Goal: Task Accomplishment & Management: Use online tool/utility

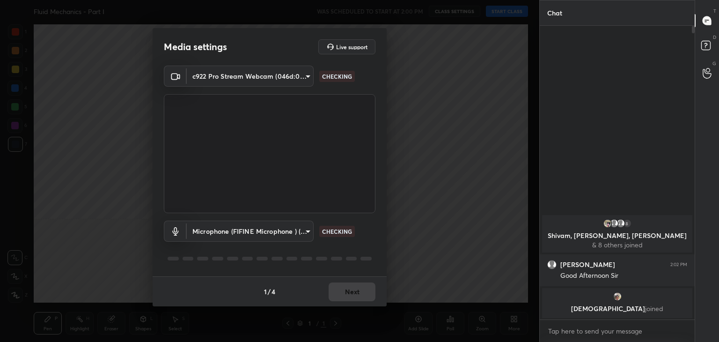
type input "40f6f599f4e1d475f556d0233745533c6e9cb70a45d417868628c8e7f90f0db0"
type input "c4d9063b09c78646fe4ea4a97aff9ba7167b63c1fcf2f9d88e55305cdb252e98"
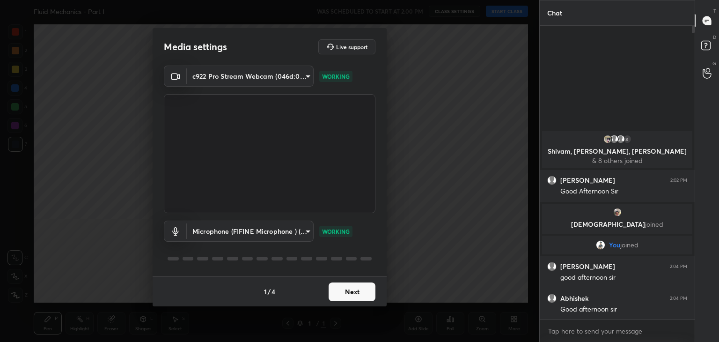
click at [363, 286] on button "Next" at bounding box center [352, 291] width 47 height 19
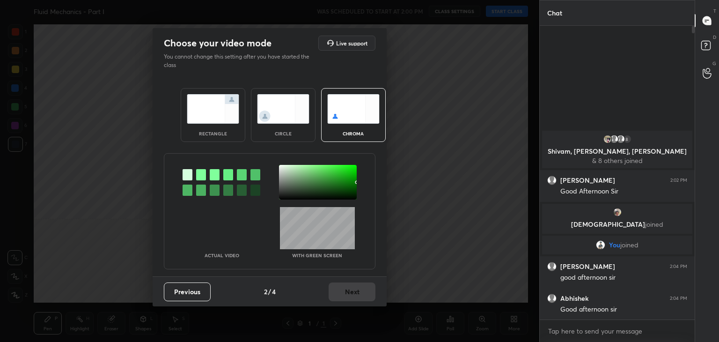
click at [219, 118] on img at bounding box center [213, 108] width 52 height 29
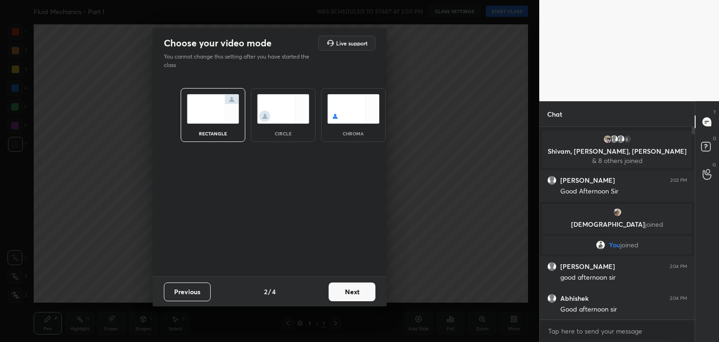
click at [362, 293] on button "Next" at bounding box center [352, 291] width 47 height 19
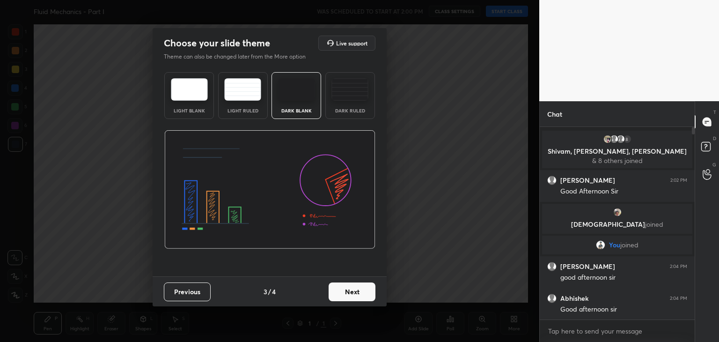
click at [362, 294] on button "Next" at bounding box center [352, 291] width 47 height 19
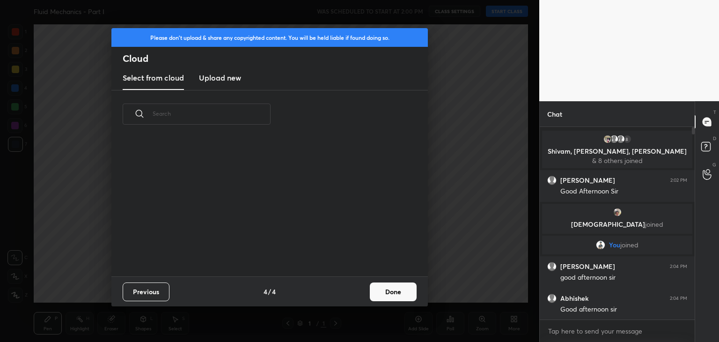
scroll to position [139, 300]
click at [405, 290] on button "Done" at bounding box center [393, 291] width 47 height 19
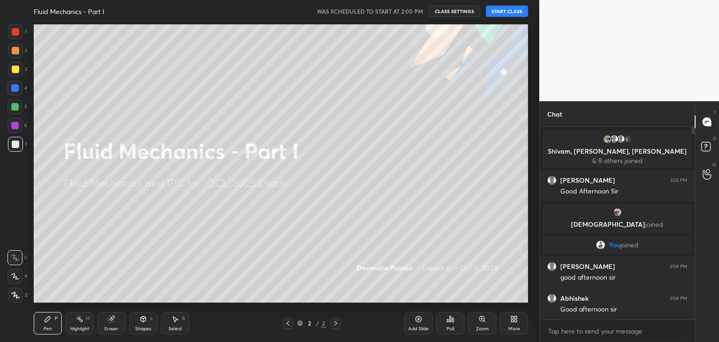
click at [504, 12] on button "START CLASS" at bounding box center [507, 11] width 42 height 11
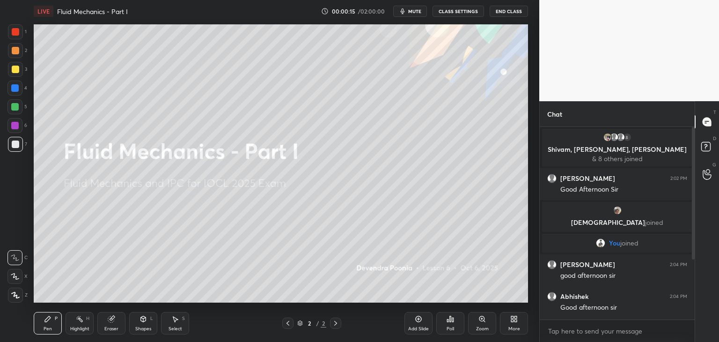
scroll to position [95, 0]
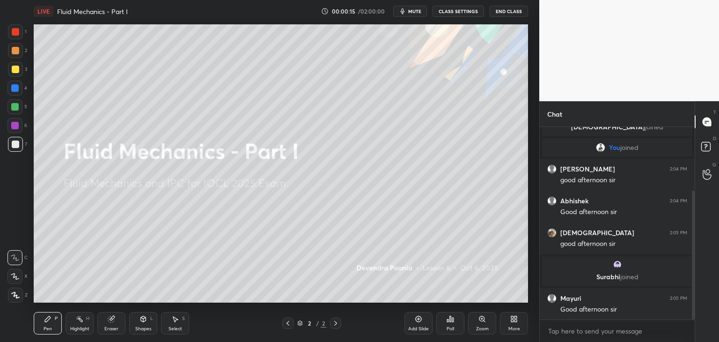
drag, startPoint x: 692, startPoint y: 201, endPoint x: 693, endPoint y: 222, distance: 20.6
click at [693, 222] on div at bounding box center [693, 254] width 3 height 129
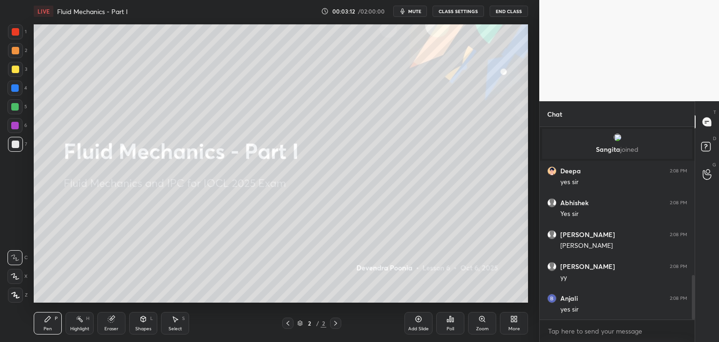
scroll to position [639, 0]
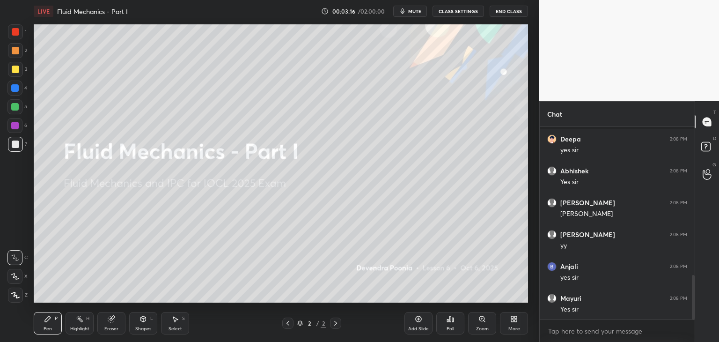
click at [12, 298] on icon at bounding box center [15, 295] width 8 height 7
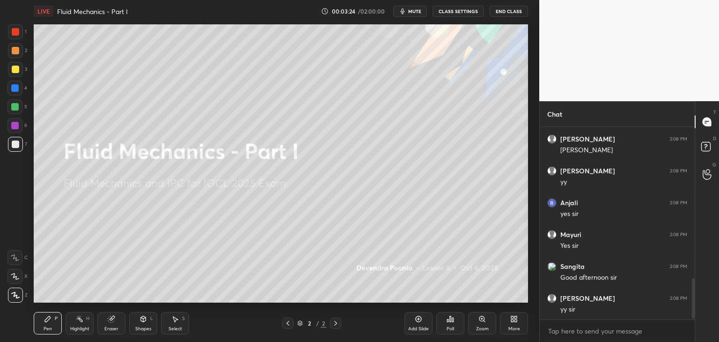
scroll to position [735, 0]
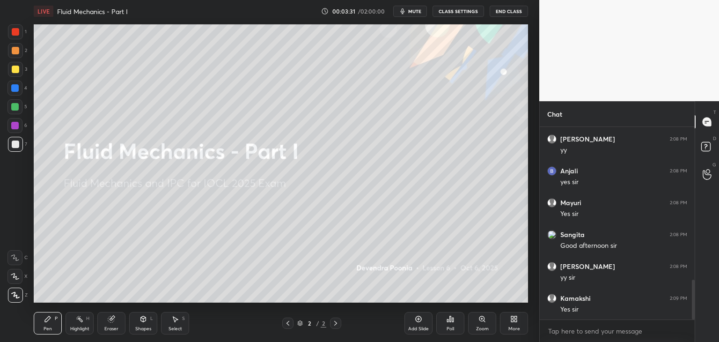
click at [515, 324] on div "More" at bounding box center [514, 323] width 28 height 22
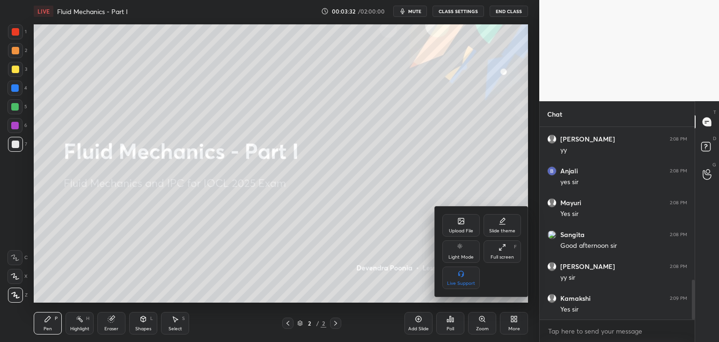
click at [464, 227] on div "Upload File" at bounding box center [460, 225] width 37 height 22
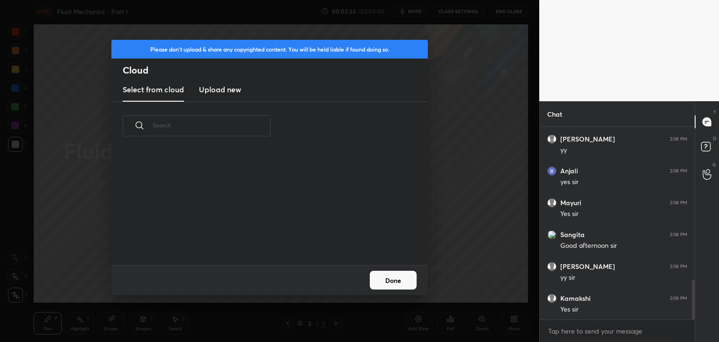
scroll to position [115, 300]
click at [222, 94] on h3 "Upload new" at bounding box center [220, 89] width 42 height 11
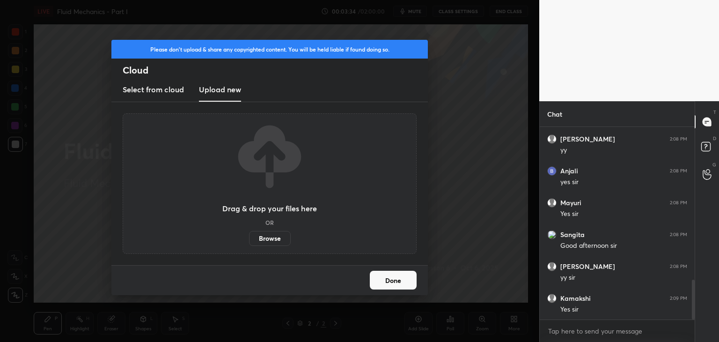
click at [274, 240] on label "Browse" at bounding box center [270, 238] width 42 height 15
click at [249, 240] on input "Browse" at bounding box center [249, 238] width 0 height 15
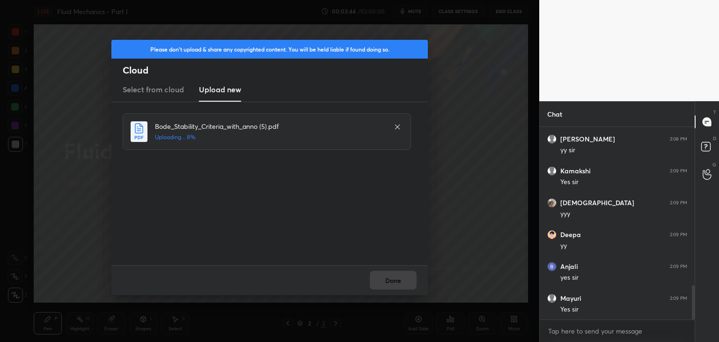
scroll to position [894, 0]
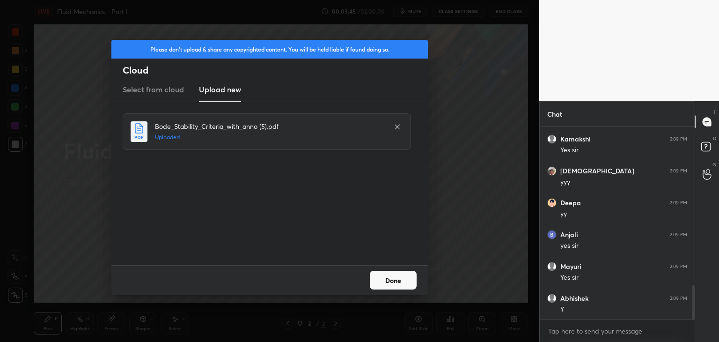
click at [391, 284] on button "Done" at bounding box center [393, 280] width 47 height 19
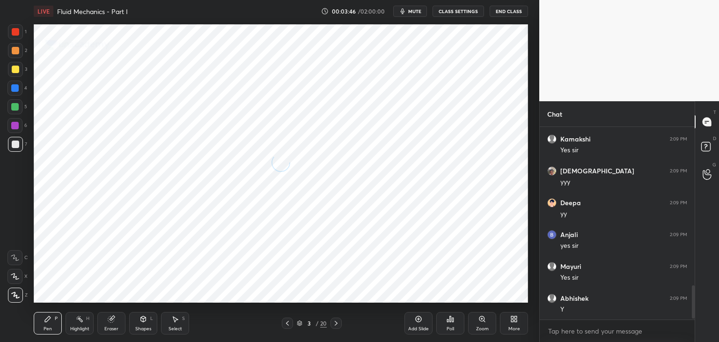
scroll to position [926, 0]
click at [289, 322] on icon at bounding box center [287, 322] width 7 height 7
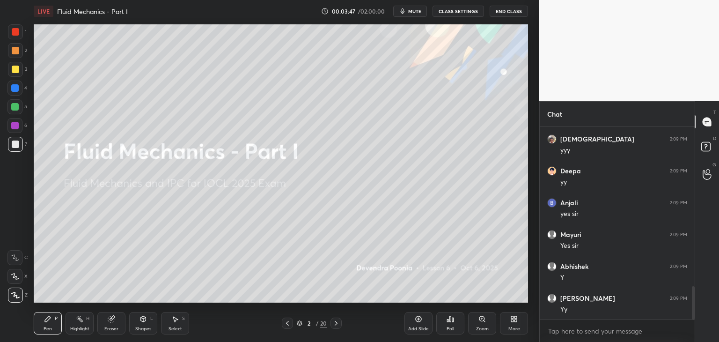
click at [300, 322] on icon at bounding box center [300, 323] width 6 height 6
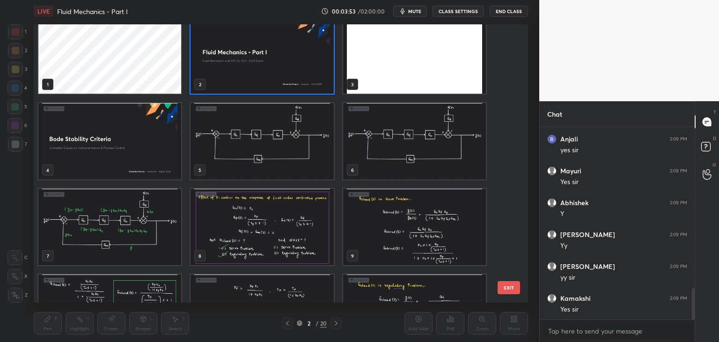
scroll to position [13, 0]
click at [243, 148] on img "grid" at bounding box center [261, 140] width 143 height 76
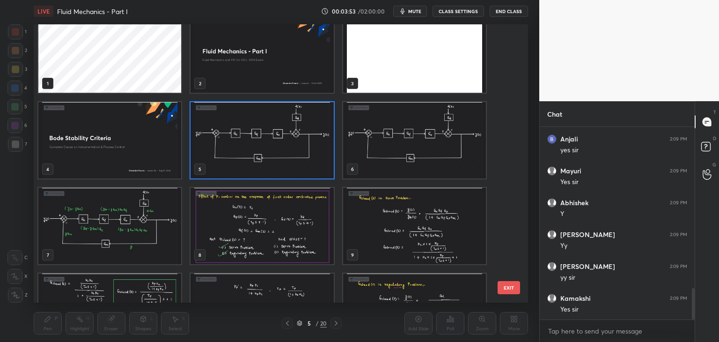
click at [244, 147] on img "grid" at bounding box center [261, 140] width 143 height 76
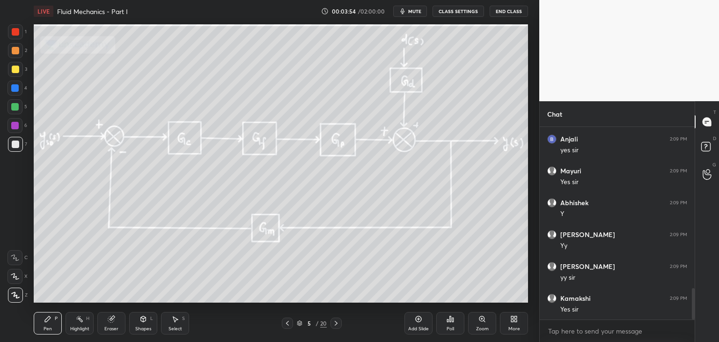
scroll to position [1021, 0]
drag, startPoint x: 14, startPoint y: 92, endPoint x: 23, endPoint y: 113, distance: 22.4
click at [14, 93] on div at bounding box center [14, 87] width 15 height 15
click at [79, 322] on div "Highlight H" at bounding box center [80, 323] width 28 height 22
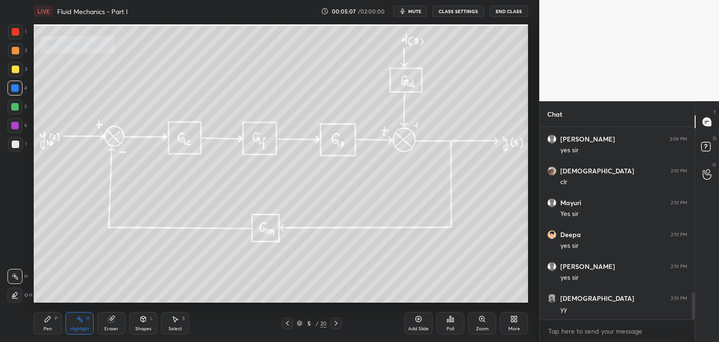
scroll to position [1212, 0]
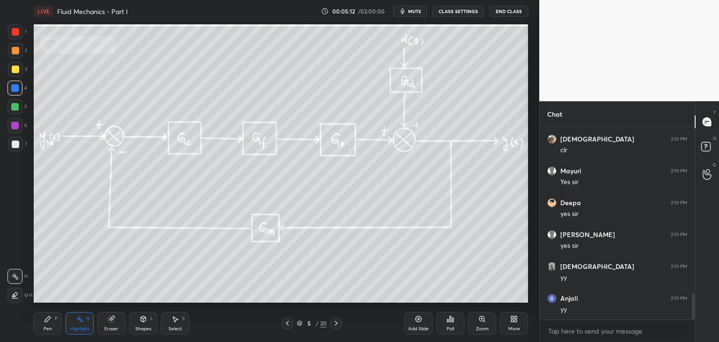
click at [337, 326] on icon at bounding box center [335, 322] width 7 height 7
click at [285, 326] on icon at bounding box center [287, 322] width 7 height 7
click at [337, 324] on icon at bounding box center [335, 322] width 7 height 7
click at [338, 324] on icon at bounding box center [335, 322] width 7 height 7
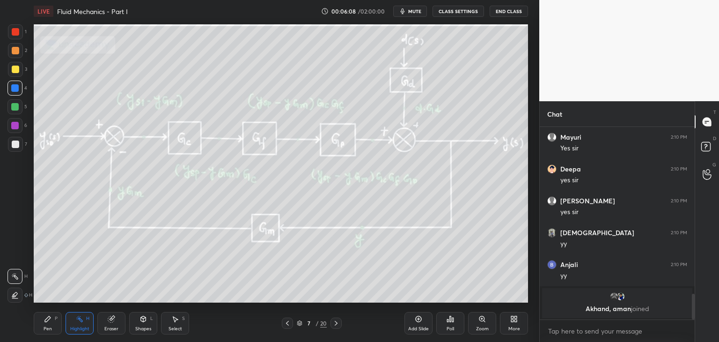
click at [337, 322] on icon at bounding box center [335, 322] width 7 height 7
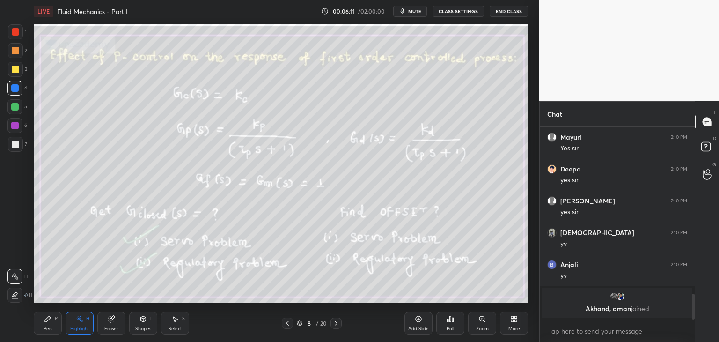
click at [287, 325] on icon at bounding box center [287, 322] width 7 height 7
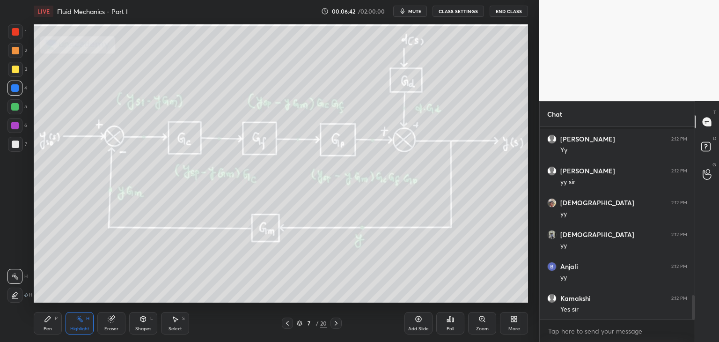
scroll to position [1324, 0]
click at [694, 307] on div "Chat [PERSON_NAME] 2:12 PM Yy [PERSON_NAME] 2:12 PM yy [PERSON_NAME] 2:12 PM yy…" at bounding box center [629, 221] width 180 height 241
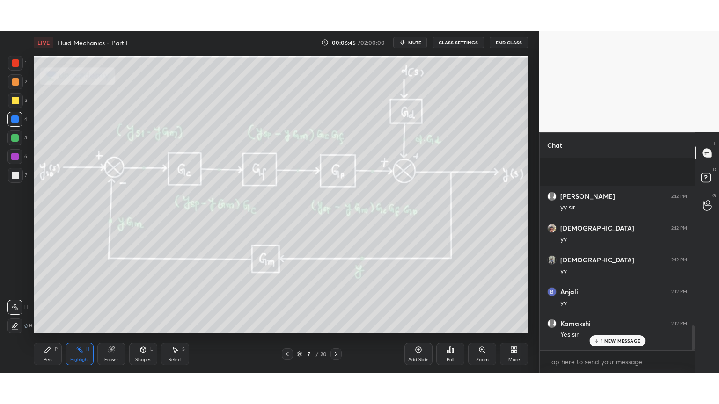
scroll to position [1355, 0]
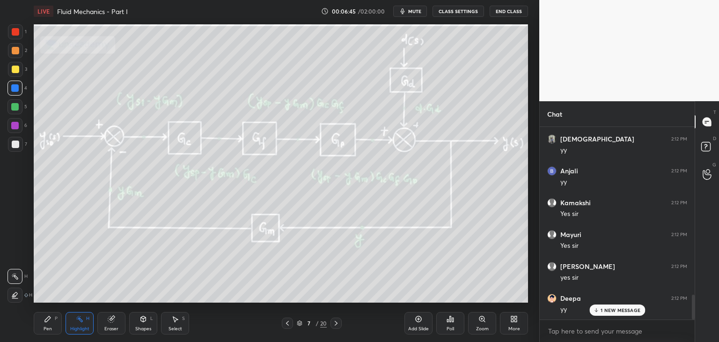
drag, startPoint x: 693, startPoint y: 307, endPoint x: 695, endPoint y: 323, distance: 15.5
click at [695, 323] on div "Chat Vijay 2:12 PM yy [PERSON_NAME] 2:12 PM yy [PERSON_NAME] 2:12 PM yy Anjali …" at bounding box center [629, 221] width 180 height 241
click at [512, 329] on div "More" at bounding box center [514, 328] width 12 height 5
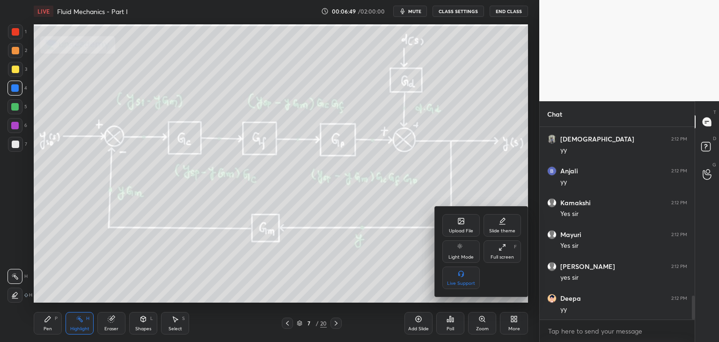
click at [494, 256] on div "Full screen" at bounding box center [501, 257] width 23 height 5
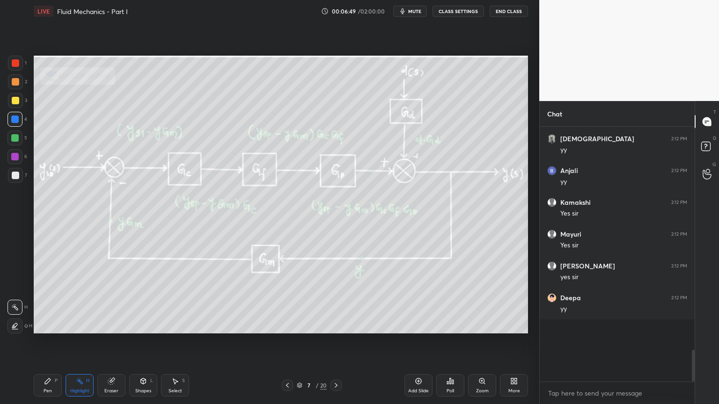
scroll to position [1293, 0]
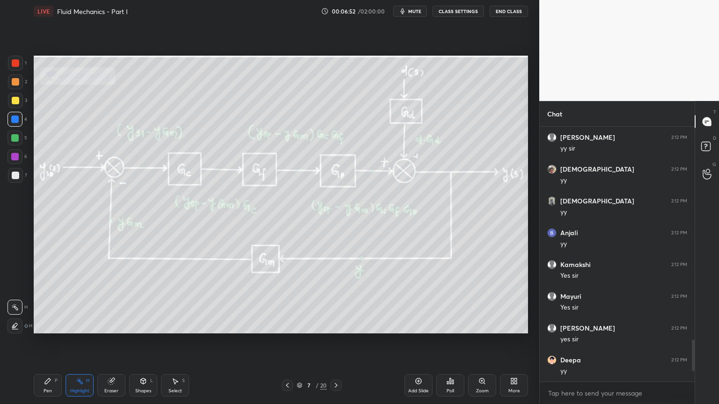
click at [412, 341] on div "Add Slide" at bounding box center [418, 385] width 28 height 22
click at [43, 341] on div "Pen P" at bounding box center [48, 385] width 28 height 22
drag, startPoint x: 10, startPoint y: 173, endPoint x: 12, endPoint y: 178, distance: 5.5
click at [10, 173] on div at bounding box center [15, 175] width 15 height 15
click at [288, 341] on icon at bounding box center [287, 385] width 7 height 7
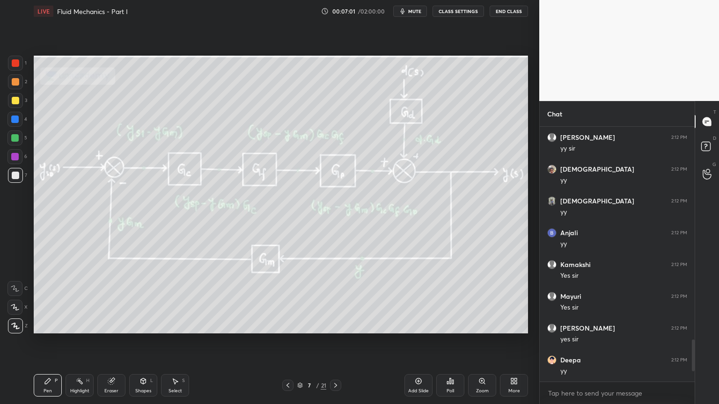
click at [338, 341] on icon at bounding box center [335, 385] width 7 height 7
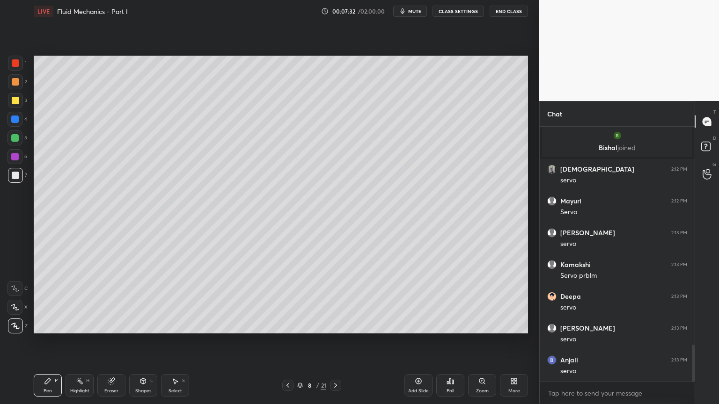
scroll to position [1529, 0]
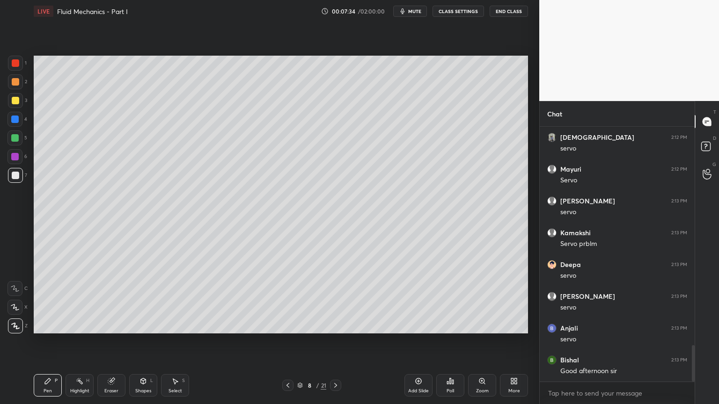
click at [289, 341] on icon at bounding box center [287, 385] width 7 height 7
click at [339, 341] on icon at bounding box center [335, 385] width 7 height 7
click at [290, 341] on div at bounding box center [287, 385] width 11 height 11
click at [334, 341] on icon at bounding box center [335, 385] width 7 height 7
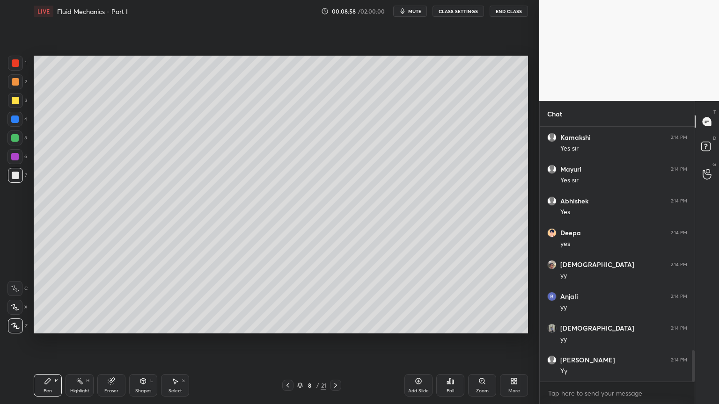
click at [290, 341] on icon at bounding box center [287, 385] width 7 height 7
click at [339, 341] on icon at bounding box center [335, 385] width 7 height 7
drag, startPoint x: 286, startPoint y: 385, endPoint x: 294, endPoint y: 379, distance: 9.6
click at [286, 341] on icon at bounding box center [287, 385] width 7 height 7
click at [335, 341] on icon at bounding box center [335, 385] width 3 height 5
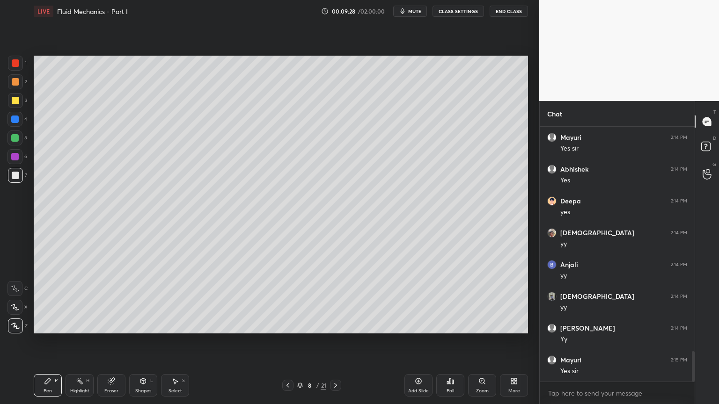
scroll to position [1879, 0]
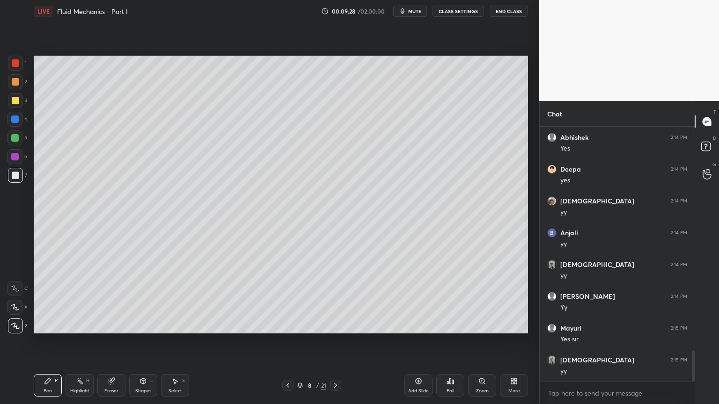
click at [291, 341] on icon at bounding box center [287, 385] width 7 height 7
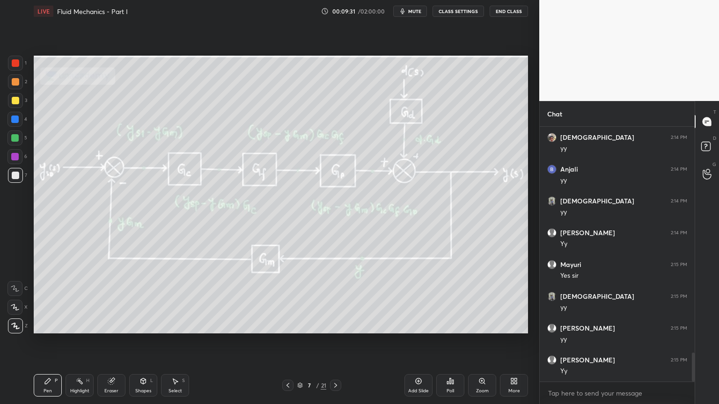
scroll to position [1975, 0]
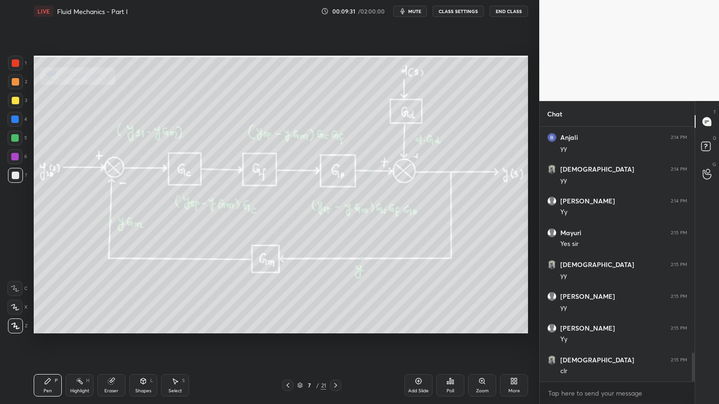
click at [107, 341] on div "Eraser" at bounding box center [111, 391] width 14 height 5
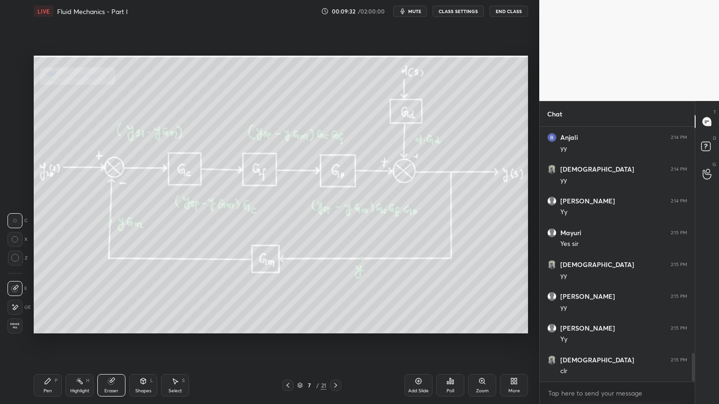
scroll to position [2006, 0]
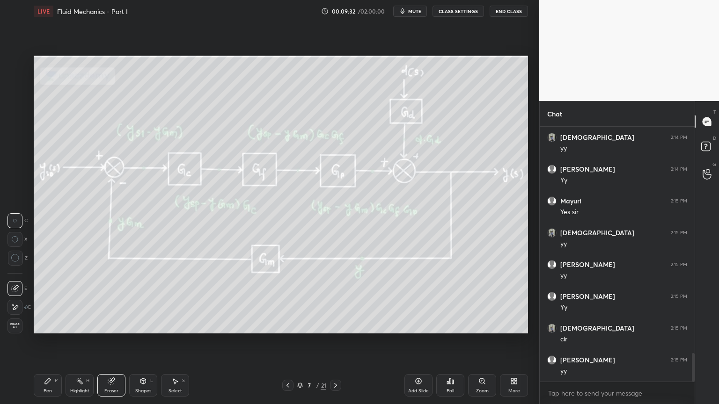
drag, startPoint x: 9, startPoint y: 325, endPoint x: 20, endPoint y: 329, distance: 11.6
click at [9, 326] on span "Erase all" at bounding box center [15, 326] width 14 height 7
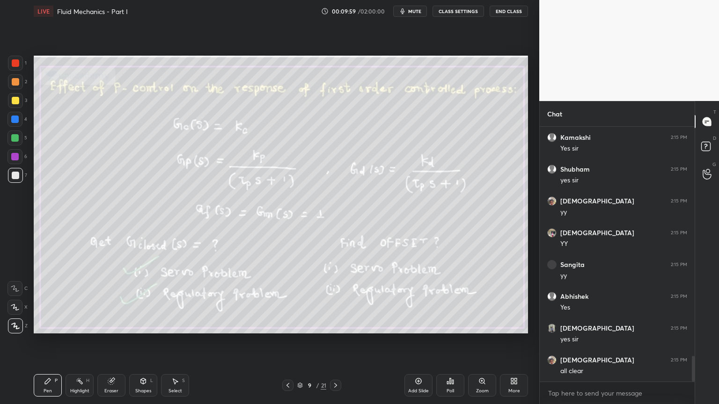
scroll to position [2325, 0]
click at [17, 103] on div at bounding box center [15, 100] width 7 height 7
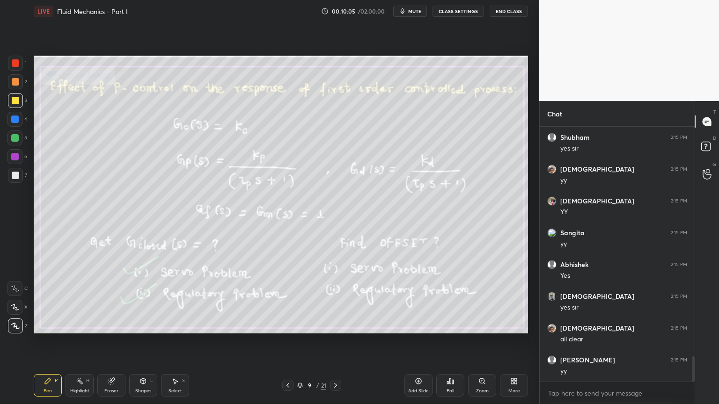
click at [68, 341] on div "Highlight H" at bounding box center [80, 385] width 28 height 22
click at [15, 119] on div at bounding box center [14, 119] width 7 height 7
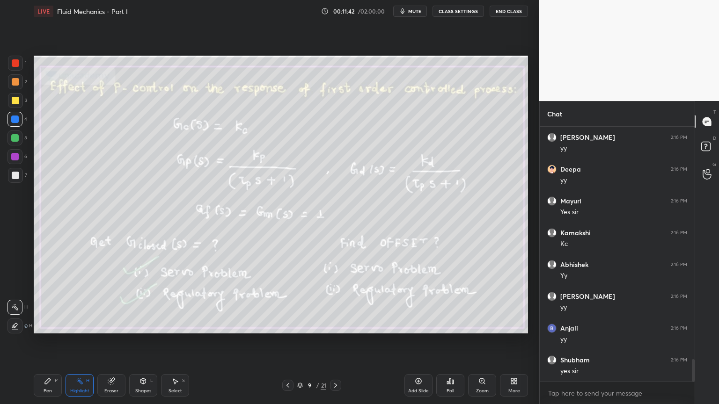
scroll to position [2645, 0]
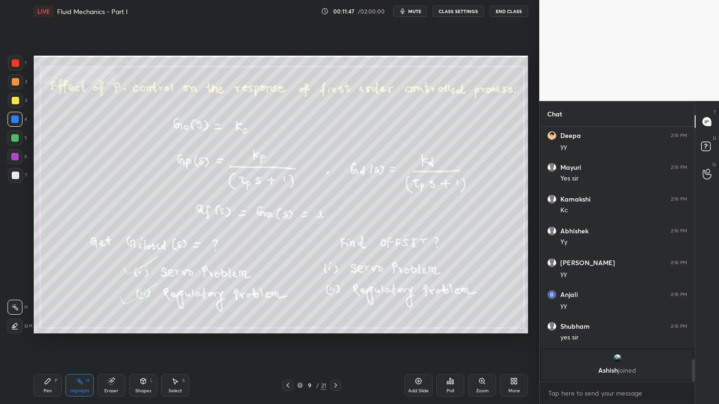
click at [338, 341] on icon at bounding box center [335, 385] width 7 height 7
click at [337, 341] on icon at bounding box center [335, 385] width 7 height 7
click at [337, 341] on icon at bounding box center [335, 385] width 3 height 5
click at [337, 341] on icon at bounding box center [335, 385] width 7 height 7
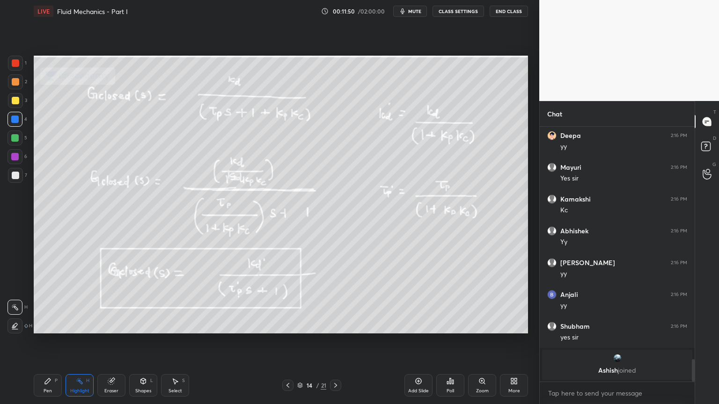
click at [337, 341] on icon at bounding box center [335, 385] width 7 height 7
click at [337, 341] on div at bounding box center [335, 385] width 11 height 11
click at [337, 341] on icon at bounding box center [335, 385] width 7 height 7
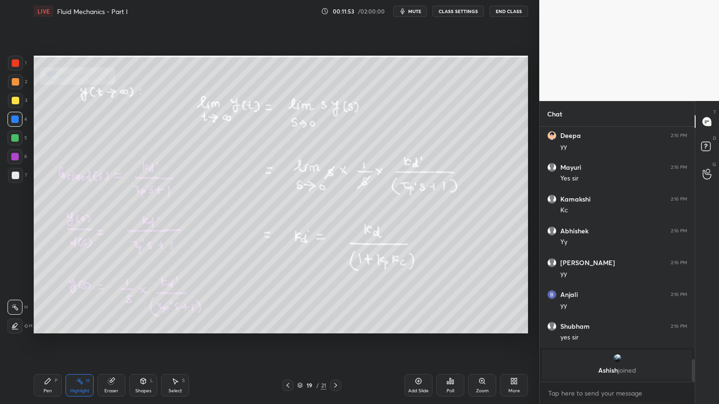
click at [338, 341] on div at bounding box center [335, 385] width 11 height 11
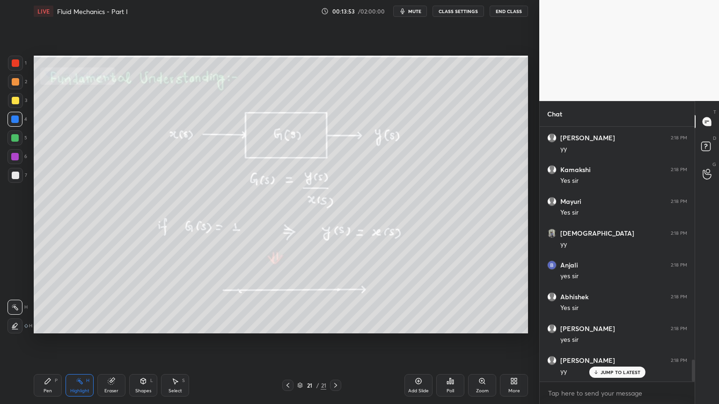
scroll to position [2724, 0]
click at [300, 341] on icon at bounding box center [300, 386] width 6 height 6
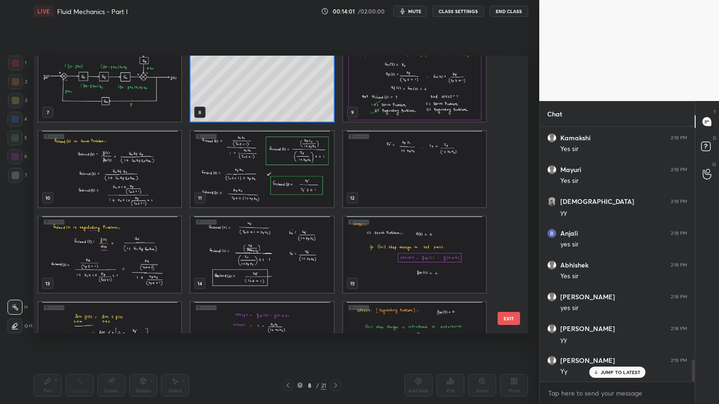
scroll to position [171, 0]
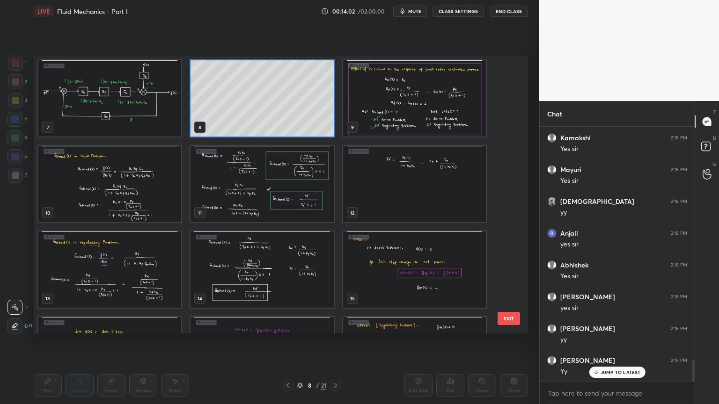
click at [398, 119] on img "grid" at bounding box center [414, 98] width 143 height 76
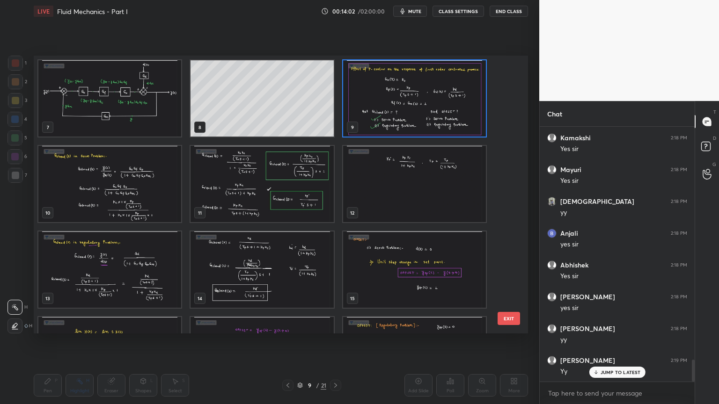
click at [398, 119] on img "grid" at bounding box center [414, 98] width 143 height 76
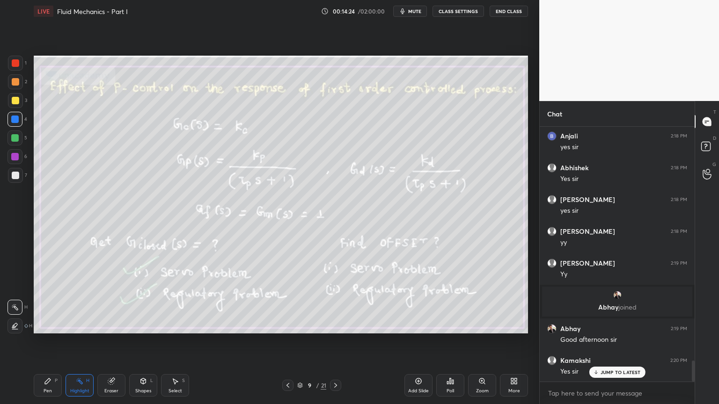
scroll to position [2853, 0]
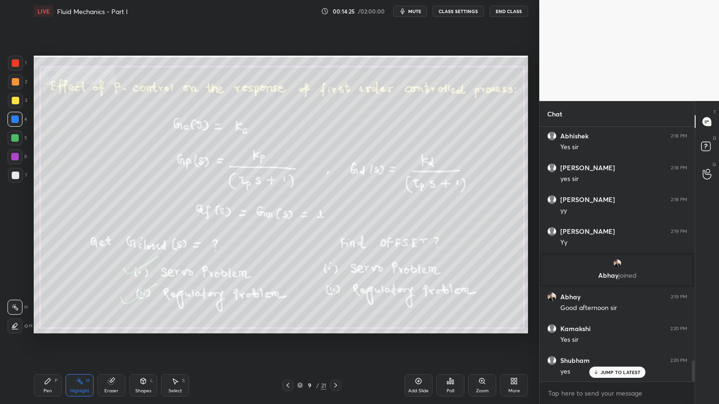
click at [335, 341] on icon at bounding box center [335, 385] width 7 height 7
click at [332, 341] on icon at bounding box center [335, 385] width 7 height 7
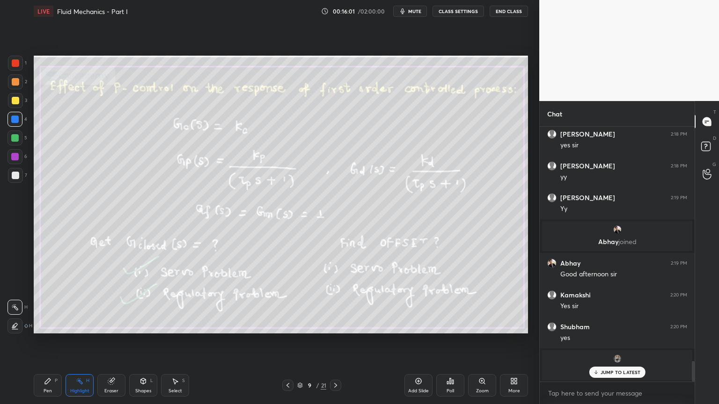
click at [335, 341] on icon at bounding box center [335, 385] width 7 height 7
click at [336, 341] on icon at bounding box center [335, 385] width 7 height 7
click at [289, 341] on icon at bounding box center [287, 385] width 3 height 5
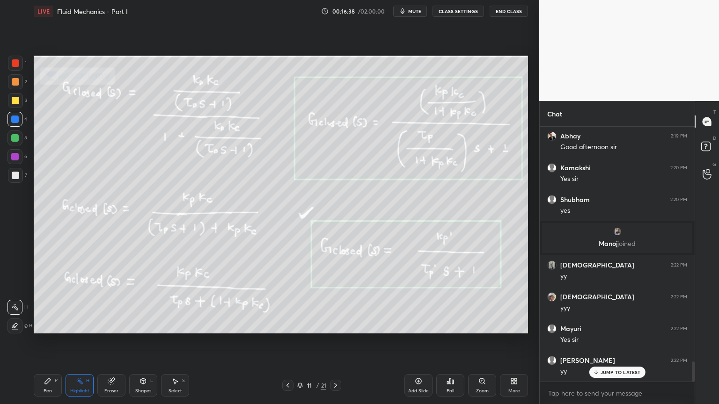
scroll to position [3078, 0]
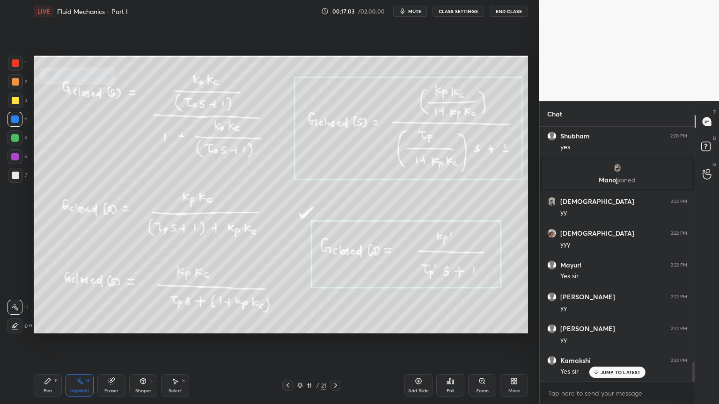
click at [333, 341] on icon at bounding box center [335, 385] width 7 height 7
click at [290, 341] on icon at bounding box center [287, 385] width 7 height 7
click at [335, 341] on icon at bounding box center [335, 385] width 7 height 7
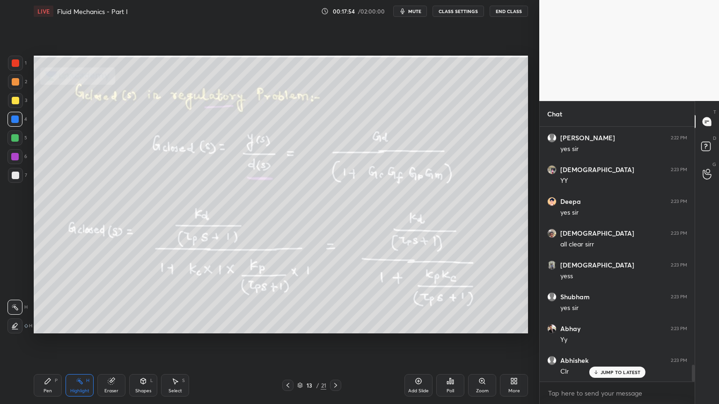
scroll to position [3555, 0]
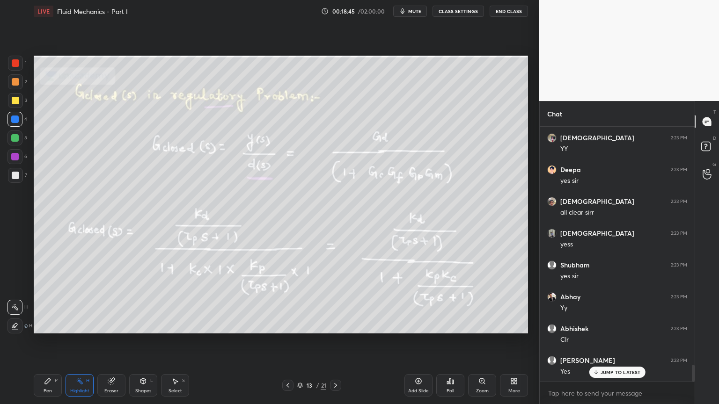
click at [408, 341] on div "Setting up your live class Poll for secs No correct answer Start poll" at bounding box center [281, 194] width 502 height 344
click at [340, 341] on div at bounding box center [335, 385] width 11 height 11
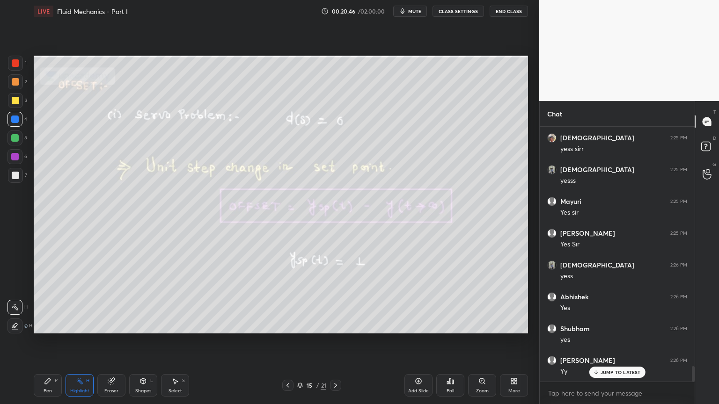
scroll to position [4001, 0]
click at [337, 341] on div at bounding box center [335, 385] width 11 height 11
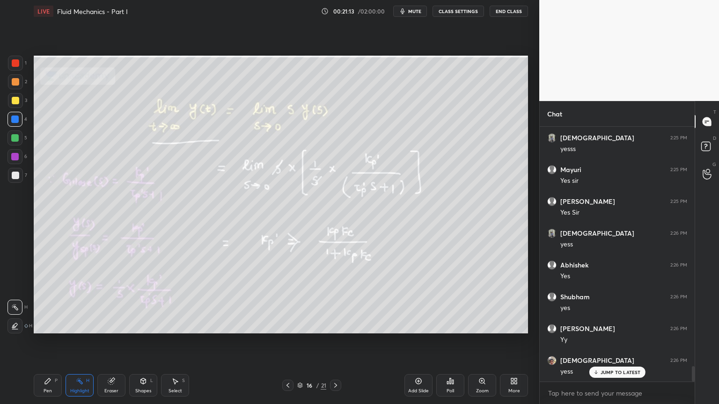
click at [284, 341] on icon at bounding box center [287, 385] width 7 height 7
click at [336, 341] on icon at bounding box center [335, 385] width 7 height 7
click at [340, 341] on div at bounding box center [335, 385] width 11 height 11
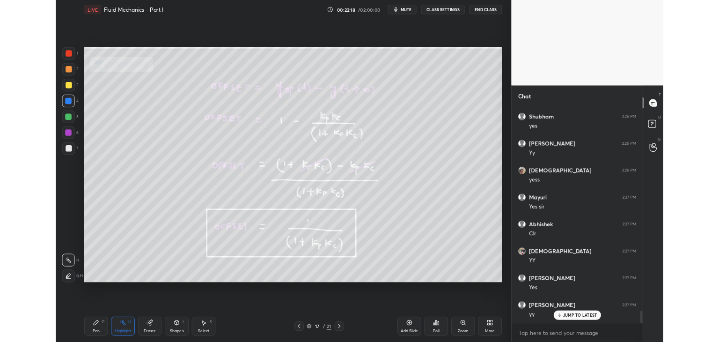
scroll to position [4192, 0]
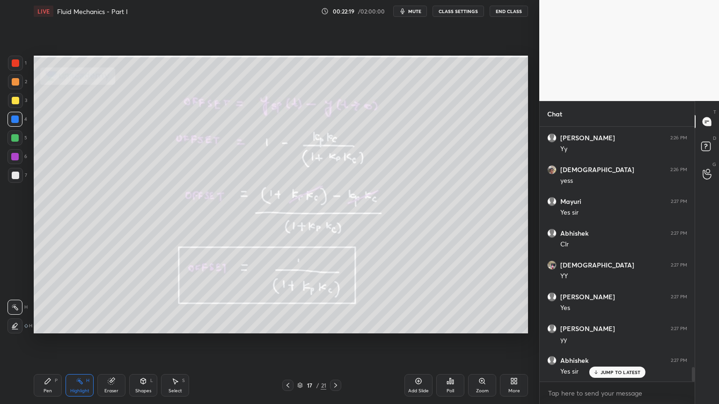
click at [54, 341] on div "Pen P" at bounding box center [48, 385] width 28 height 22
click at [149, 341] on div "Shapes L" at bounding box center [143, 385] width 28 height 22
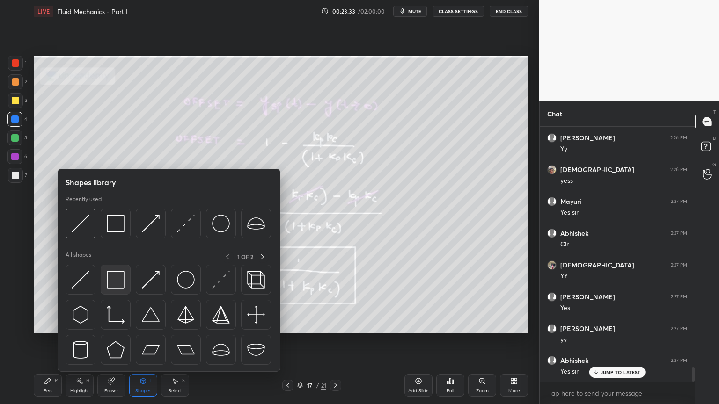
click at [115, 291] on div at bounding box center [116, 280] width 30 height 30
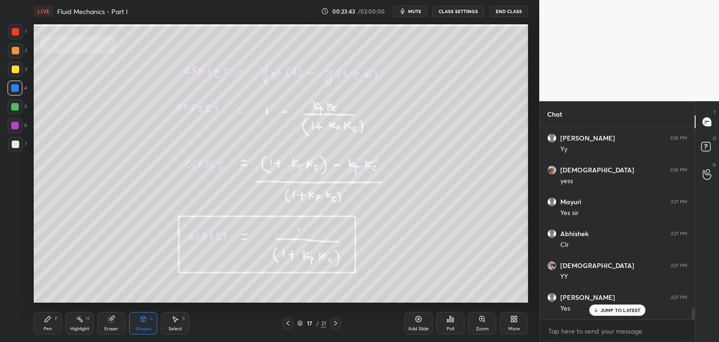
scroll to position [46520, 46300]
type textarea "x"
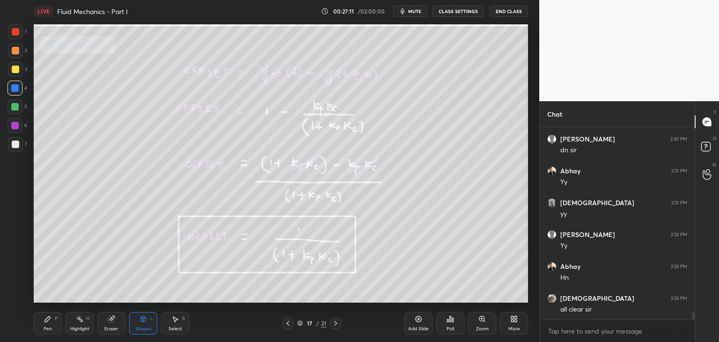
scroll to position [4700, 0]
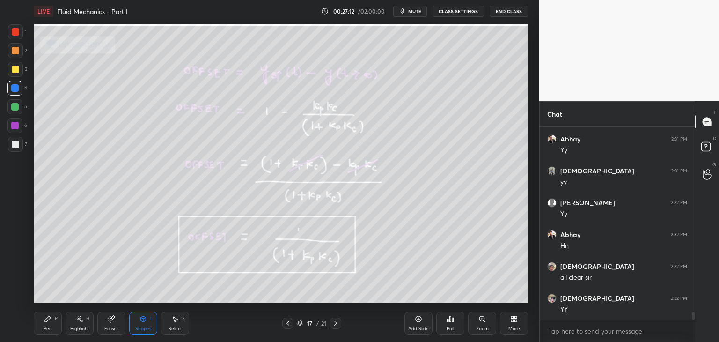
click at [336, 323] on icon at bounding box center [335, 323] width 3 height 5
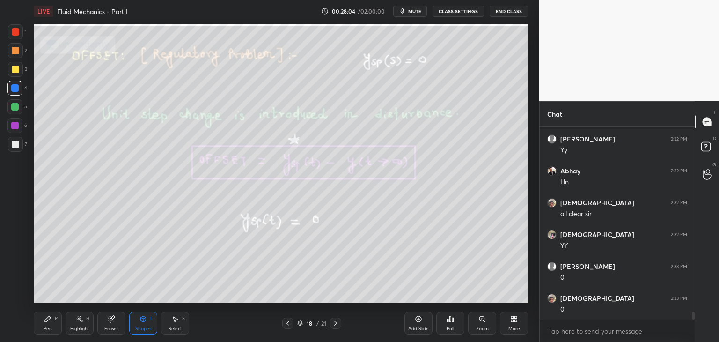
scroll to position [4827, 0]
click at [336, 324] on icon at bounding box center [335, 322] width 7 height 7
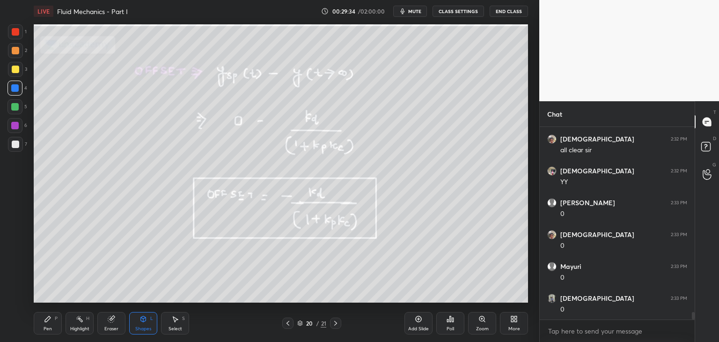
scroll to position [4859, 0]
click at [336, 324] on icon at bounding box center [335, 322] width 7 height 7
click at [286, 325] on icon at bounding box center [287, 322] width 7 height 7
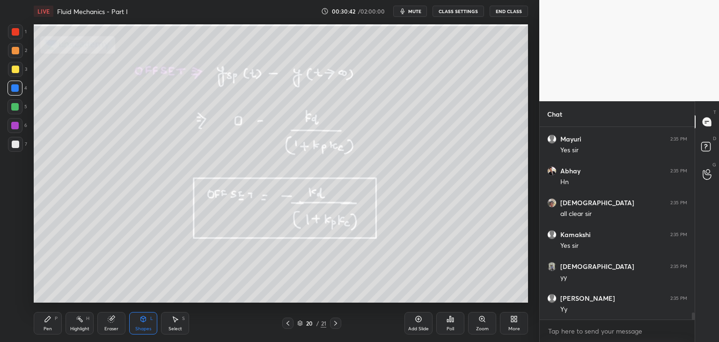
scroll to position [5114, 0]
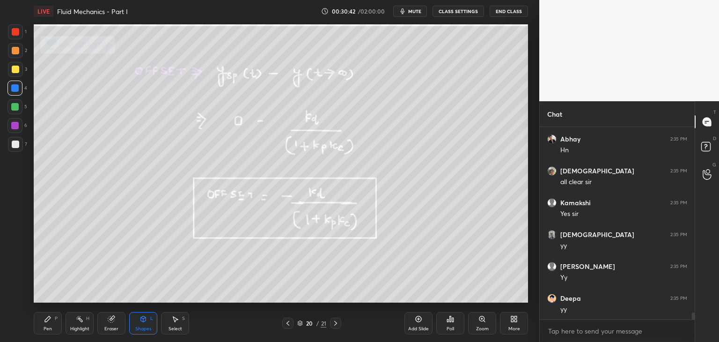
click at [514, 327] on div "More" at bounding box center [514, 328] width 12 height 5
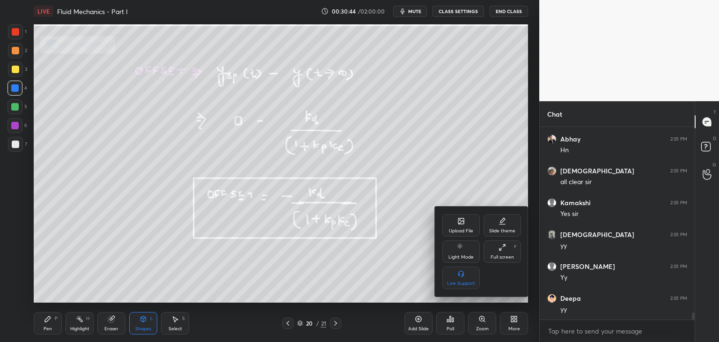
click at [460, 224] on icon at bounding box center [460, 220] width 7 height 7
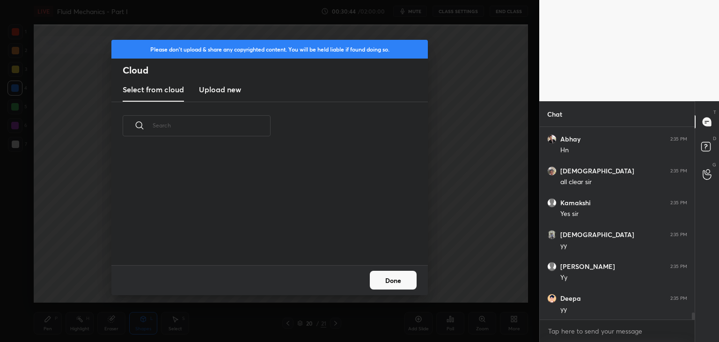
scroll to position [115, 300]
click at [223, 81] on new "Upload new" at bounding box center [220, 89] width 42 height 23
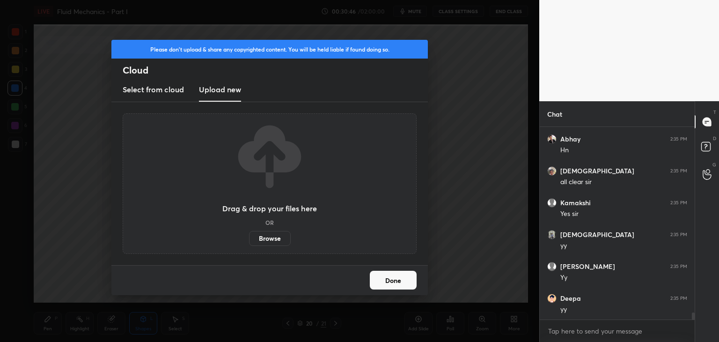
click at [268, 234] on label "Browse" at bounding box center [270, 238] width 42 height 15
click at [249, 234] on input "Browse" at bounding box center [249, 238] width 0 height 15
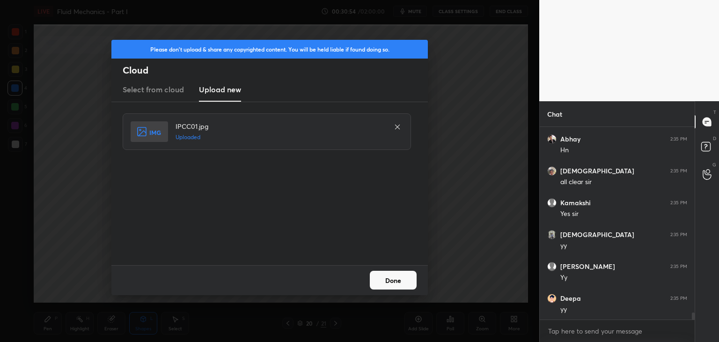
click at [398, 289] on button "Done" at bounding box center [393, 280] width 47 height 19
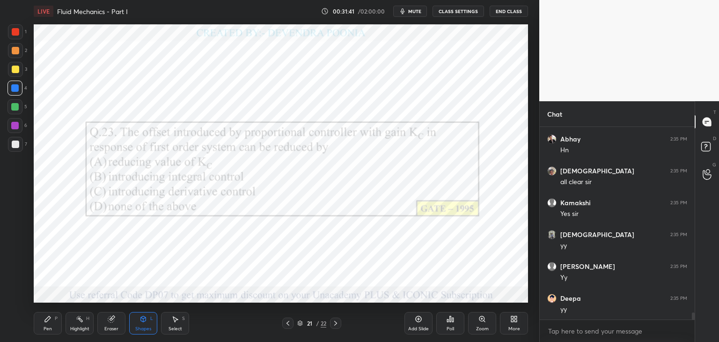
click at [16, 130] on div at bounding box center [14, 125] width 15 height 15
click at [53, 326] on div "Pen P" at bounding box center [48, 323] width 28 height 22
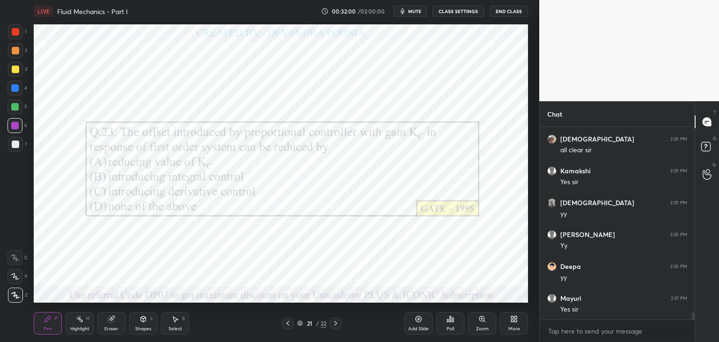
scroll to position [5177, 0]
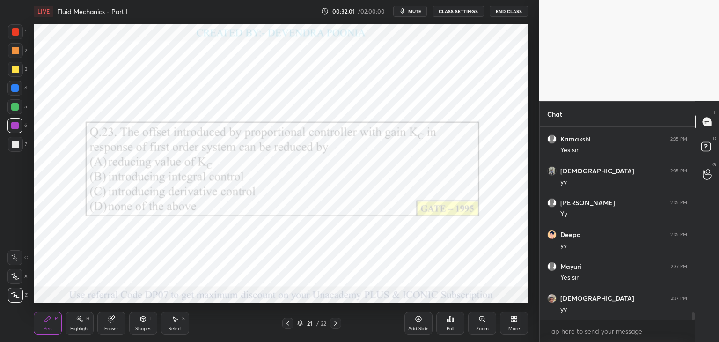
click at [286, 322] on icon at bounding box center [287, 323] width 3 height 5
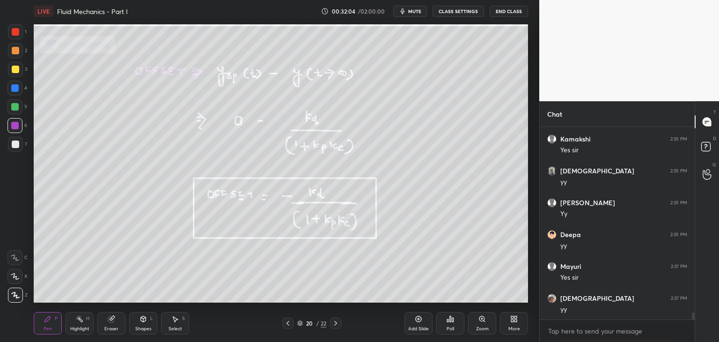
click at [290, 323] on icon at bounding box center [287, 322] width 7 height 7
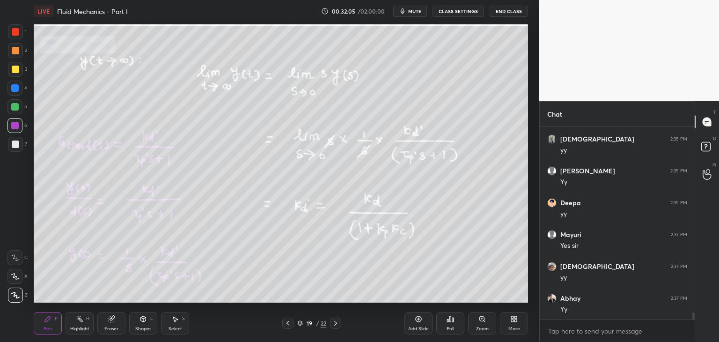
click at [292, 323] on div at bounding box center [287, 322] width 11 height 11
click at [291, 323] on div at bounding box center [287, 322] width 11 height 11
click at [337, 321] on icon at bounding box center [335, 322] width 7 height 7
click at [338, 322] on icon at bounding box center [335, 322] width 7 height 7
click at [338, 323] on icon at bounding box center [335, 322] width 7 height 7
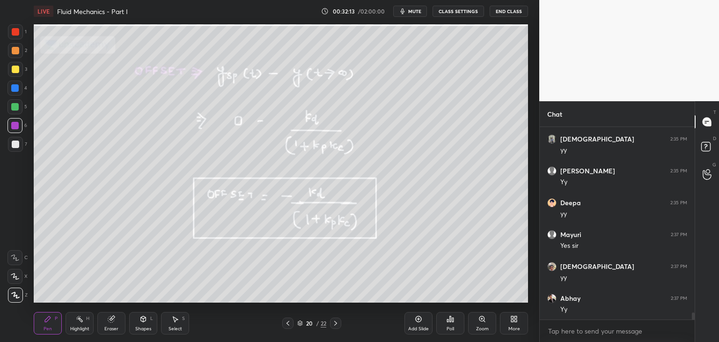
click at [338, 324] on icon at bounding box center [335, 322] width 7 height 7
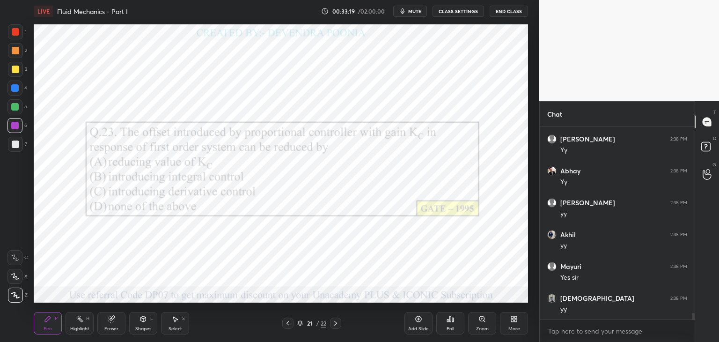
scroll to position [5686, 0]
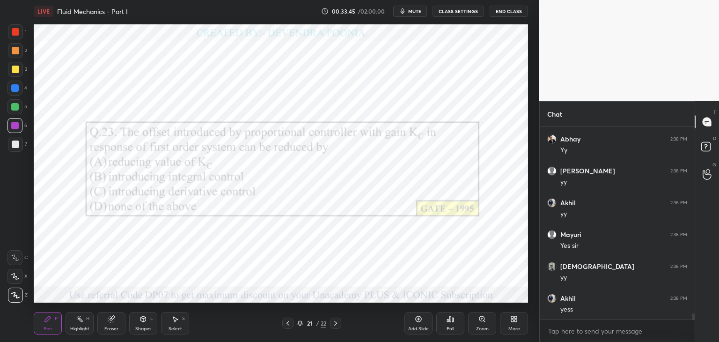
click at [515, 320] on icon at bounding box center [515, 320] width 2 height 2
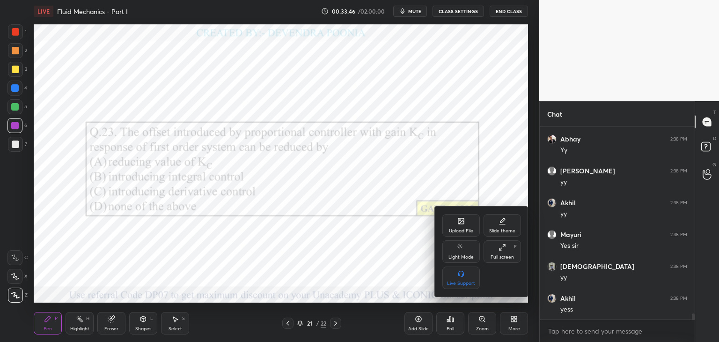
click at [457, 229] on div "Upload File" at bounding box center [461, 230] width 24 height 5
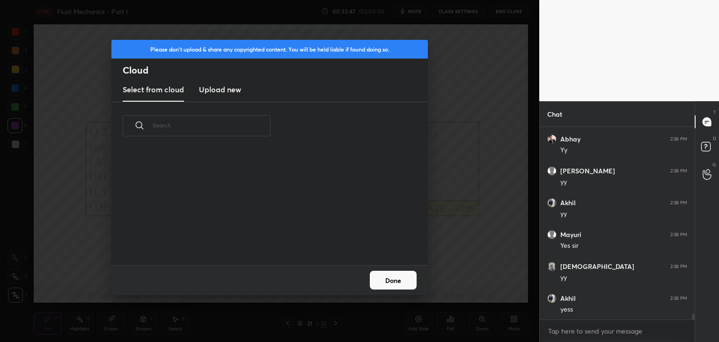
scroll to position [115, 300]
click at [203, 88] on h3 "Upload new" at bounding box center [220, 89] width 42 height 11
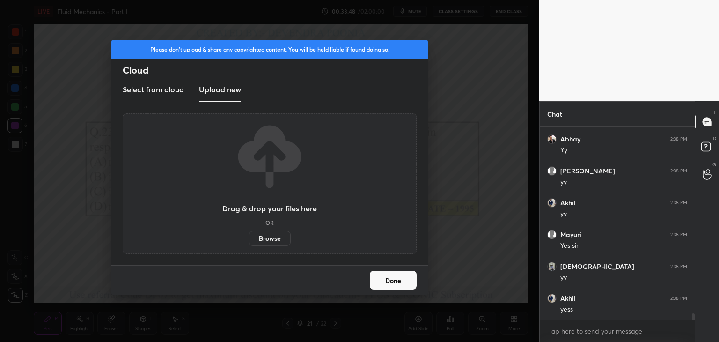
click at [259, 235] on label "Browse" at bounding box center [270, 238] width 42 height 15
click at [249, 235] on input "Browse" at bounding box center [249, 238] width 0 height 15
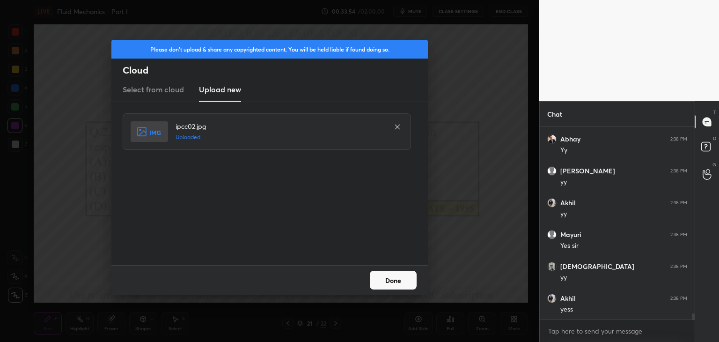
click at [388, 283] on button "Done" at bounding box center [393, 280] width 47 height 19
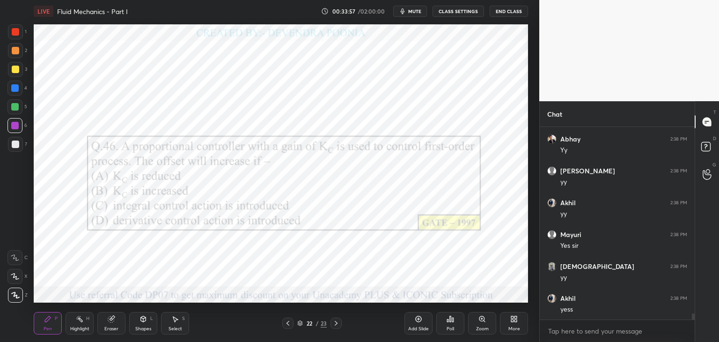
click at [18, 125] on div at bounding box center [14, 125] width 7 height 7
click at [454, 329] on div "Poll" at bounding box center [449, 328] width 7 height 5
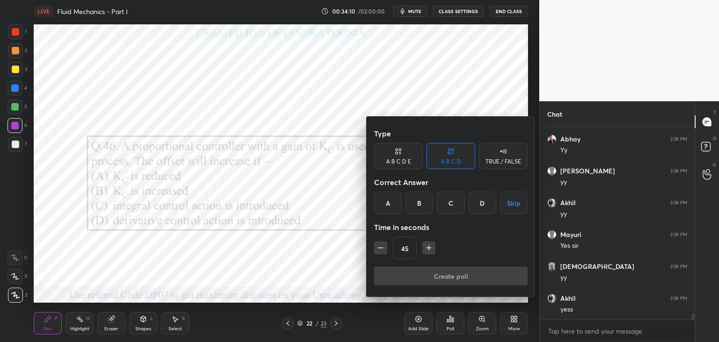
click at [384, 196] on div "A" at bounding box center [388, 202] width 28 height 22
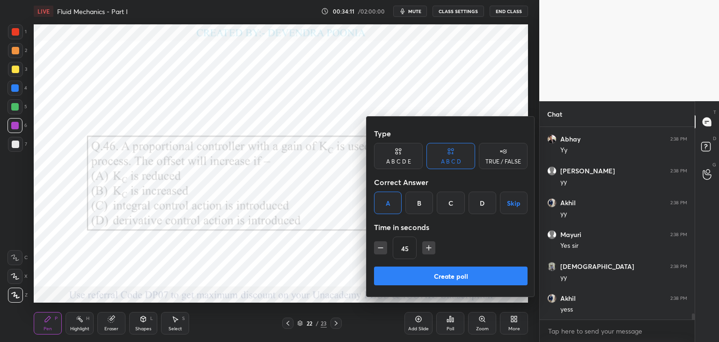
click at [427, 254] on button "button" at bounding box center [428, 247] width 13 height 13
type input "60"
click at [427, 273] on button "Create poll" at bounding box center [451, 275] width 154 height 19
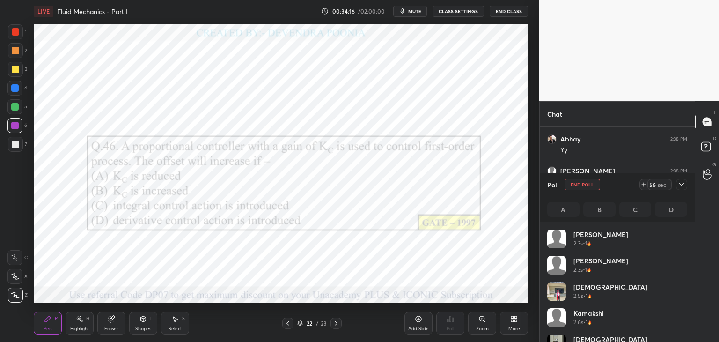
scroll to position [110, 137]
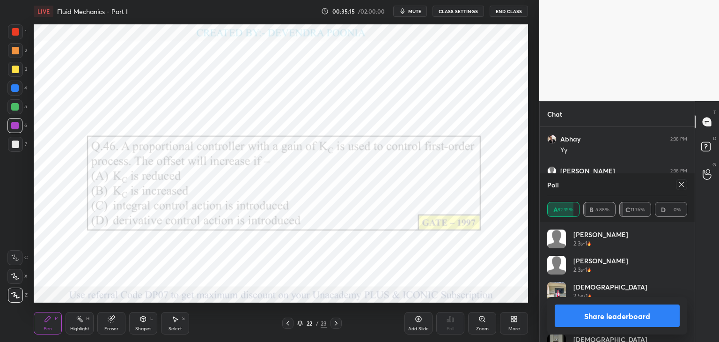
click at [681, 184] on icon at bounding box center [681, 184] width 5 height 5
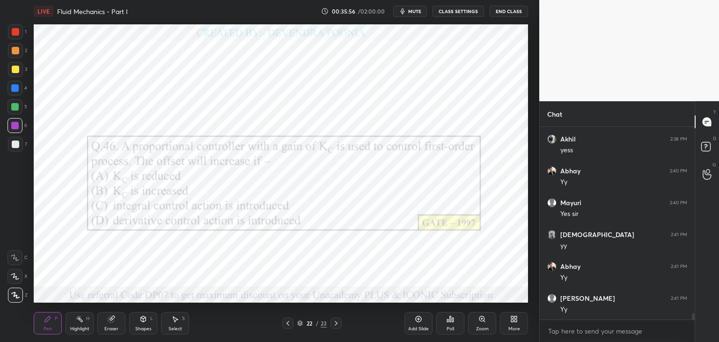
scroll to position [5877, 0]
click at [336, 323] on icon at bounding box center [336, 323] width 3 height 5
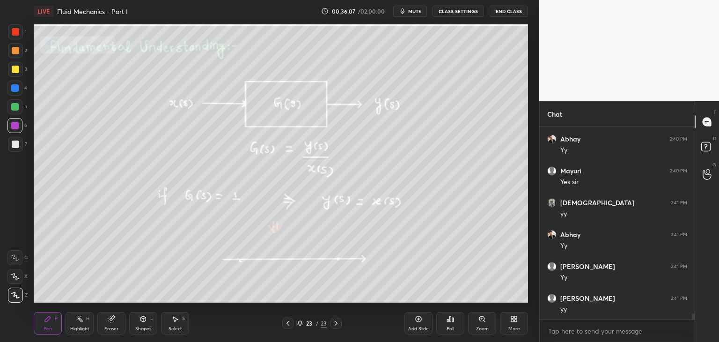
drag, startPoint x: 287, startPoint y: 325, endPoint x: 296, endPoint y: 326, distance: 8.4
click at [287, 326] on icon at bounding box center [287, 322] width 7 height 7
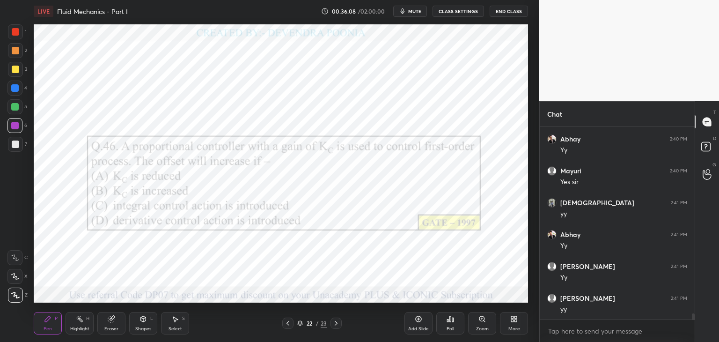
click at [512, 322] on icon at bounding box center [513, 318] width 7 height 7
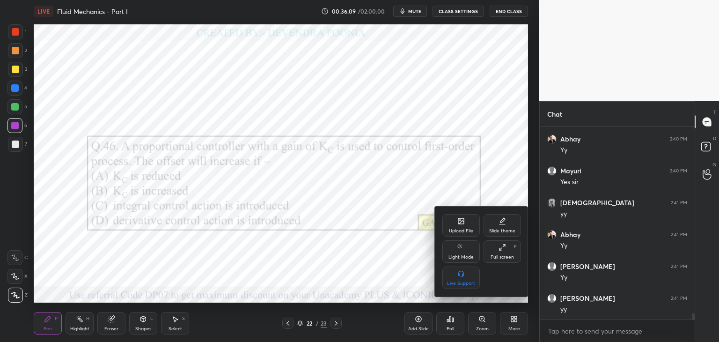
click at [455, 223] on div "Upload File" at bounding box center [460, 225] width 37 height 22
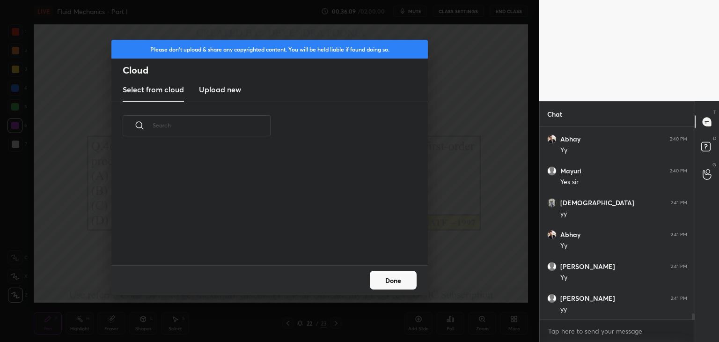
scroll to position [115, 300]
click at [230, 91] on h3 "Upload new" at bounding box center [220, 89] width 42 height 11
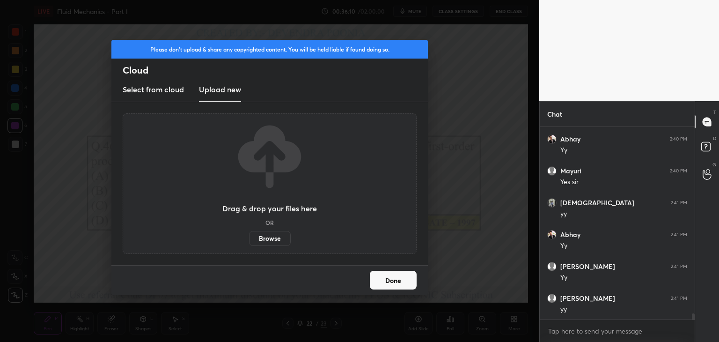
click at [257, 238] on label "Browse" at bounding box center [270, 238] width 42 height 15
click at [249, 238] on input "Browse" at bounding box center [249, 238] width 0 height 15
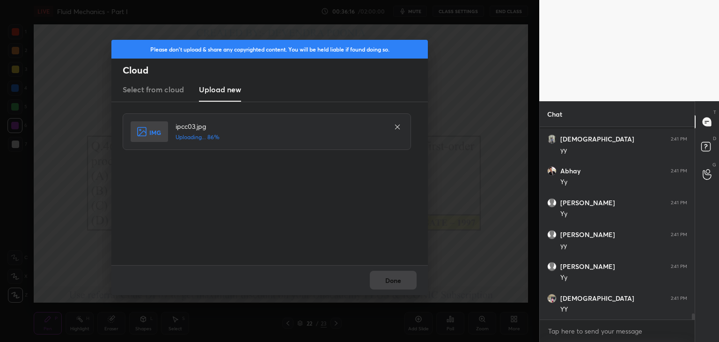
scroll to position [6005, 0]
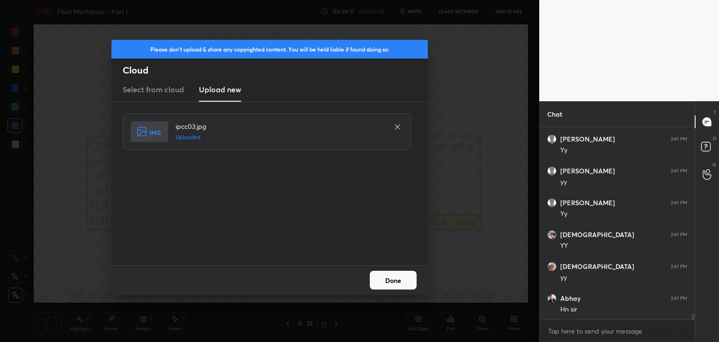
click at [390, 283] on button "Done" at bounding box center [393, 280] width 47 height 19
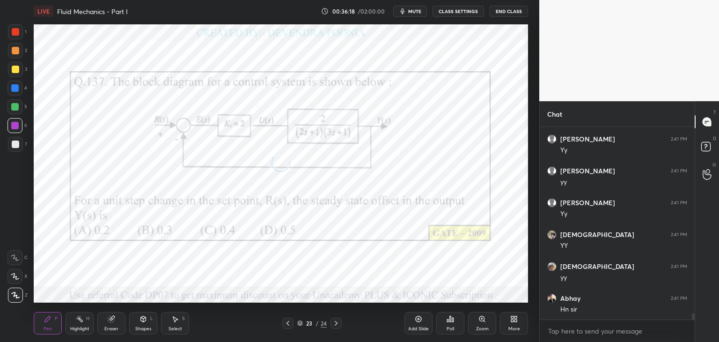
scroll to position [6037, 0]
click at [14, 109] on div at bounding box center [14, 106] width 7 height 7
click at [109, 325] on div "Eraser" at bounding box center [111, 323] width 28 height 22
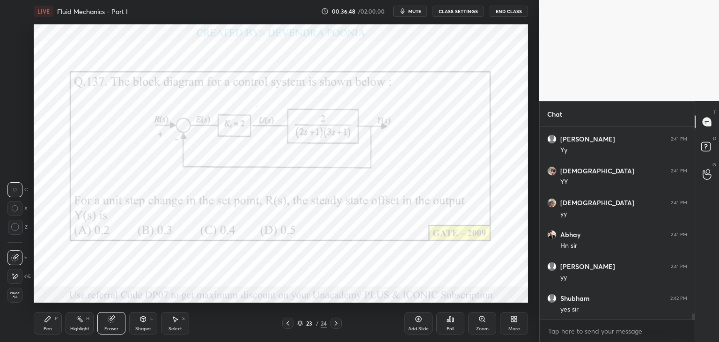
click at [13, 298] on div "Erase all" at bounding box center [14, 294] width 15 height 15
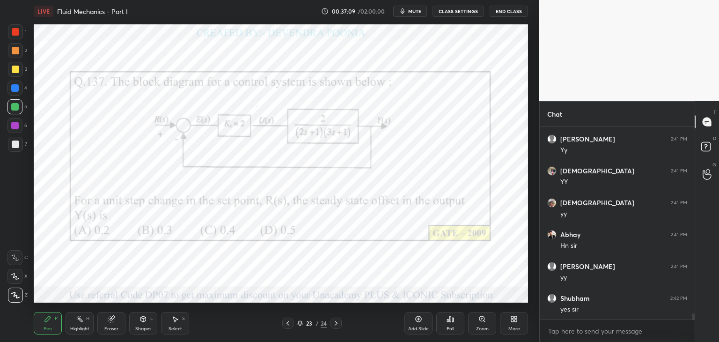
scroll to position [6100, 0]
click at [107, 331] on div "Eraser" at bounding box center [111, 328] width 14 height 5
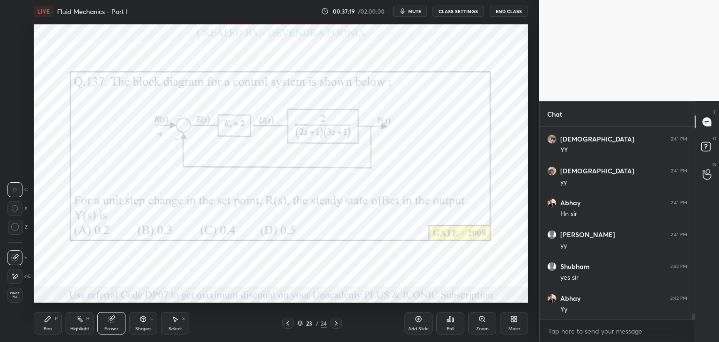
drag, startPoint x: 16, startPoint y: 294, endPoint x: 32, endPoint y: 298, distance: 16.2
click at [16, 295] on span "Erase all" at bounding box center [15, 295] width 14 height 7
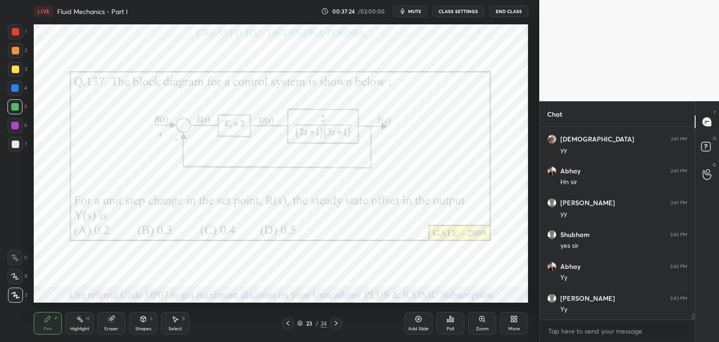
scroll to position [6166, 0]
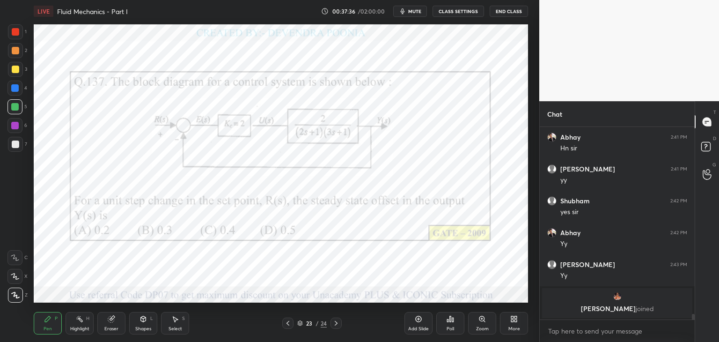
click at [16, 126] on div at bounding box center [14, 125] width 7 height 7
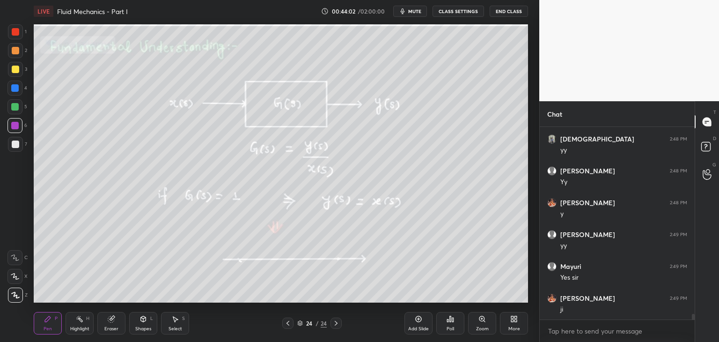
scroll to position [6217, 0]
click at [287, 324] on icon at bounding box center [287, 322] width 7 height 7
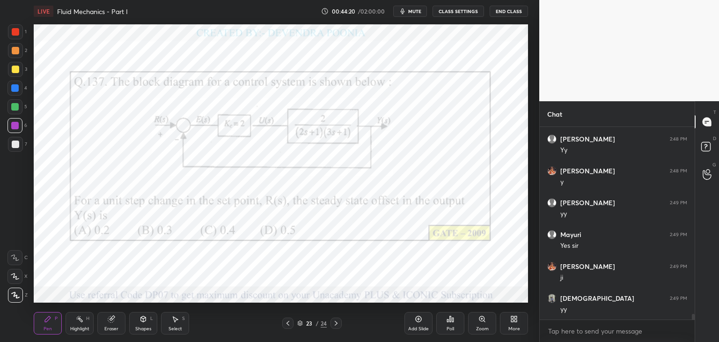
click at [287, 325] on icon at bounding box center [287, 322] width 7 height 7
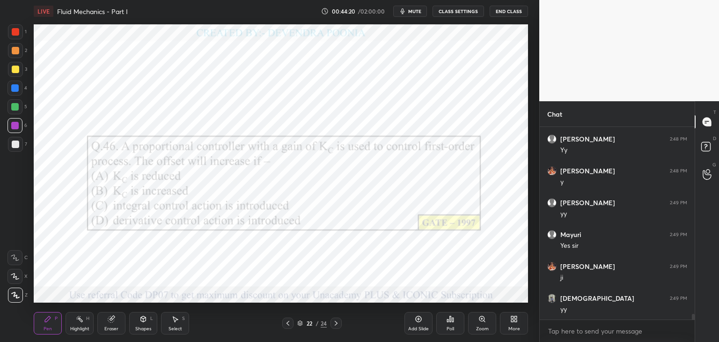
click at [288, 325] on icon at bounding box center [287, 322] width 7 height 7
click at [287, 325] on icon at bounding box center [287, 322] width 7 height 7
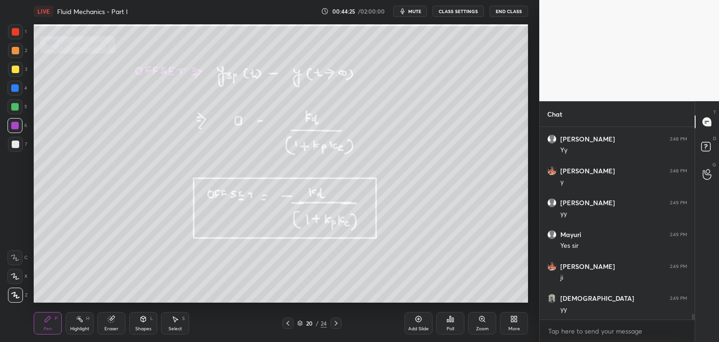
click at [288, 324] on icon at bounding box center [287, 322] width 7 height 7
click at [289, 326] on icon at bounding box center [287, 322] width 7 height 7
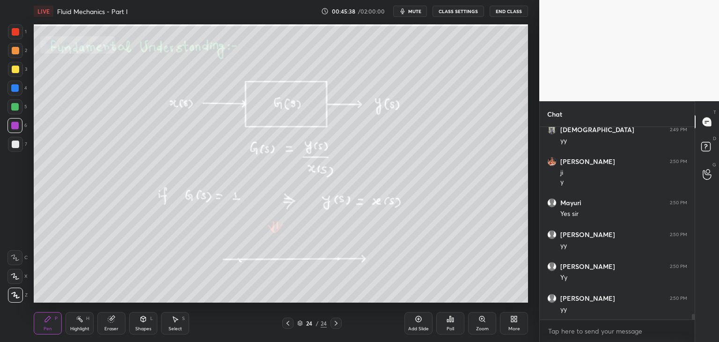
scroll to position [6481, 0]
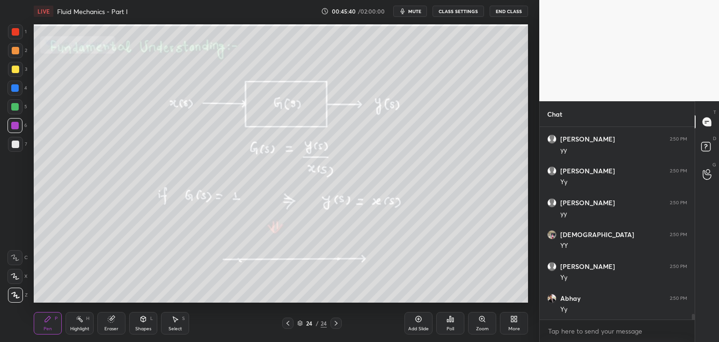
click at [339, 325] on icon at bounding box center [335, 322] width 7 height 7
click at [509, 318] on div "More" at bounding box center [514, 323] width 28 height 22
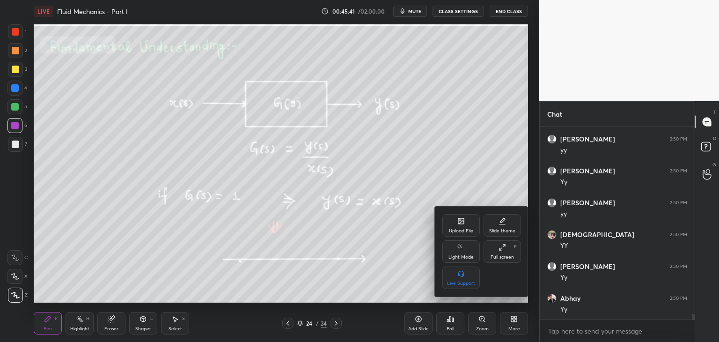
click at [446, 225] on div "Upload File" at bounding box center [460, 225] width 37 height 22
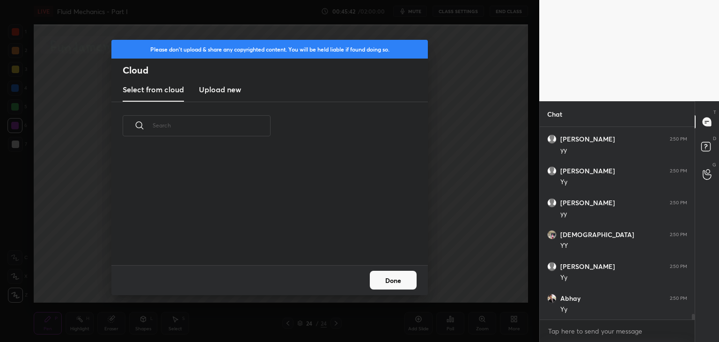
drag, startPoint x: 210, startPoint y: 94, endPoint x: 212, endPoint y: 100, distance: 5.8
click at [210, 94] on h3 "Upload new" at bounding box center [220, 89] width 42 height 11
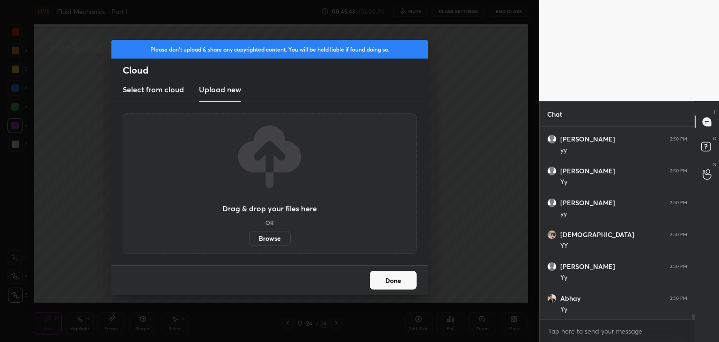
click at [259, 231] on label "Browse" at bounding box center [270, 238] width 42 height 15
click at [249, 231] on input "Browse" at bounding box center [249, 238] width 0 height 15
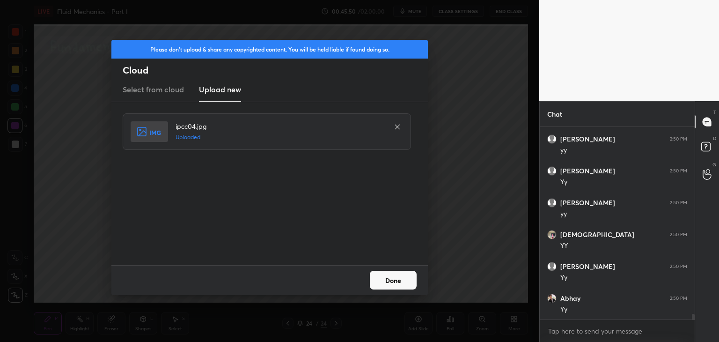
click at [392, 286] on button "Done" at bounding box center [393, 280] width 47 height 19
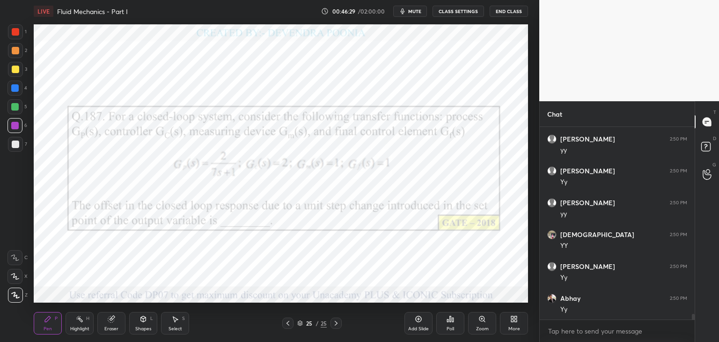
click at [14, 126] on div at bounding box center [14, 125] width 7 height 7
click at [16, 107] on div at bounding box center [14, 106] width 7 height 7
click at [419, 324] on div "Add Slide" at bounding box center [418, 323] width 28 height 22
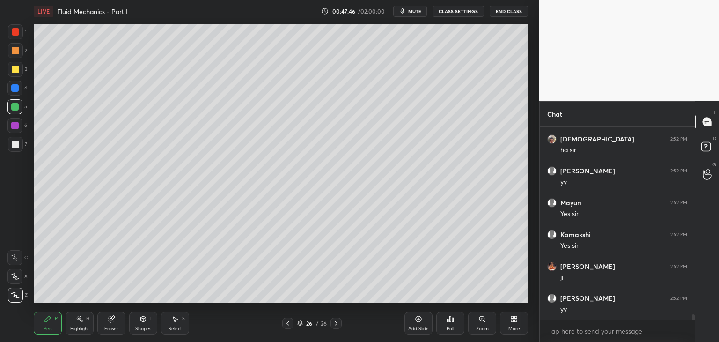
click at [13, 148] on div at bounding box center [15, 144] width 15 height 15
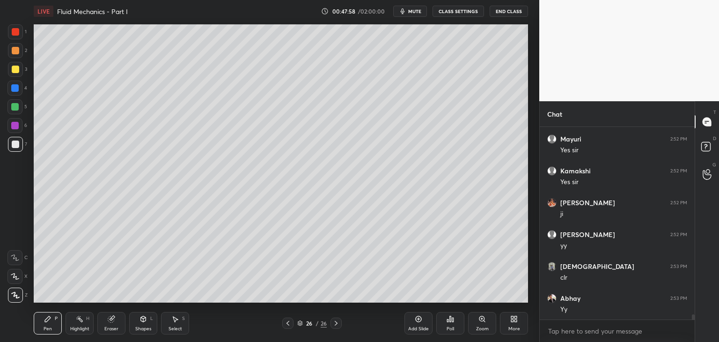
scroll to position [7054, 0]
click at [289, 324] on icon at bounding box center [287, 322] width 7 height 7
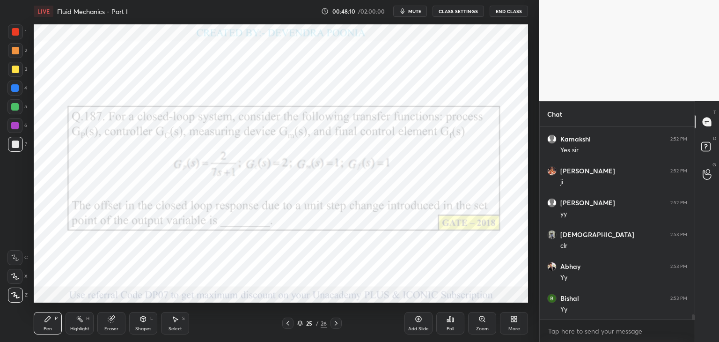
click at [337, 324] on icon at bounding box center [335, 322] width 7 height 7
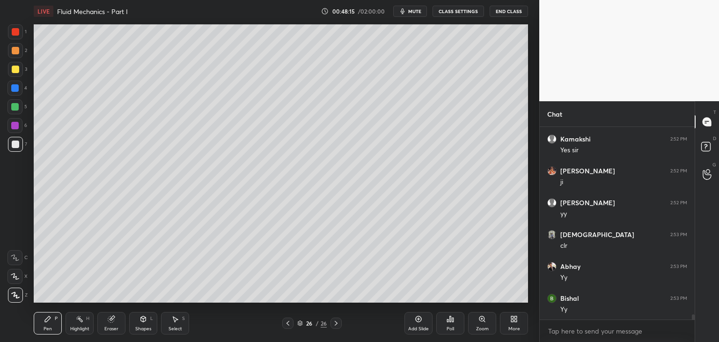
drag, startPoint x: 114, startPoint y: 329, endPoint x: 146, endPoint y: 307, distance: 39.1
click at [116, 329] on div "Eraser" at bounding box center [111, 328] width 14 height 5
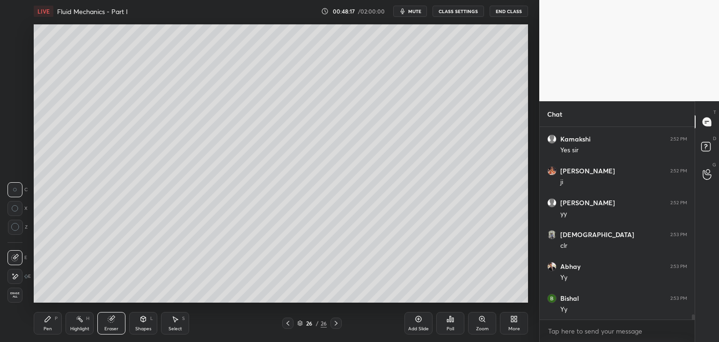
click at [46, 326] on div "Pen" at bounding box center [48, 328] width 8 height 5
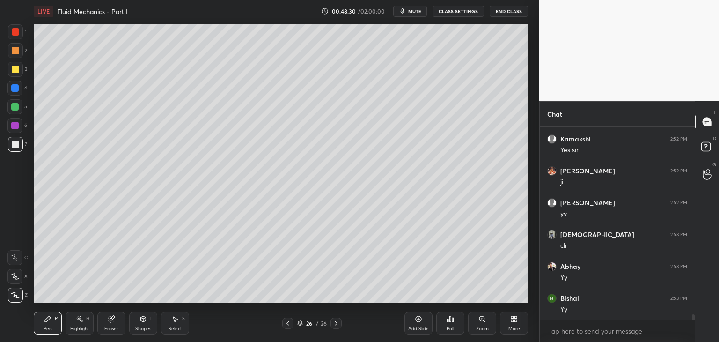
click at [292, 321] on div at bounding box center [287, 322] width 11 height 11
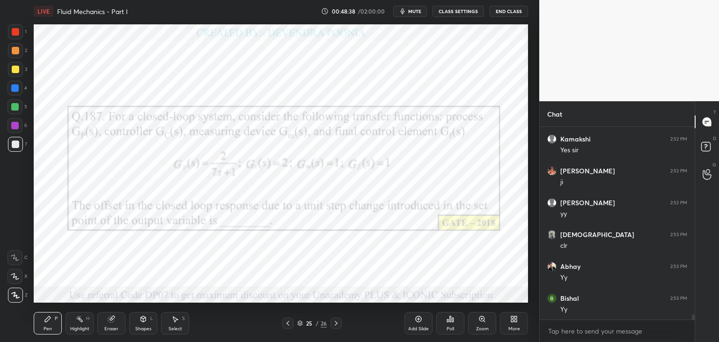
click at [335, 326] on div at bounding box center [335, 322] width 11 height 11
click at [338, 324] on icon at bounding box center [335, 322] width 7 height 7
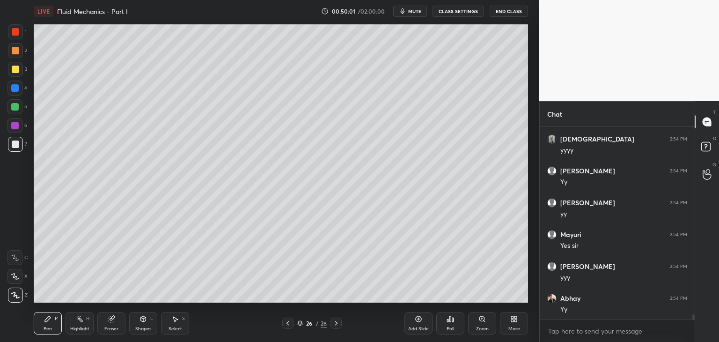
click at [509, 324] on div "More" at bounding box center [514, 323] width 28 height 22
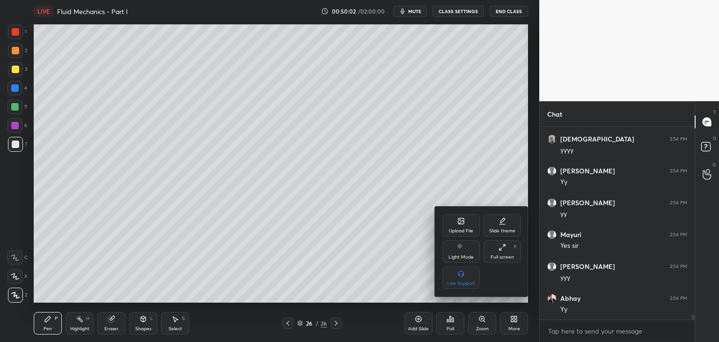
click at [471, 231] on div "Upload File" at bounding box center [461, 230] width 24 height 5
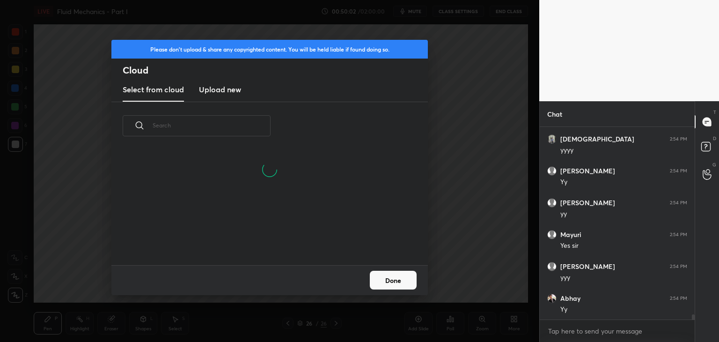
click at [237, 93] on h3 "Upload new" at bounding box center [220, 89] width 42 height 11
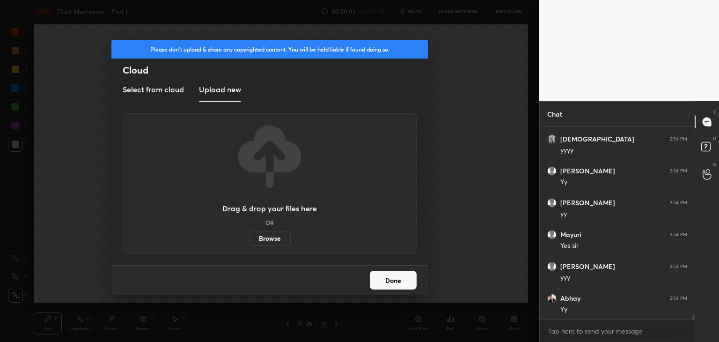
click at [262, 238] on label "Browse" at bounding box center [270, 238] width 42 height 15
click at [249, 238] on input "Browse" at bounding box center [249, 238] width 0 height 15
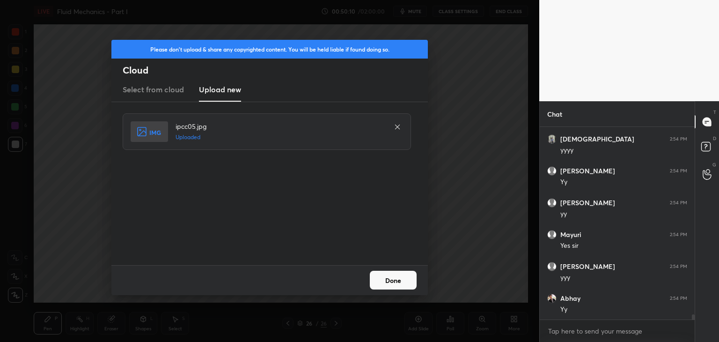
click at [389, 285] on button "Done" at bounding box center [393, 280] width 47 height 19
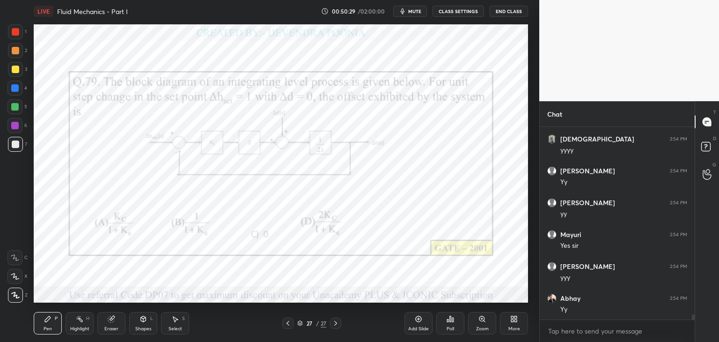
click at [15, 110] on div at bounding box center [14, 106] width 7 height 7
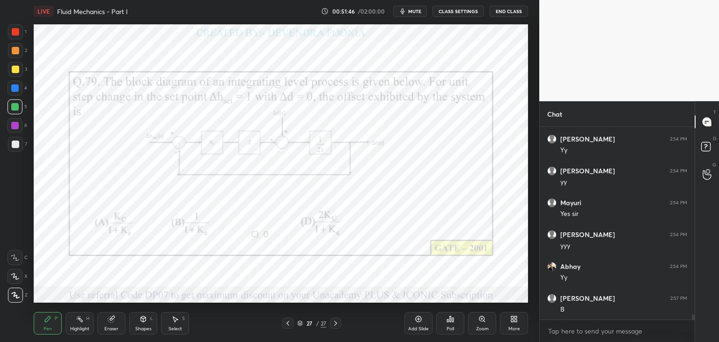
scroll to position [7309, 0]
click at [449, 324] on div "Poll" at bounding box center [450, 323] width 28 height 22
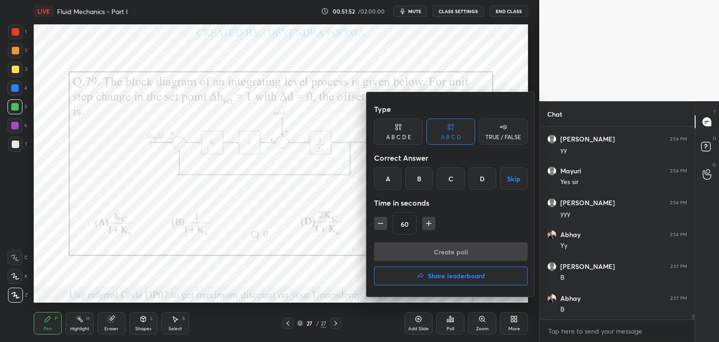
click at [416, 182] on div "B" at bounding box center [419, 178] width 28 height 22
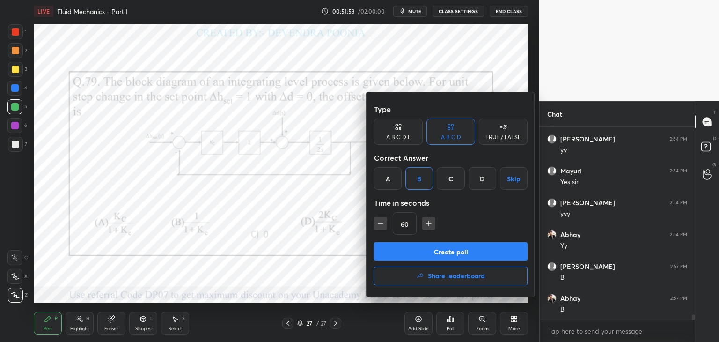
click at [398, 252] on button "Create poll" at bounding box center [451, 251] width 154 height 19
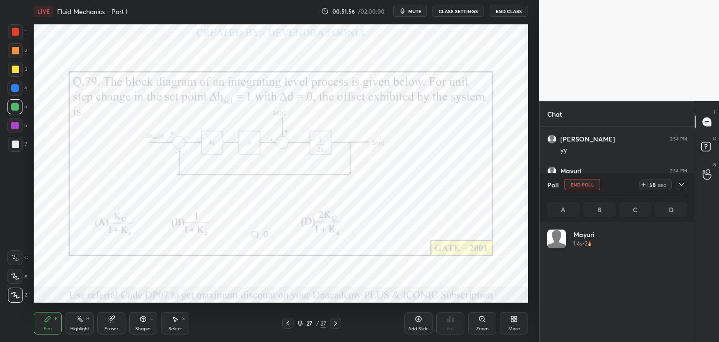
scroll to position [110, 137]
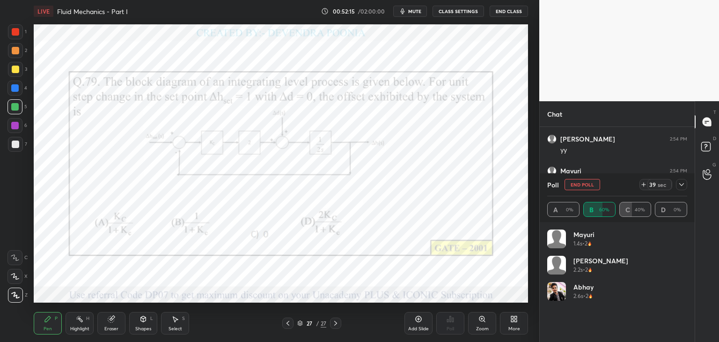
click at [682, 186] on icon at bounding box center [681, 184] width 7 height 7
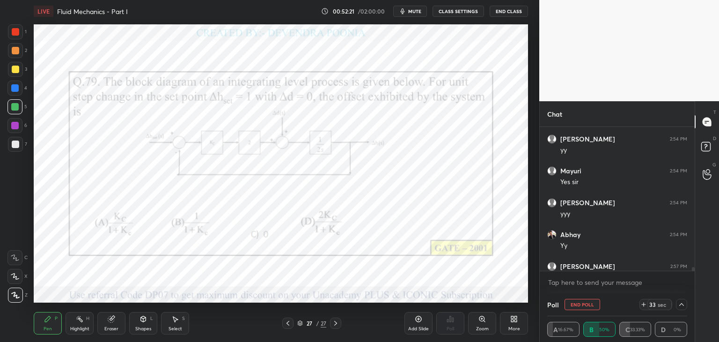
scroll to position [7357, 0]
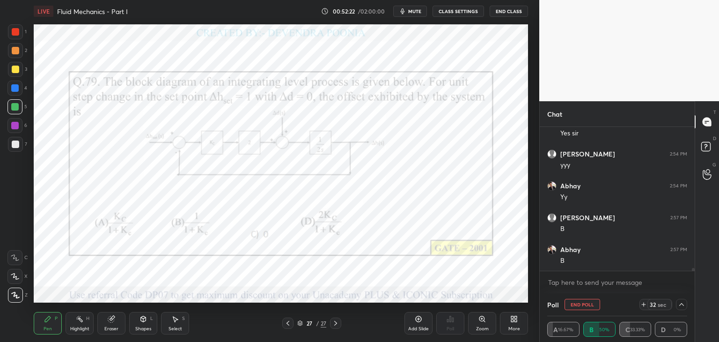
drag, startPoint x: 693, startPoint y: 268, endPoint x: 694, endPoint y: 274, distance: 6.2
click at [694, 274] on div "Vijay 2:54 PM yy [PERSON_NAME] 2:54 PM Yes [PERSON_NAME] 2:54 PM yyy Abhay 2:54…" at bounding box center [617, 210] width 155 height 166
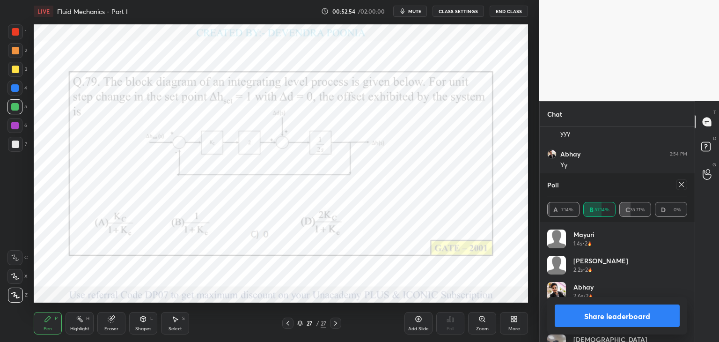
scroll to position [110, 137]
click at [414, 12] on span "mute" at bounding box center [414, 11] width 13 height 7
click at [409, 14] on span "unmute" at bounding box center [414, 11] width 20 height 7
click at [681, 186] on icon at bounding box center [681, 184] width 7 height 7
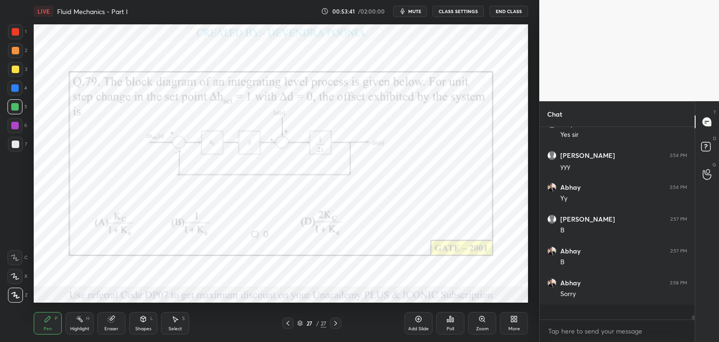
scroll to position [185, 152]
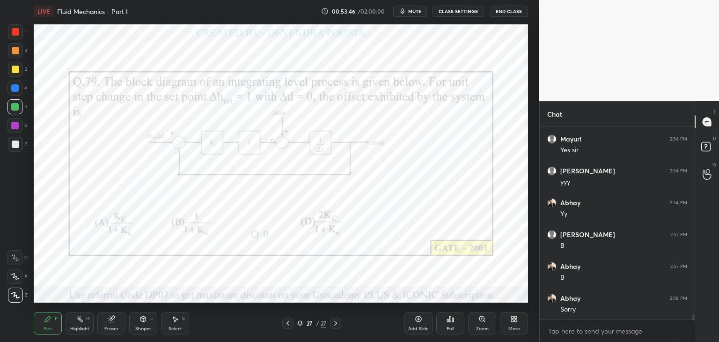
click at [415, 326] on div "Add Slide" at bounding box center [418, 328] width 21 height 5
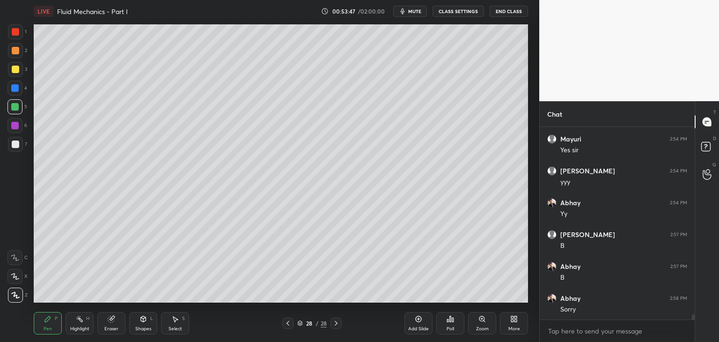
click at [14, 147] on div at bounding box center [15, 143] width 7 height 7
click at [288, 323] on icon at bounding box center [287, 322] width 7 height 7
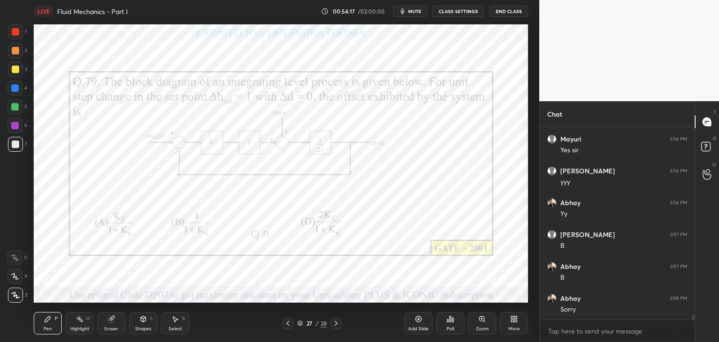
scroll to position [7372, 0]
click at [339, 326] on icon at bounding box center [335, 322] width 7 height 7
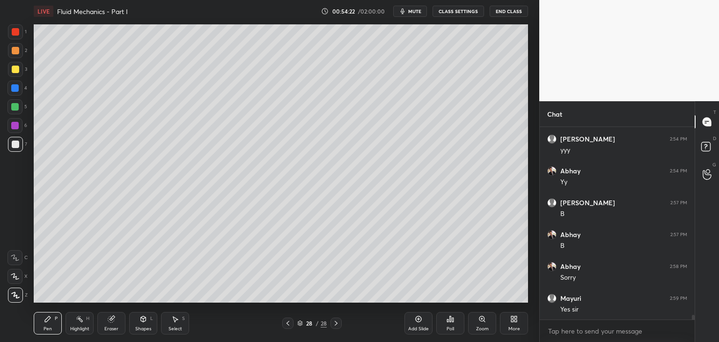
click at [285, 326] on div at bounding box center [287, 322] width 11 height 11
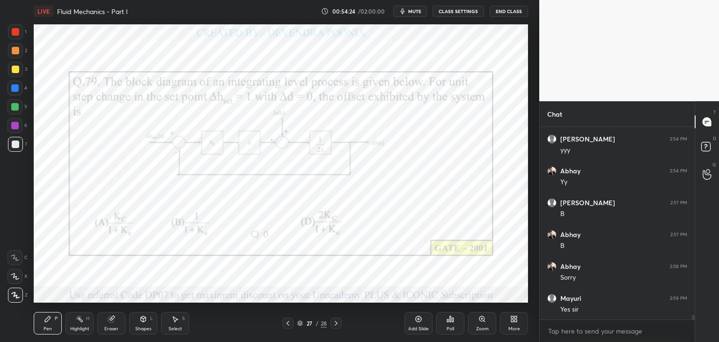
click at [337, 326] on icon at bounding box center [335, 322] width 7 height 7
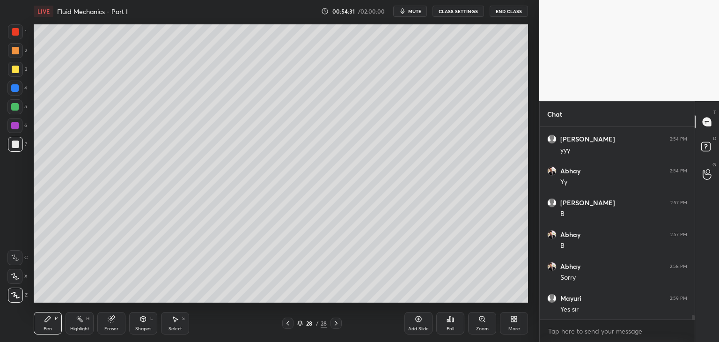
click at [286, 323] on icon at bounding box center [287, 322] width 7 height 7
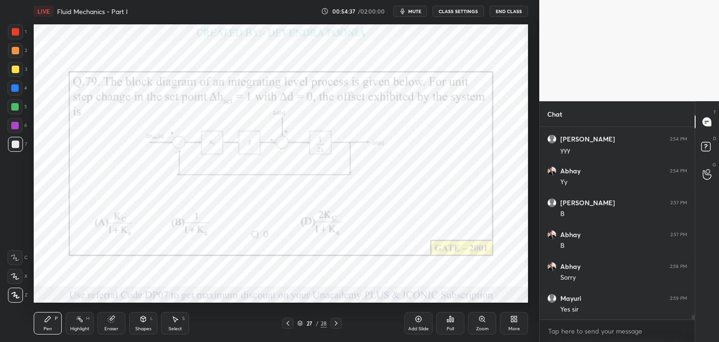
click at [334, 322] on icon at bounding box center [335, 322] width 7 height 7
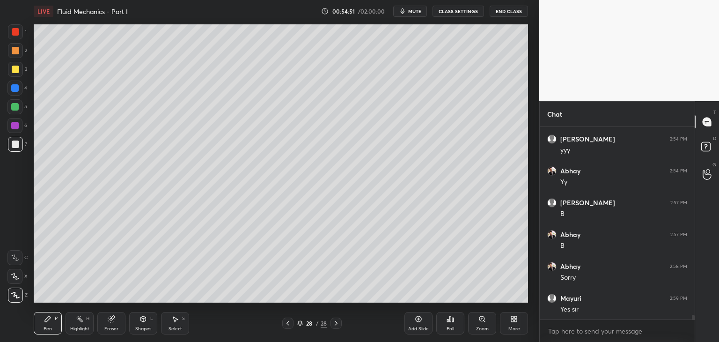
click at [107, 327] on div "Eraser" at bounding box center [111, 328] width 14 height 5
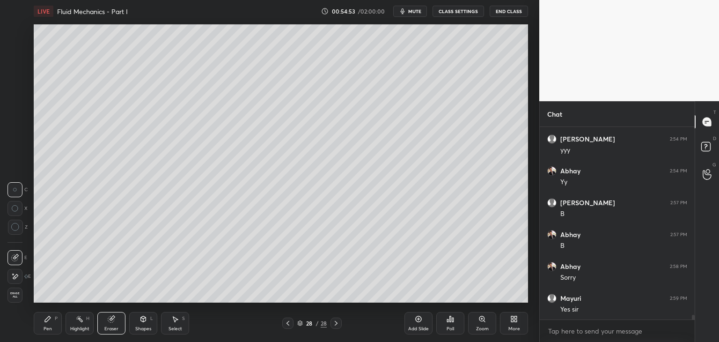
click at [50, 326] on div "Pen" at bounding box center [48, 328] width 8 height 5
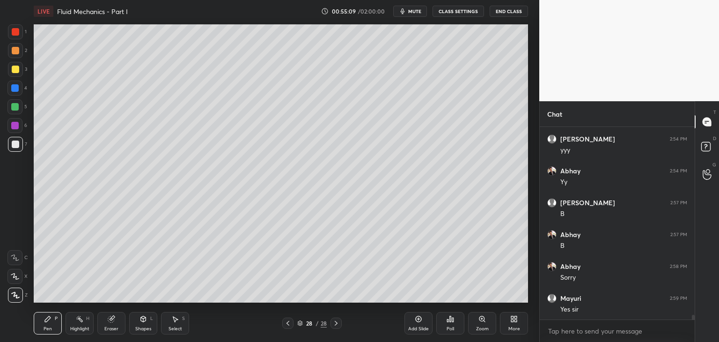
scroll to position [7404, 0]
click at [288, 326] on icon at bounding box center [287, 322] width 7 height 7
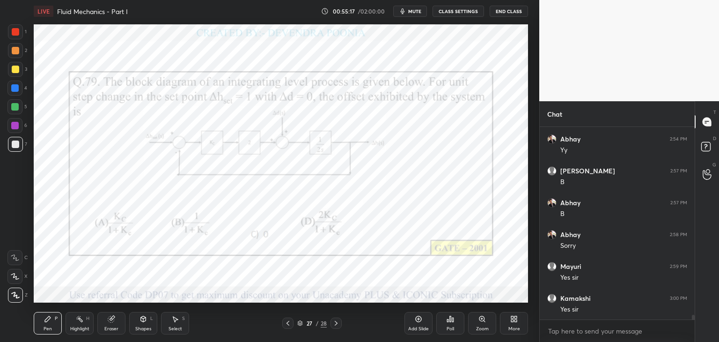
click at [341, 324] on div at bounding box center [335, 322] width 11 height 11
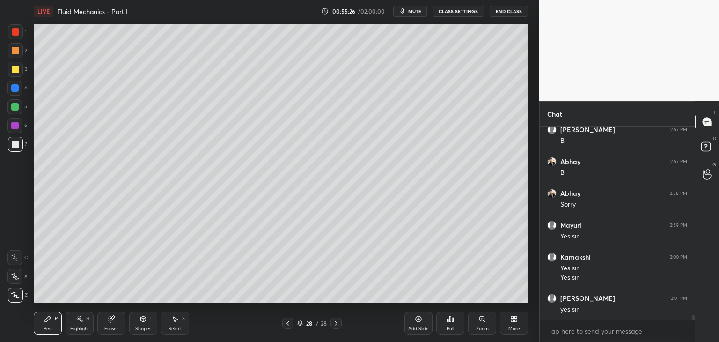
scroll to position [7477, 0]
click at [290, 322] on icon at bounding box center [287, 322] width 7 height 7
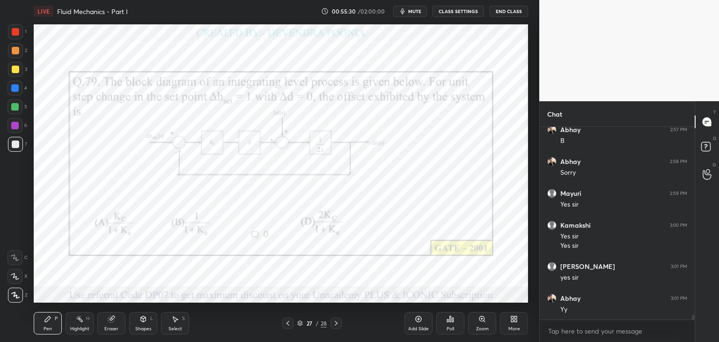
scroll to position [7509, 0]
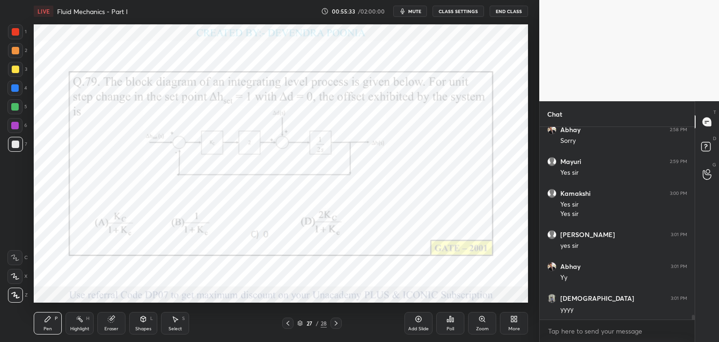
click at [19, 124] on div at bounding box center [14, 125] width 15 height 15
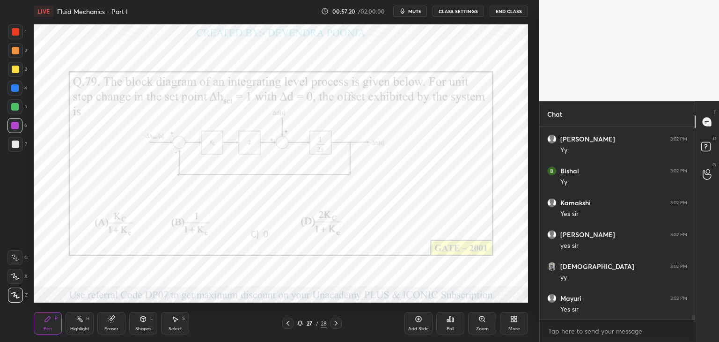
scroll to position [7986, 0]
click at [338, 326] on icon at bounding box center [335, 322] width 7 height 7
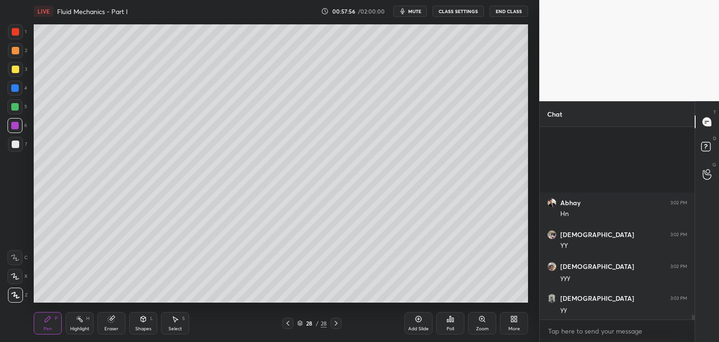
scroll to position [8145, 0]
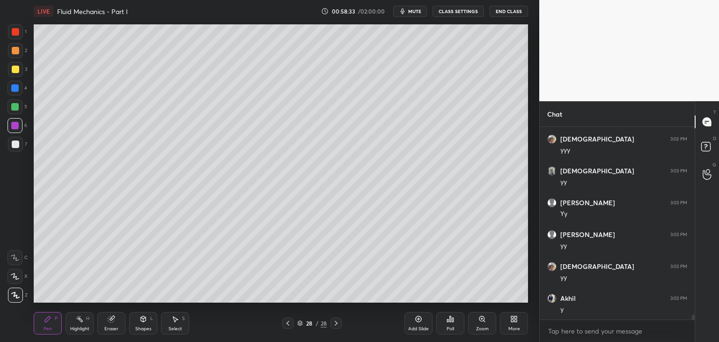
click at [514, 323] on div "More" at bounding box center [514, 323] width 28 height 22
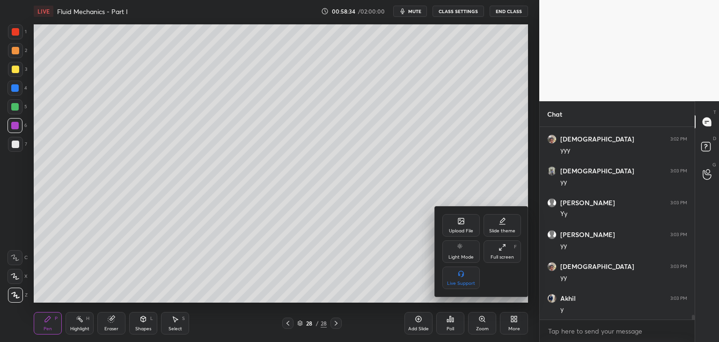
click at [461, 225] on div "Upload File" at bounding box center [460, 225] width 37 height 22
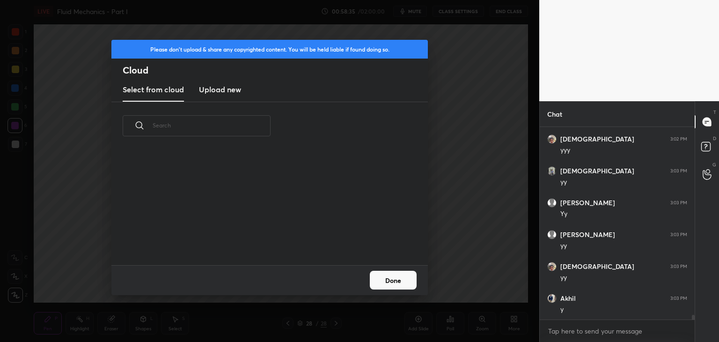
scroll to position [115, 300]
click at [225, 92] on h3 "Upload new" at bounding box center [220, 89] width 42 height 11
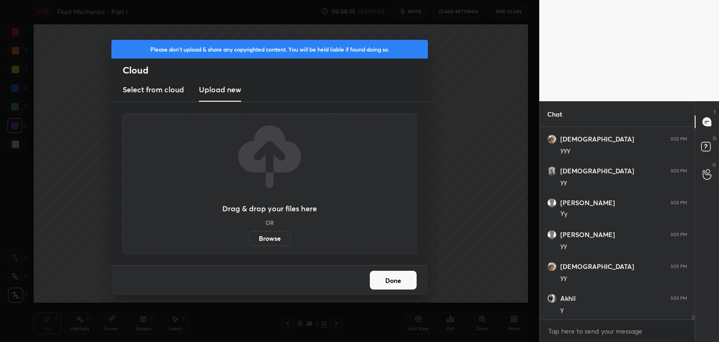
click at [271, 244] on label "Browse" at bounding box center [270, 238] width 42 height 15
click at [249, 244] on input "Browse" at bounding box center [249, 238] width 0 height 15
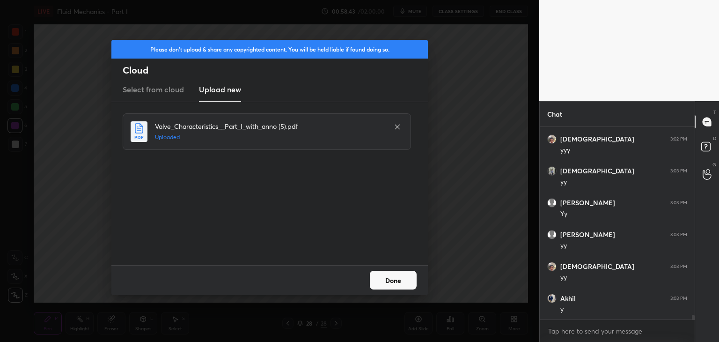
click at [397, 284] on button "Done" at bounding box center [393, 280] width 47 height 19
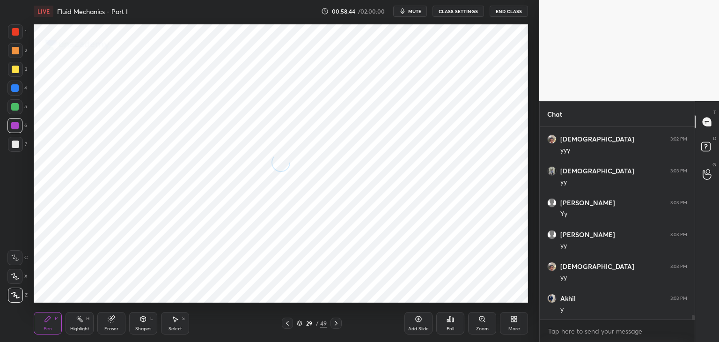
click at [286, 324] on icon at bounding box center [287, 322] width 7 height 7
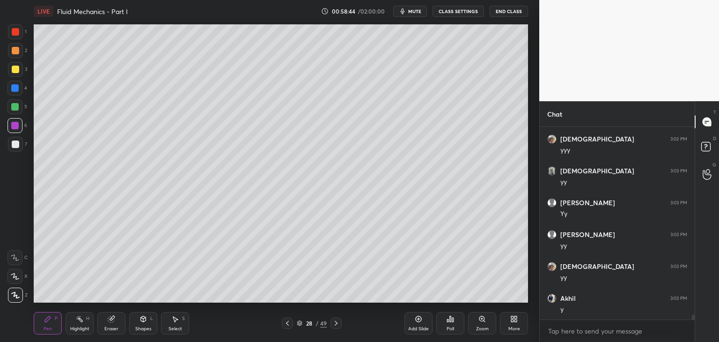
click at [300, 324] on icon at bounding box center [299, 323] width 5 height 1
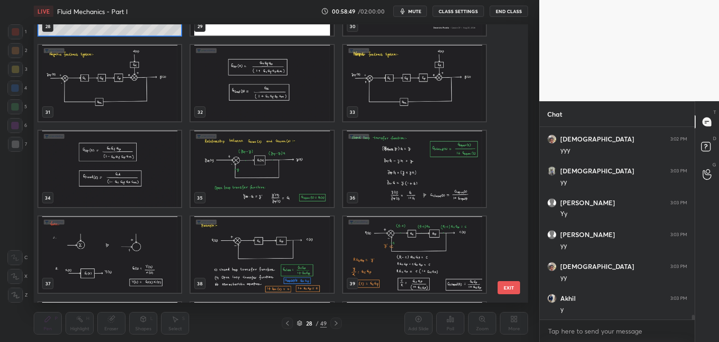
scroll to position [841, 0]
click at [145, 106] on img "grid" at bounding box center [109, 83] width 143 height 76
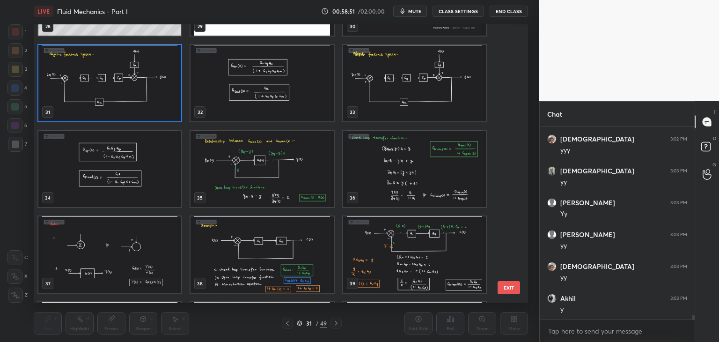
click at [146, 107] on img "grid" at bounding box center [109, 83] width 143 height 76
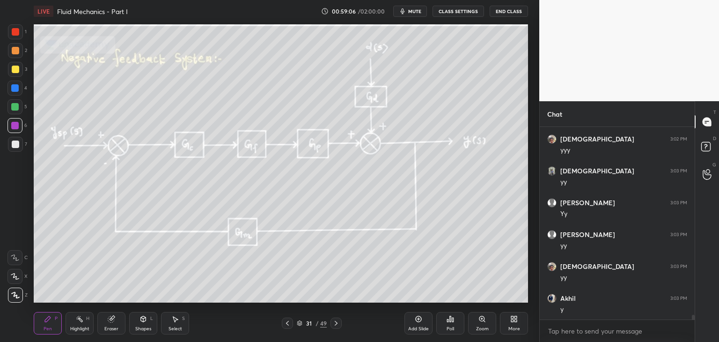
click at [336, 322] on icon at bounding box center [335, 322] width 7 height 7
click at [339, 324] on icon at bounding box center [335, 322] width 7 height 7
click at [411, 15] on button "mute" at bounding box center [410, 11] width 34 height 11
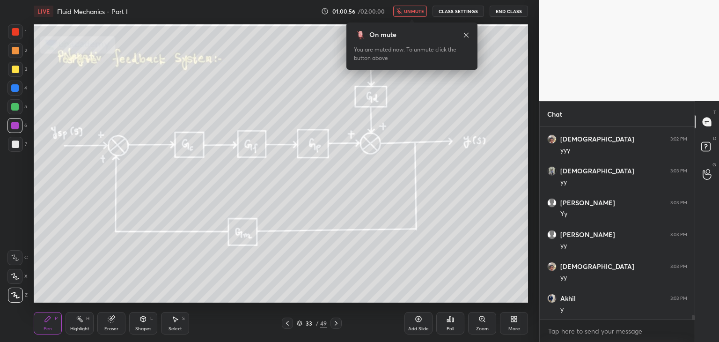
click at [416, 13] on span "unmute" at bounding box center [414, 11] width 20 height 7
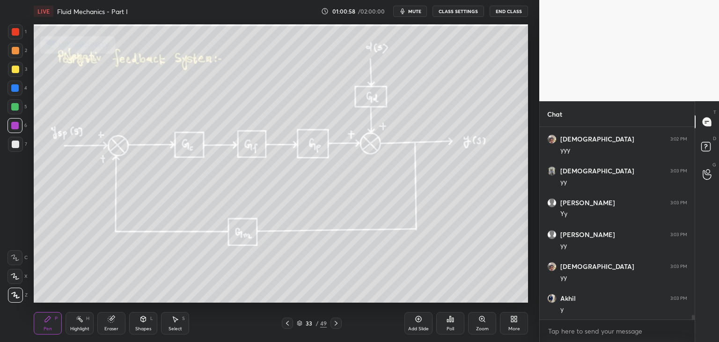
click at [22, 144] on div at bounding box center [15, 144] width 15 height 15
click at [336, 324] on icon at bounding box center [335, 322] width 7 height 7
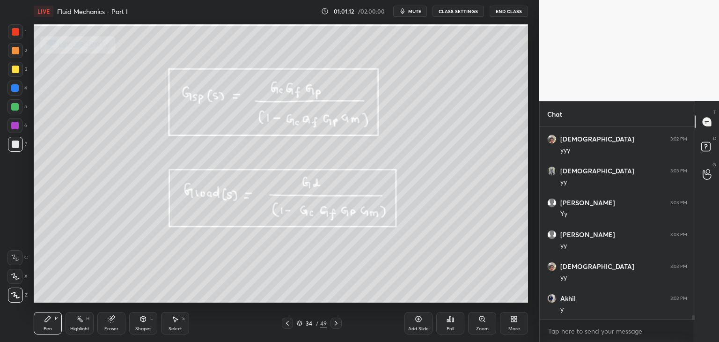
click at [285, 327] on div at bounding box center [287, 322] width 11 height 11
click at [297, 324] on icon at bounding box center [300, 323] width 6 height 6
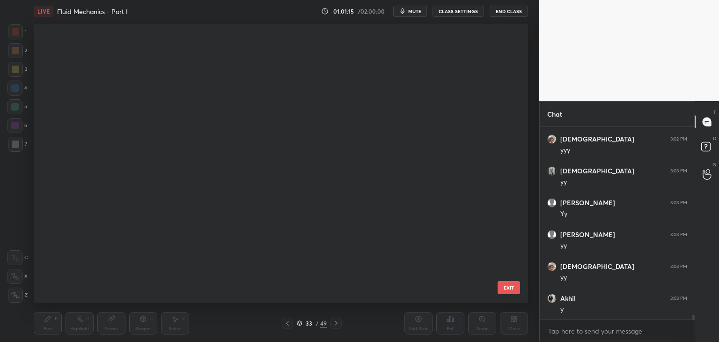
click at [287, 324] on div at bounding box center [287, 322] width 11 height 11
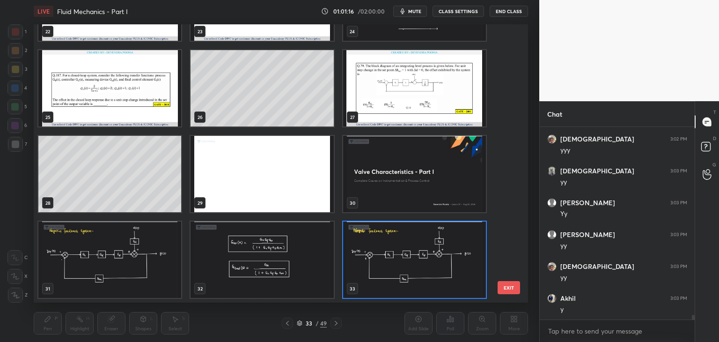
click at [142, 264] on img "grid" at bounding box center [109, 259] width 143 height 76
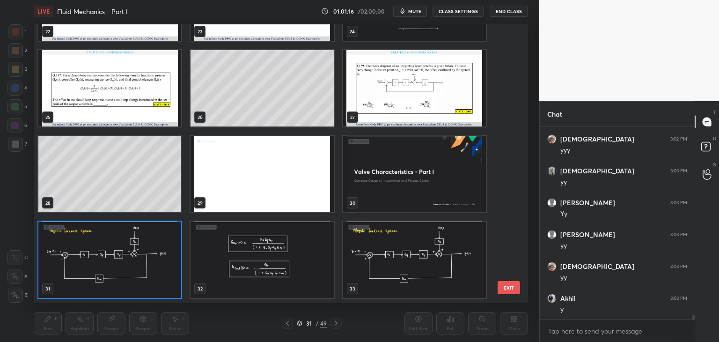
click at [144, 265] on img "grid" at bounding box center [109, 259] width 143 height 76
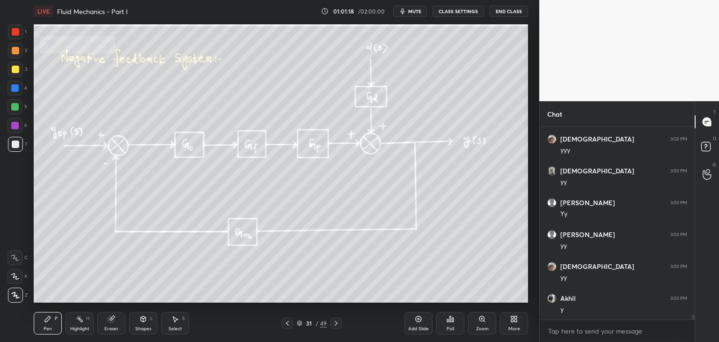
click at [337, 324] on icon at bounding box center [335, 322] width 7 height 7
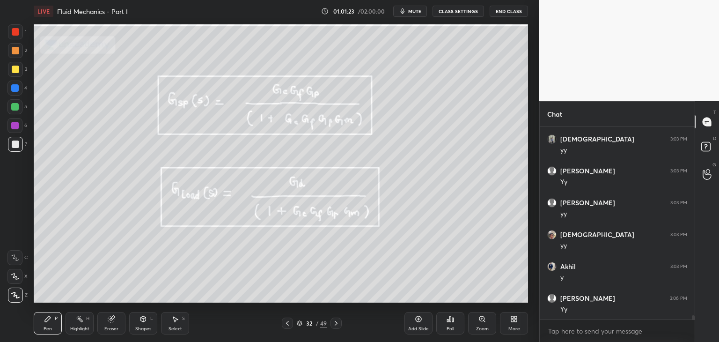
click at [337, 322] on icon at bounding box center [335, 322] width 7 height 7
click at [341, 324] on div at bounding box center [335, 322] width 11 height 11
click at [337, 322] on icon at bounding box center [335, 322] width 7 height 7
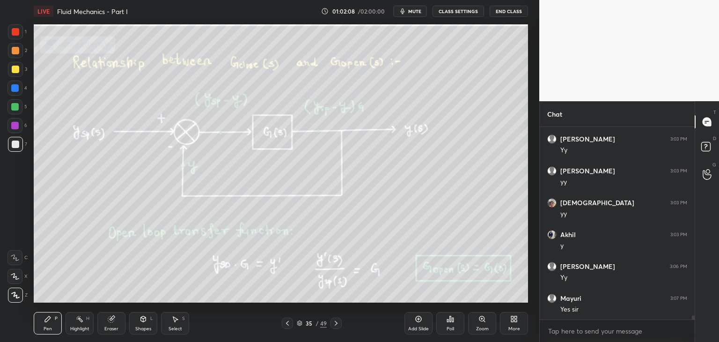
click at [74, 327] on div "Highlight" at bounding box center [79, 328] width 19 height 5
click at [15, 88] on div at bounding box center [14, 87] width 7 height 7
click at [332, 324] on icon at bounding box center [335, 322] width 7 height 7
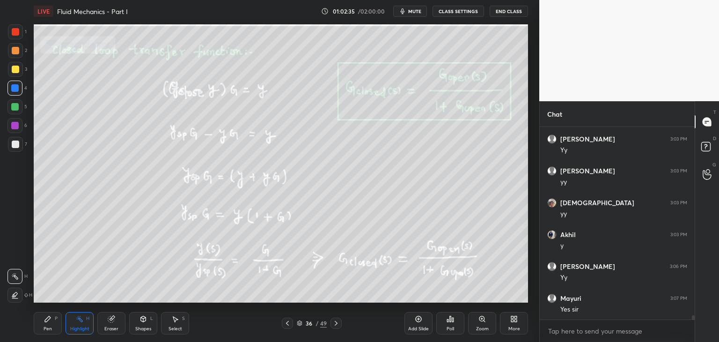
click at [287, 322] on icon at bounding box center [287, 323] width 3 height 5
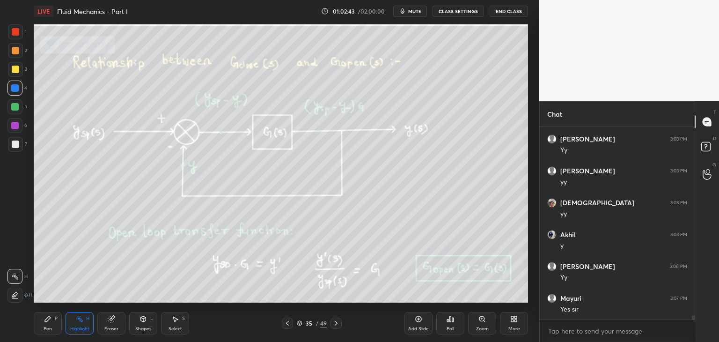
click at [339, 330] on div "Pen P Highlight H Eraser Shapes L Select S 35 / 49 Add Slide Poll Zoom More" at bounding box center [281, 322] width 494 height 37
click at [337, 324] on icon at bounding box center [335, 322] width 7 height 7
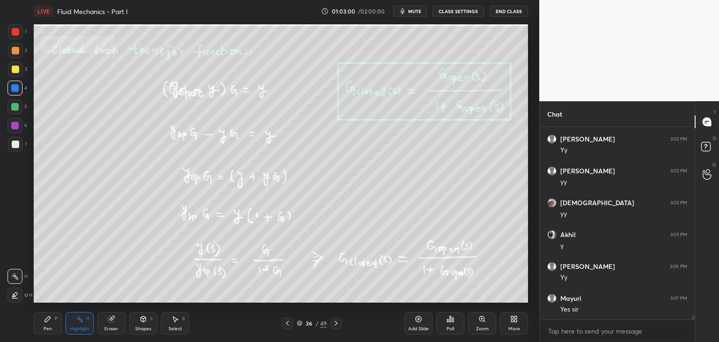
click at [285, 324] on icon at bounding box center [287, 322] width 7 height 7
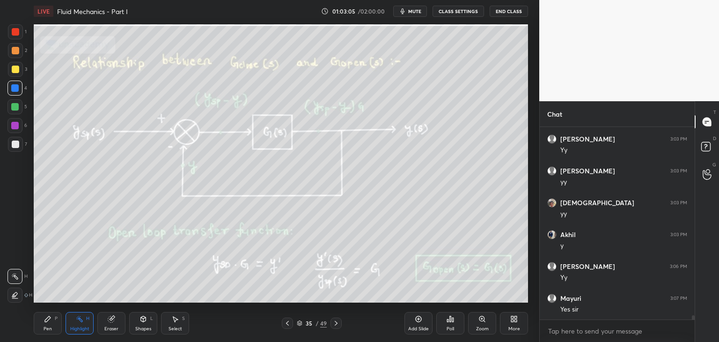
click at [335, 322] on icon at bounding box center [335, 322] width 7 height 7
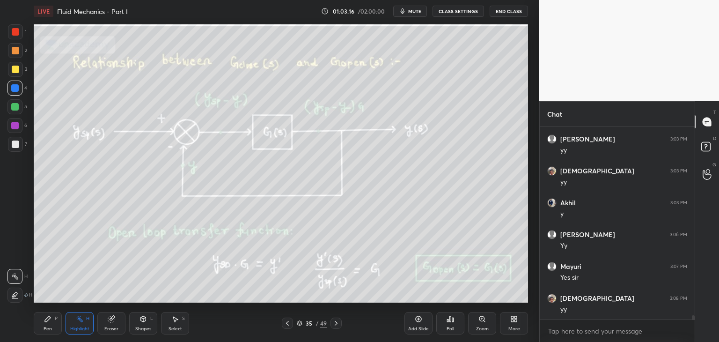
scroll to position [8273, 0]
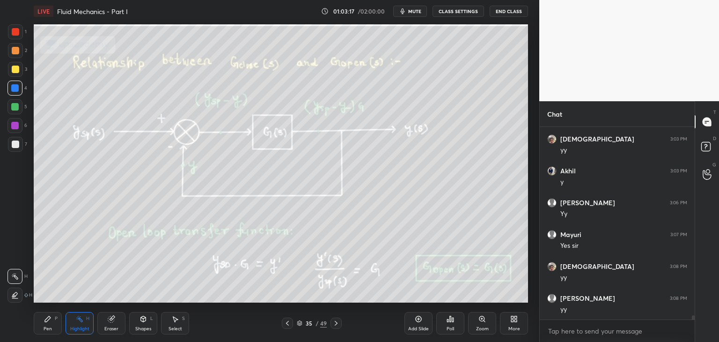
click at [13, 124] on div at bounding box center [14, 125] width 7 height 7
click at [46, 312] on div "Pen P" at bounding box center [48, 323] width 28 height 22
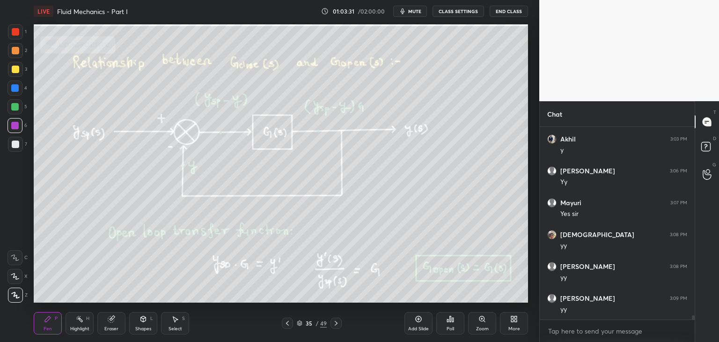
drag, startPoint x: 335, startPoint y: 323, endPoint x: 342, endPoint y: 323, distance: 6.6
click at [337, 324] on icon at bounding box center [335, 322] width 7 height 7
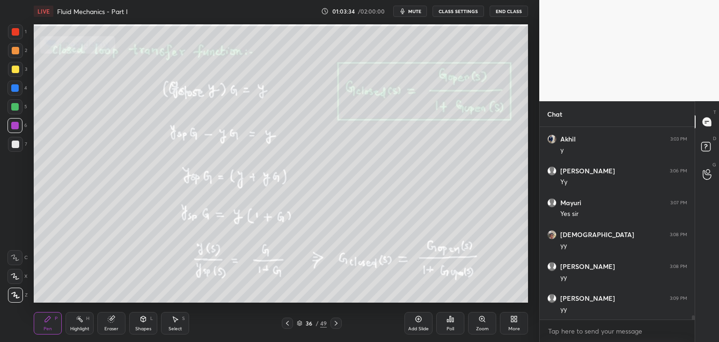
click at [286, 329] on div "Pen P Highlight H Eraser Shapes L Select S 36 / 49 Add Slide Poll Zoom More" at bounding box center [281, 322] width 494 height 37
click at [286, 325] on icon at bounding box center [287, 322] width 7 height 7
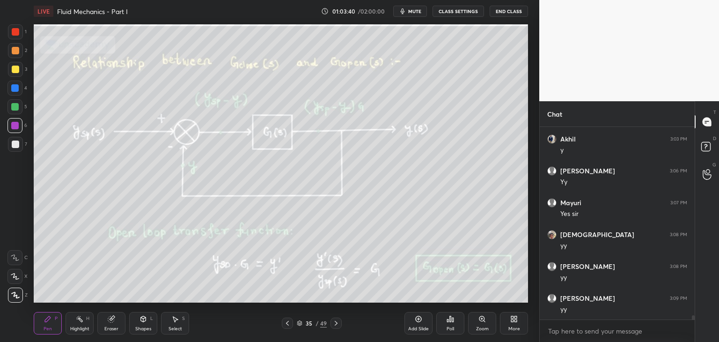
click at [334, 326] on icon at bounding box center [335, 322] width 7 height 7
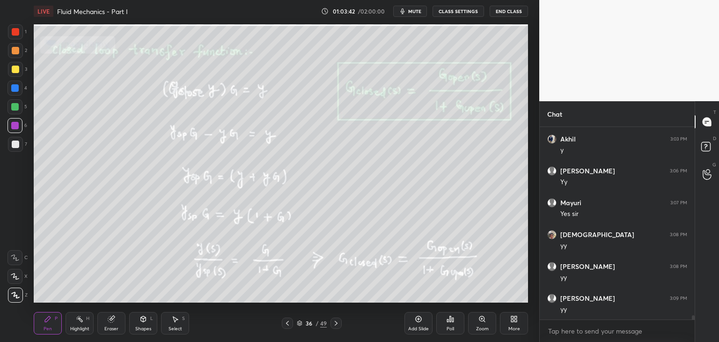
click at [289, 325] on icon at bounding box center [287, 322] width 7 height 7
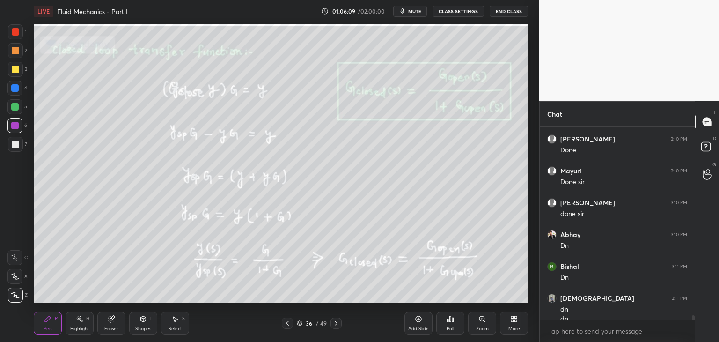
scroll to position [8505, 0]
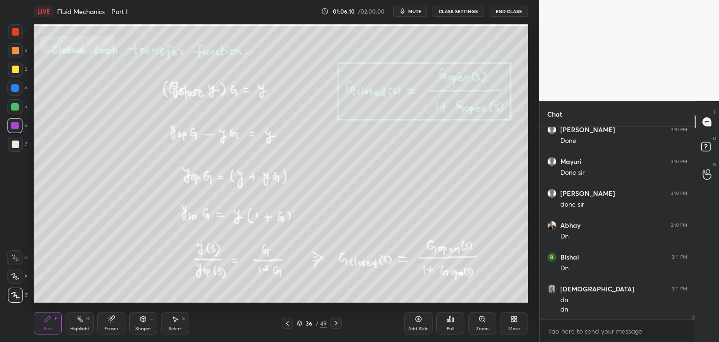
click at [298, 324] on icon at bounding box center [300, 323] width 6 height 6
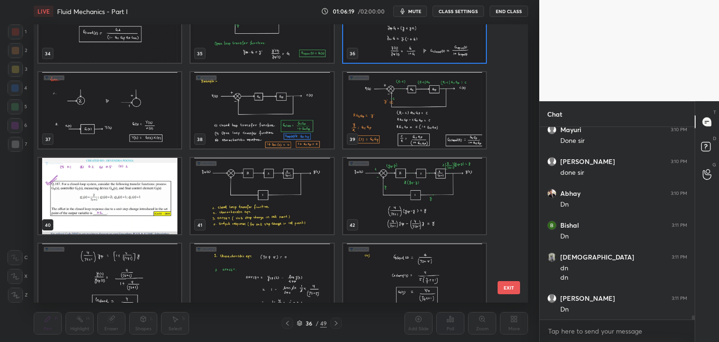
scroll to position [8569, 0]
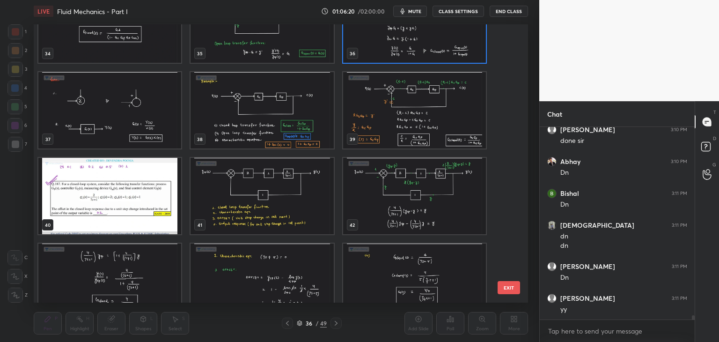
drag, startPoint x: 511, startPoint y: 220, endPoint x: 511, endPoint y: 234, distance: 14.5
click at [511, 234] on div "31 32 33 34 35 36 37 38 39 40 41 42 43 44 45" at bounding box center [273, 163] width 478 height 278
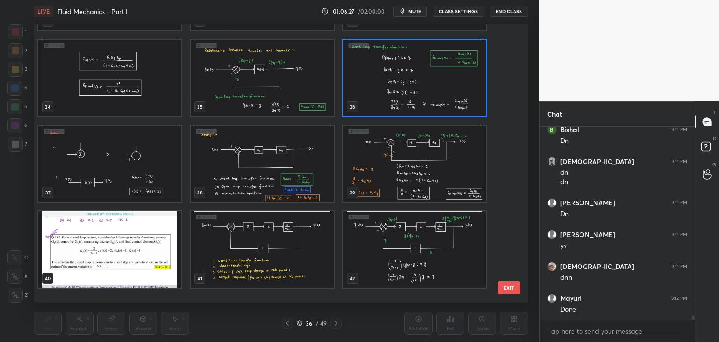
scroll to position [921, 0]
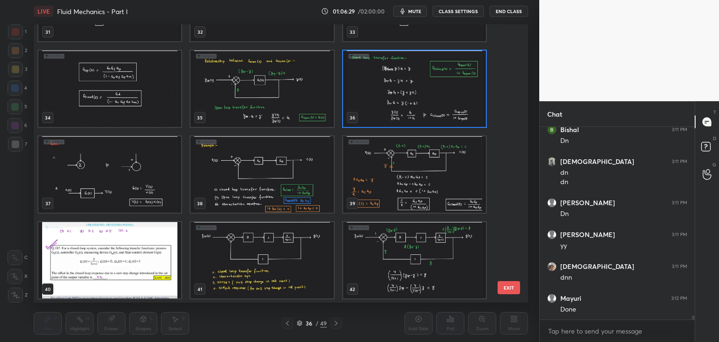
click at [114, 190] on img "grid" at bounding box center [109, 174] width 143 height 76
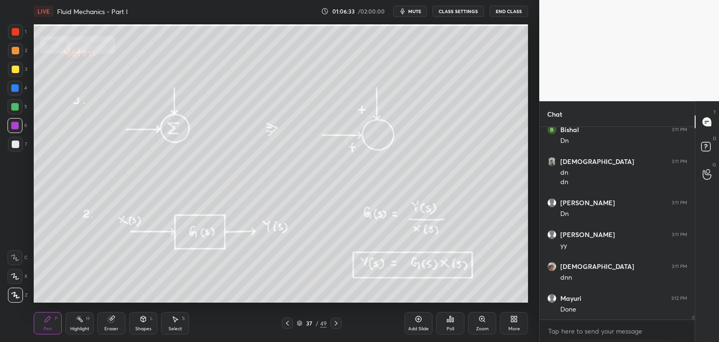
click at [82, 322] on icon at bounding box center [79, 318] width 7 height 7
click at [14, 89] on div at bounding box center [14, 87] width 7 height 7
click at [340, 323] on div at bounding box center [335, 322] width 11 height 11
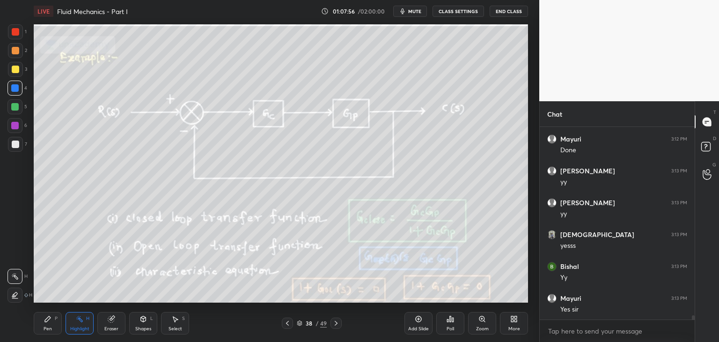
scroll to position [8823, 0]
click at [336, 326] on icon at bounding box center [335, 322] width 7 height 7
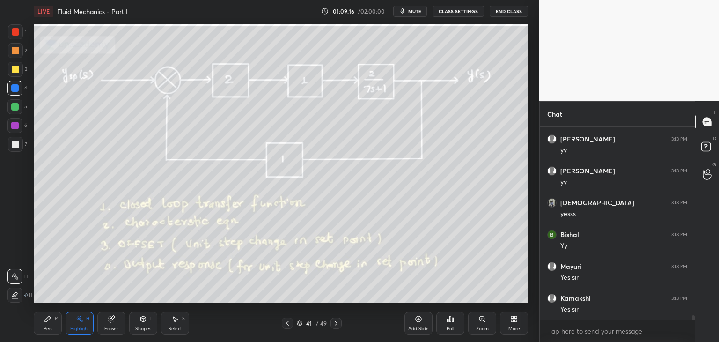
click at [334, 322] on icon at bounding box center [335, 322] width 7 height 7
click at [335, 325] on icon at bounding box center [335, 322] width 7 height 7
click at [338, 326] on icon at bounding box center [335, 322] width 7 height 7
click at [337, 327] on div at bounding box center [335, 322] width 11 height 11
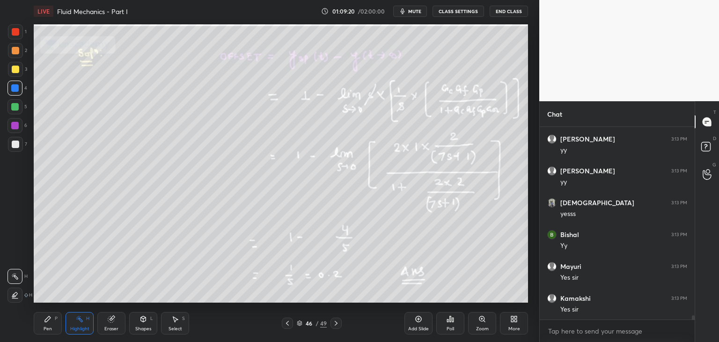
click at [338, 326] on icon at bounding box center [335, 322] width 7 height 7
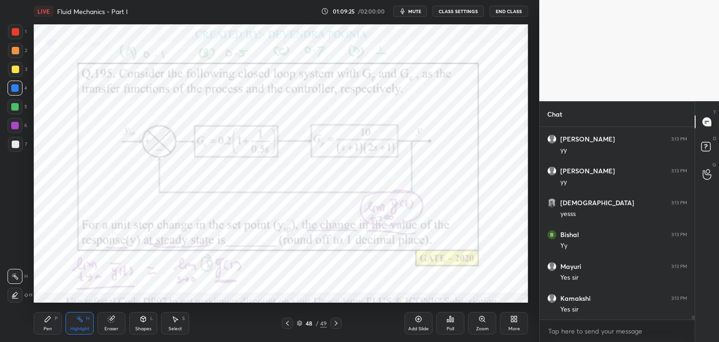
click at [339, 324] on div at bounding box center [335, 322] width 11 height 11
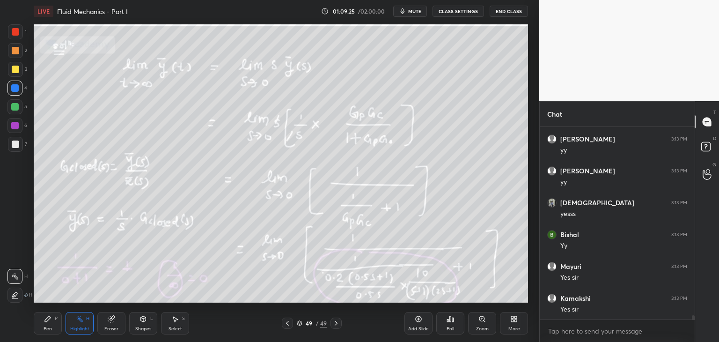
click at [337, 327] on div at bounding box center [335, 322] width 11 height 11
click at [337, 328] on div at bounding box center [335, 322] width 11 height 11
click at [337, 326] on icon at bounding box center [335, 322] width 7 height 7
click at [337, 324] on icon at bounding box center [335, 322] width 7 height 7
click at [285, 322] on icon at bounding box center [287, 322] width 7 height 7
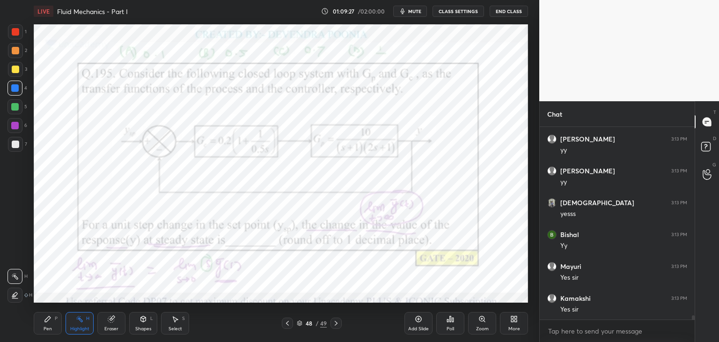
click at [287, 324] on icon at bounding box center [287, 323] width 3 height 5
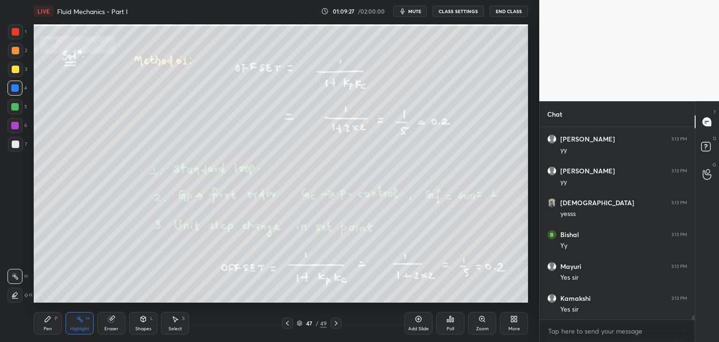
click at [288, 324] on icon at bounding box center [287, 322] width 7 height 7
click at [288, 327] on div at bounding box center [287, 322] width 11 height 11
click at [288, 326] on div at bounding box center [287, 322] width 11 height 11
click at [288, 326] on icon at bounding box center [287, 322] width 7 height 7
click at [289, 326] on icon at bounding box center [287, 322] width 7 height 7
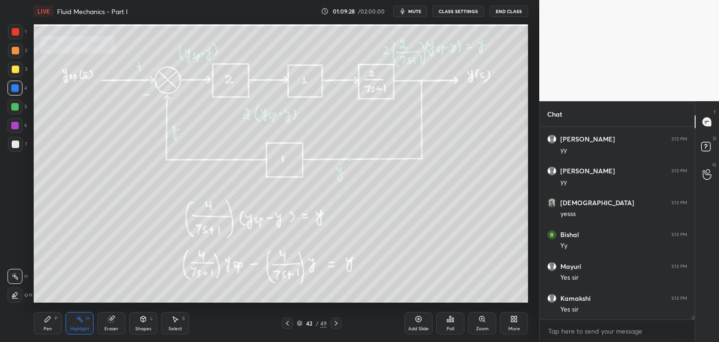
click at [289, 325] on icon at bounding box center [287, 322] width 7 height 7
click at [290, 325] on icon at bounding box center [287, 322] width 7 height 7
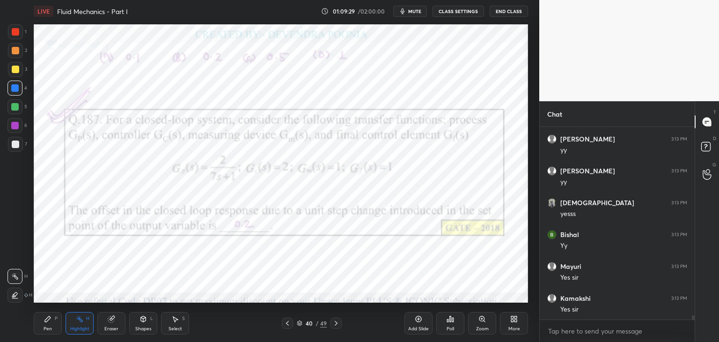
click at [290, 325] on icon at bounding box center [287, 322] width 7 height 7
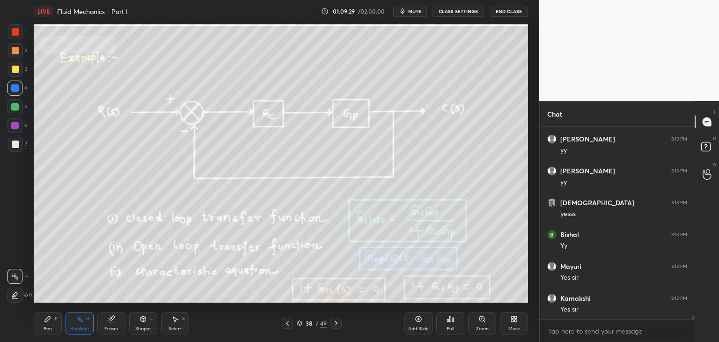
click at [290, 325] on icon at bounding box center [287, 322] width 7 height 7
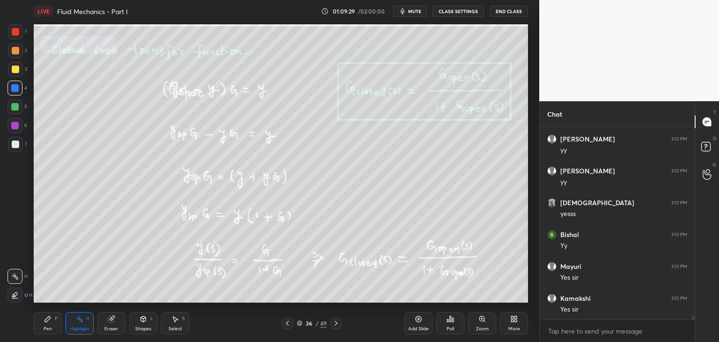
click at [290, 325] on icon at bounding box center [287, 322] width 7 height 7
click at [290, 324] on icon at bounding box center [287, 322] width 7 height 7
click at [289, 325] on icon at bounding box center [287, 322] width 7 height 7
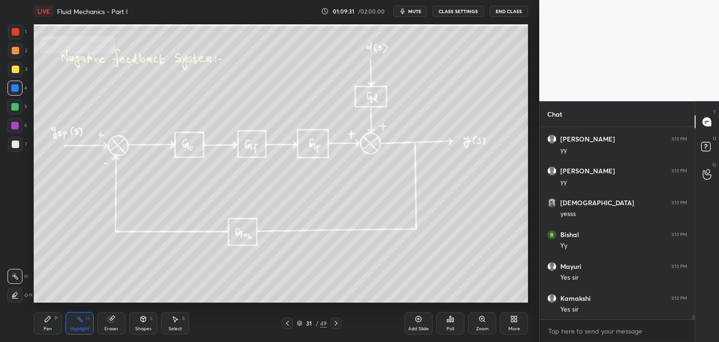
click at [340, 323] on div at bounding box center [335, 322] width 11 height 11
click at [338, 323] on icon at bounding box center [335, 322] width 7 height 7
click at [337, 324] on icon at bounding box center [335, 322] width 7 height 7
click at [337, 323] on icon at bounding box center [335, 322] width 7 height 7
click at [337, 322] on icon at bounding box center [335, 322] width 7 height 7
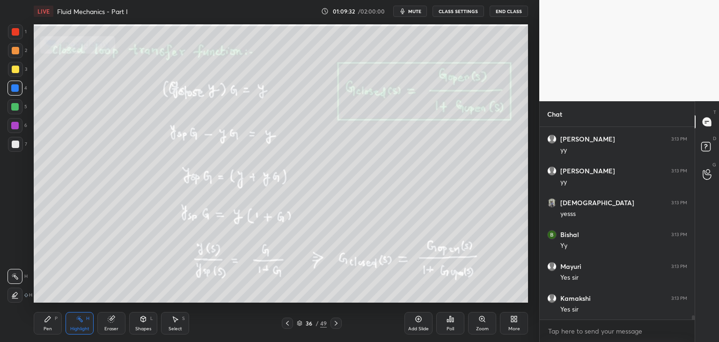
click at [337, 322] on icon at bounding box center [335, 322] width 7 height 7
click at [337, 323] on icon at bounding box center [336, 323] width 3 height 5
click at [337, 322] on icon at bounding box center [335, 322] width 7 height 7
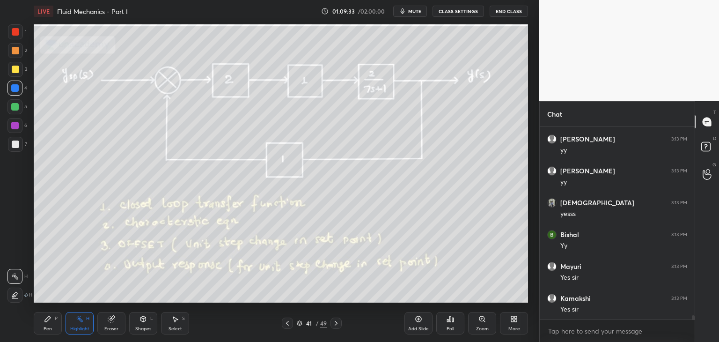
click at [337, 322] on icon at bounding box center [335, 322] width 7 height 7
click at [338, 322] on icon at bounding box center [335, 322] width 7 height 7
click at [338, 323] on icon at bounding box center [335, 322] width 7 height 7
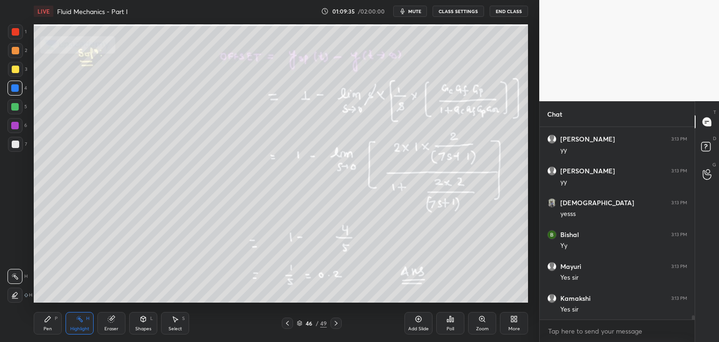
click at [334, 322] on icon at bounding box center [335, 322] width 7 height 7
click at [335, 324] on icon at bounding box center [335, 322] width 7 height 7
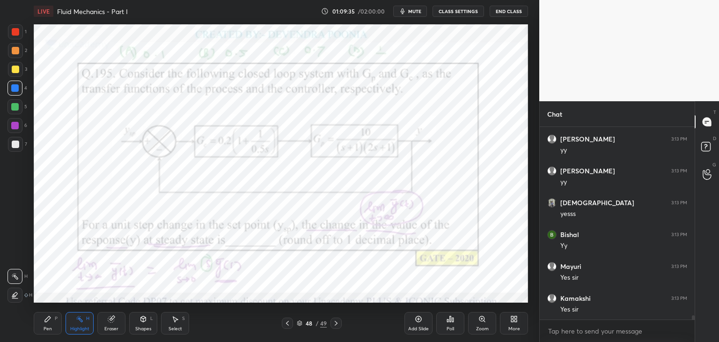
click at [336, 324] on icon at bounding box center [336, 323] width 3 height 5
click at [337, 323] on icon at bounding box center [335, 322] width 7 height 7
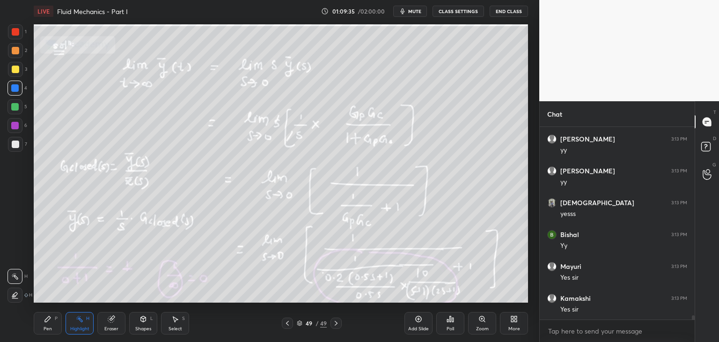
click at [337, 322] on icon at bounding box center [335, 322] width 7 height 7
click at [337, 324] on icon at bounding box center [335, 322] width 7 height 7
click at [511, 322] on icon at bounding box center [513, 318] width 7 height 7
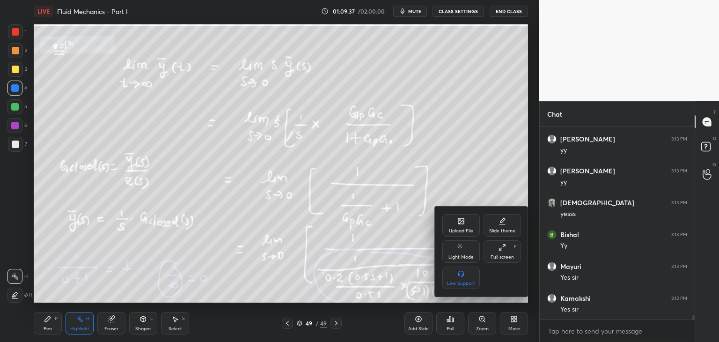
click at [452, 223] on div "Upload File" at bounding box center [460, 225] width 37 height 22
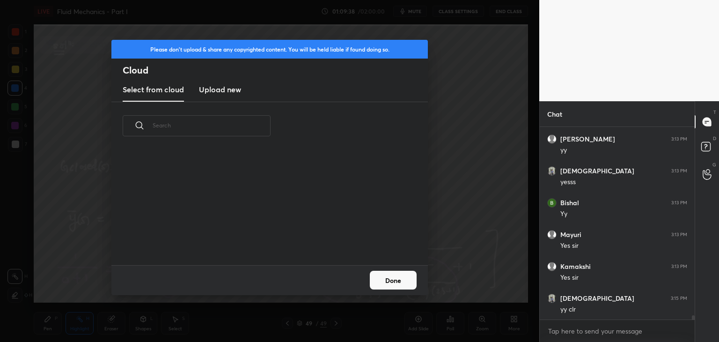
scroll to position [115, 300]
click at [230, 100] on new "Upload new" at bounding box center [220, 89] width 42 height 23
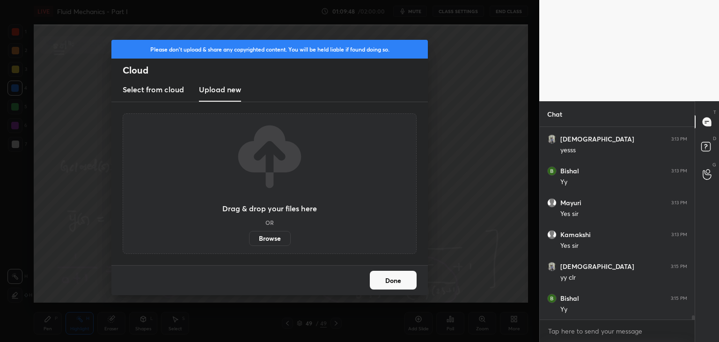
scroll to position [8919, 0]
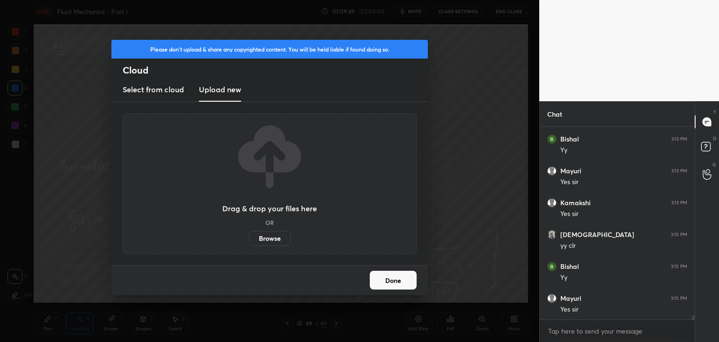
click at [284, 236] on label "Browse" at bounding box center [270, 238] width 42 height 15
click at [249, 236] on input "Browse" at bounding box center [249, 238] width 0 height 15
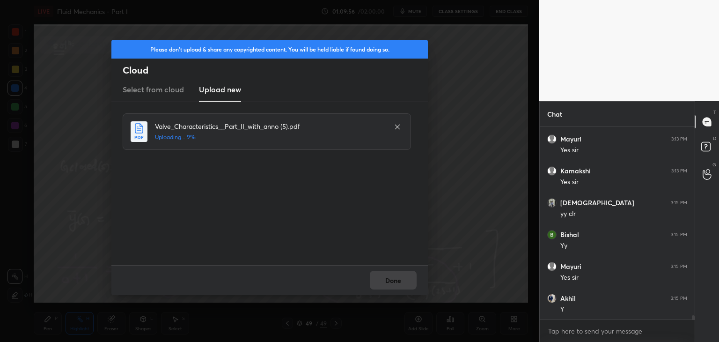
scroll to position [8982, 0]
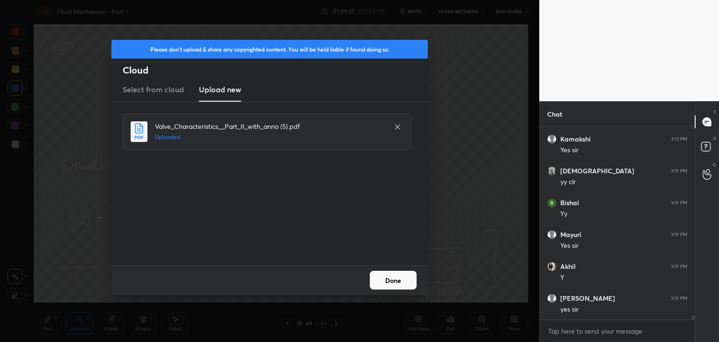
click at [392, 282] on button "Done" at bounding box center [393, 280] width 47 height 19
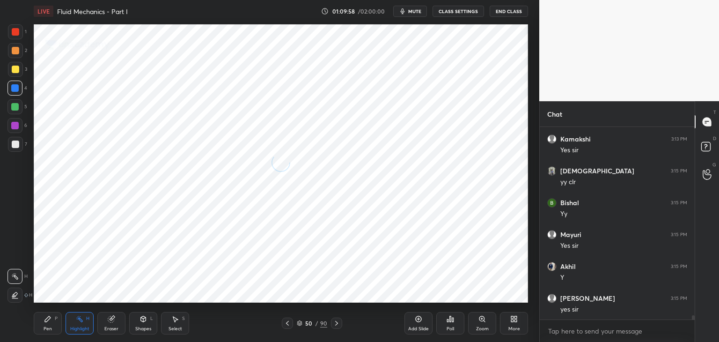
click at [299, 323] on icon at bounding box center [299, 322] width 5 height 2
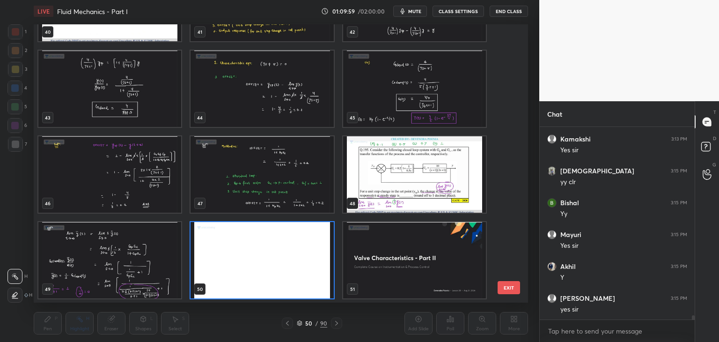
scroll to position [9014, 0]
drag, startPoint x: 511, startPoint y: 156, endPoint x: 511, endPoint y: 168, distance: 12.2
click at [510, 178] on div "37 38 39 40 41 42 43 44 45 46 47 48 49 50 51" at bounding box center [273, 163] width 478 height 278
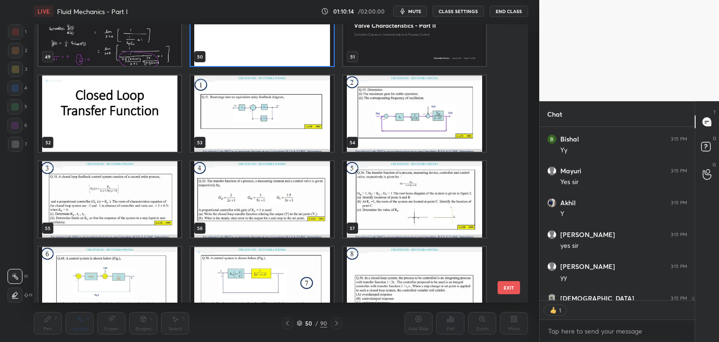
scroll to position [1402, 0]
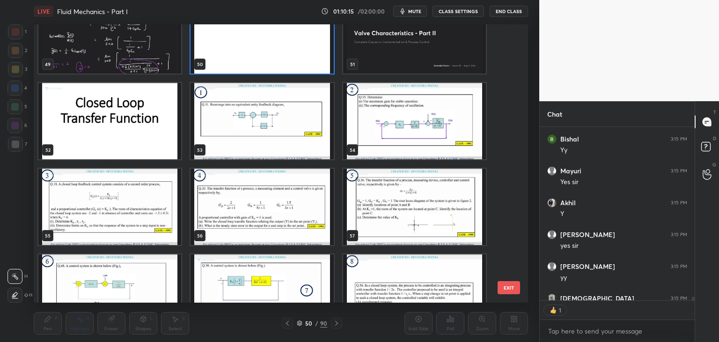
click at [271, 148] on img "grid" at bounding box center [261, 121] width 143 height 76
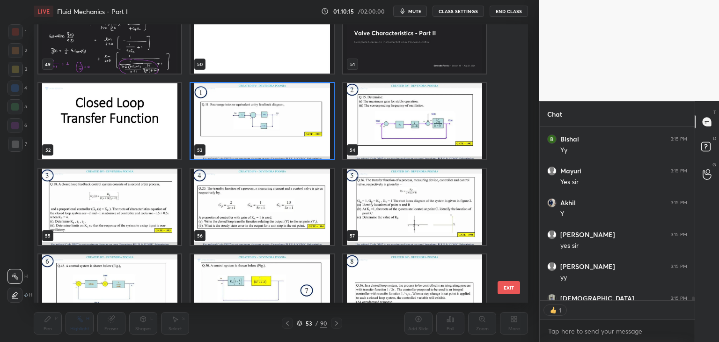
click at [273, 149] on img "grid" at bounding box center [261, 121] width 143 height 76
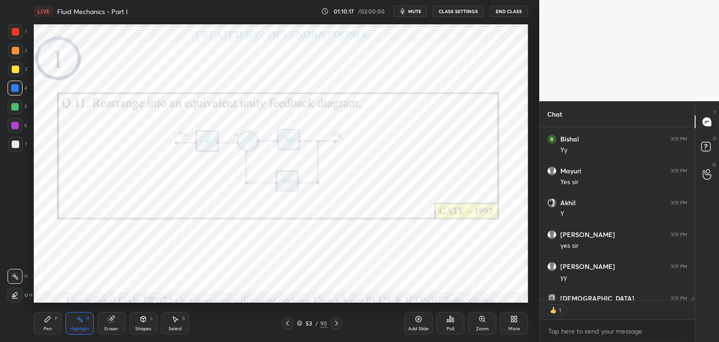
click at [286, 323] on icon at bounding box center [287, 323] width 3 height 5
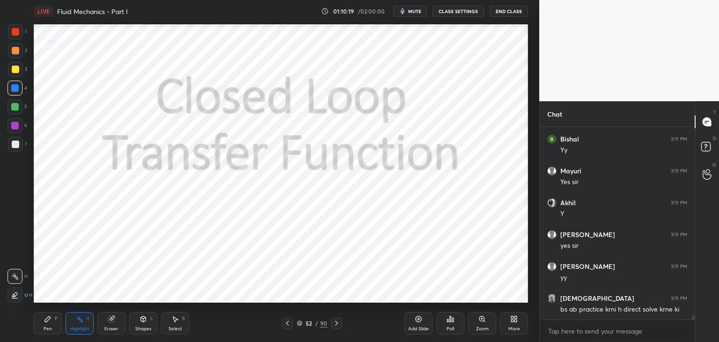
scroll to position [190, 152]
click at [335, 325] on icon at bounding box center [336, 322] width 7 height 7
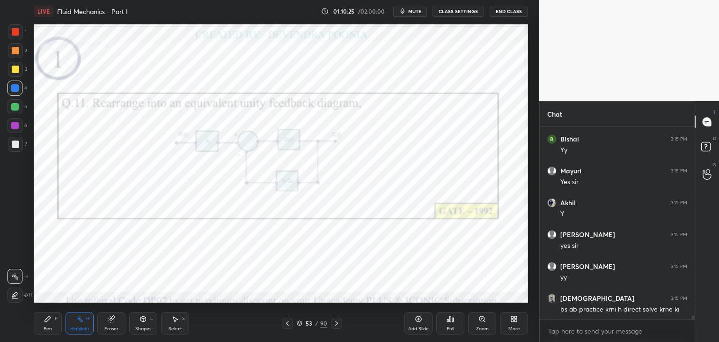
click at [290, 326] on icon at bounding box center [287, 322] width 7 height 7
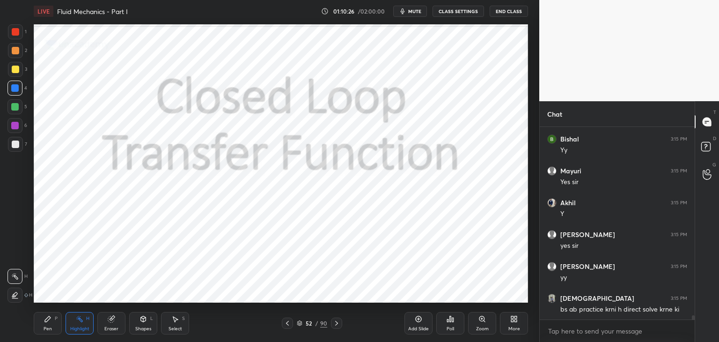
click at [338, 327] on div at bounding box center [336, 322] width 11 height 11
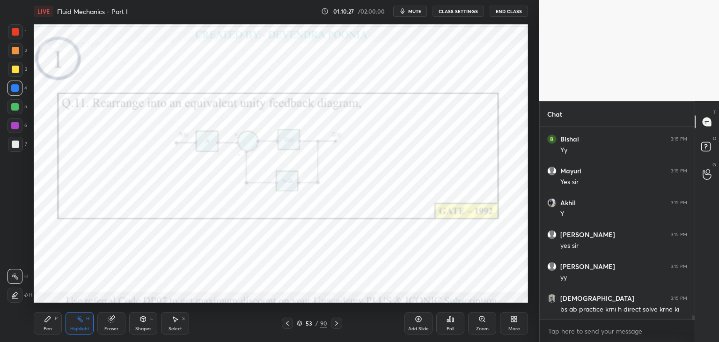
click at [340, 326] on div at bounding box center [336, 322] width 11 height 11
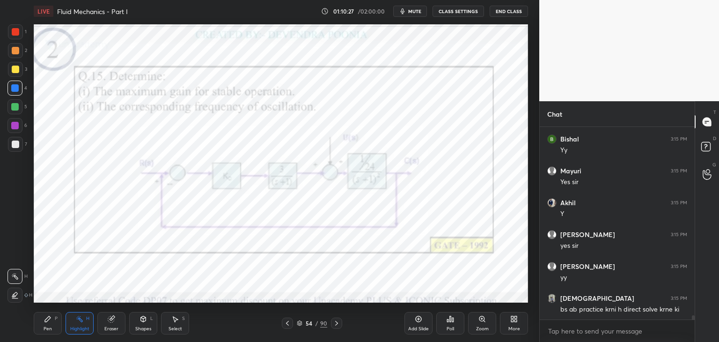
click at [340, 326] on div at bounding box center [336, 322] width 11 height 11
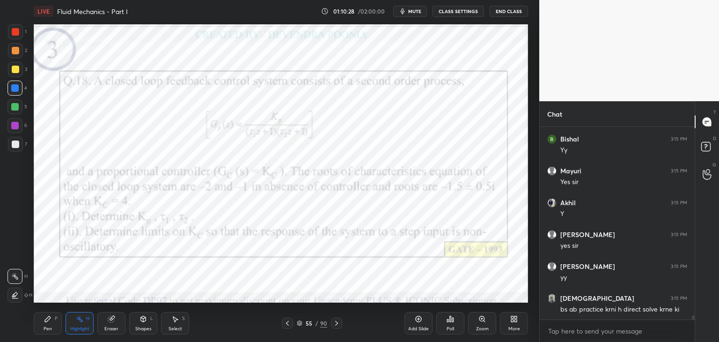
click at [341, 326] on div at bounding box center [336, 322] width 11 height 11
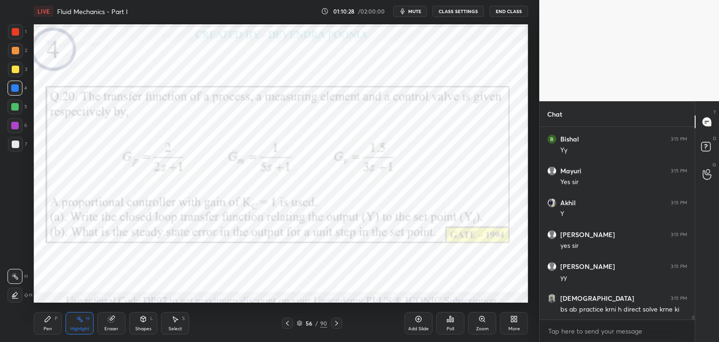
click at [341, 326] on div at bounding box center [336, 322] width 11 height 11
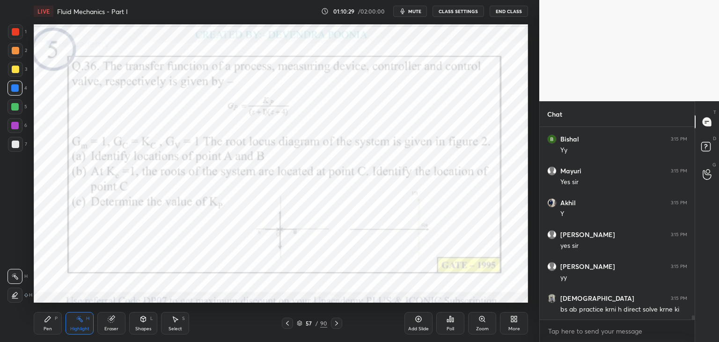
click at [340, 326] on div at bounding box center [336, 322] width 11 height 11
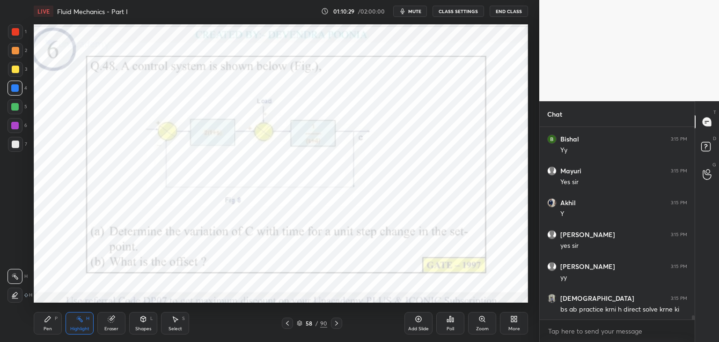
click at [340, 326] on div at bounding box center [336, 322] width 11 height 11
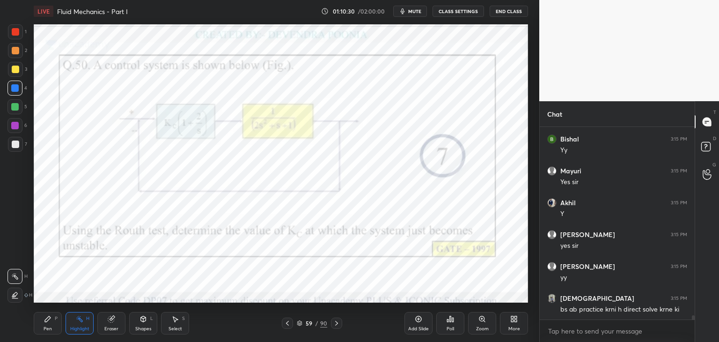
click at [340, 327] on div at bounding box center [336, 322] width 11 height 11
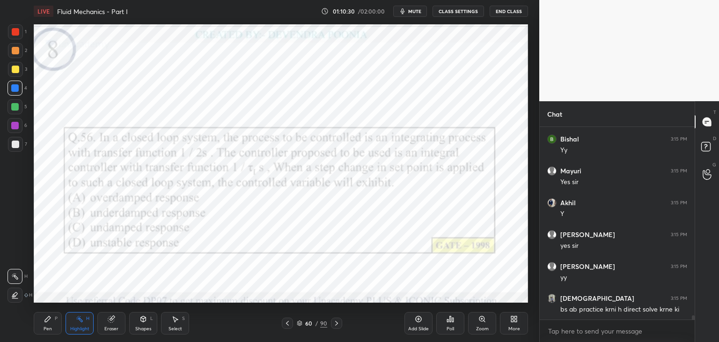
click at [341, 327] on div at bounding box center [336, 322] width 11 height 11
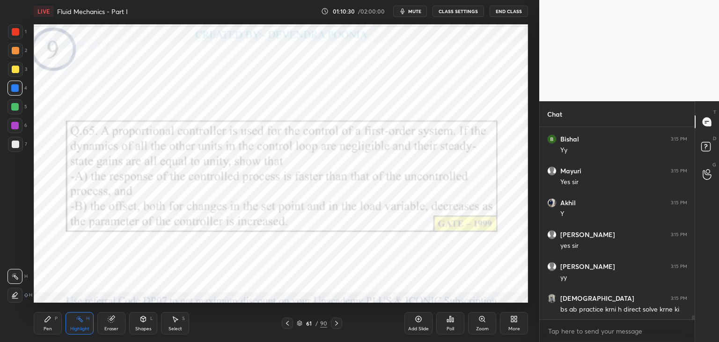
click at [341, 327] on div at bounding box center [336, 322] width 11 height 11
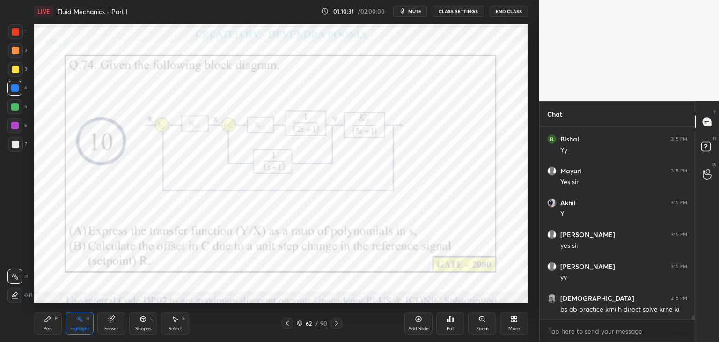
click at [341, 327] on div at bounding box center [336, 322] width 11 height 11
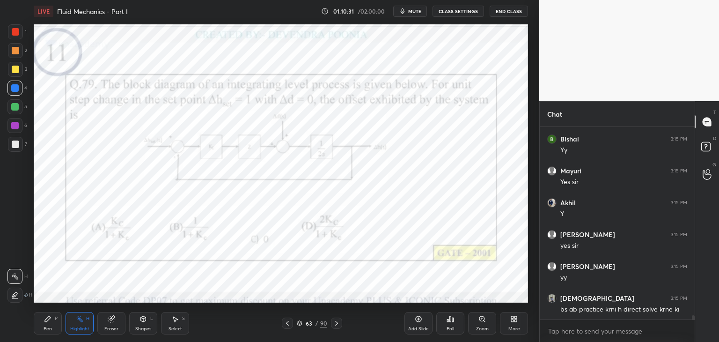
click at [341, 327] on div at bounding box center [336, 322] width 11 height 11
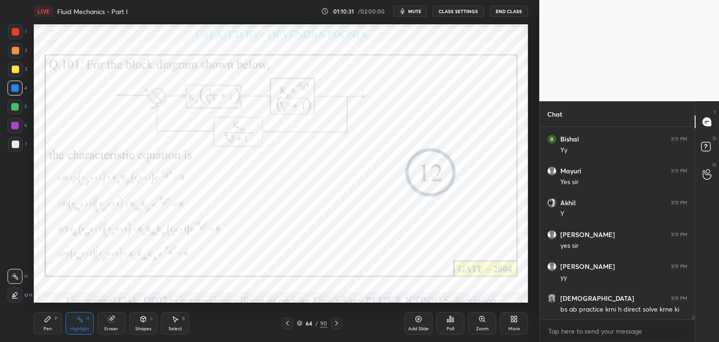
click at [341, 328] on div at bounding box center [336, 322] width 11 height 11
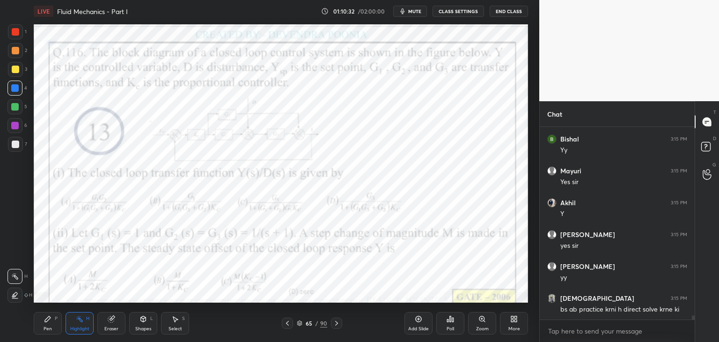
click at [341, 327] on div at bounding box center [336, 322] width 11 height 11
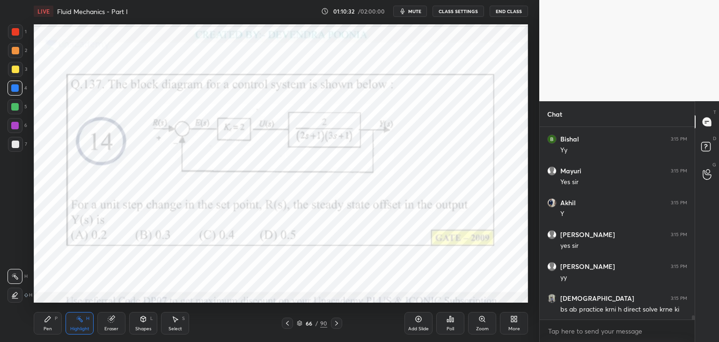
click at [341, 328] on div at bounding box center [336, 322] width 11 height 11
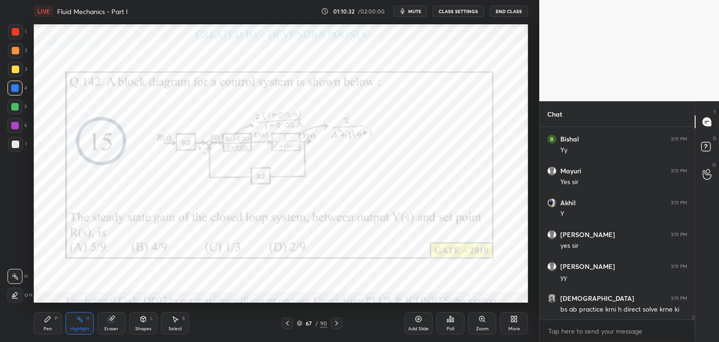
click at [341, 327] on div at bounding box center [336, 322] width 11 height 11
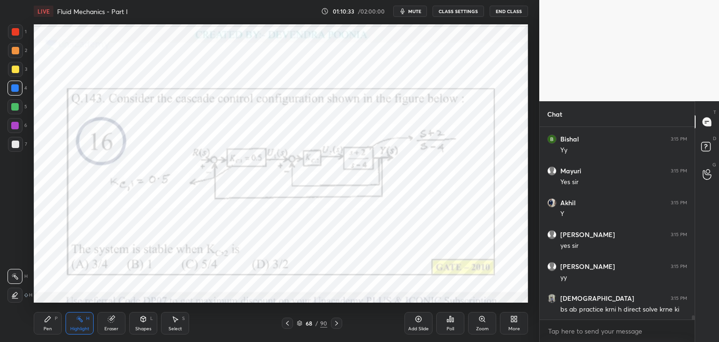
click at [341, 327] on div at bounding box center [336, 322] width 11 height 11
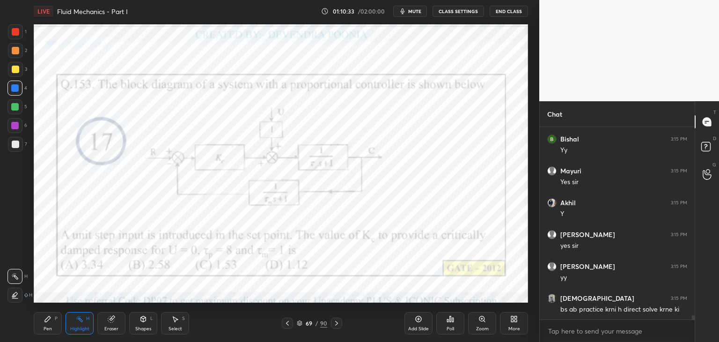
click at [341, 326] on div at bounding box center [336, 322] width 11 height 11
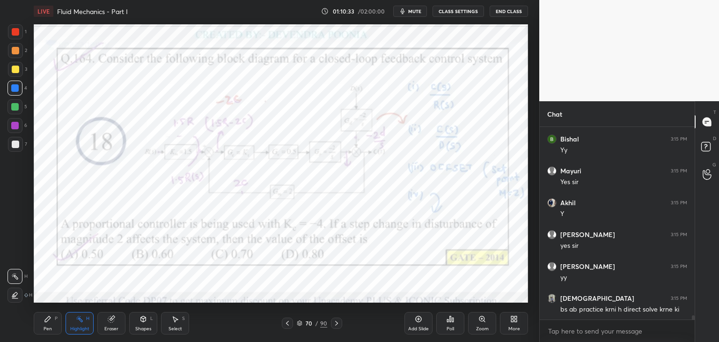
click at [341, 328] on div at bounding box center [336, 322] width 11 height 11
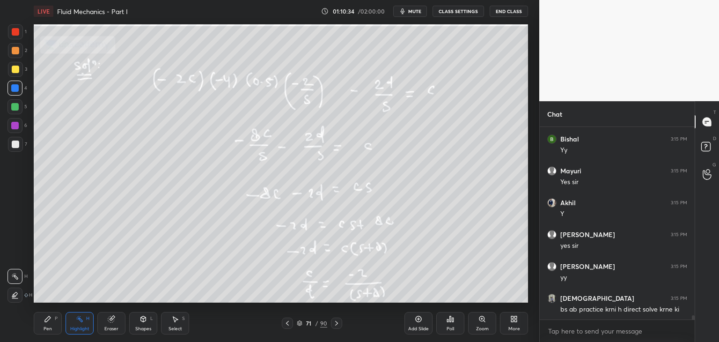
click at [341, 327] on div at bounding box center [336, 322] width 11 height 11
click at [341, 328] on div at bounding box center [336, 322] width 11 height 11
click at [338, 324] on icon at bounding box center [336, 322] width 7 height 7
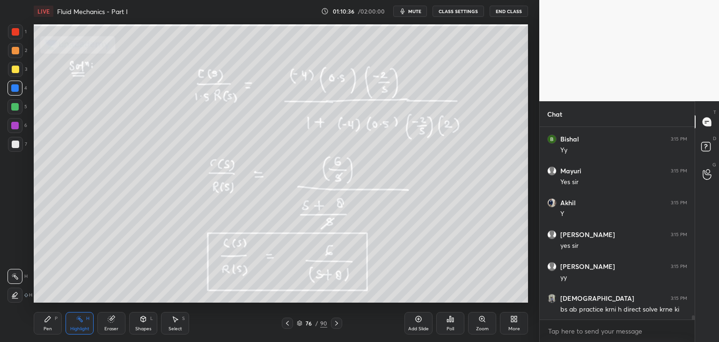
click at [339, 325] on icon at bounding box center [336, 322] width 7 height 7
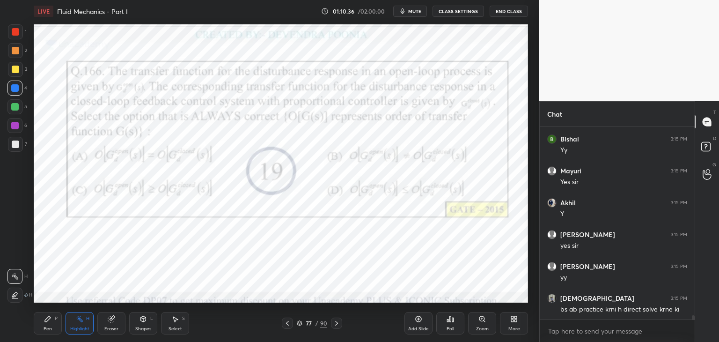
click at [339, 324] on icon at bounding box center [336, 322] width 7 height 7
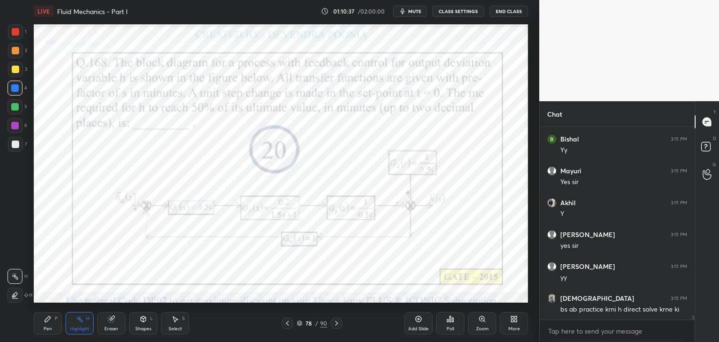
click at [338, 324] on icon at bounding box center [336, 322] width 7 height 7
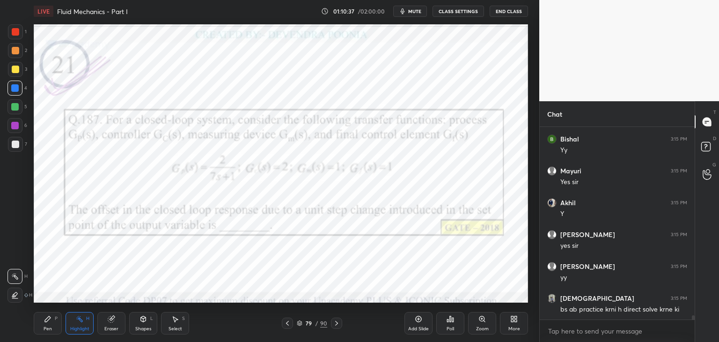
click at [337, 322] on icon at bounding box center [336, 322] width 7 height 7
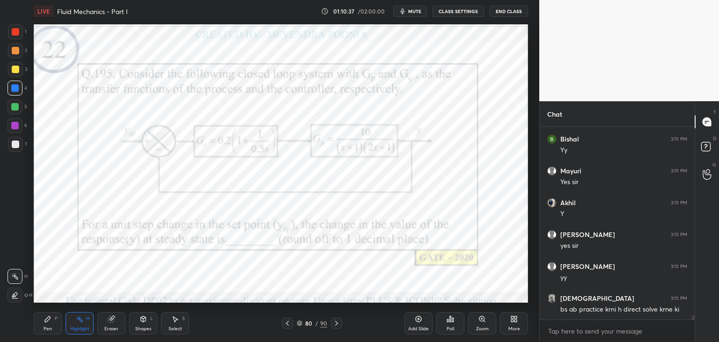
click at [337, 322] on icon at bounding box center [336, 322] width 7 height 7
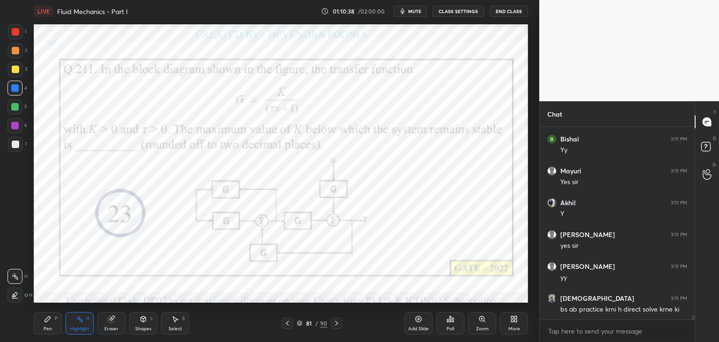
click at [338, 322] on icon at bounding box center [336, 322] width 7 height 7
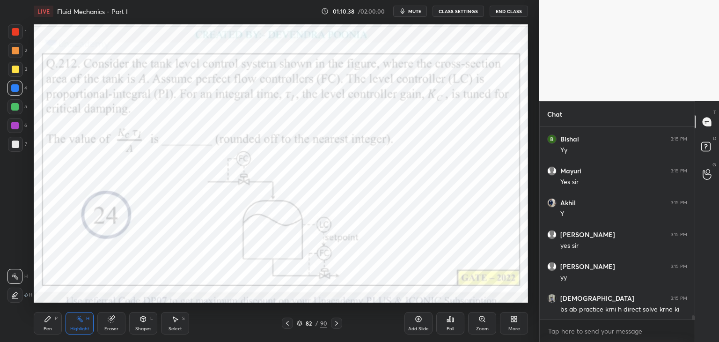
click at [339, 322] on icon at bounding box center [336, 322] width 7 height 7
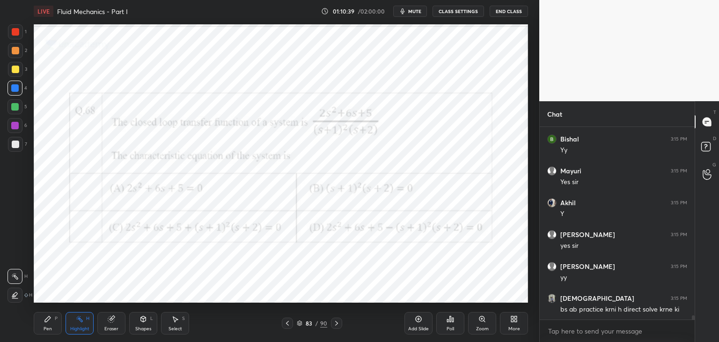
click at [340, 323] on div at bounding box center [336, 322] width 11 height 11
click at [340, 322] on div at bounding box center [336, 322] width 11 height 11
click at [340, 323] on div at bounding box center [336, 322] width 11 height 11
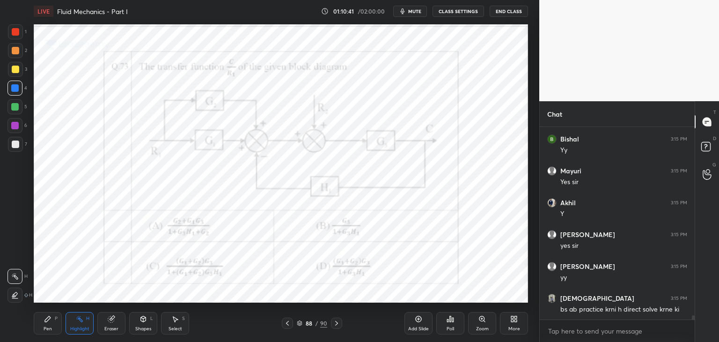
click at [341, 323] on div at bounding box center [336, 322] width 11 height 11
click at [341, 322] on div at bounding box center [336, 322] width 11 height 11
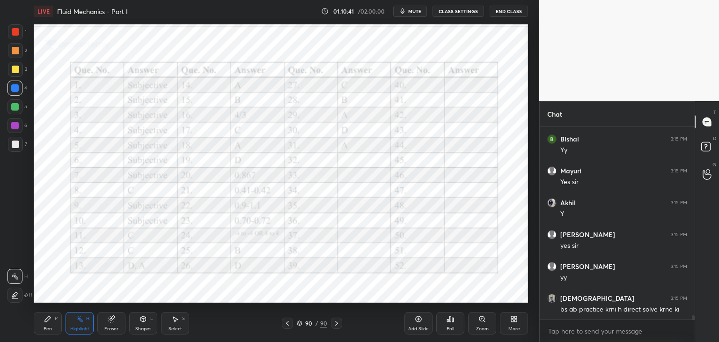
click at [341, 322] on div at bounding box center [336, 322] width 11 height 11
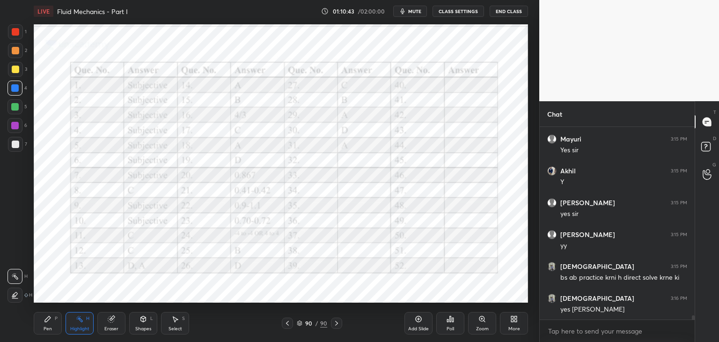
click at [290, 321] on icon at bounding box center [287, 322] width 7 height 7
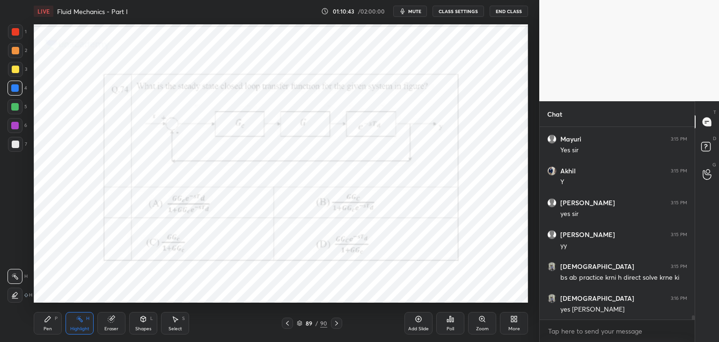
click at [290, 324] on icon at bounding box center [287, 322] width 7 height 7
click at [288, 325] on icon at bounding box center [287, 322] width 7 height 7
click at [288, 326] on icon at bounding box center [287, 322] width 7 height 7
click at [290, 326] on div at bounding box center [287, 322] width 11 height 11
click at [289, 326] on icon at bounding box center [287, 322] width 7 height 7
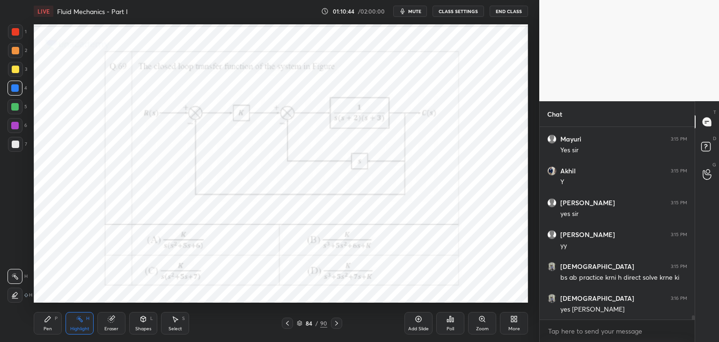
click at [290, 326] on icon at bounding box center [287, 322] width 7 height 7
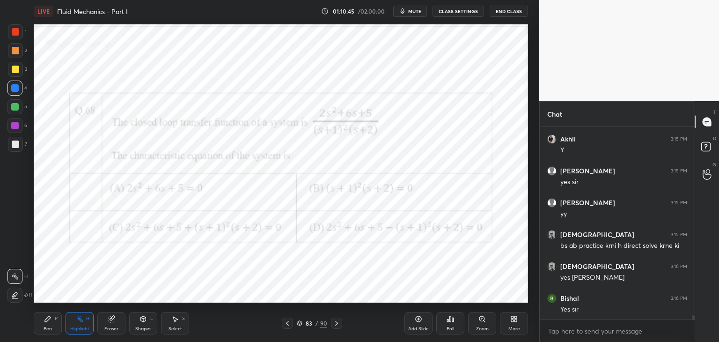
click at [290, 326] on icon at bounding box center [287, 322] width 7 height 7
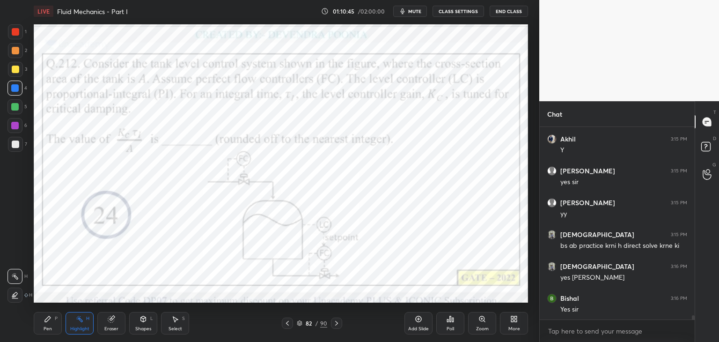
click at [290, 326] on icon at bounding box center [287, 322] width 7 height 7
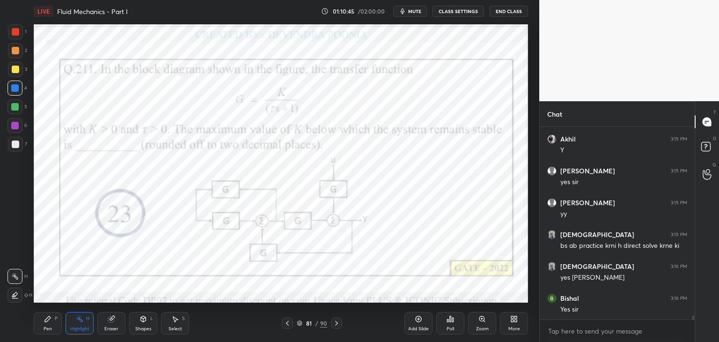
click at [290, 326] on icon at bounding box center [287, 322] width 7 height 7
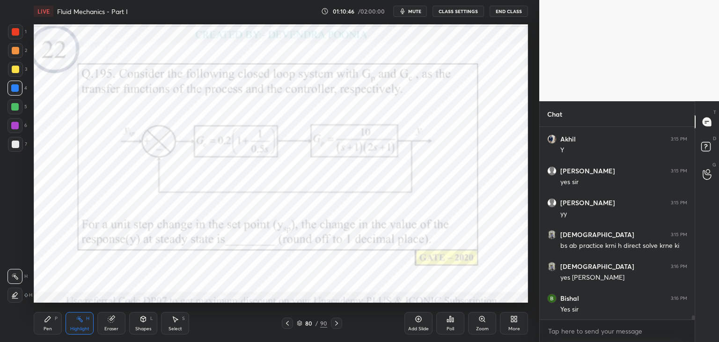
click at [285, 325] on icon at bounding box center [287, 322] width 7 height 7
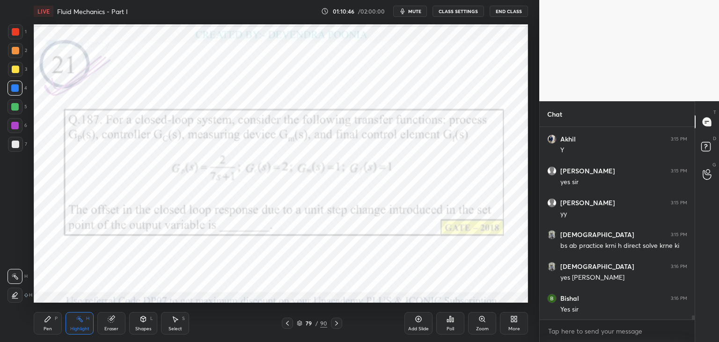
click at [286, 324] on icon at bounding box center [287, 322] width 7 height 7
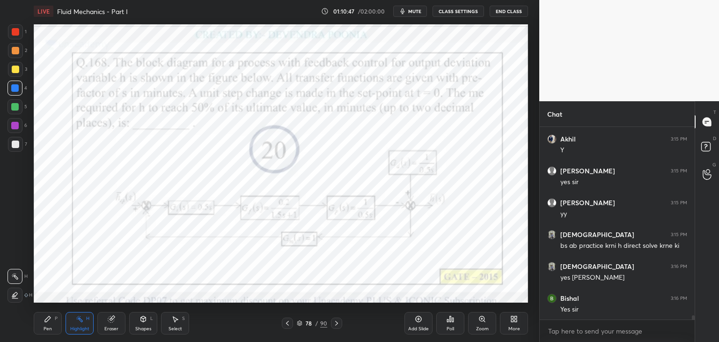
click at [287, 327] on div at bounding box center [287, 322] width 11 height 11
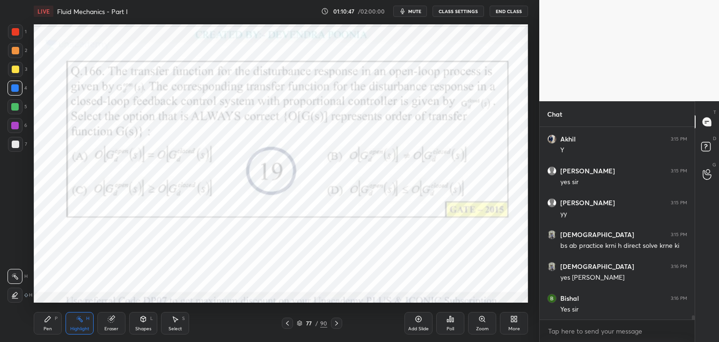
click at [287, 326] on div at bounding box center [287, 322] width 11 height 11
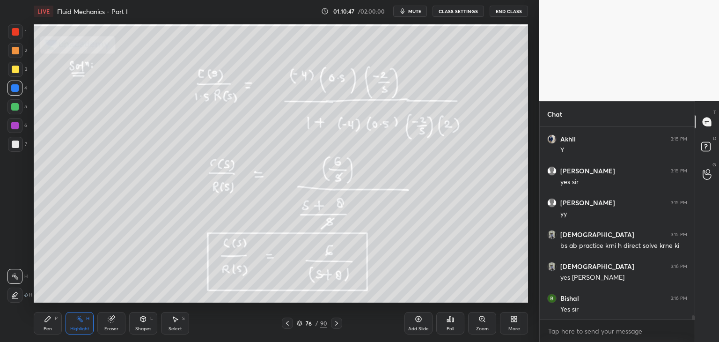
click at [287, 325] on icon at bounding box center [287, 322] width 7 height 7
click at [286, 325] on icon at bounding box center [287, 322] width 7 height 7
click at [286, 327] on div at bounding box center [287, 322] width 11 height 11
click at [286, 326] on icon at bounding box center [287, 322] width 7 height 7
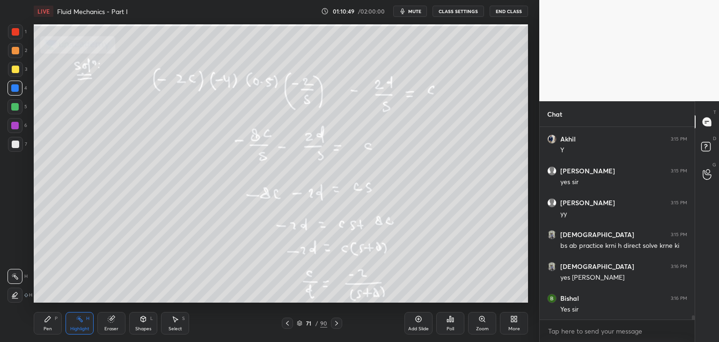
click at [286, 326] on icon at bounding box center [287, 322] width 7 height 7
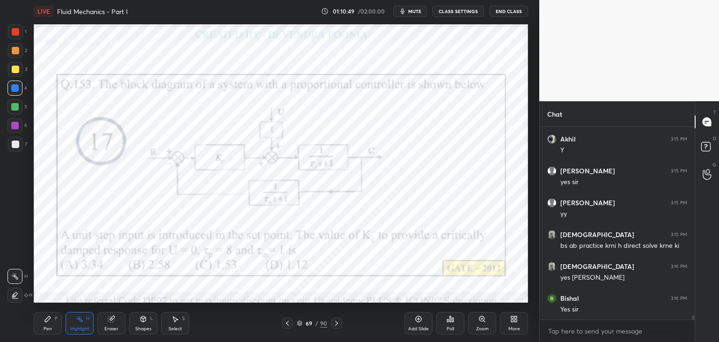
click at [286, 326] on icon at bounding box center [287, 322] width 7 height 7
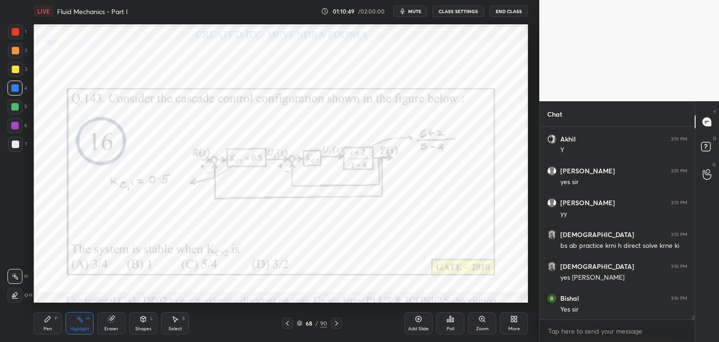
click at [285, 324] on icon at bounding box center [287, 322] width 7 height 7
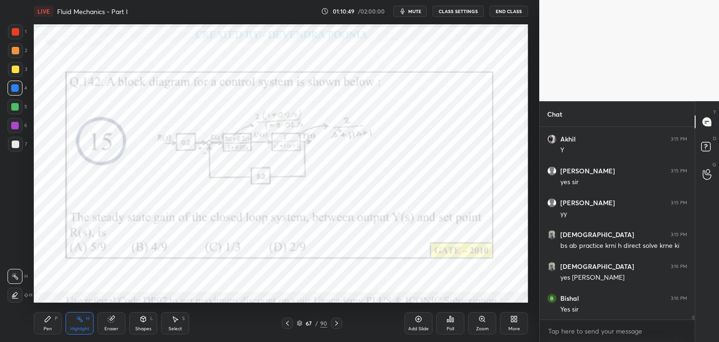
click at [285, 324] on icon at bounding box center [287, 322] width 7 height 7
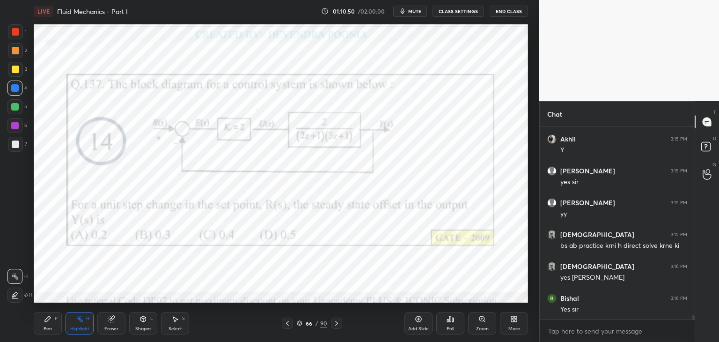
click at [286, 325] on icon at bounding box center [287, 322] width 7 height 7
click at [287, 326] on icon at bounding box center [287, 322] width 7 height 7
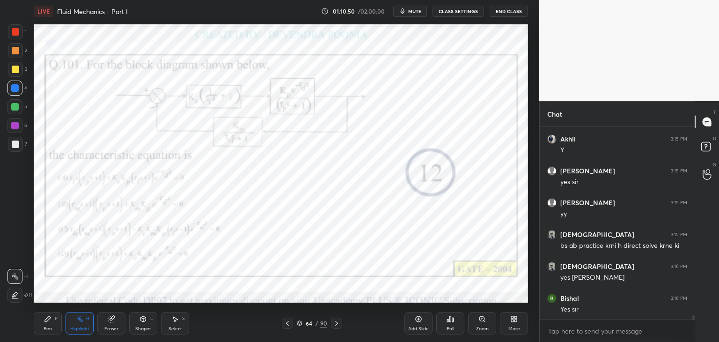
click at [287, 327] on div at bounding box center [287, 322] width 11 height 11
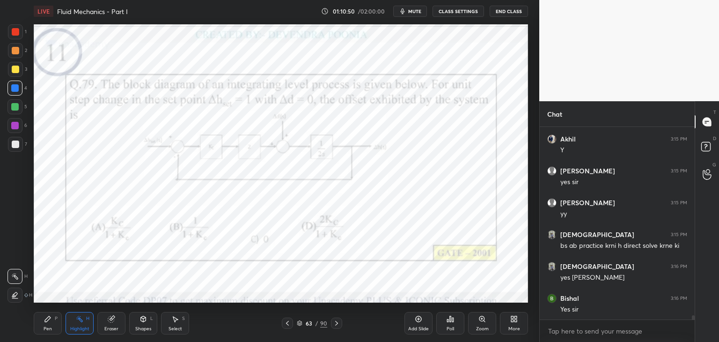
click at [287, 326] on div at bounding box center [287, 322] width 11 height 11
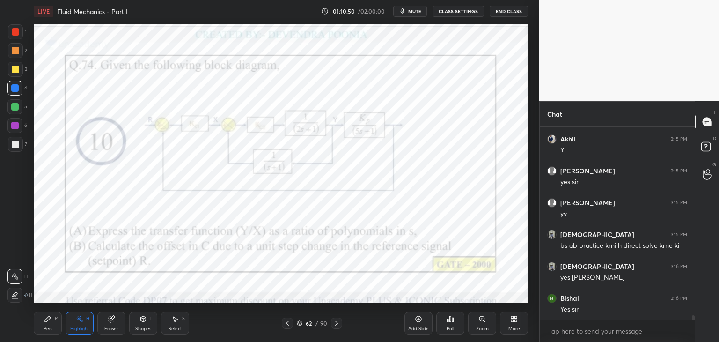
click at [287, 327] on div at bounding box center [287, 322] width 11 height 11
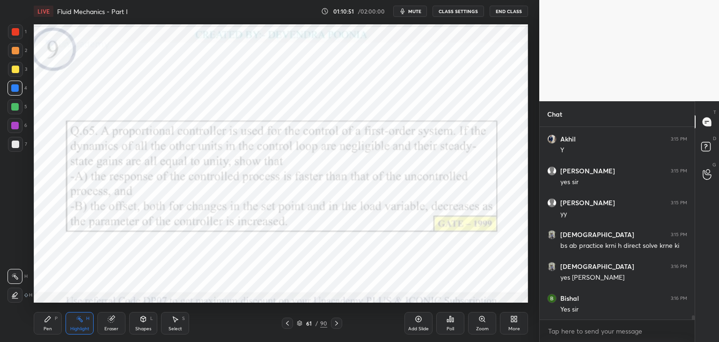
click at [287, 327] on div at bounding box center [287, 322] width 11 height 11
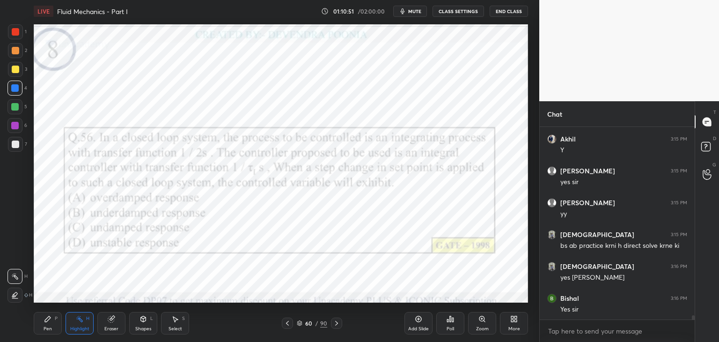
click at [287, 327] on div at bounding box center [287, 322] width 11 height 11
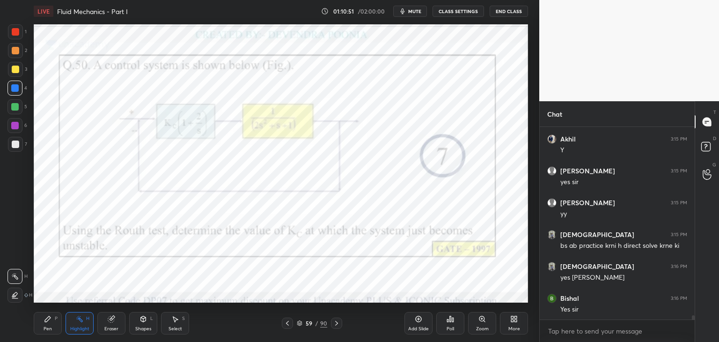
click at [287, 327] on div at bounding box center [287, 322] width 11 height 11
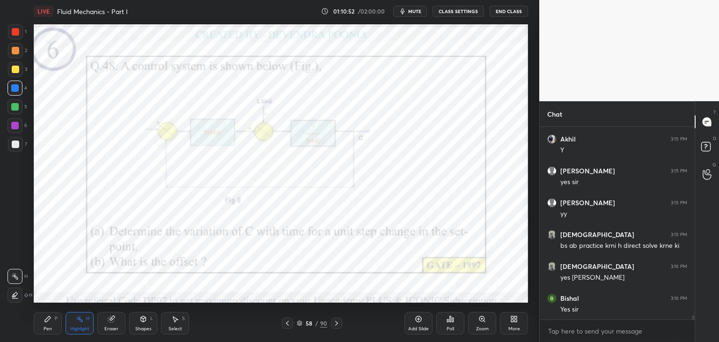
click at [285, 326] on icon at bounding box center [287, 322] width 7 height 7
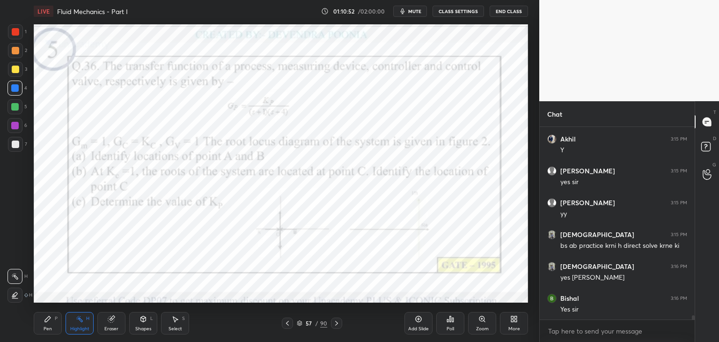
click at [286, 326] on icon at bounding box center [287, 322] width 7 height 7
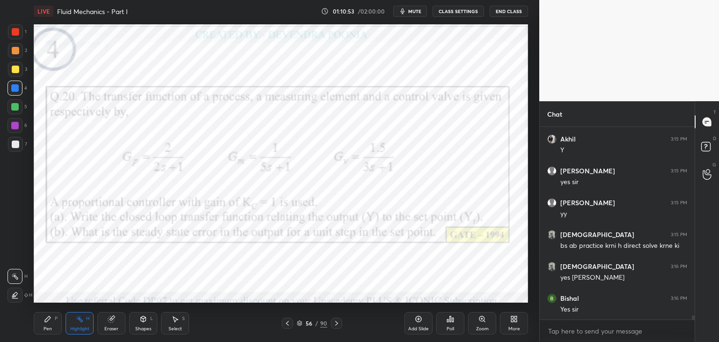
click at [286, 326] on icon at bounding box center [287, 322] width 7 height 7
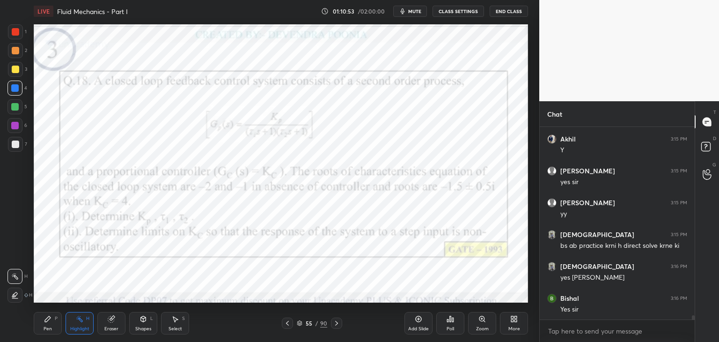
click at [286, 325] on icon at bounding box center [287, 322] width 7 height 7
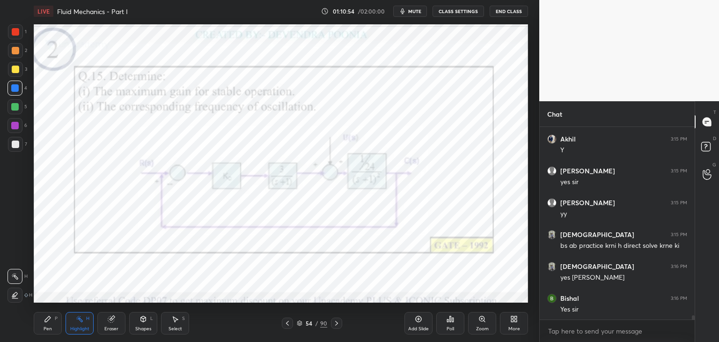
click at [333, 323] on icon at bounding box center [336, 322] width 7 height 7
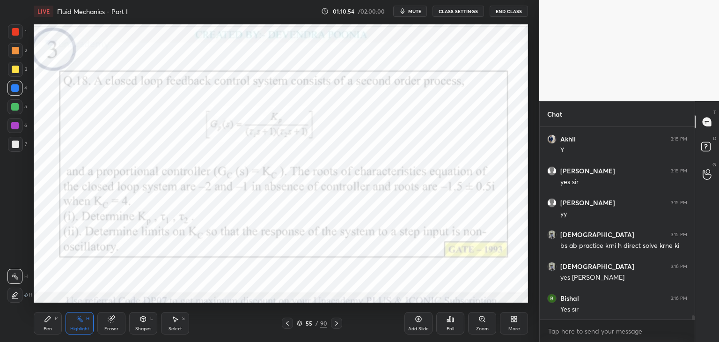
click at [334, 322] on icon at bounding box center [336, 322] width 7 height 7
click at [335, 322] on icon at bounding box center [336, 322] width 7 height 7
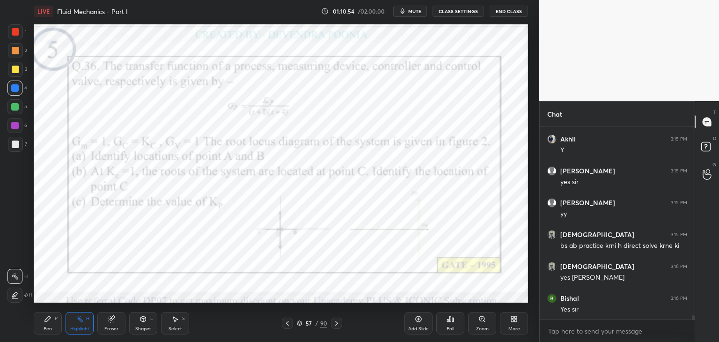
click at [335, 323] on icon at bounding box center [336, 322] width 7 height 7
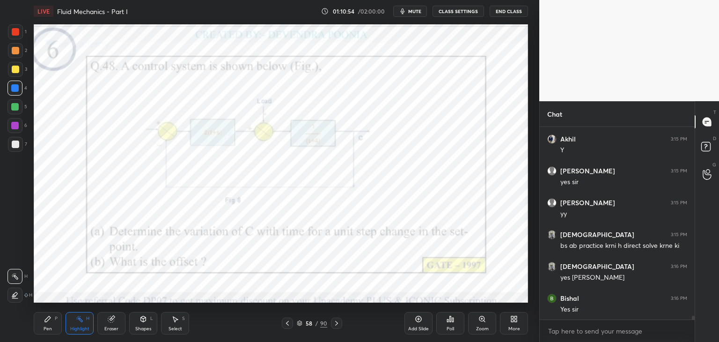
scroll to position [9141, 0]
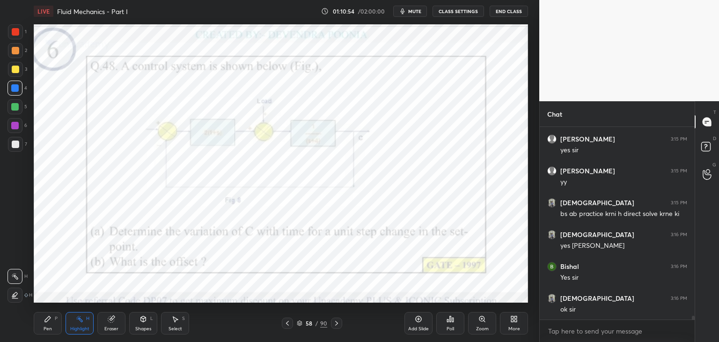
click at [337, 324] on icon at bounding box center [336, 322] width 7 height 7
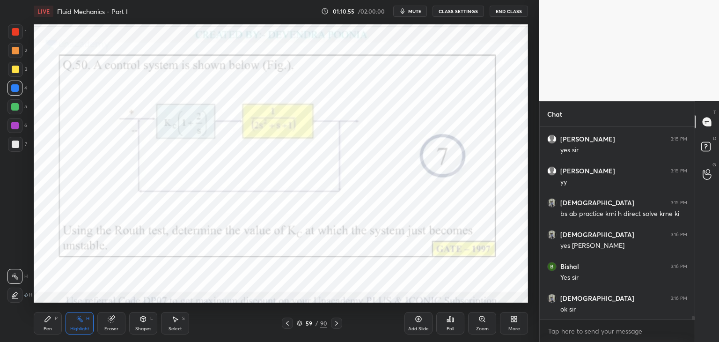
click at [337, 324] on icon at bounding box center [336, 323] width 3 height 5
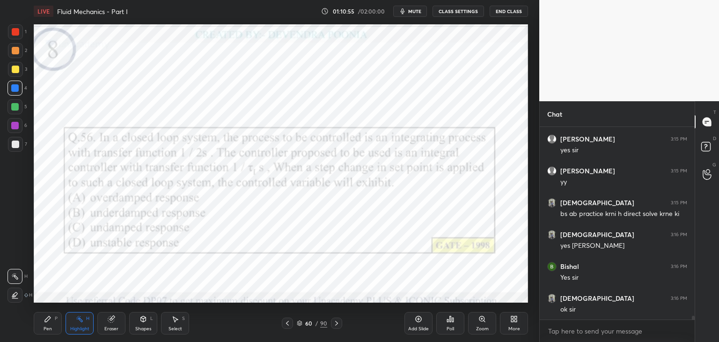
click at [336, 325] on icon at bounding box center [336, 322] width 7 height 7
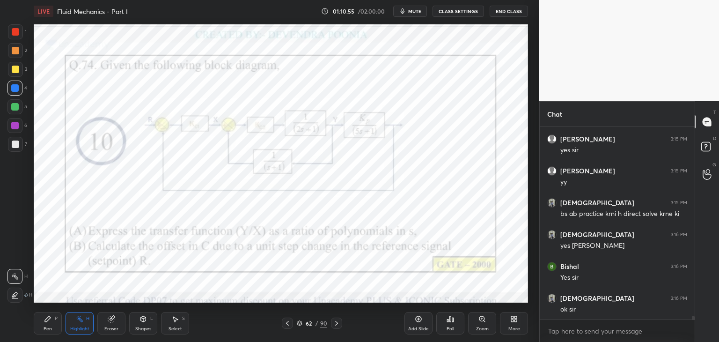
click at [335, 326] on icon at bounding box center [336, 322] width 7 height 7
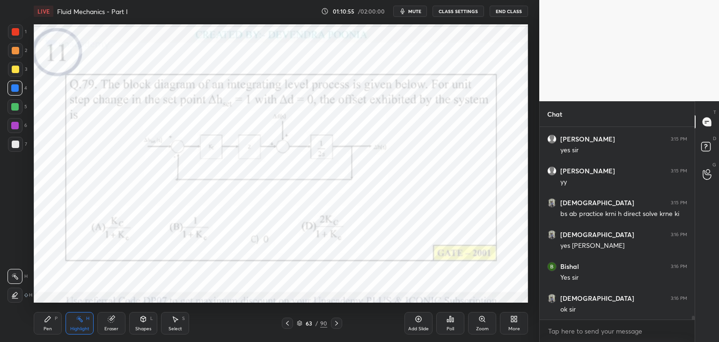
click at [335, 326] on icon at bounding box center [336, 322] width 7 height 7
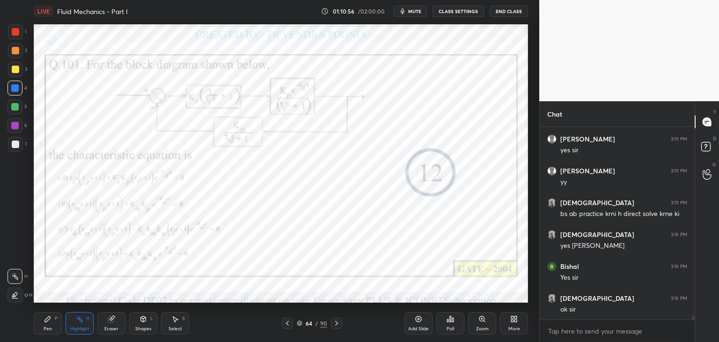
click at [335, 328] on div at bounding box center [336, 322] width 11 height 11
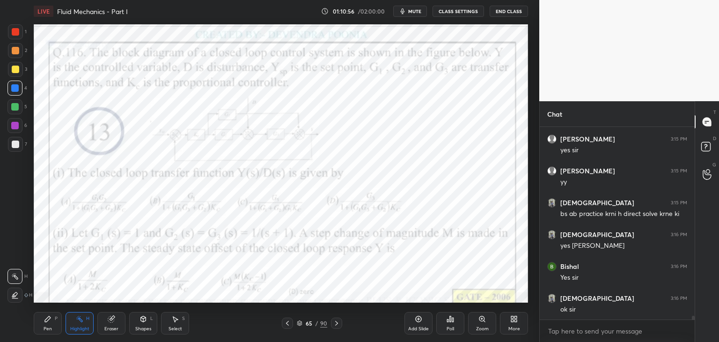
click at [335, 327] on div at bounding box center [336, 322] width 11 height 11
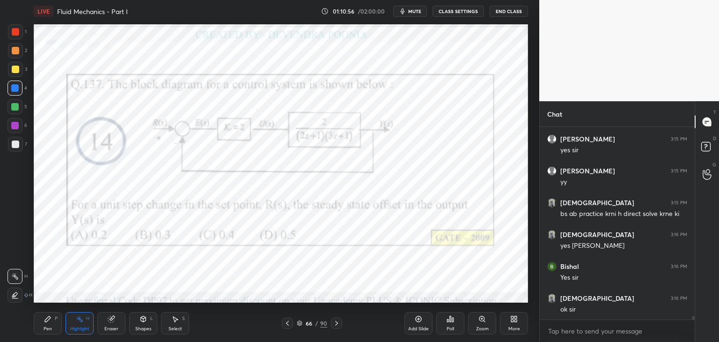
click at [337, 326] on icon at bounding box center [336, 322] width 7 height 7
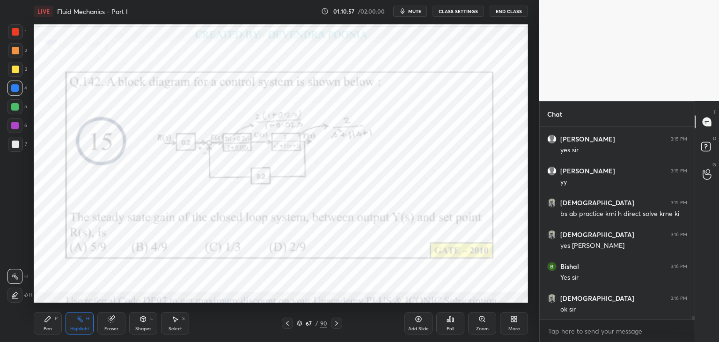
click at [337, 327] on div at bounding box center [336, 322] width 11 height 11
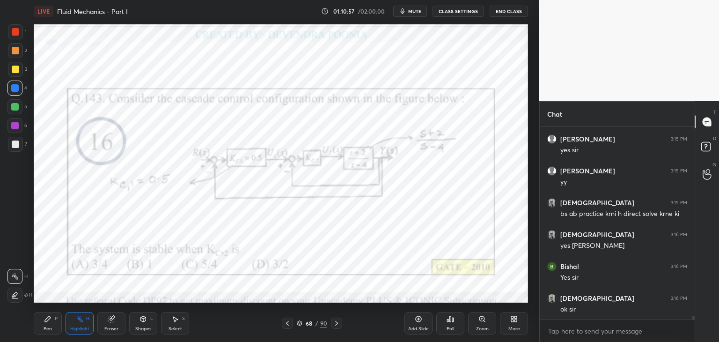
click at [337, 327] on div at bounding box center [336, 322] width 11 height 11
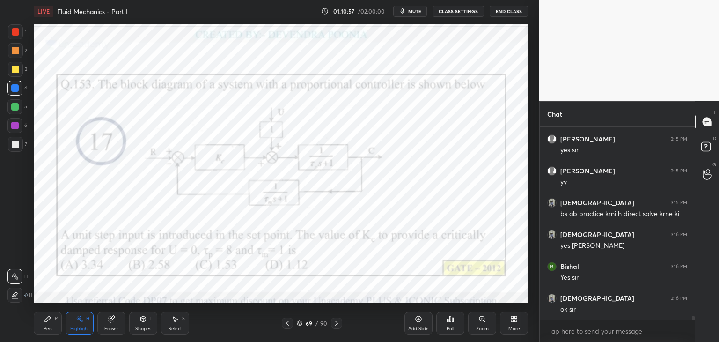
click at [337, 327] on div at bounding box center [336, 322] width 11 height 11
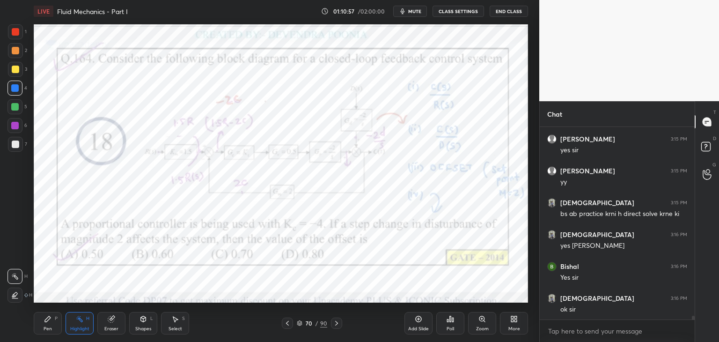
click at [337, 327] on div at bounding box center [336, 322] width 11 height 11
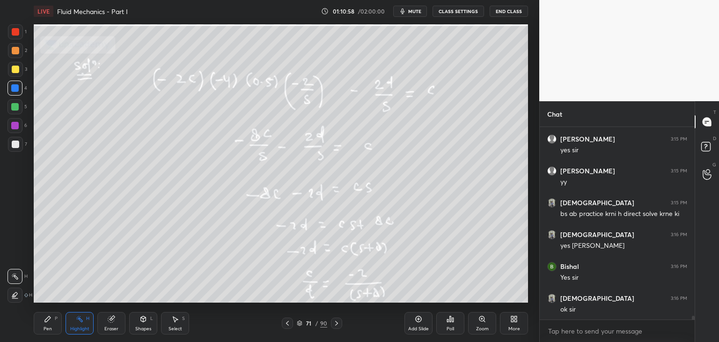
click at [337, 326] on icon at bounding box center [336, 322] width 7 height 7
click at [337, 326] on div at bounding box center [336, 322] width 11 height 11
click at [337, 327] on div at bounding box center [336, 322] width 11 height 11
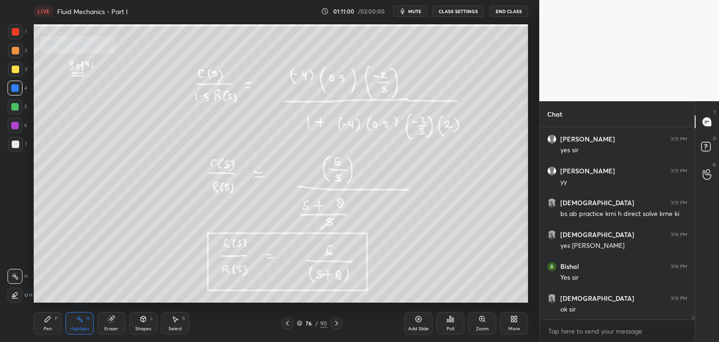
click at [338, 326] on div at bounding box center [336, 322] width 11 height 11
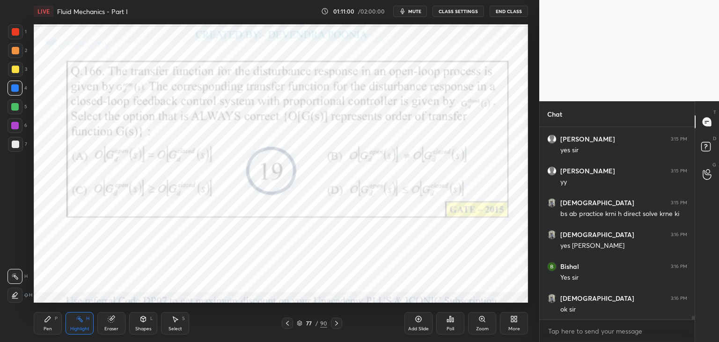
click at [338, 326] on icon at bounding box center [336, 322] width 7 height 7
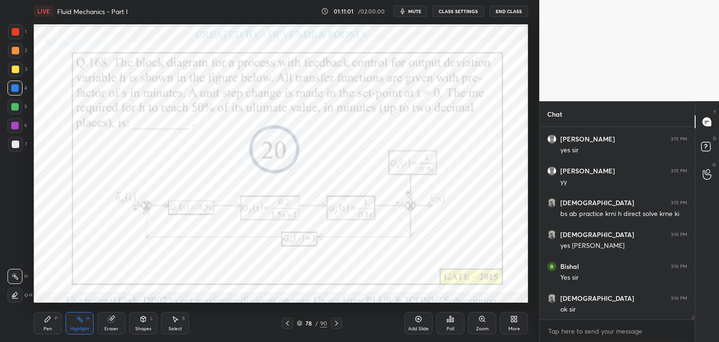
click at [338, 326] on icon at bounding box center [336, 322] width 7 height 7
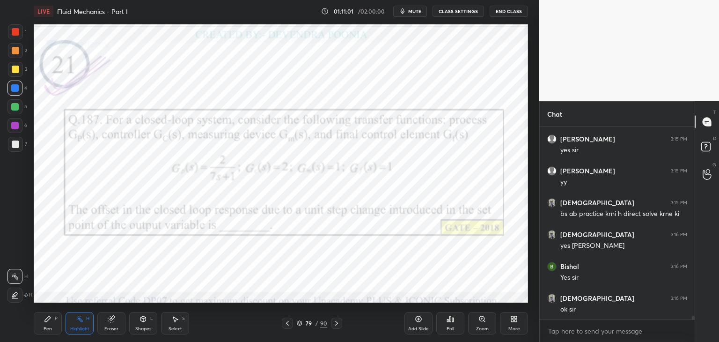
click at [338, 326] on icon at bounding box center [336, 322] width 7 height 7
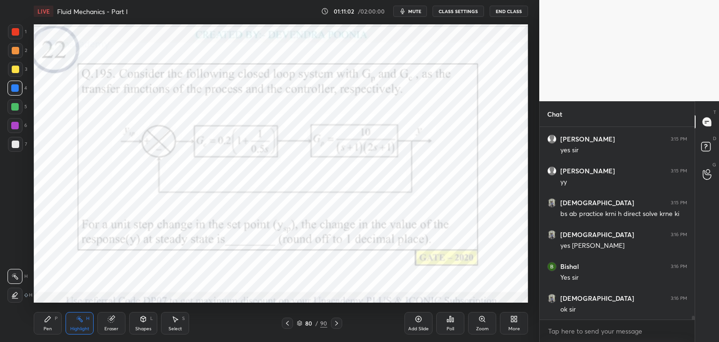
click at [338, 327] on div at bounding box center [336, 322] width 11 height 11
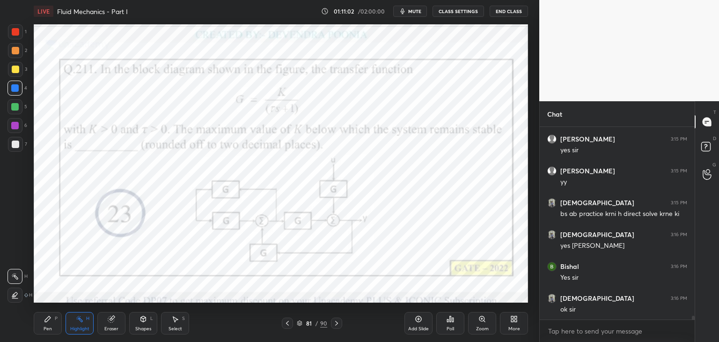
click at [338, 327] on div at bounding box center [336, 322] width 11 height 11
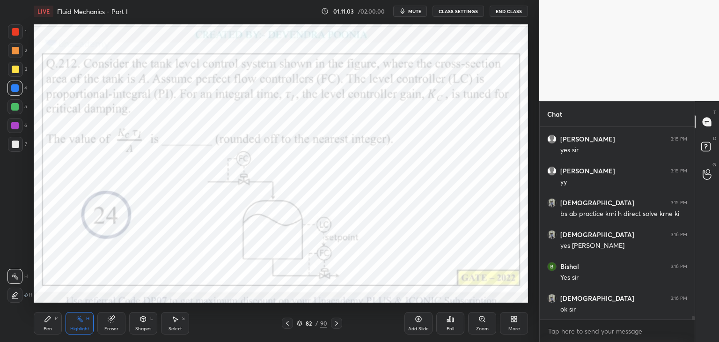
click at [338, 327] on div at bounding box center [336, 322] width 11 height 11
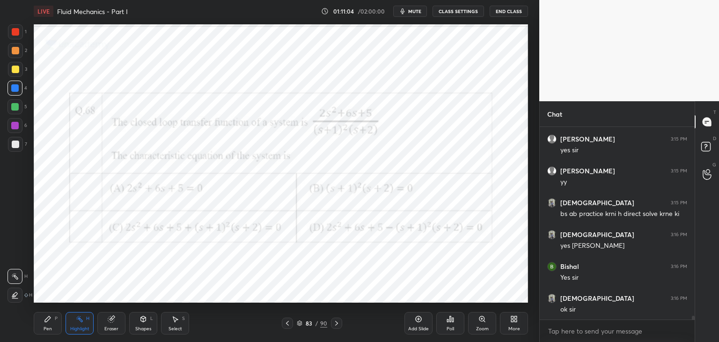
click at [339, 327] on div at bounding box center [336, 322] width 11 height 11
click at [339, 328] on div at bounding box center [336, 322] width 11 height 11
click at [339, 327] on div at bounding box center [336, 322] width 11 height 11
click at [339, 328] on div at bounding box center [336, 322] width 11 height 11
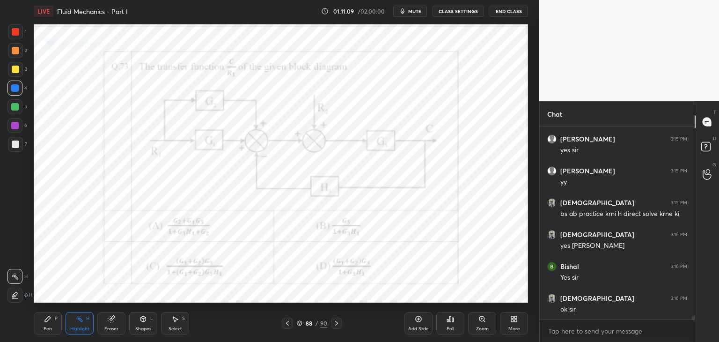
click at [339, 327] on div at bounding box center [336, 322] width 11 height 11
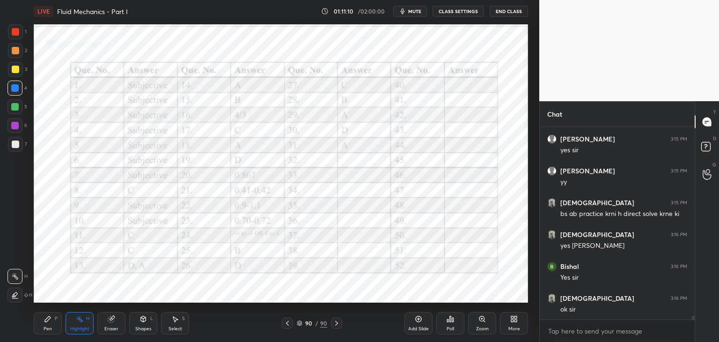
click at [338, 327] on div at bounding box center [336, 322] width 11 height 11
click at [300, 322] on icon at bounding box center [299, 322] width 5 height 2
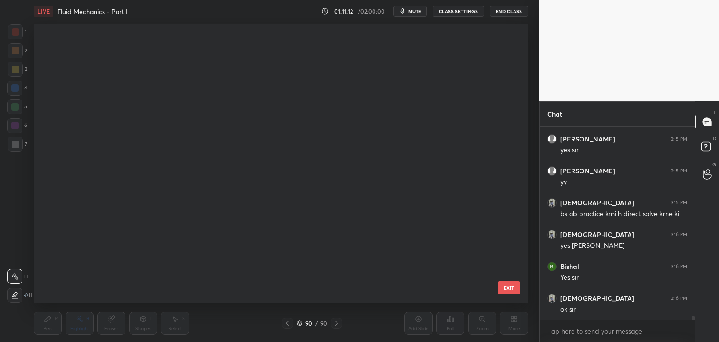
scroll to position [275, 490]
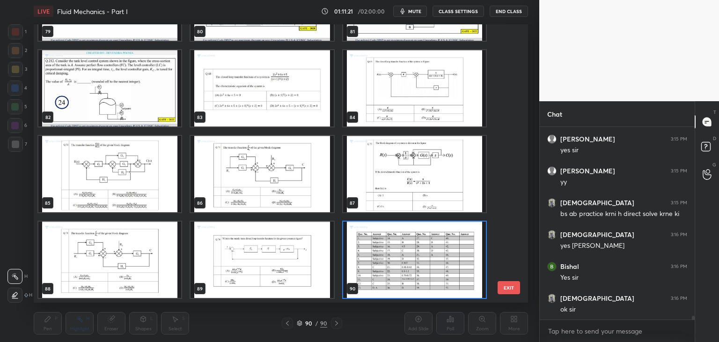
click at [399, 260] on img "grid" at bounding box center [414, 259] width 143 height 76
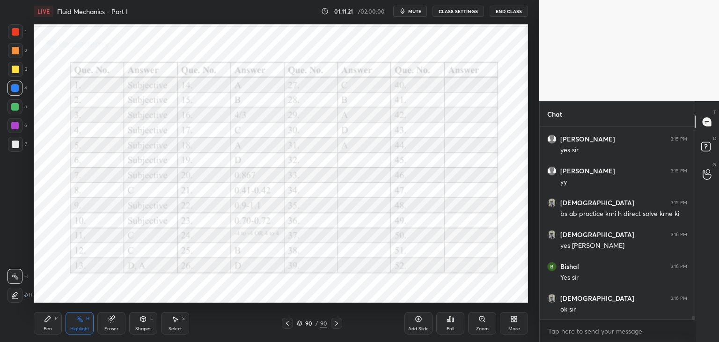
click at [399, 261] on img "grid" at bounding box center [414, 259] width 143 height 76
click at [517, 329] on div "More" at bounding box center [514, 328] width 12 height 5
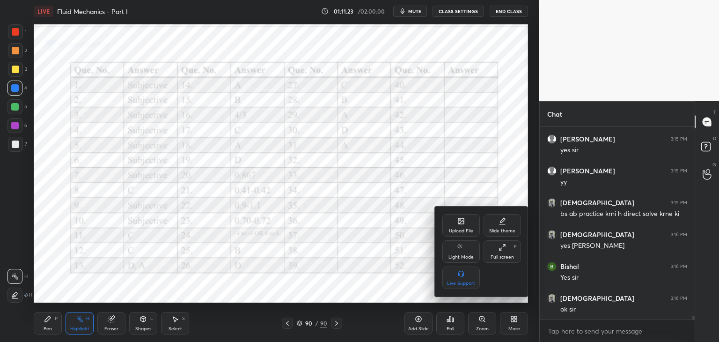
click at [459, 218] on icon at bounding box center [460, 220] width 7 height 7
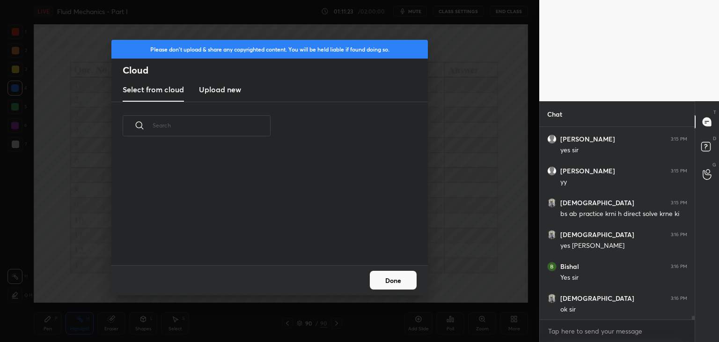
scroll to position [115, 300]
click at [218, 96] on new "Upload new" at bounding box center [220, 89] width 42 height 23
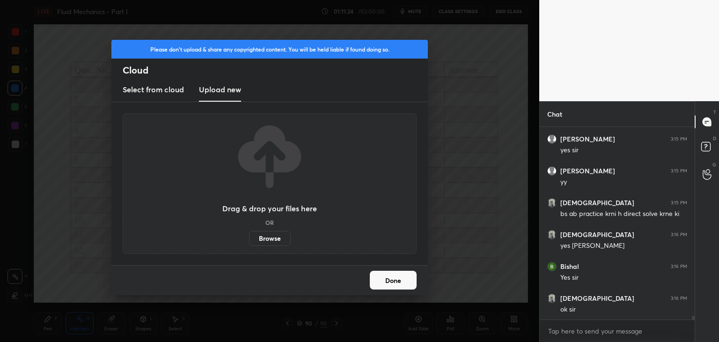
scroll to position [9173, 0]
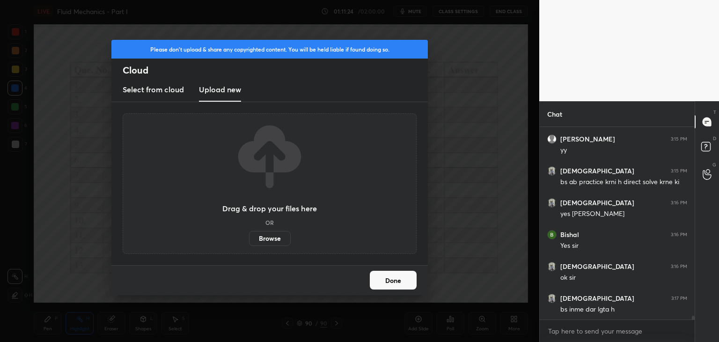
click at [267, 237] on label "Browse" at bounding box center [270, 238] width 42 height 15
click at [249, 237] on input "Browse" at bounding box center [249, 238] width 0 height 15
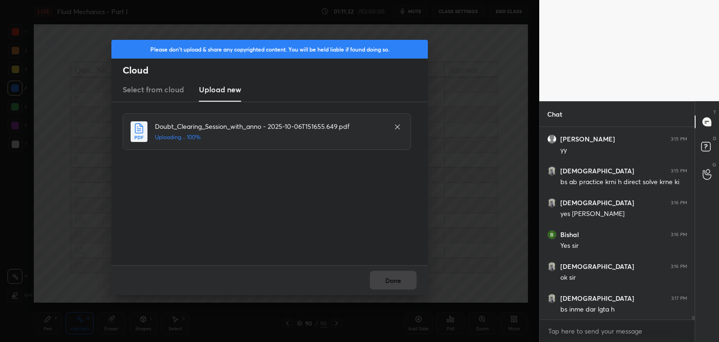
click at [389, 281] on div "Done" at bounding box center [269, 280] width 316 height 30
click at [389, 282] on button "Done" at bounding box center [393, 280] width 47 height 19
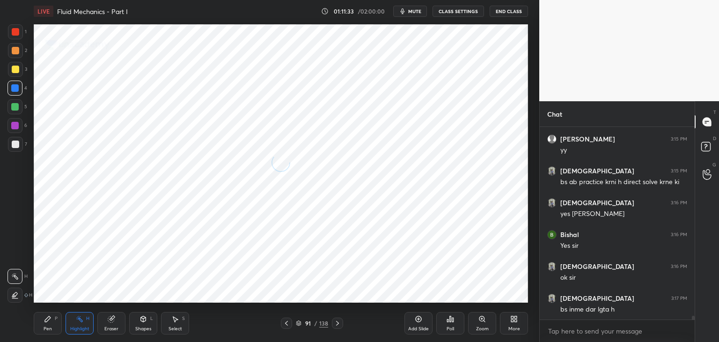
click at [292, 321] on div at bounding box center [286, 322] width 11 height 11
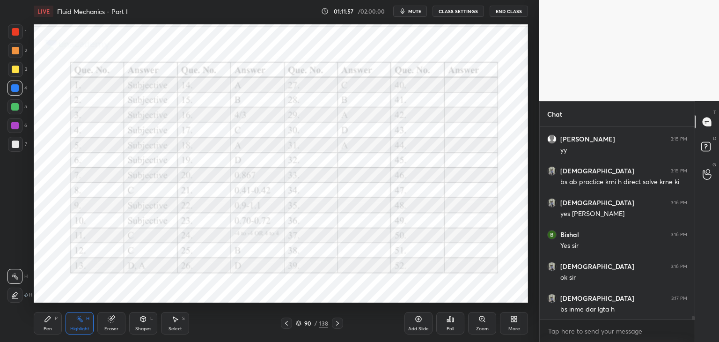
click at [298, 325] on icon at bounding box center [299, 323] width 6 height 6
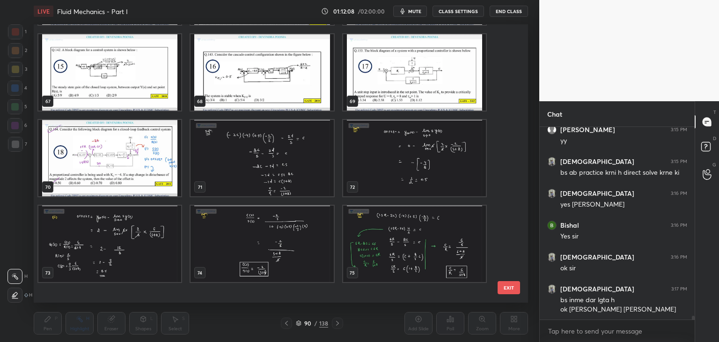
scroll to position [1831, 0]
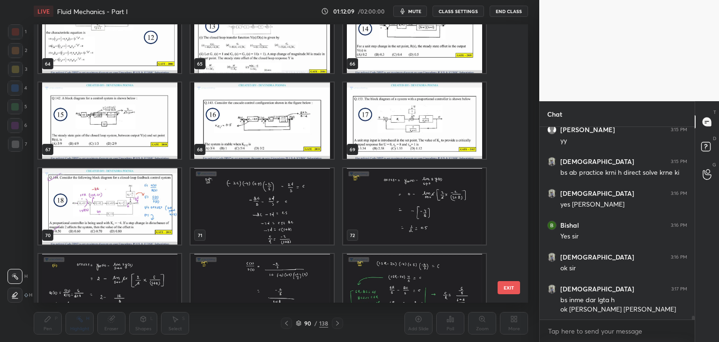
click at [173, 203] on img "grid" at bounding box center [109, 206] width 143 height 76
click at [171, 206] on img "grid" at bounding box center [109, 206] width 143 height 76
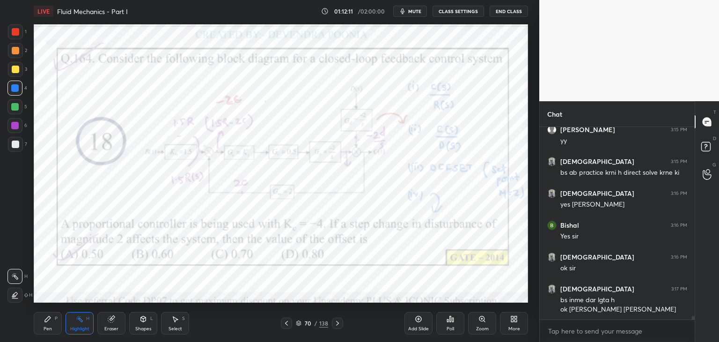
click at [339, 328] on div at bounding box center [337, 322] width 11 height 11
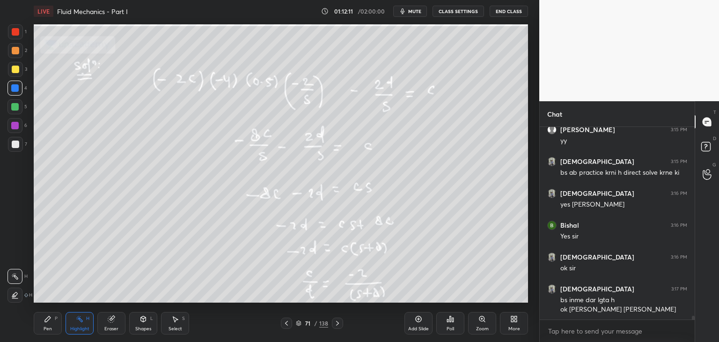
click at [340, 327] on div at bounding box center [337, 322] width 11 height 11
click at [340, 326] on icon at bounding box center [337, 322] width 7 height 7
click at [339, 326] on icon at bounding box center [337, 322] width 7 height 7
click at [340, 327] on div at bounding box center [337, 322] width 11 height 11
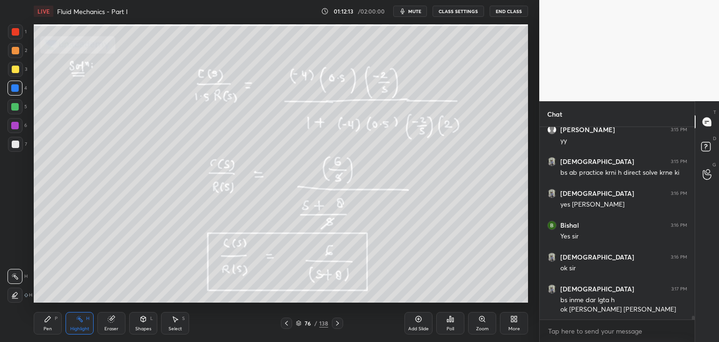
click at [339, 327] on div at bounding box center [337, 322] width 11 height 11
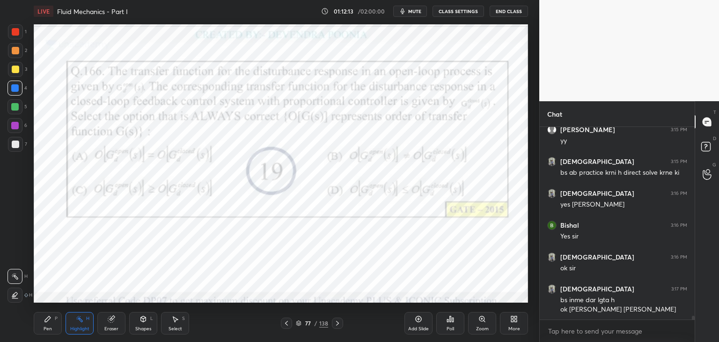
click at [339, 327] on div at bounding box center [337, 322] width 11 height 11
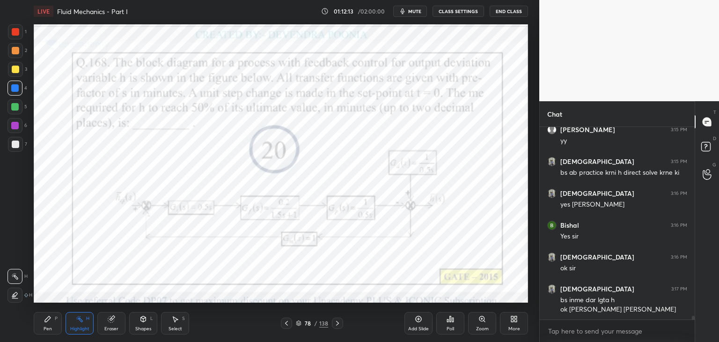
click at [339, 327] on div at bounding box center [337, 322] width 11 height 11
click at [340, 327] on div at bounding box center [337, 322] width 11 height 11
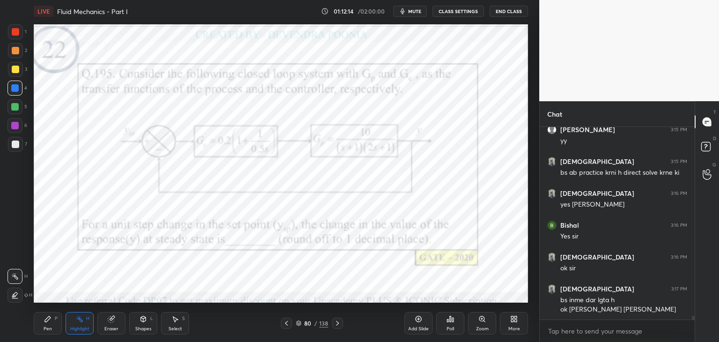
click at [339, 327] on div at bounding box center [337, 322] width 11 height 11
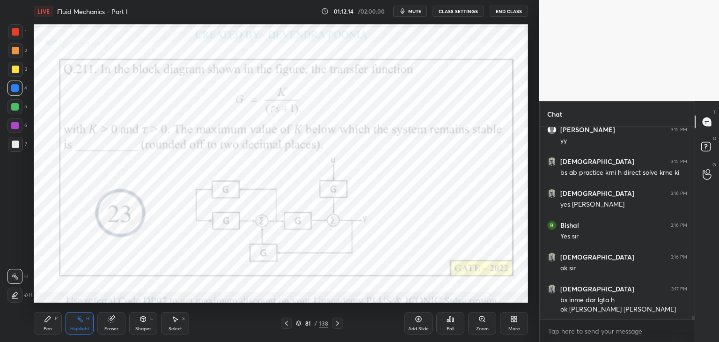
click at [339, 326] on div at bounding box center [337, 322] width 11 height 11
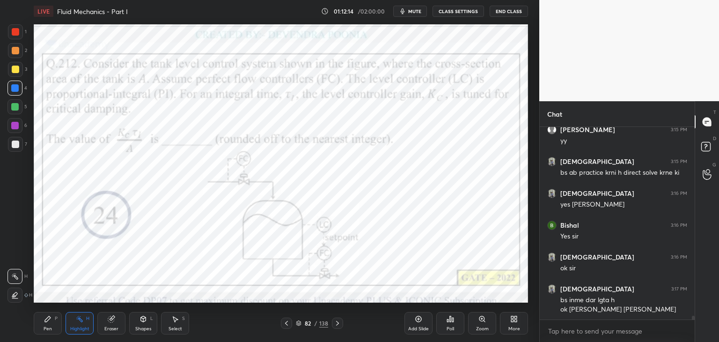
click at [340, 327] on div at bounding box center [337, 322] width 11 height 11
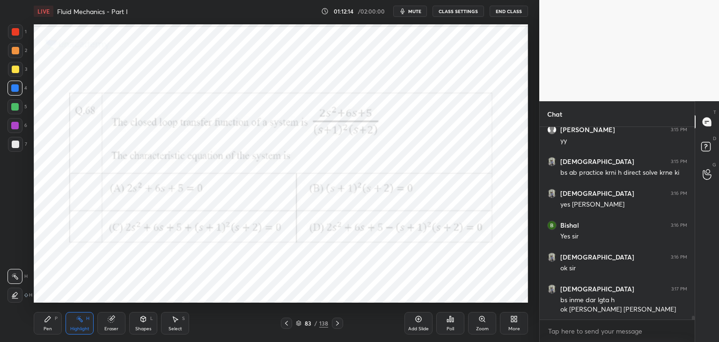
click at [339, 327] on div at bounding box center [337, 322] width 11 height 11
click at [340, 327] on div at bounding box center [337, 322] width 11 height 11
click at [339, 327] on div at bounding box center [337, 322] width 11 height 11
click at [339, 326] on div at bounding box center [337, 322] width 11 height 11
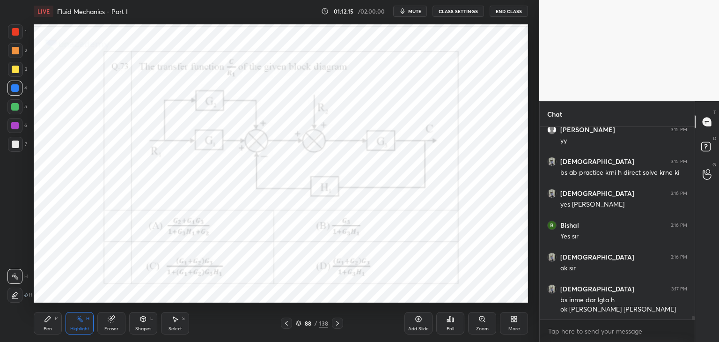
click at [339, 326] on icon at bounding box center [337, 322] width 7 height 7
click at [340, 326] on icon at bounding box center [337, 322] width 7 height 7
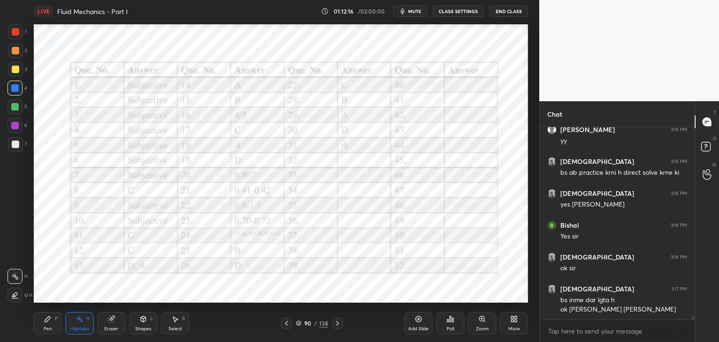
click at [339, 326] on icon at bounding box center [337, 322] width 7 height 7
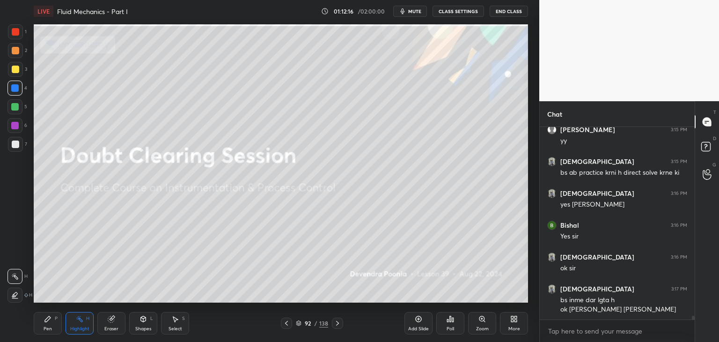
click at [337, 326] on icon at bounding box center [337, 322] width 7 height 7
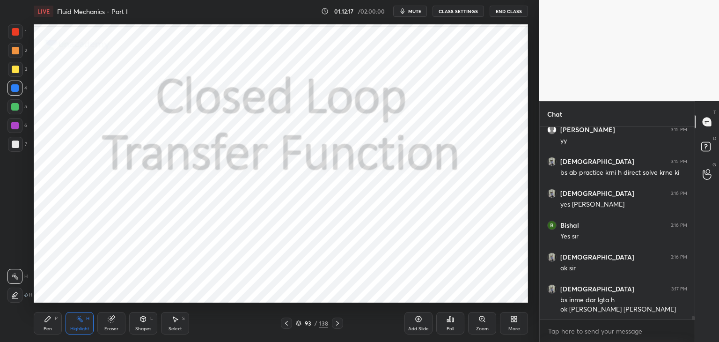
click at [337, 326] on icon at bounding box center [337, 322] width 7 height 7
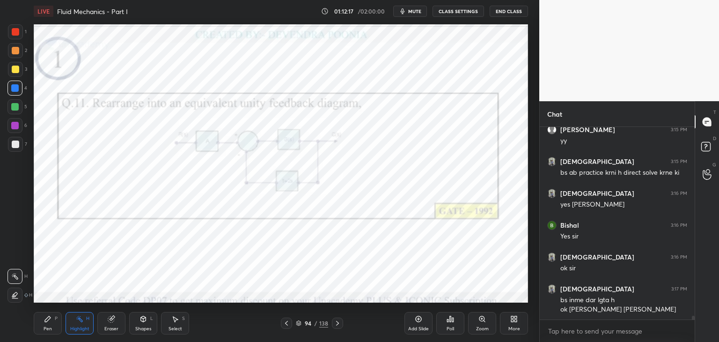
click at [338, 326] on icon at bounding box center [337, 322] width 7 height 7
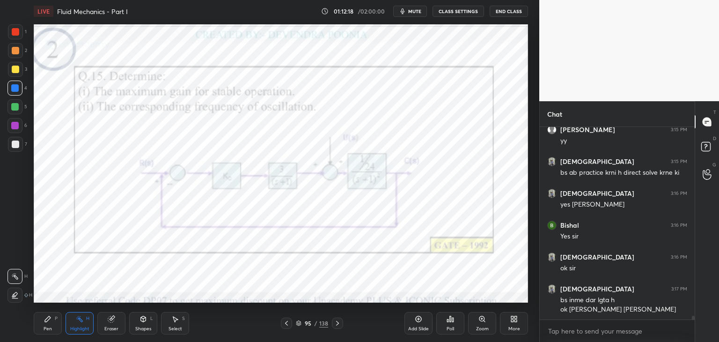
click at [338, 326] on icon at bounding box center [337, 322] width 7 height 7
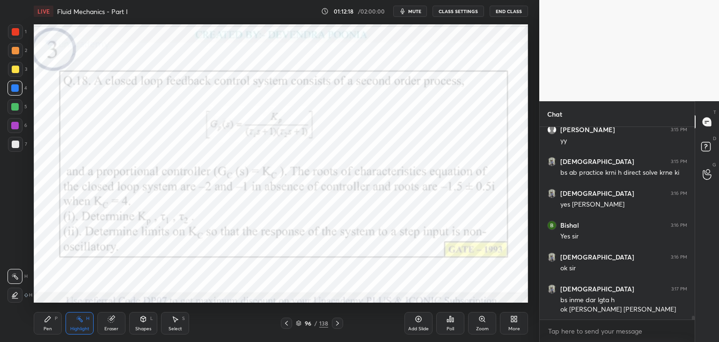
click at [337, 326] on icon at bounding box center [337, 322] width 7 height 7
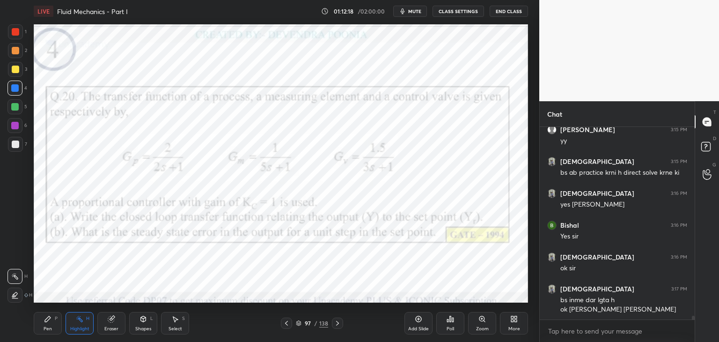
click at [337, 326] on icon at bounding box center [337, 322] width 7 height 7
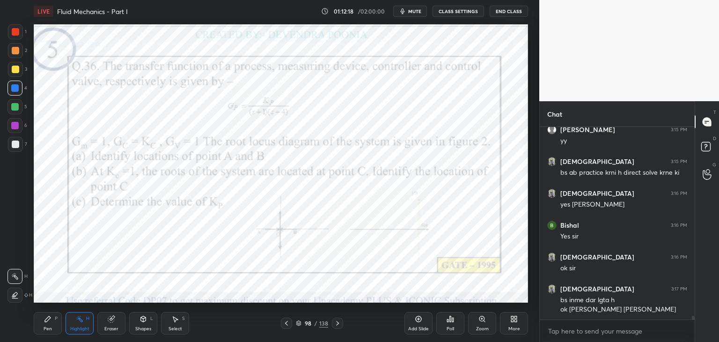
click at [337, 325] on icon at bounding box center [337, 322] width 7 height 7
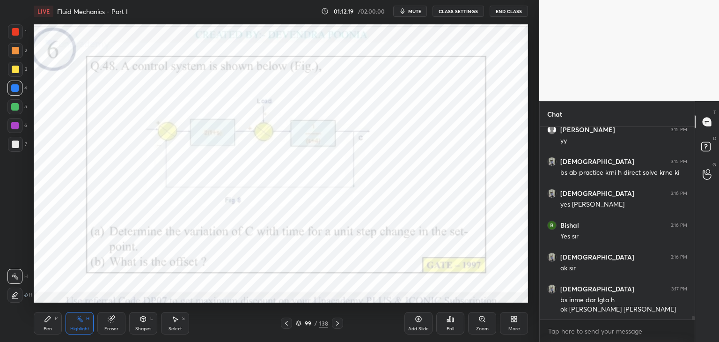
click at [337, 326] on icon at bounding box center [337, 322] width 7 height 7
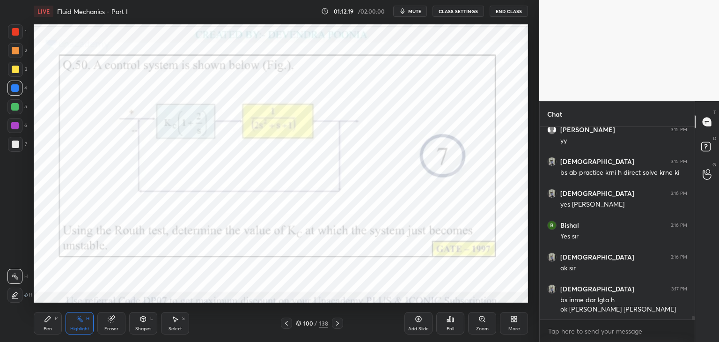
click at [337, 326] on icon at bounding box center [337, 322] width 7 height 7
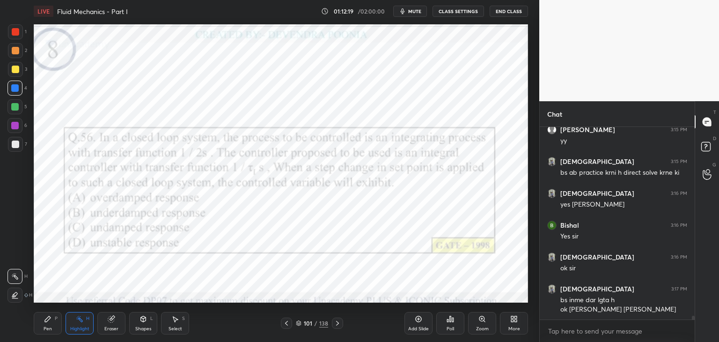
click at [337, 325] on icon at bounding box center [337, 322] width 7 height 7
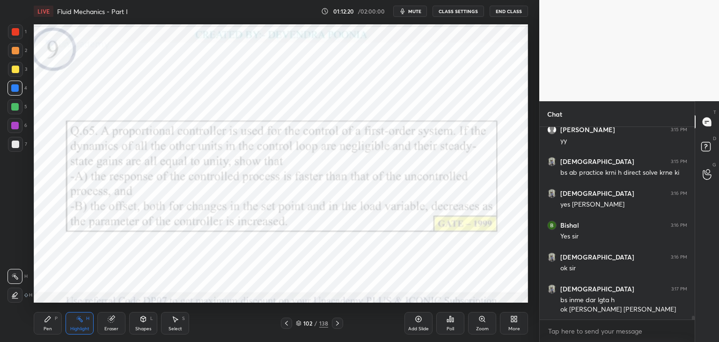
click at [338, 325] on icon at bounding box center [337, 322] width 7 height 7
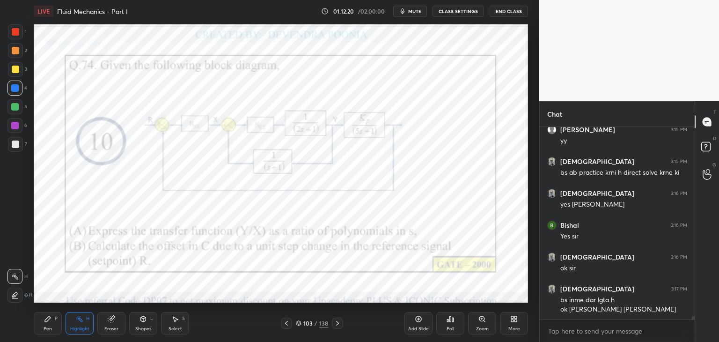
click at [338, 324] on icon at bounding box center [337, 322] width 7 height 7
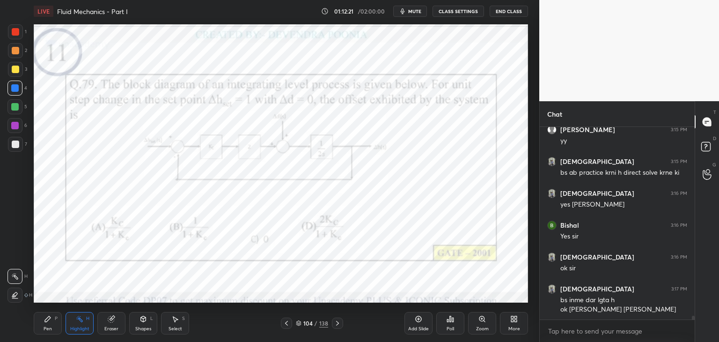
click at [338, 324] on icon at bounding box center [337, 322] width 7 height 7
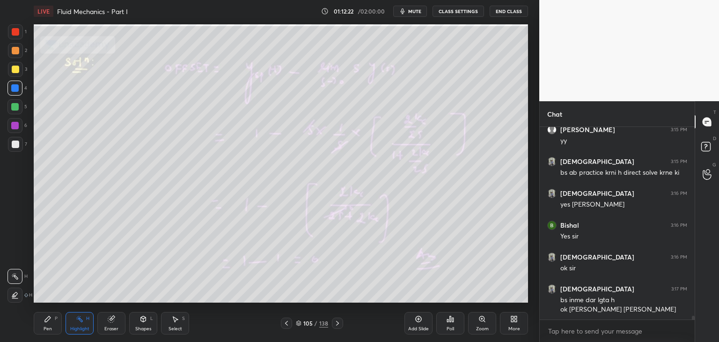
click at [290, 323] on div at bounding box center [286, 322] width 11 height 11
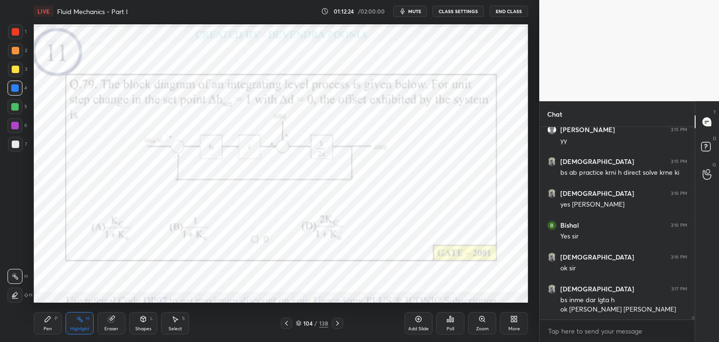
click at [337, 324] on icon at bounding box center [337, 323] width 3 height 5
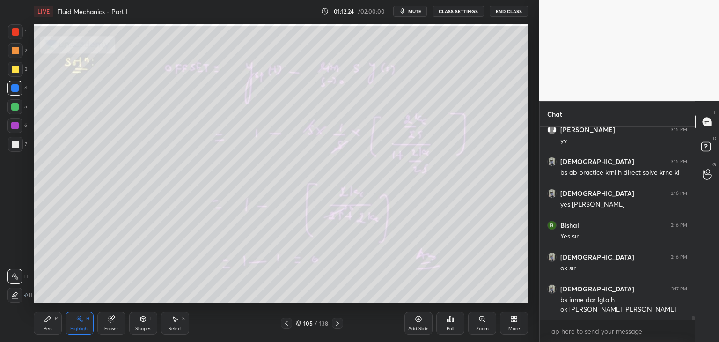
click at [340, 325] on icon at bounding box center [337, 322] width 7 height 7
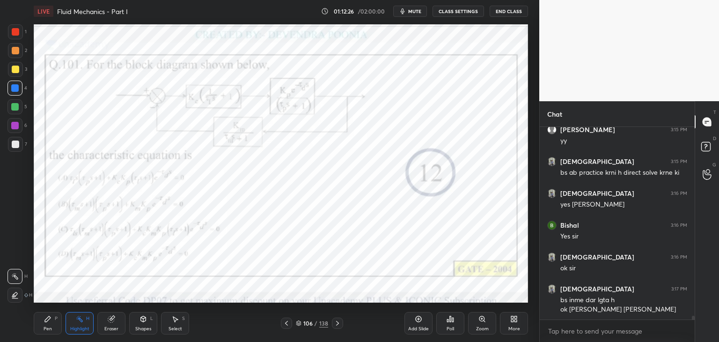
click at [339, 323] on icon at bounding box center [337, 322] width 7 height 7
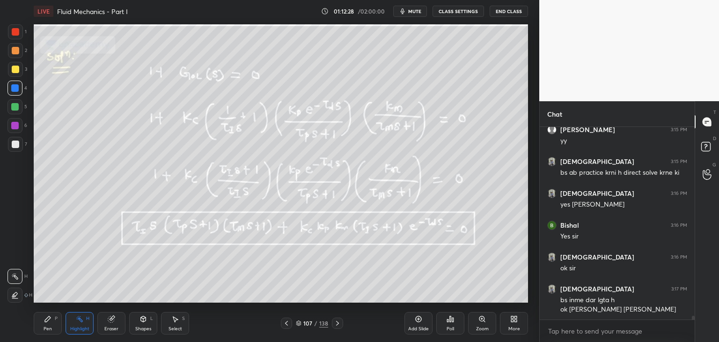
click at [334, 321] on icon at bounding box center [337, 322] width 7 height 7
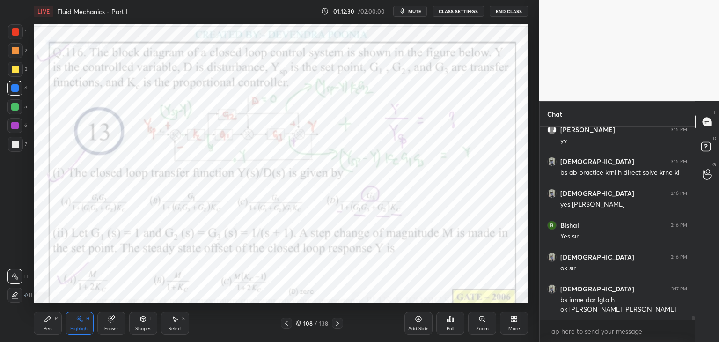
click at [337, 322] on icon at bounding box center [337, 322] width 7 height 7
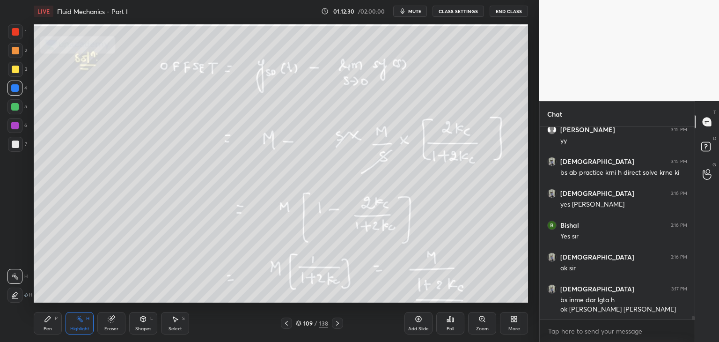
click at [339, 324] on icon at bounding box center [337, 322] width 7 height 7
click at [338, 321] on icon at bounding box center [337, 322] width 7 height 7
click at [339, 322] on icon at bounding box center [337, 322] width 7 height 7
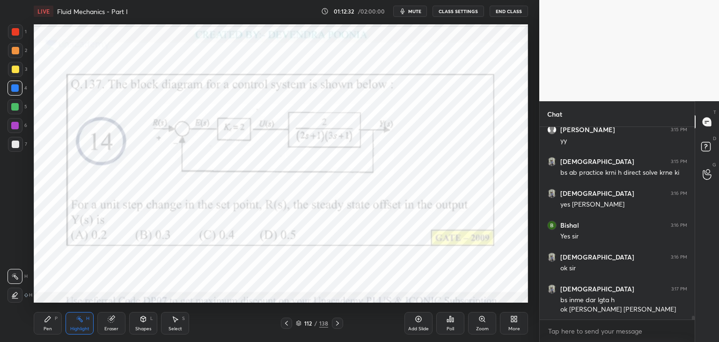
click at [340, 322] on icon at bounding box center [337, 322] width 7 height 7
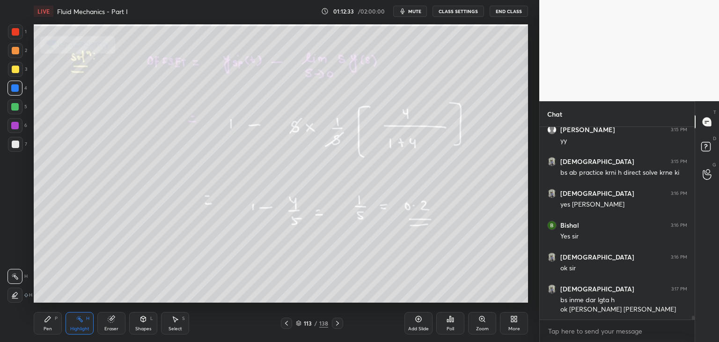
click at [341, 322] on div at bounding box center [337, 322] width 11 height 11
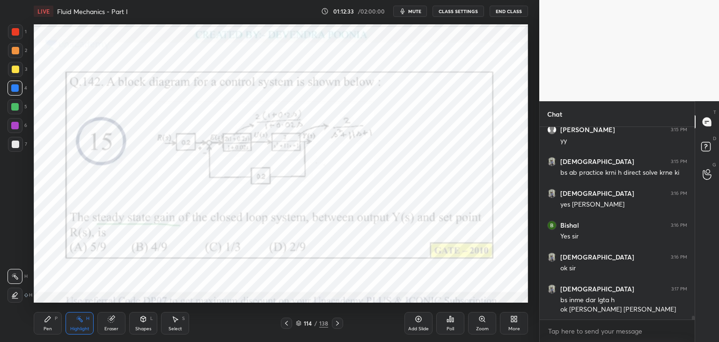
click at [341, 321] on div at bounding box center [337, 322] width 11 height 11
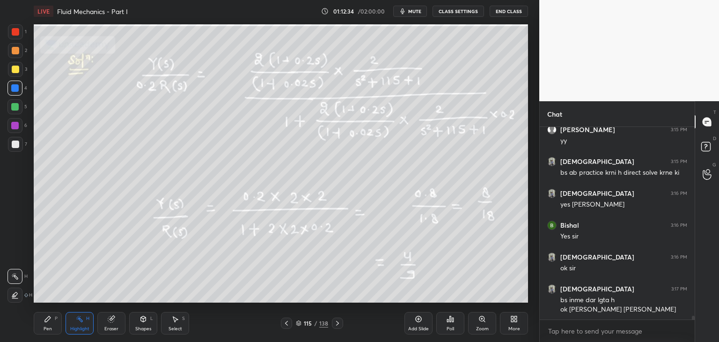
click at [341, 321] on icon at bounding box center [337, 322] width 7 height 7
click at [341, 322] on div at bounding box center [337, 322] width 11 height 11
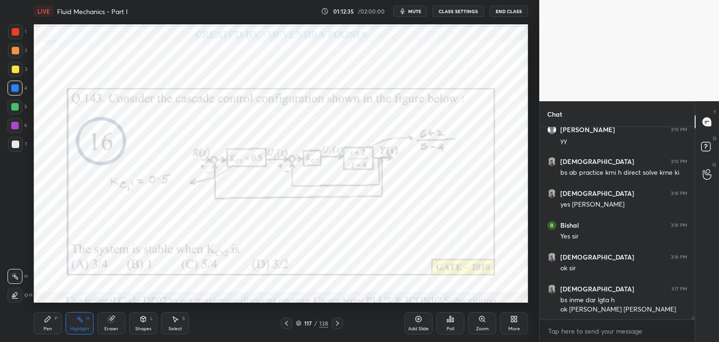
click at [342, 322] on div at bounding box center [337, 322] width 11 height 11
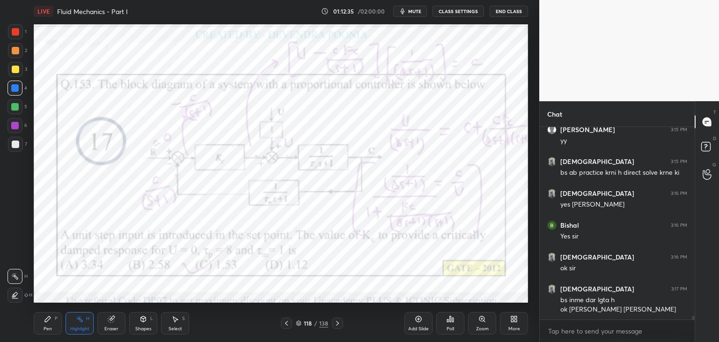
click at [341, 322] on div at bounding box center [337, 322] width 11 height 11
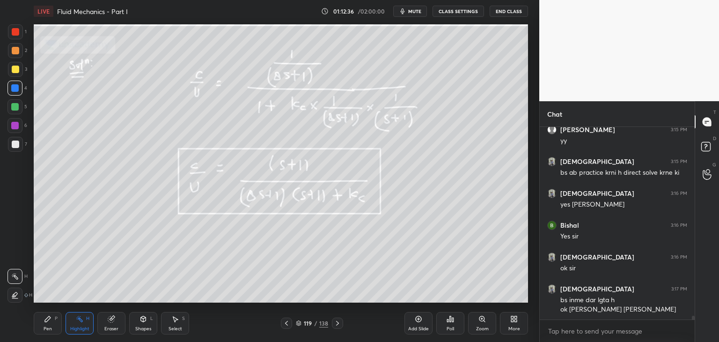
click at [342, 322] on div at bounding box center [337, 322] width 11 height 11
click at [342, 323] on div at bounding box center [337, 322] width 11 height 11
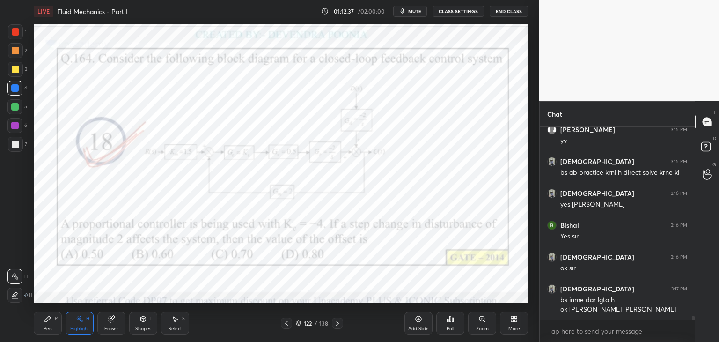
click at [342, 324] on div at bounding box center [337, 322] width 11 height 11
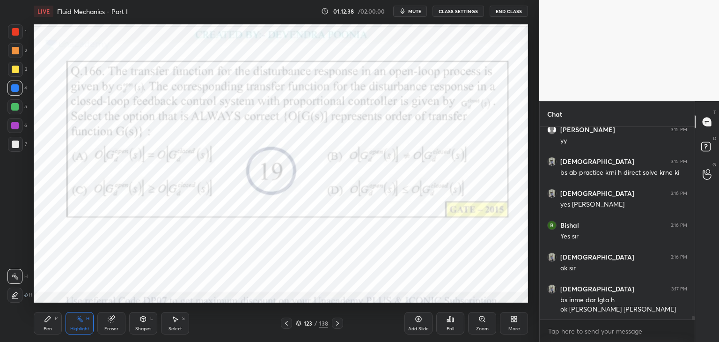
click at [341, 324] on div at bounding box center [337, 322] width 11 height 11
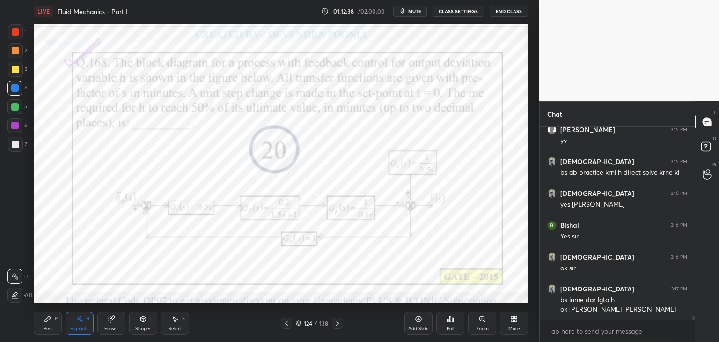
click at [342, 324] on div at bounding box center [337, 322] width 11 height 11
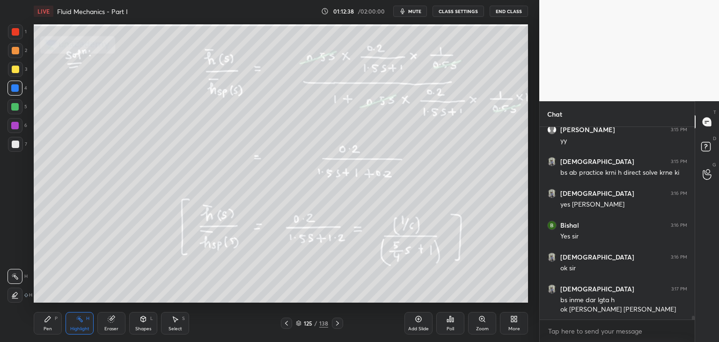
click at [342, 324] on div at bounding box center [337, 322] width 11 height 11
click at [341, 324] on div at bounding box center [337, 322] width 11 height 11
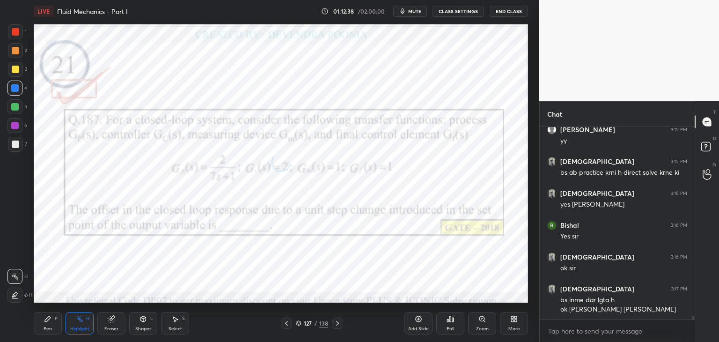
click at [341, 324] on div at bounding box center [337, 322] width 11 height 11
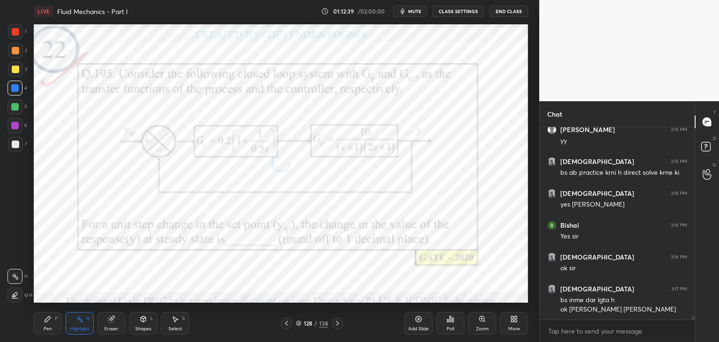
click at [341, 324] on div at bounding box center [337, 322] width 11 height 11
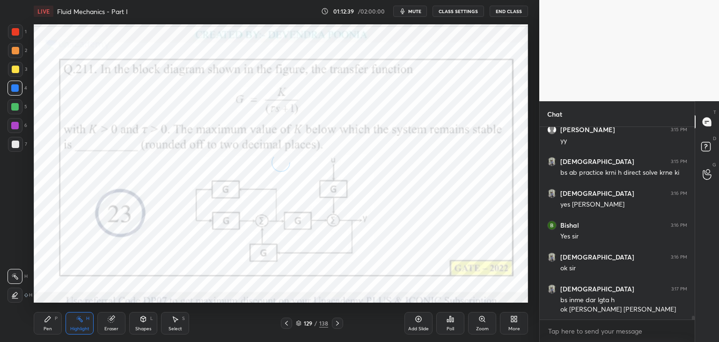
click at [341, 324] on div at bounding box center [337, 322] width 11 height 11
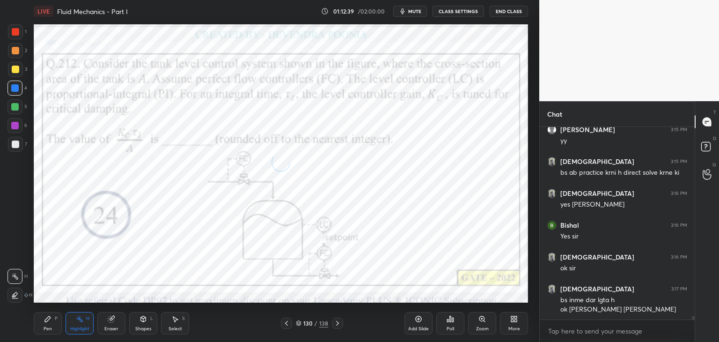
click at [337, 324] on icon at bounding box center [337, 323] width 3 height 5
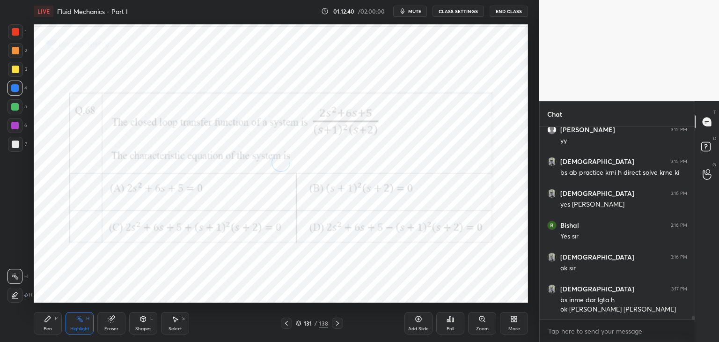
click at [338, 323] on icon at bounding box center [337, 322] width 7 height 7
click at [339, 322] on icon at bounding box center [337, 322] width 7 height 7
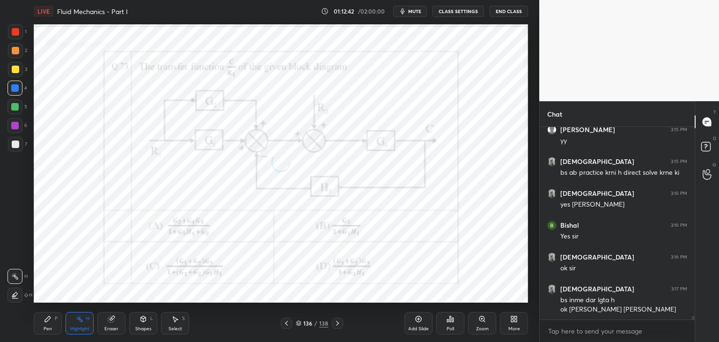
click at [339, 322] on icon at bounding box center [337, 322] width 7 height 7
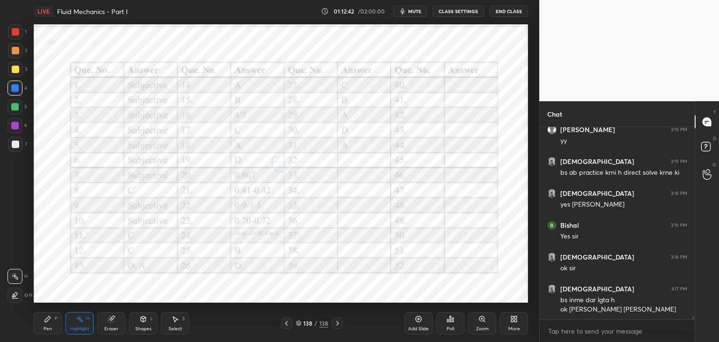
click at [339, 322] on icon at bounding box center [337, 322] width 7 height 7
click at [338, 322] on icon at bounding box center [337, 322] width 7 height 7
click at [338, 323] on icon at bounding box center [337, 322] width 7 height 7
click at [299, 324] on icon at bounding box center [298, 323] width 5 height 1
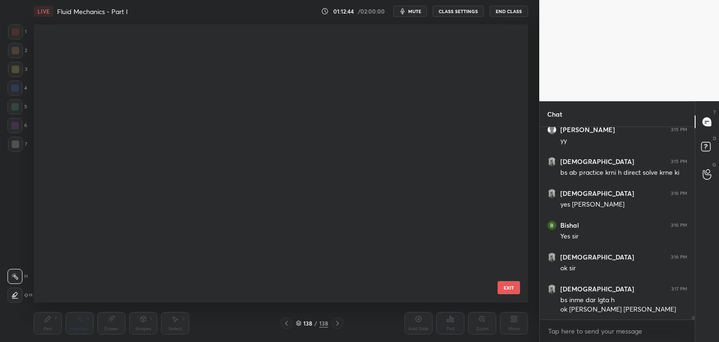
scroll to position [275, 490]
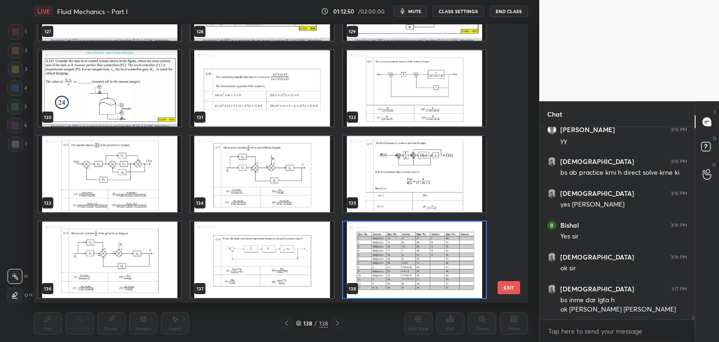
click at [404, 263] on img "grid" at bounding box center [414, 259] width 143 height 76
click at [404, 264] on img "grid" at bounding box center [414, 259] width 143 height 76
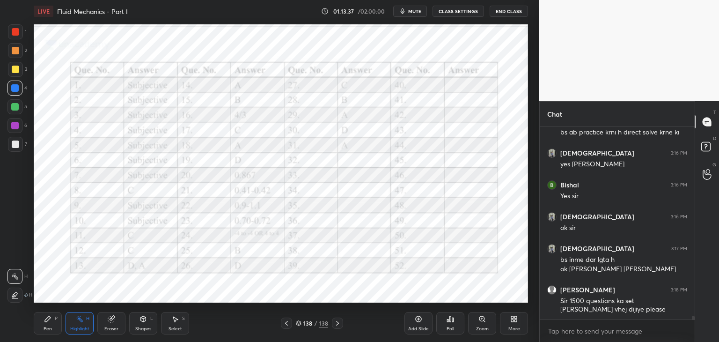
scroll to position [9255, 0]
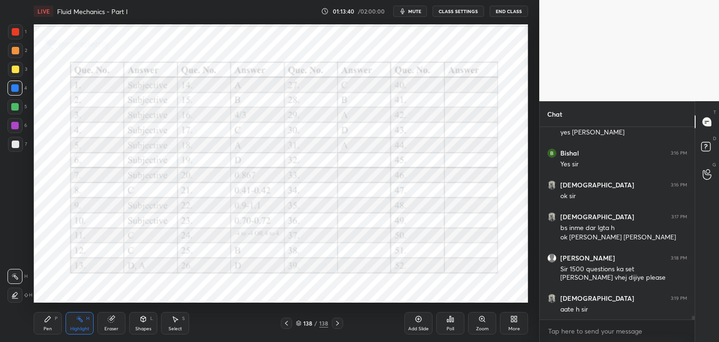
click at [298, 322] on icon at bounding box center [299, 323] width 6 height 6
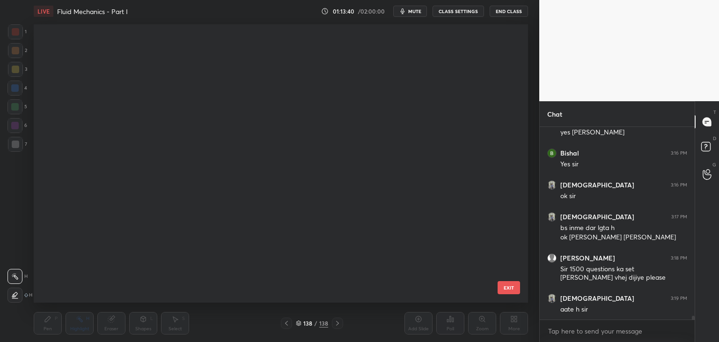
scroll to position [275, 490]
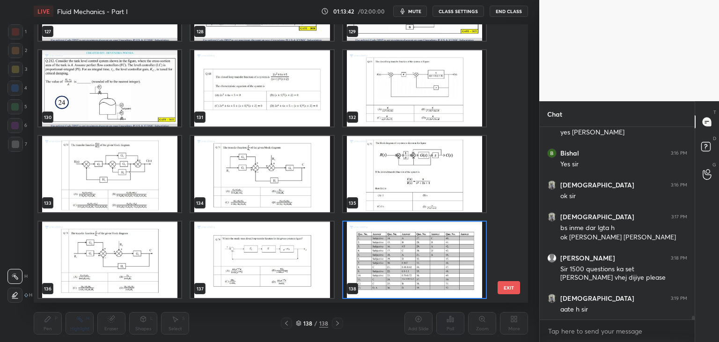
click at [459, 261] on img "grid" at bounding box center [414, 259] width 143 height 76
click at [459, 262] on img "grid" at bounding box center [414, 259] width 143 height 76
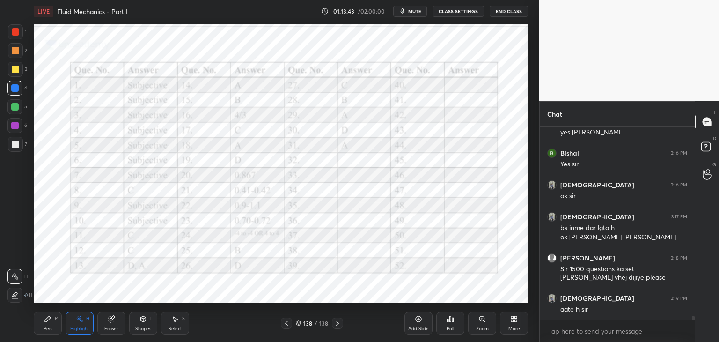
click at [505, 322] on div "More" at bounding box center [514, 323] width 28 height 22
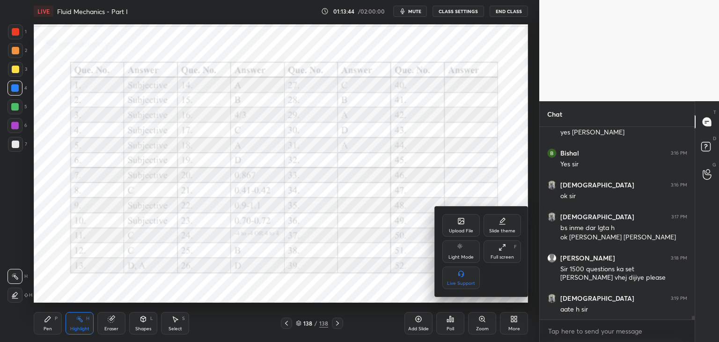
click at [460, 221] on icon at bounding box center [460, 220] width 7 height 7
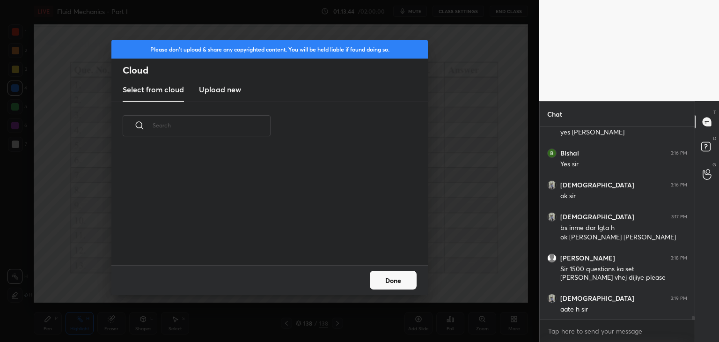
scroll to position [115, 300]
click at [217, 94] on h3 "Upload new" at bounding box center [220, 89] width 42 height 11
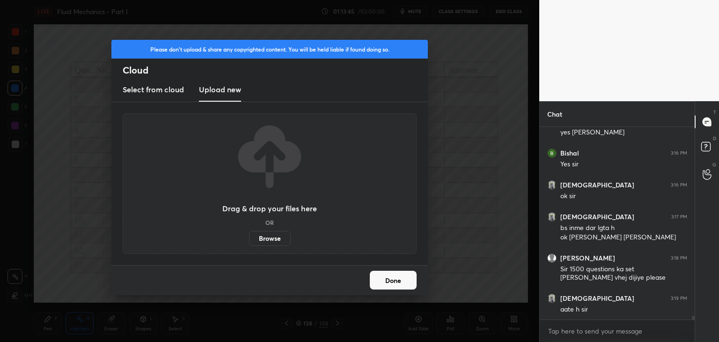
click at [273, 247] on div "Drag & drop your files here OR Browse" at bounding box center [270, 183] width 294 height 140
click at [271, 240] on label "Browse" at bounding box center [270, 238] width 42 height 15
click at [249, 240] on input "Browse" at bounding box center [249, 238] width 0 height 15
click at [271, 239] on label "Browse" at bounding box center [270, 238] width 42 height 15
click at [249, 239] on input "Browse" at bounding box center [249, 238] width 0 height 15
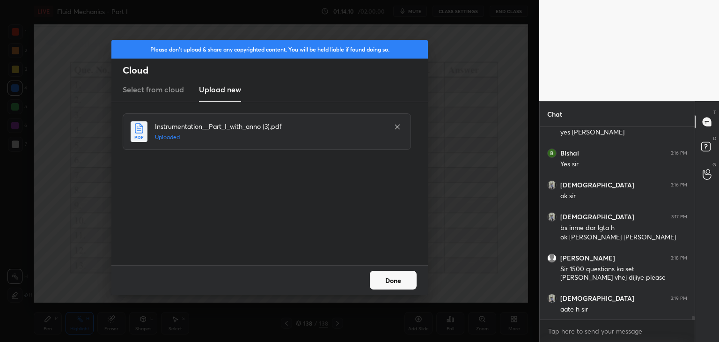
scroll to position [9286, 0]
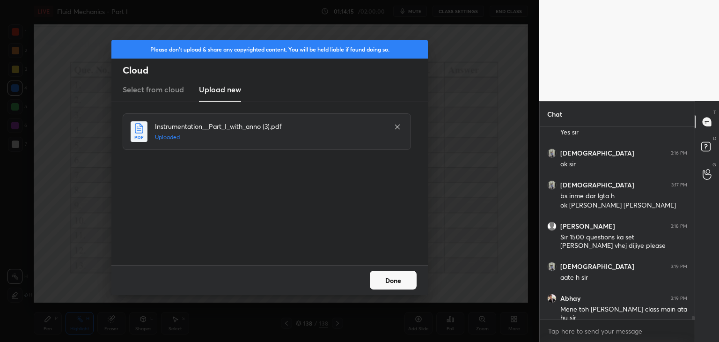
click at [387, 280] on button "Done" at bounding box center [393, 280] width 47 height 19
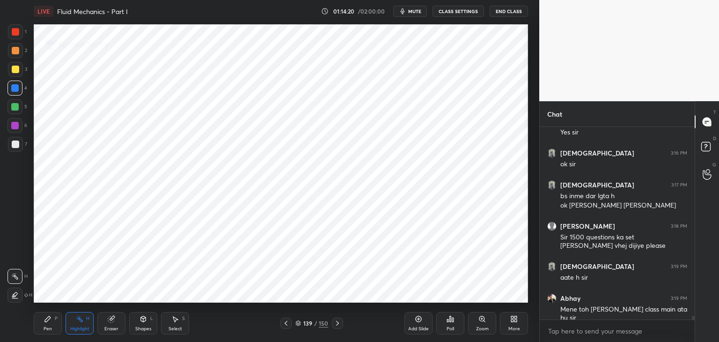
drag, startPoint x: 299, startPoint y: 325, endPoint x: 304, endPoint y: 322, distance: 6.1
click at [299, 325] on icon at bounding box center [298, 324] width 5 height 1
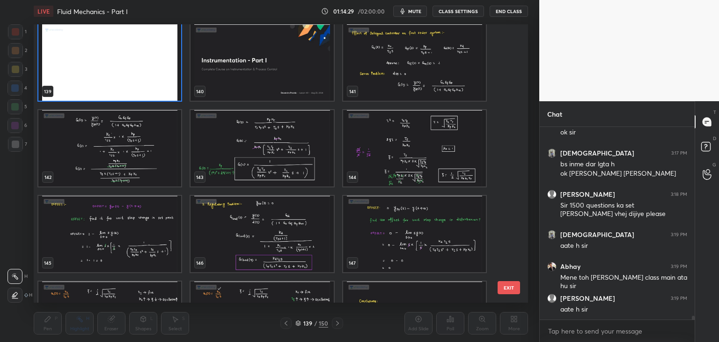
scroll to position [3925, 0]
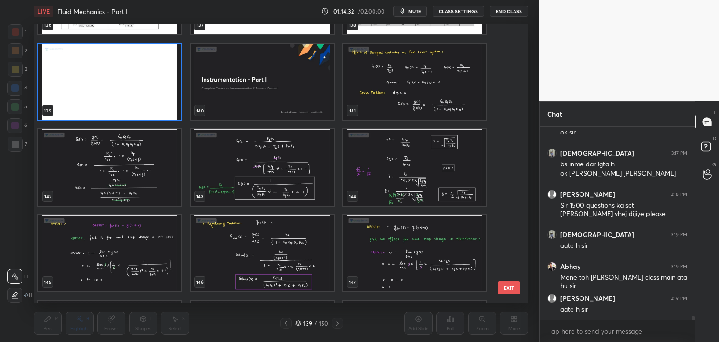
click at [413, 91] on img "grid" at bounding box center [414, 82] width 143 height 76
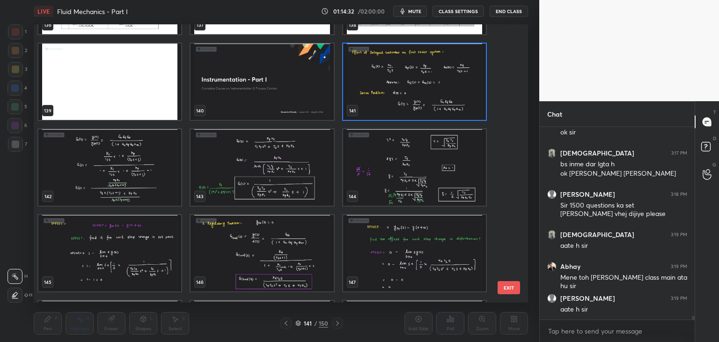
click at [414, 92] on img "grid" at bounding box center [414, 82] width 143 height 76
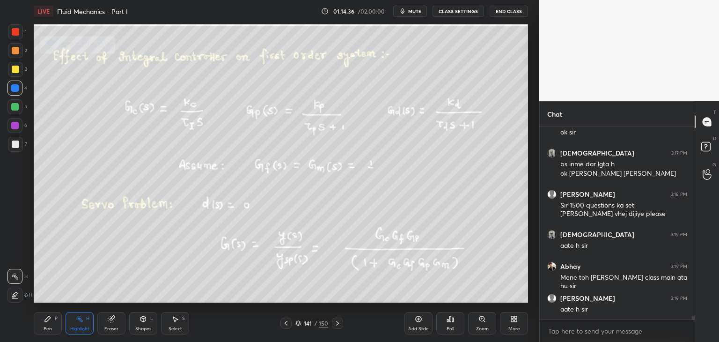
scroll to position [9350, 0]
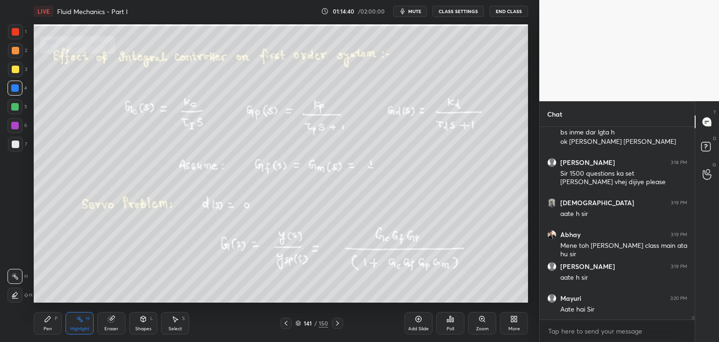
click at [12, 82] on div at bounding box center [14, 87] width 15 height 15
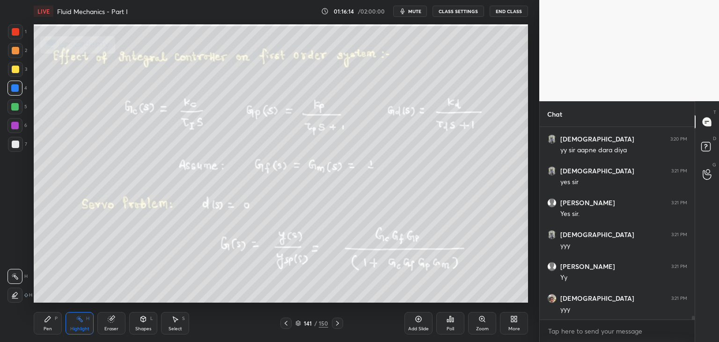
scroll to position [9645, 0]
click at [337, 325] on icon at bounding box center [337, 322] width 7 height 7
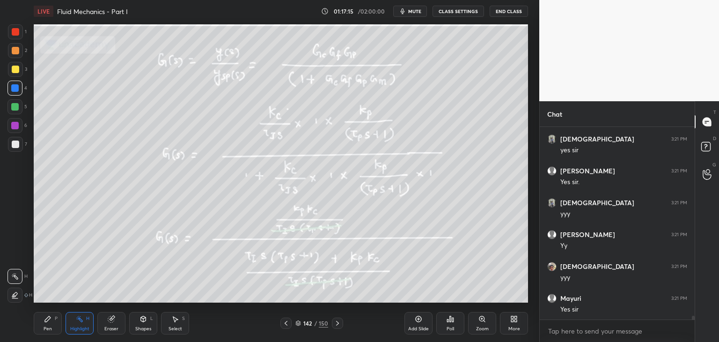
click at [336, 326] on icon at bounding box center [337, 322] width 7 height 7
click at [337, 323] on icon at bounding box center [337, 322] width 7 height 7
click at [339, 327] on div at bounding box center [337, 322] width 11 height 11
click at [300, 322] on icon at bounding box center [298, 323] width 6 height 6
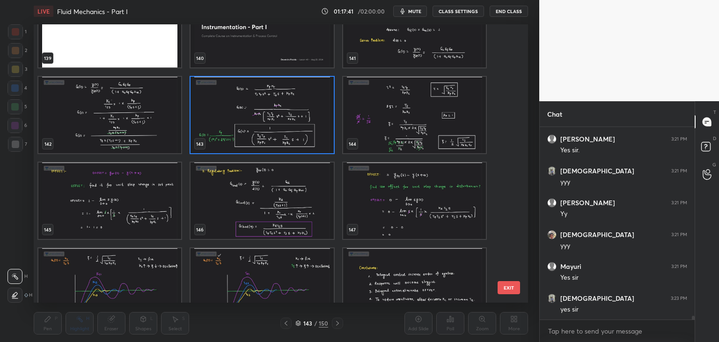
scroll to position [4004, 0]
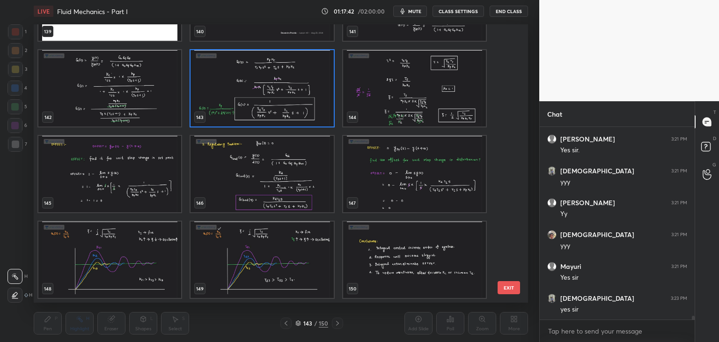
click at [406, 251] on img "grid" at bounding box center [414, 259] width 143 height 76
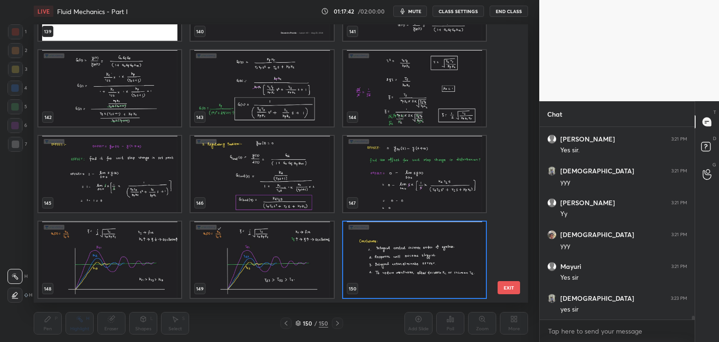
click at [408, 253] on img "grid" at bounding box center [414, 259] width 143 height 76
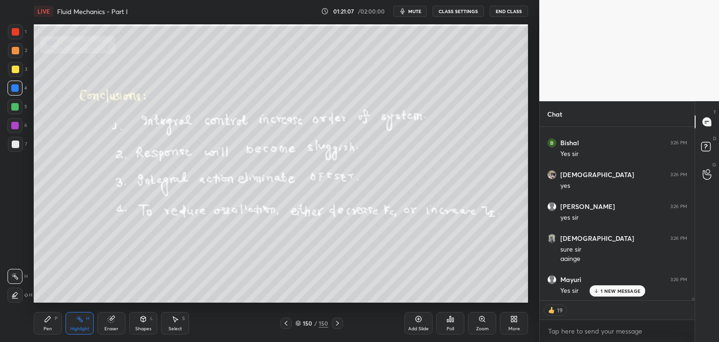
scroll to position [10564, 0]
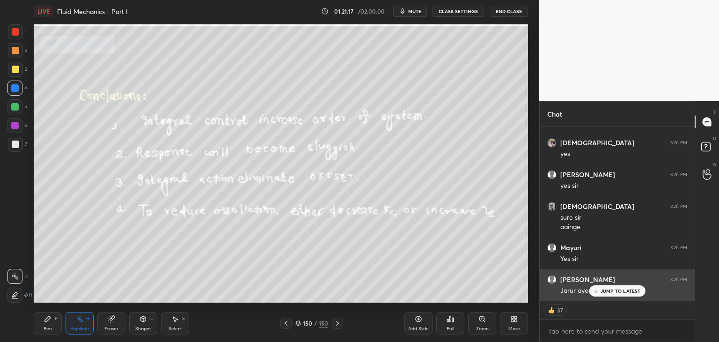
click at [597, 293] on icon at bounding box center [596, 291] width 6 height 6
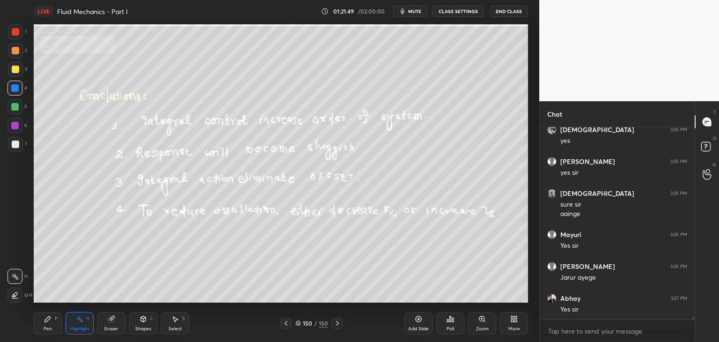
scroll to position [10577, 0]
click at [15, 148] on div at bounding box center [15, 144] width 15 height 15
click at [46, 318] on icon at bounding box center [47, 318] width 7 height 7
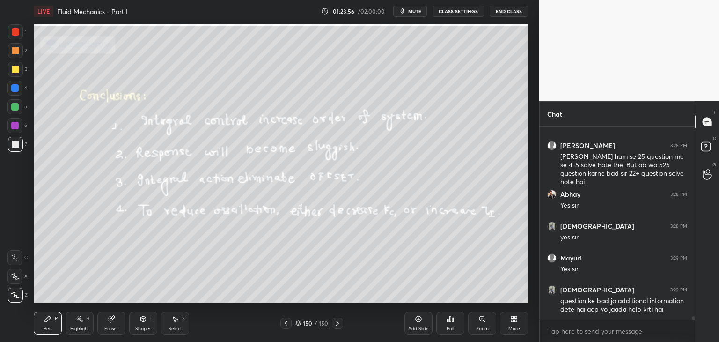
scroll to position [10793, 0]
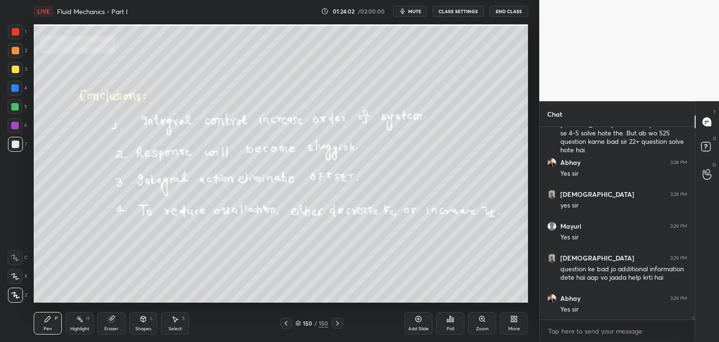
click at [109, 326] on div "Eraser" at bounding box center [111, 328] width 14 height 5
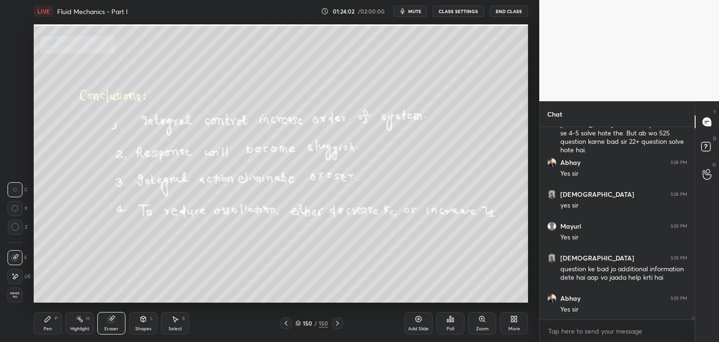
click at [12, 295] on span "Erase all" at bounding box center [15, 295] width 14 height 7
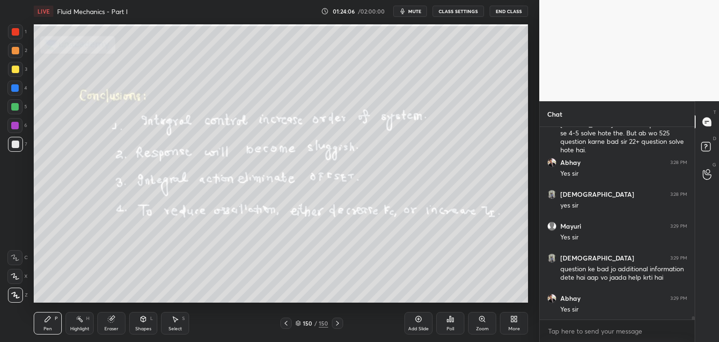
scroll to position [10740, 0]
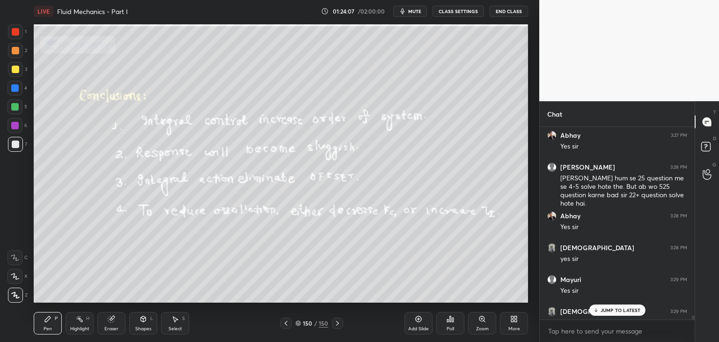
click at [693, 317] on div at bounding box center [693, 318] width 3 height 7
click at [625, 310] on p "JUMP TO LATEST" at bounding box center [620, 310] width 40 height 6
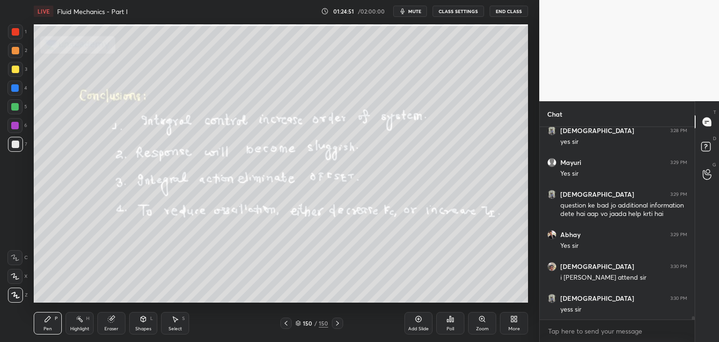
scroll to position [10889, 0]
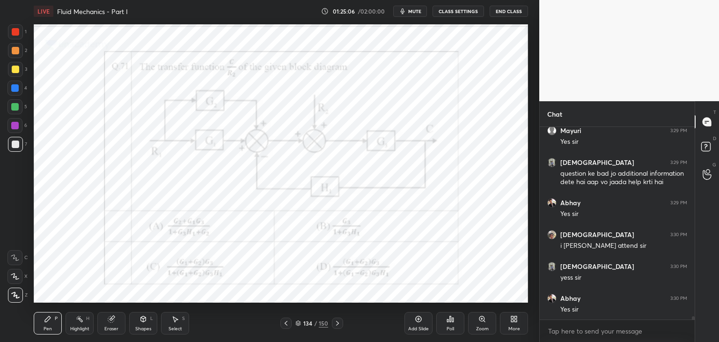
drag, startPoint x: 13, startPoint y: 128, endPoint x: 23, endPoint y: 130, distance: 10.0
click at [13, 129] on div at bounding box center [14, 125] width 7 height 7
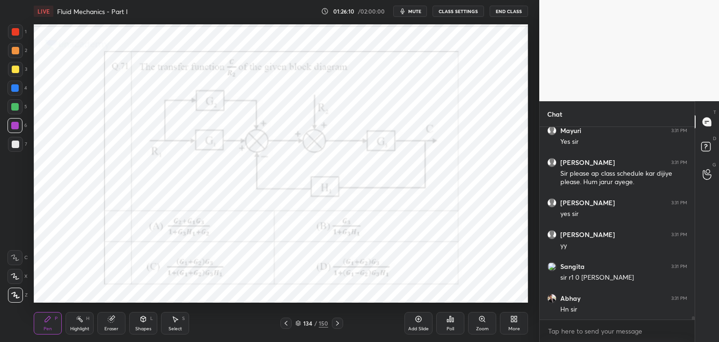
scroll to position [11120, 0]
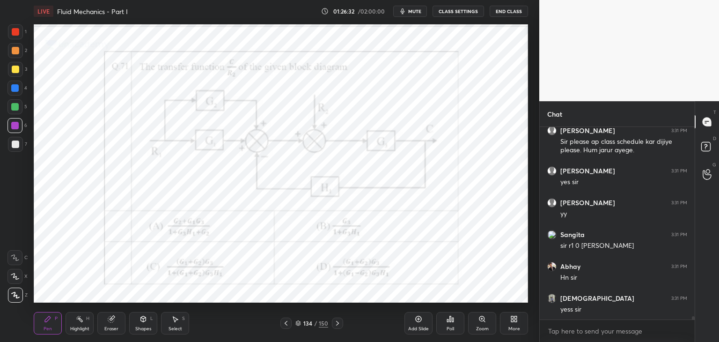
click at [11, 27] on div at bounding box center [15, 31] width 15 height 15
click at [82, 325] on div "Highlight H" at bounding box center [80, 323] width 28 height 22
click at [11, 298] on icon at bounding box center [14, 294] width 7 height 7
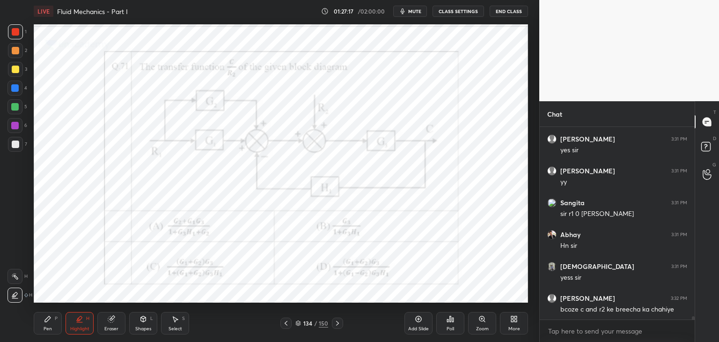
click at [104, 329] on div "Eraser" at bounding box center [111, 328] width 14 height 5
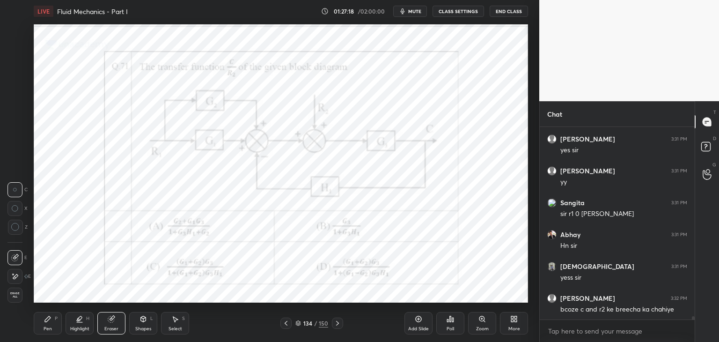
click at [11, 296] on span "Erase all" at bounding box center [15, 295] width 14 height 7
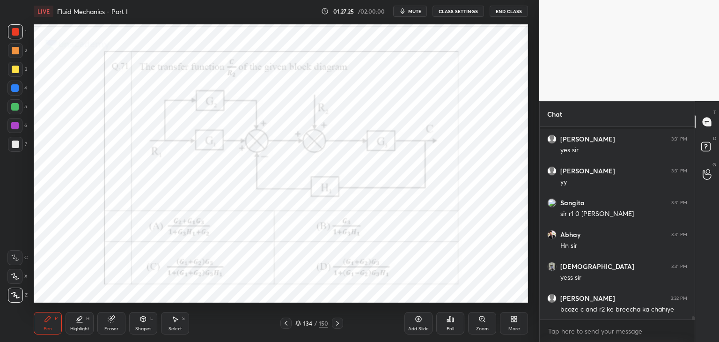
scroll to position [11201, 0]
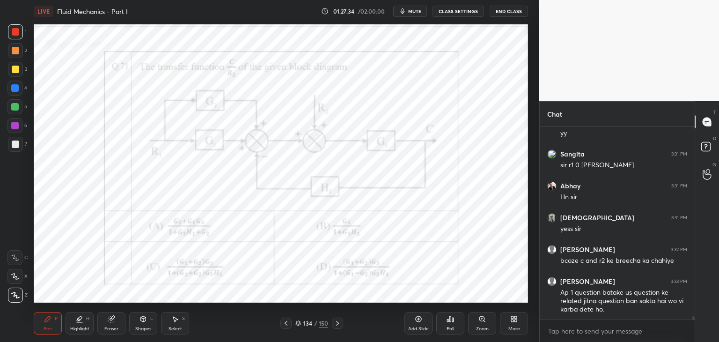
click at [285, 324] on icon at bounding box center [285, 322] width 7 height 7
click at [287, 324] on icon at bounding box center [285, 322] width 7 height 7
click at [287, 326] on icon at bounding box center [285, 322] width 7 height 7
click at [341, 326] on div at bounding box center [337, 322] width 11 height 11
click at [339, 324] on icon at bounding box center [337, 322] width 7 height 7
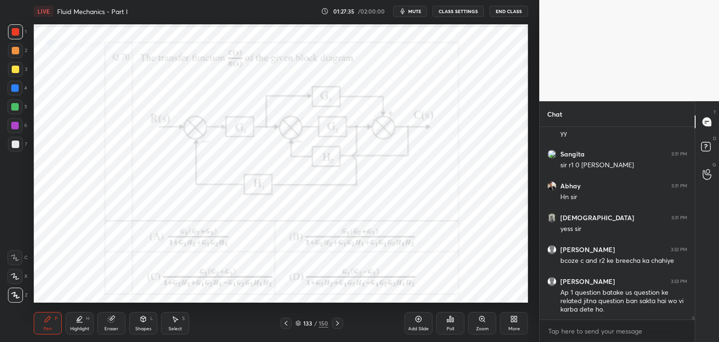
scroll to position [11232, 0]
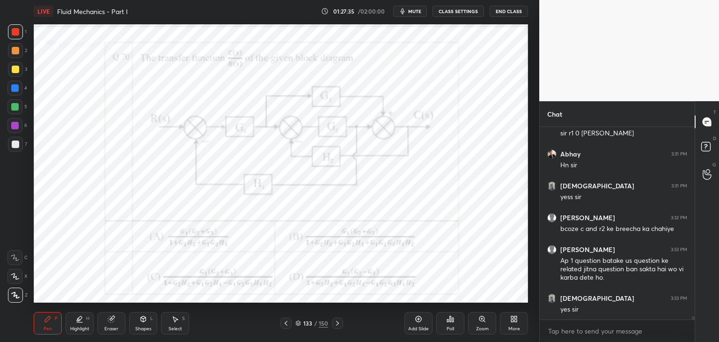
click at [340, 324] on icon at bounding box center [337, 322] width 7 height 7
click at [342, 323] on div at bounding box center [337, 322] width 11 height 11
click at [342, 324] on div at bounding box center [337, 322] width 11 height 11
click at [341, 324] on div at bounding box center [337, 322] width 11 height 11
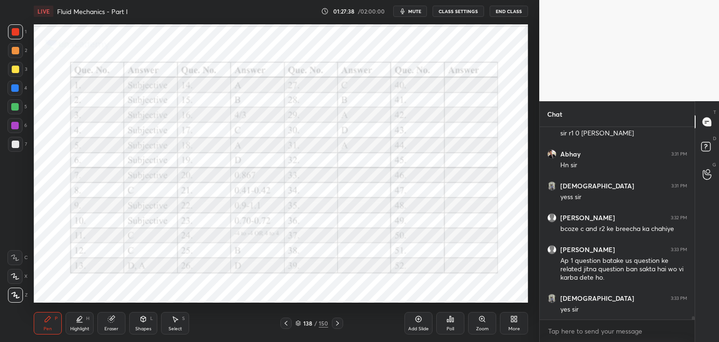
click at [288, 322] on icon at bounding box center [285, 322] width 7 height 7
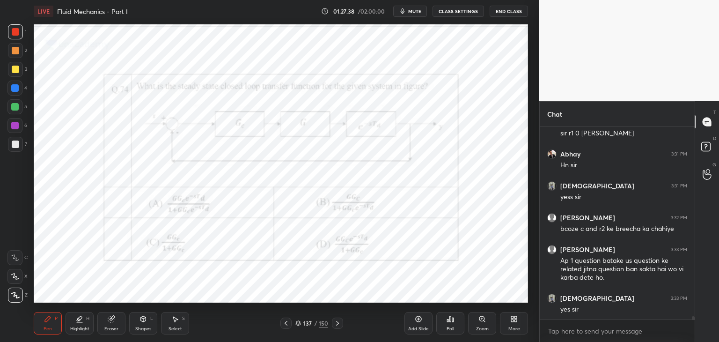
click at [286, 324] on icon at bounding box center [285, 322] width 7 height 7
click at [285, 324] on icon at bounding box center [285, 322] width 7 height 7
click at [285, 325] on icon at bounding box center [285, 322] width 7 height 7
click at [285, 326] on icon at bounding box center [285, 322] width 7 height 7
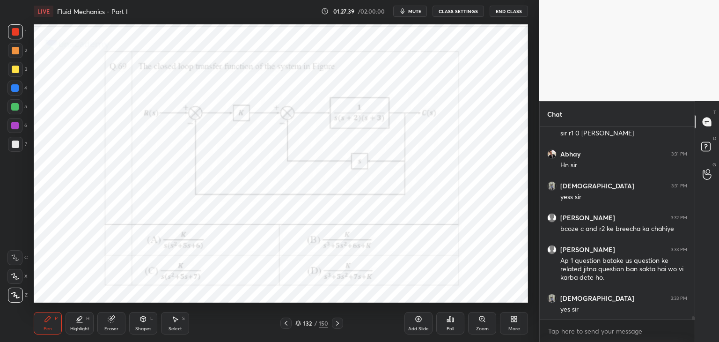
click at [285, 326] on icon at bounding box center [285, 322] width 7 height 7
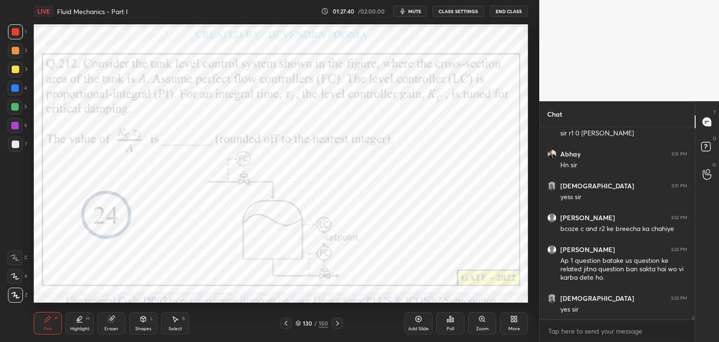
click at [285, 326] on icon at bounding box center [285, 322] width 7 height 7
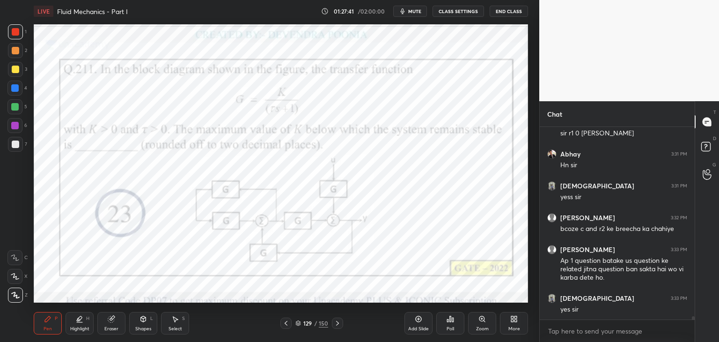
click at [340, 324] on icon at bounding box center [337, 322] width 7 height 7
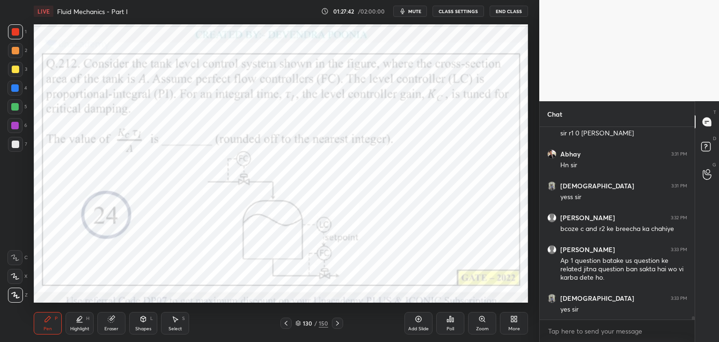
click at [299, 324] on icon at bounding box center [298, 323] width 6 height 6
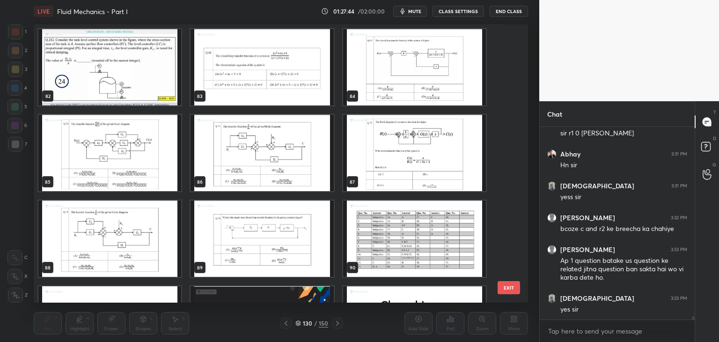
scroll to position [2280, 0]
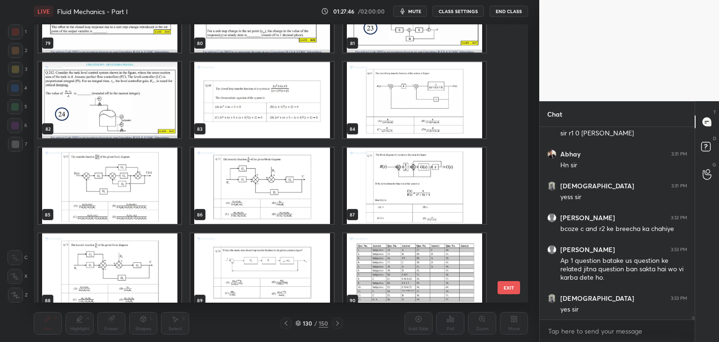
click at [95, 218] on img "grid" at bounding box center [109, 185] width 143 height 76
click at [97, 219] on img "grid" at bounding box center [109, 185] width 143 height 76
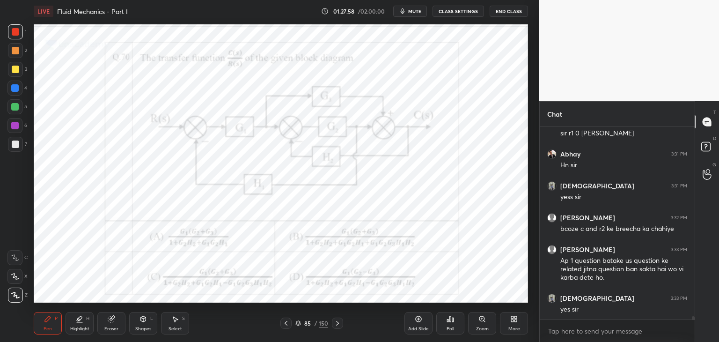
click at [300, 324] on icon at bounding box center [298, 323] width 6 height 6
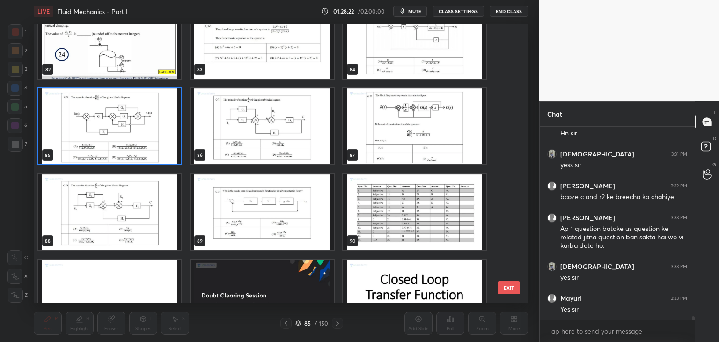
scroll to position [11313, 0]
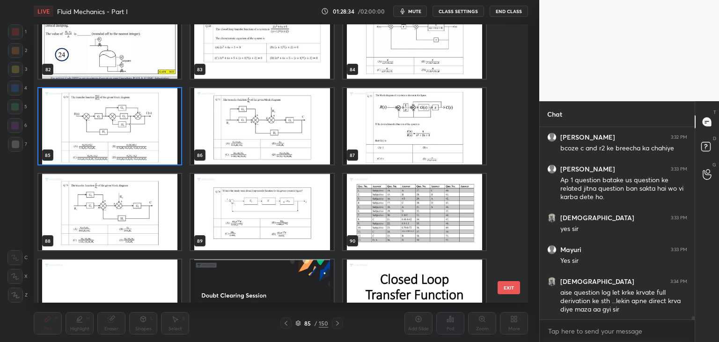
click at [138, 138] on img "grid" at bounding box center [109, 126] width 143 height 76
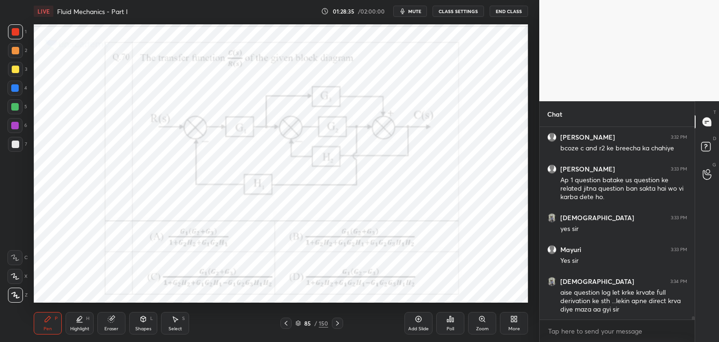
drag, startPoint x: 140, startPoint y: 141, endPoint x: 146, endPoint y: 147, distance: 8.3
click at [140, 142] on img "grid" at bounding box center [109, 126] width 143 height 76
click at [296, 322] on icon at bounding box center [298, 323] width 6 height 6
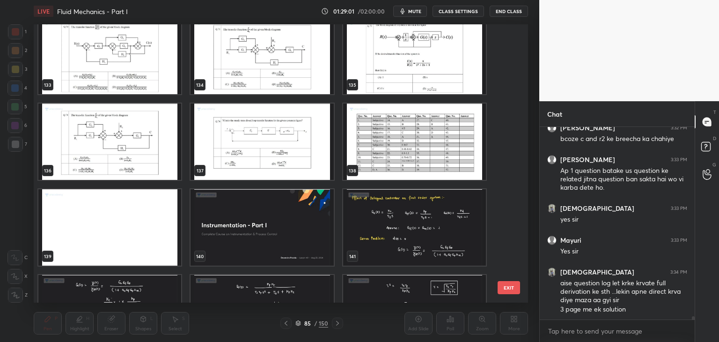
scroll to position [3773, 0]
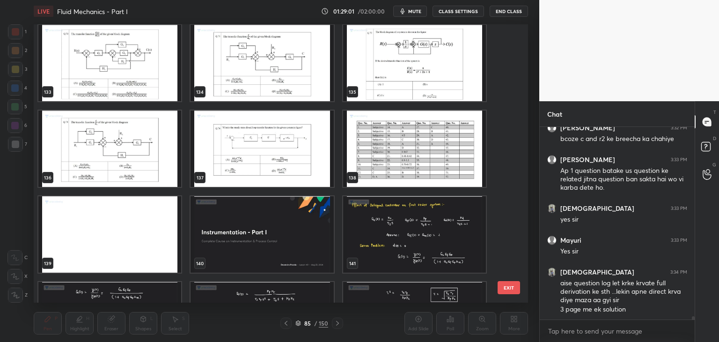
click at [295, 168] on img "grid" at bounding box center [261, 148] width 143 height 76
click at [296, 169] on img "grid" at bounding box center [261, 148] width 143 height 76
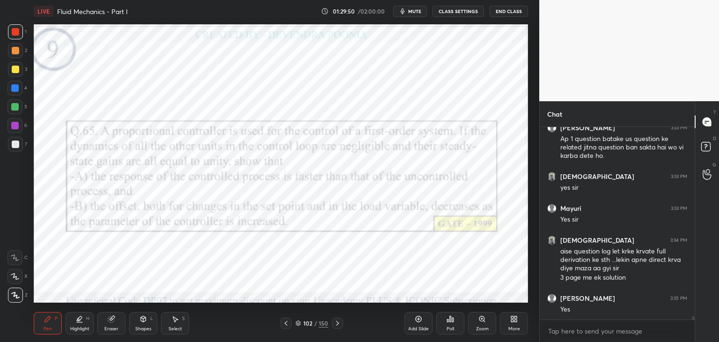
scroll to position [11386, 0]
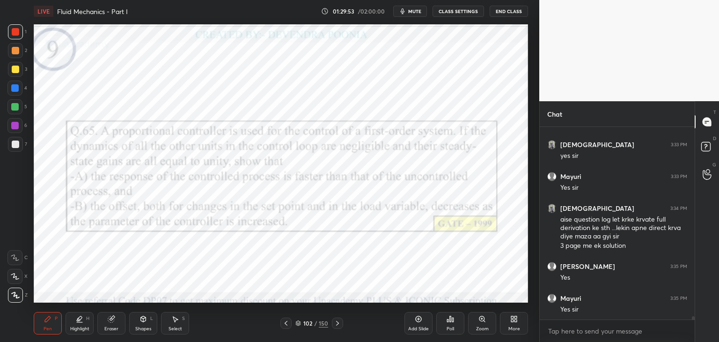
click at [296, 323] on icon at bounding box center [298, 323] width 6 height 6
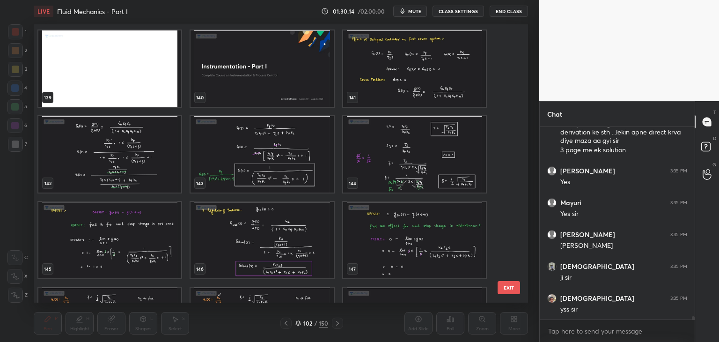
scroll to position [3925, 0]
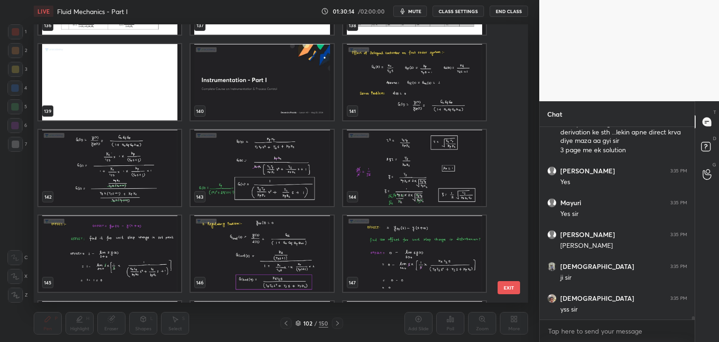
click at [413, 106] on img "grid" at bounding box center [414, 82] width 143 height 76
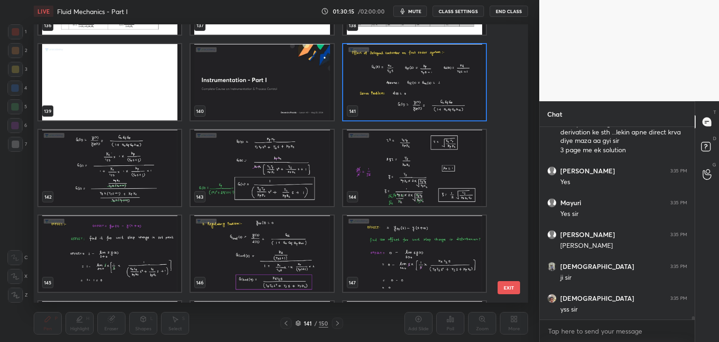
click at [414, 107] on img "grid" at bounding box center [414, 82] width 143 height 76
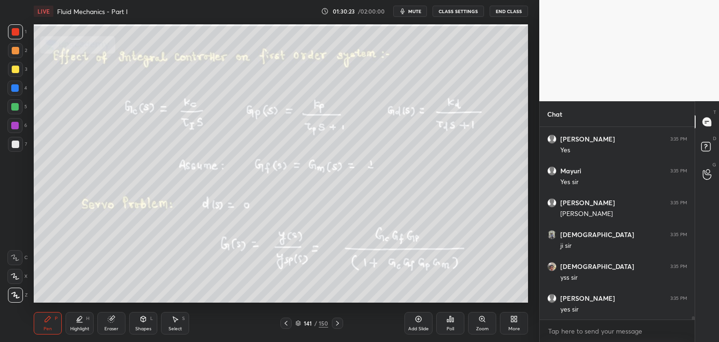
scroll to position [11545, 0]
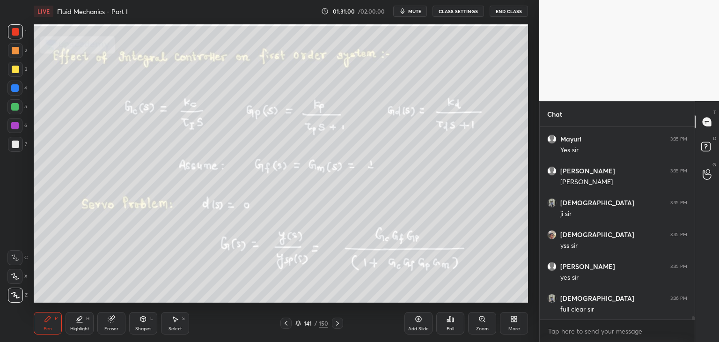
click at [334, 322] on icon at bounding box center [337, 322] width 7 height 7
click at [335, 324] on icon at bounding box center [337, 322] width 7 height 7
click at [297, 324] on icon at bounding box center [298, 323] width 6 height 6
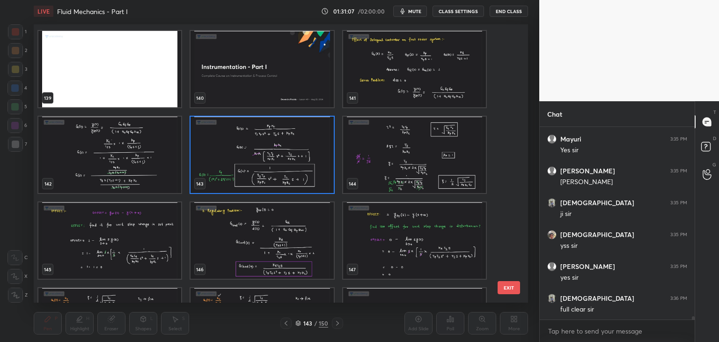
scroll to position [4004, 0]
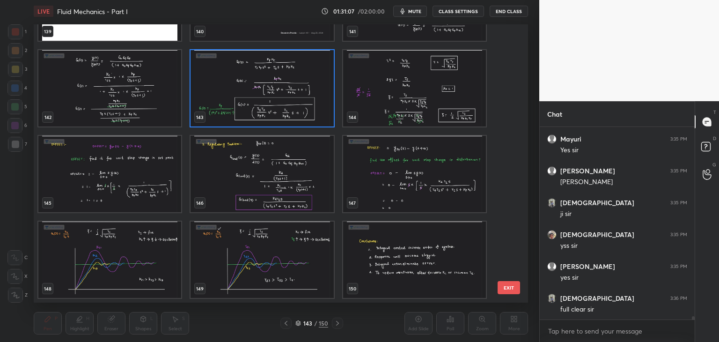
click at [422, 263] on img "grid" at bounding box center [414, 259] width 143 height 76
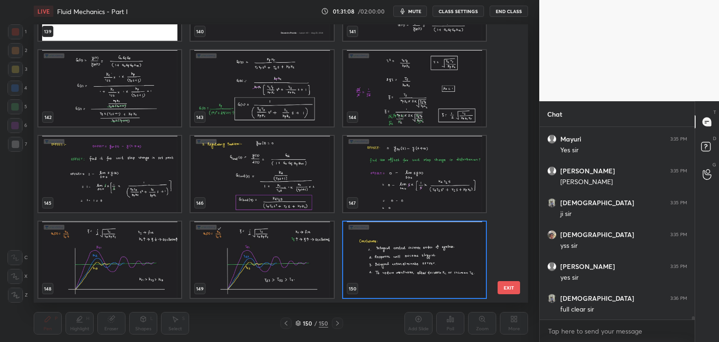
click at [423, 264] on img "grid" at bounding box center [414, 259] width 143 height 76
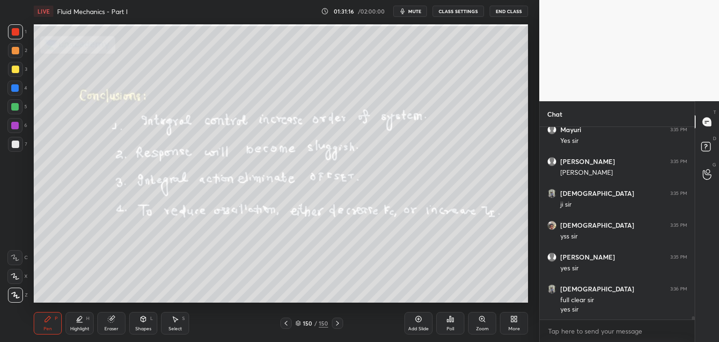
scroll to position [11586, 0]
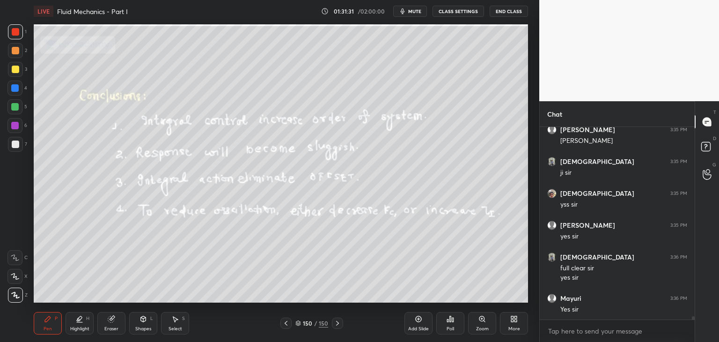
click at [286, 324] on icon at bounding box center [286, 323] width 3 height 5
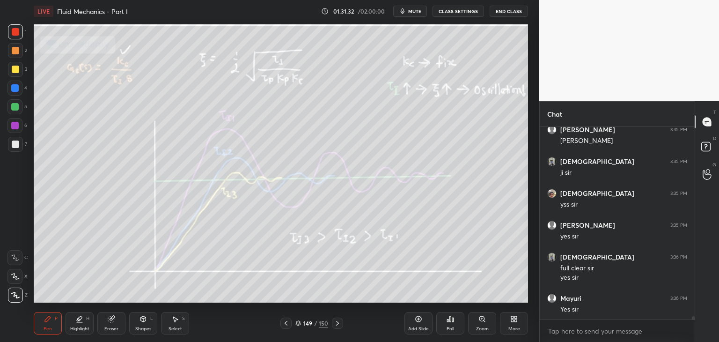
click at [287, 324] on icon at bounding box center [285, 322] width 7 height 7
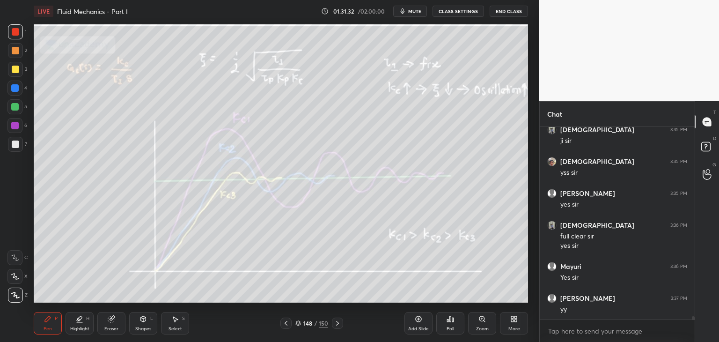
click at [286, 324] on icon at bounding box center [285, 322] width 7 height 7
click at [286, 324] on icon at bounding box center [286, 323] width 3 height 5
click at [345, 324] on div "146 / 150" at bounding box center [311, 322] width 185 height 11
click at [337, 324] on icon at bounding box center [337, 322] width 7 height 7
click at [286, 326] on icon at bounding box center [285, 322] width 7 height 7
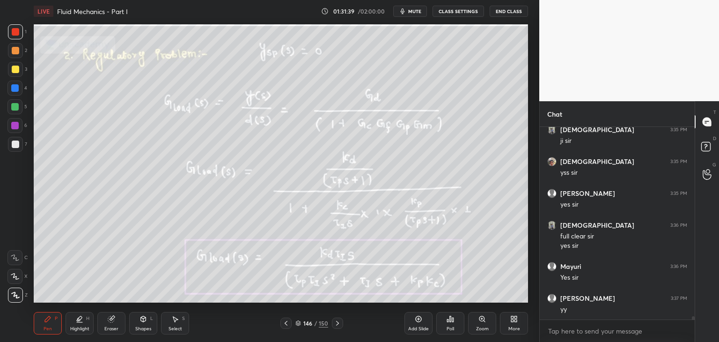
click at [287, 326] on icon at bounding box center [285, 322] width 7 height 7
click at [339, 323] on icon at bounding box center [337, 322] width 7 height 7
click at [339, 324] on icon at bounding box center [337, 322] width 7 height 7
click at [338, 322] on icon at bounding box center [337, 322] width 7 height 7
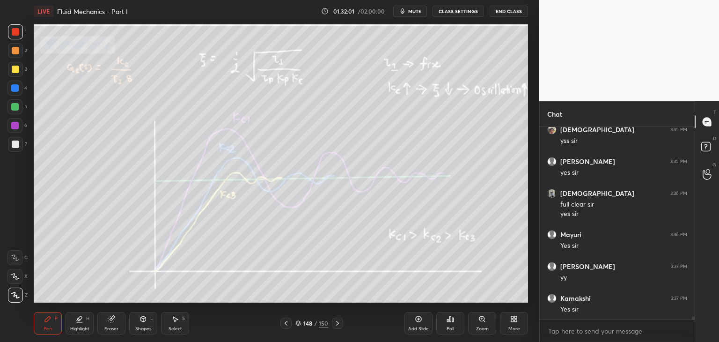
click at [339, 324] on icon at bounding box center [337, 322] width 7 height 7
click at [342, 328] on div at bounding box center [337, 322] width 11 height 11
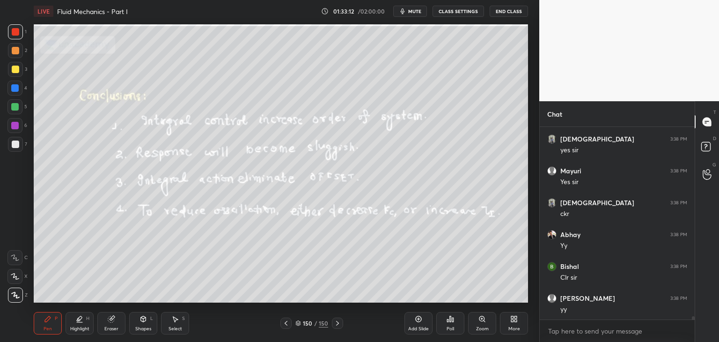
scroll to position [11873, 0]
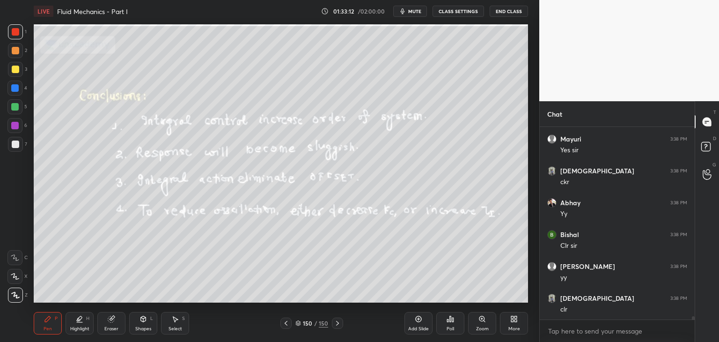
click at [284, 327] on div at bounding box center [285, 322] width 11 height 11
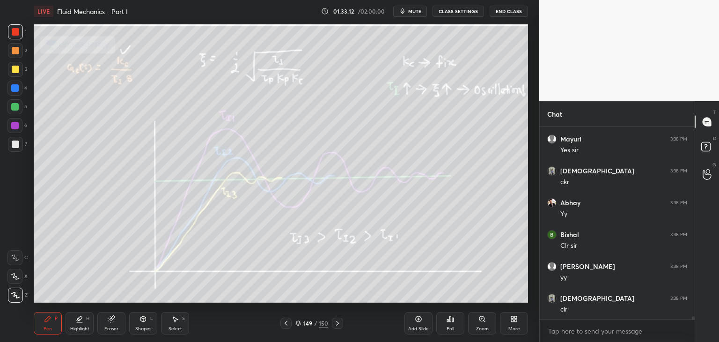
click at [285, 326] on icon at bounding box center [285, 322] width 7 height 7
click at [286, 326] on icon at bounding box center [285, 322] width 7 height 7
click at [339, 323] on icon at bounding box center [337, 322] width 7 height 7
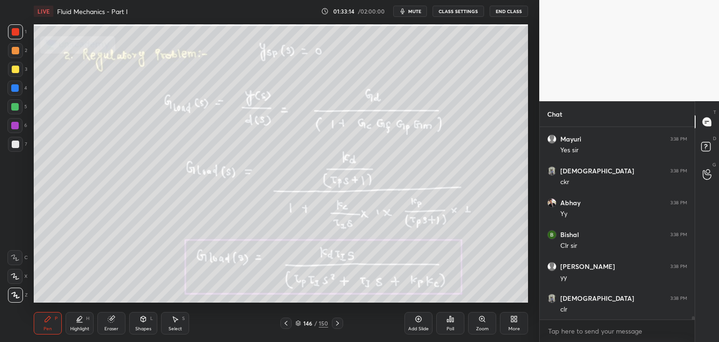
click at [339, 325] on icon at bounding box center [337, 322] width 7 height 7
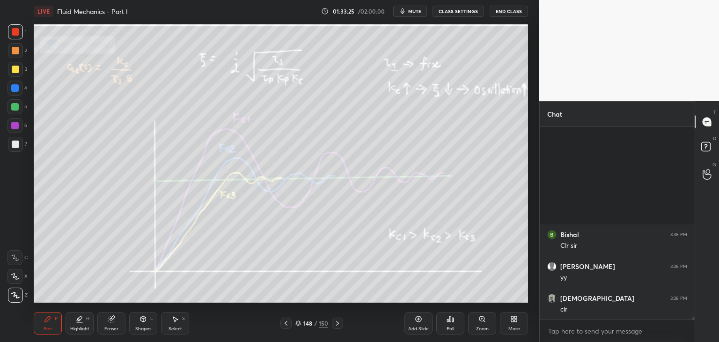
scroll to position [12032, 0]
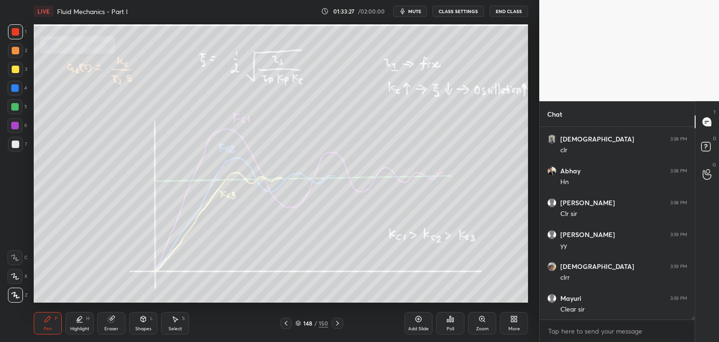
click at [338, 323] on icon at bounding box center [337, 323] width 3 height 5
click at [339, 323] on icon at bounding box center [337, 322] width 7 height 7
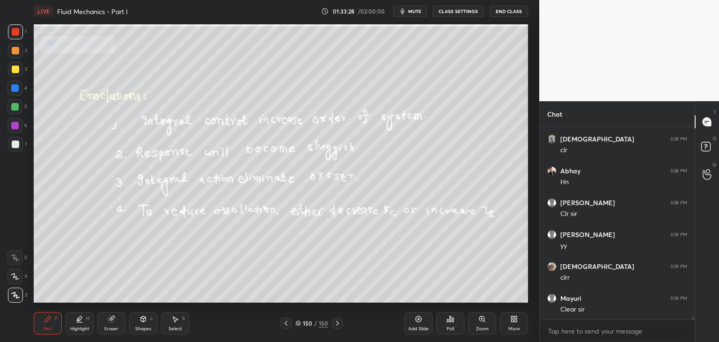
click at [339, 323] on icon at bounding box center [337, 322] width 7 height 7
click at [514, 319] on icon at bounding box center [513, 318] width 7 height 7
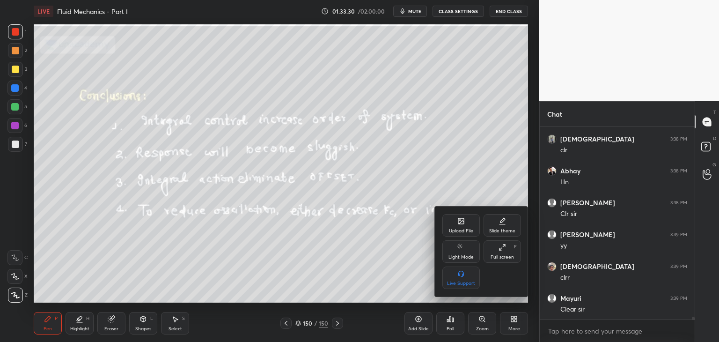
click at [462, 225] on div "Upload File" at bounding box center [460, 225] width 37 height 22
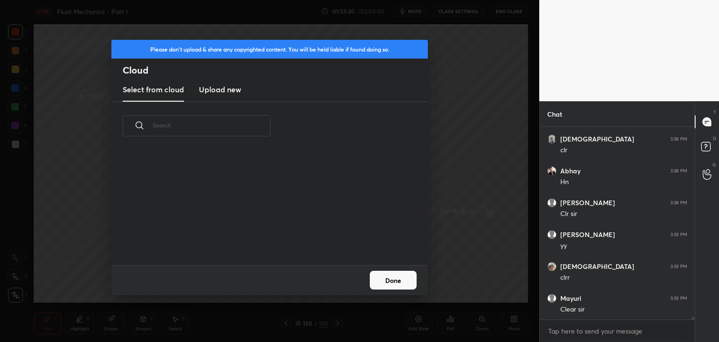
scroll to position [115, 300]
drag, startPoint x: 191, startPoint y: 88, endPoint x: 198, endPoint y: 99, distance: 13.0
click at [191, 88] on div "Select from cloud Upload new" at bounding box center [269, 89] width 316 height 23
drag, startPoint x: 218, startPoint y: 102, endPoint x: 220, endPoint y: 108, distance: 7.0
click at [218, 102] on div "​" at bounding box center [269, 183] width 316 height 163
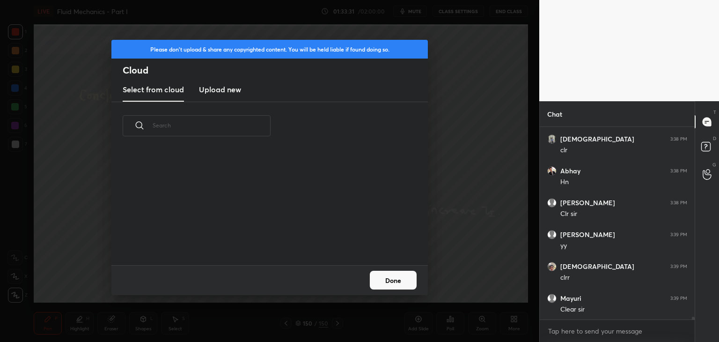
click at [218, 90] on h3 "Upload new" at bounding box center [220, 89] width 42 height 11
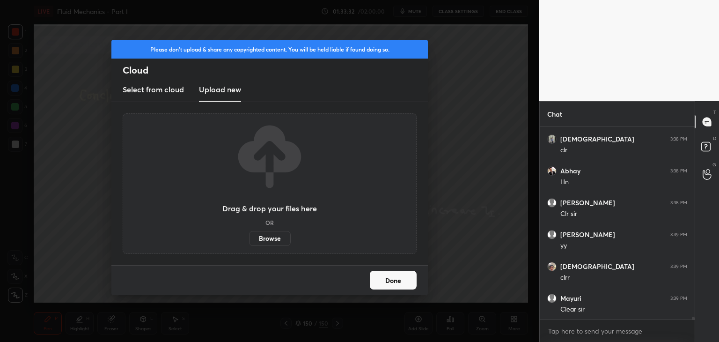
click at [262, 238] on label "Browse" at bounding box center [270, 238] width 42 height 15
click at [249, 238] on input "Browse" at bounding box center [249, 238] width 0 height 15
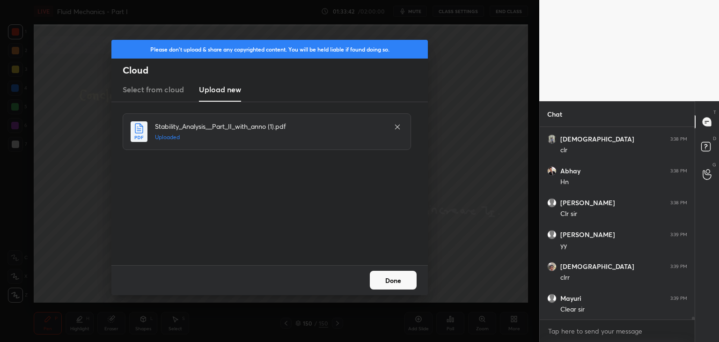
click at [392, 293] on div "Done" at bounding box center [269, 280] width 316 height 30
click at [389, 283] on button "Done" at bounding box center [393, 280] width 47 height 19
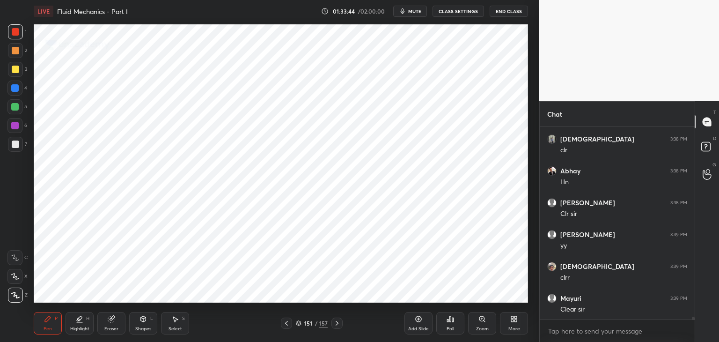
click at [299, 323] on icon at bounding box center [299, 323] width 6 height 6
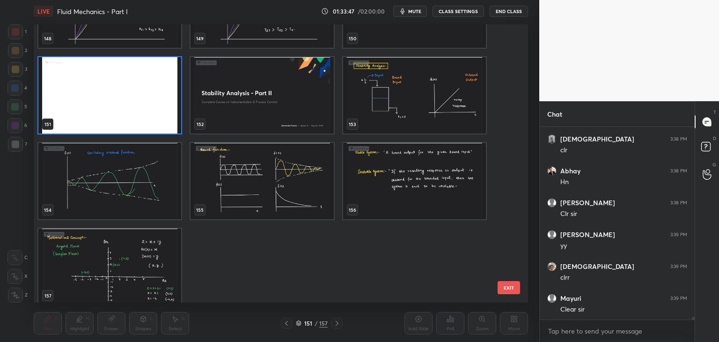
scroll to position [4261, 0]
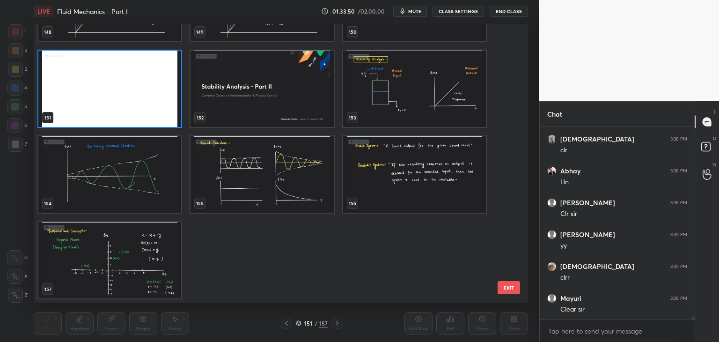
click at [376, 115] on img "grid" at bounding box center [414, 89] width 143 height 76
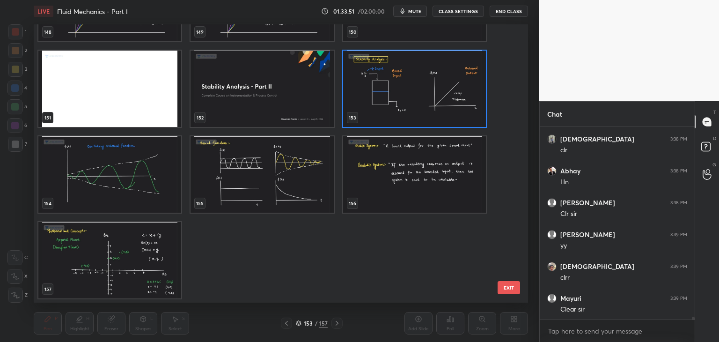
click at [376, 117] on img "grid" at bounding box center [414, 89] width 143 height 76
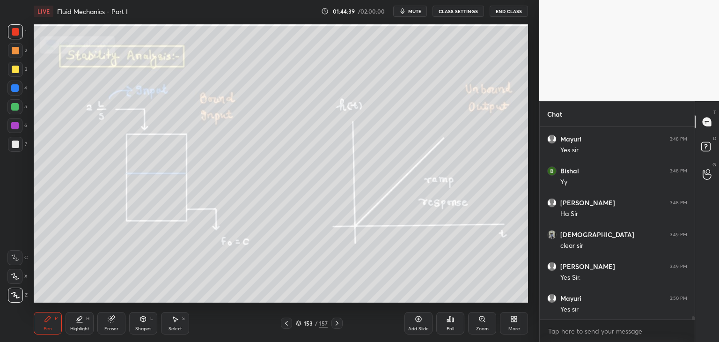
scroll to position [11275, 0]
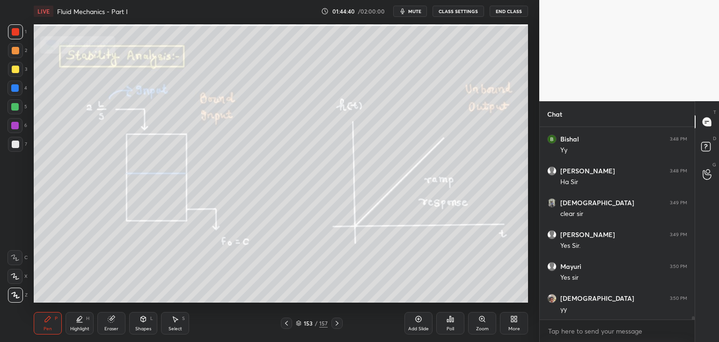
click at [113, 315] on icon at bounding box center [112, 317] width 5 height 5
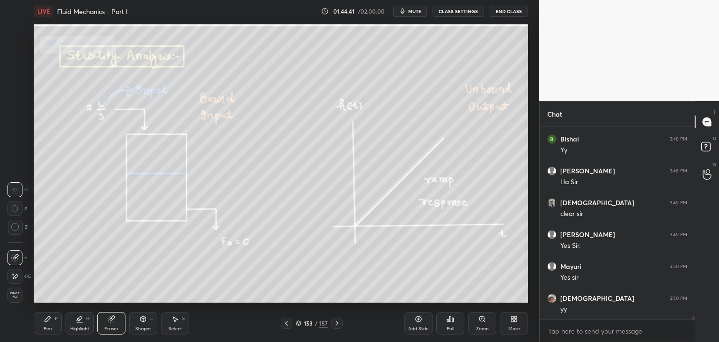
click at [23, 294] on div "Erase all" at bounding box center [15, 294] width 17 height 15
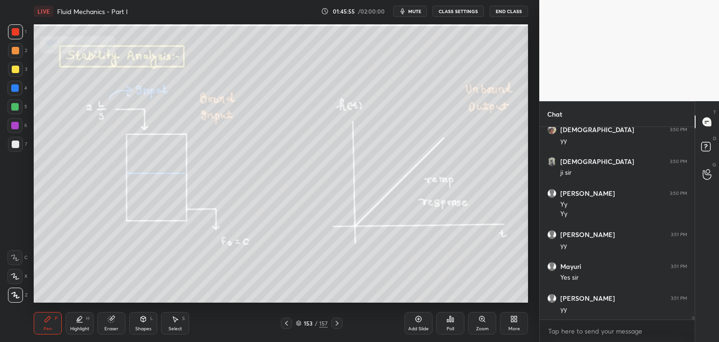
scroll to position [11475, 0]
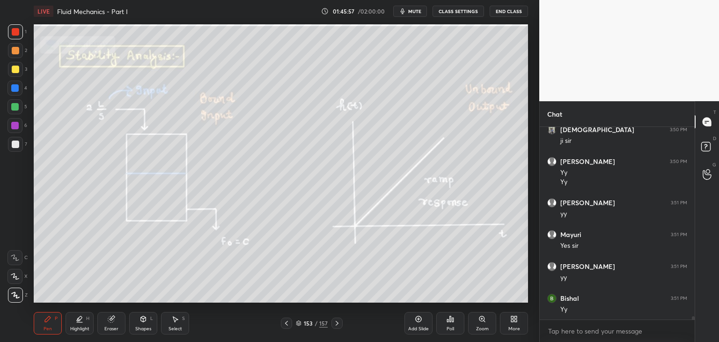
click at [102, 329] on div "Eraser" at bounding box center [111, 323] width 28 height 22
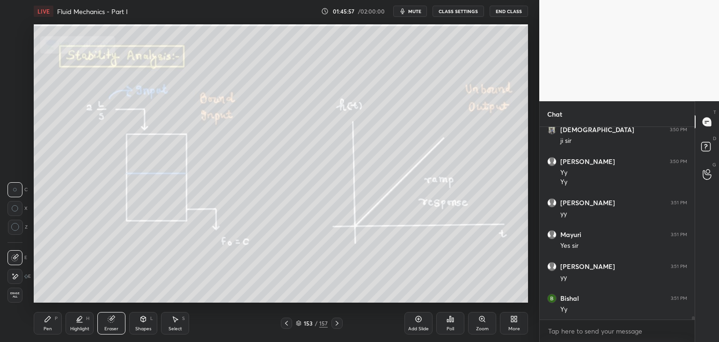
drag, startPoint x: 17, startPoint y: 293, endPoint x: 24, endPoint y: 293, distance: 7.1
click at [17, 293] on span "Erase all" at bounding box center [15, 295] width 14 height 7
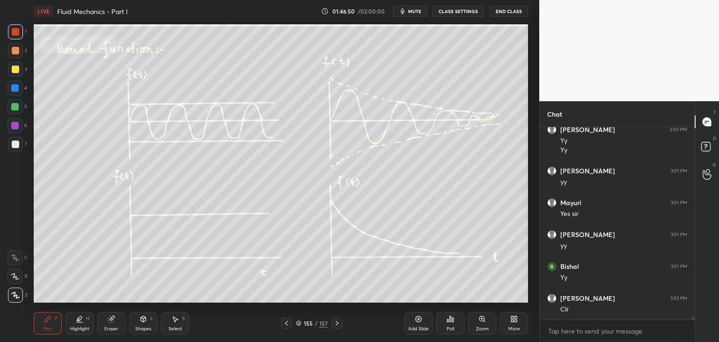
scroll to position [11539, 0]
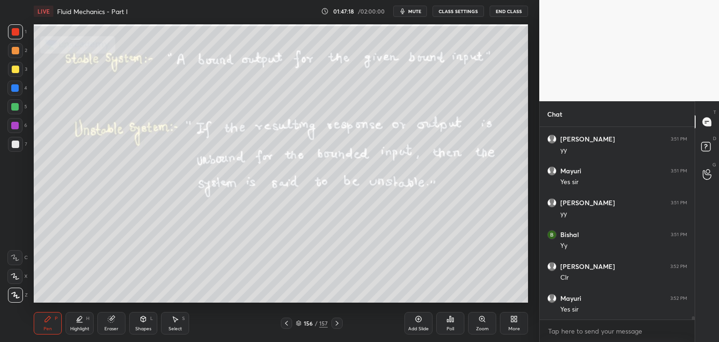
click at [286, 324] on icon at bounding box center [286, 323] width 3 height 5
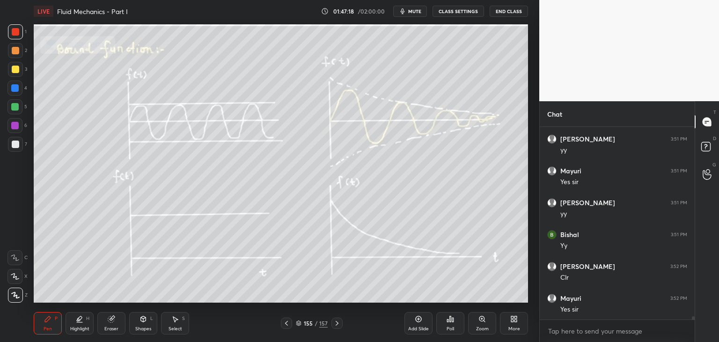
click at [286, 324] on icon at bounding box center [286, 322] width 7 height 7
click at [284, 325] on icon at bounding box center [286, 322] width 7 height 7
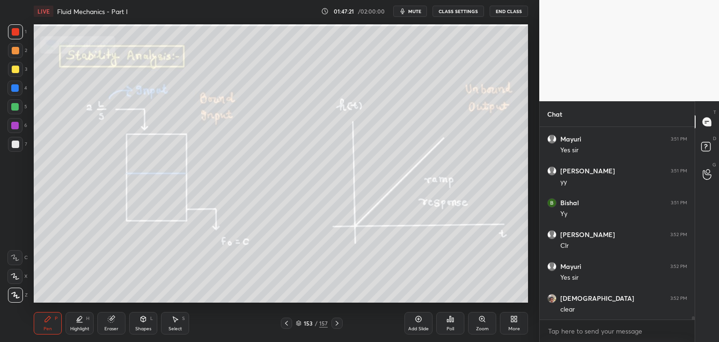
click at [337, 328] on div at bounding box center [336, 322] width 11 height 11
click at [338, 328] on div at bounding box center [336, 322] width 11 height 11
click at [338, 327] on div at bounding box center [336, 322] width 11 height 11
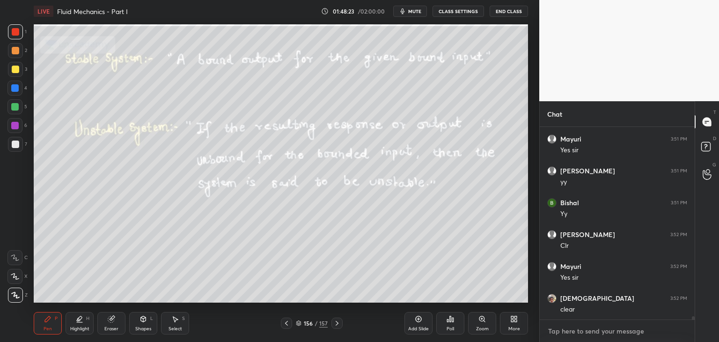
type textarea "x"
click at [556, 330] on textarea at bounding box center [617, 330] width 140 height 15
paste textarea "[URL][DOMAIN_NAME]"
type textarea "[URL][DOMAIN_NAME]"
type textarea "x"
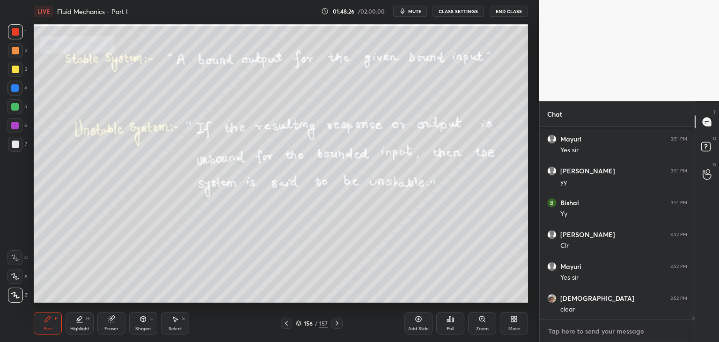
scroll to position [11631, 0]
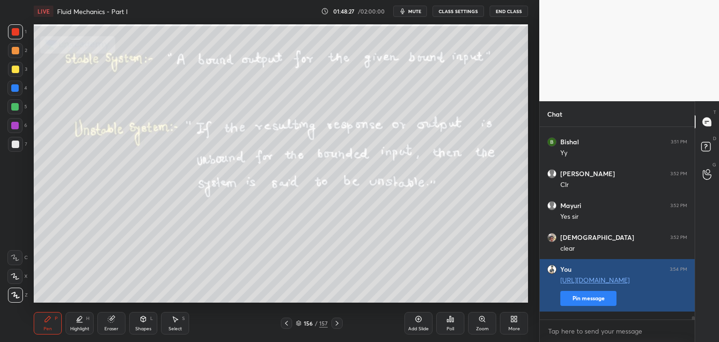
click at [581, 306] on button "Pin message" at bounding box center [588, 298] width 56 height 15
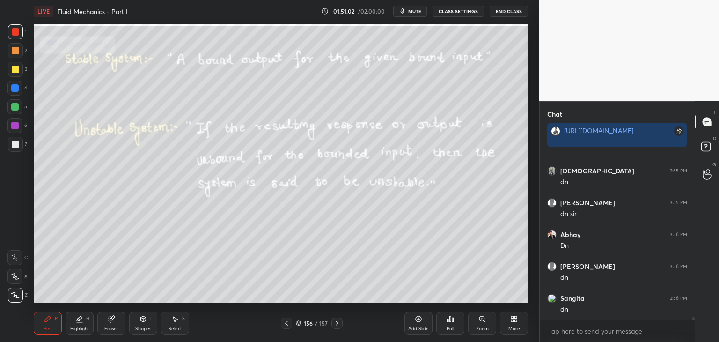
scroll to position [12071, 0]
click at [338, 326] on icon at bounding box center [336, 322] width 7 height 7
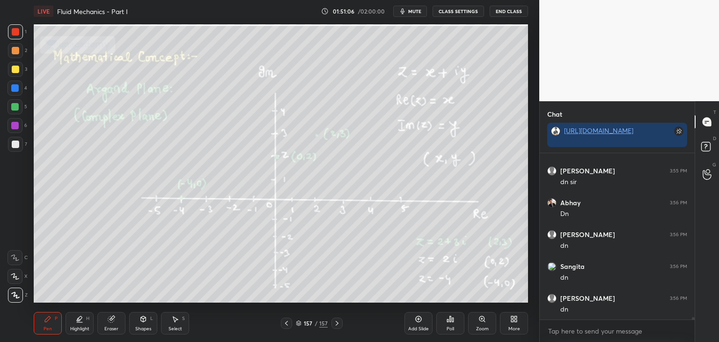
drag, startPoint x: 286, startPoint y: 326, endPoint x: 296, endPoint y: 323, distance: 10.1
click at [298, 323] on div "157 / 157" at bounding box center [312, 322] width 62 height 11
click at [290, 324] on div at bounding box center [286, 322] width 11 height 11
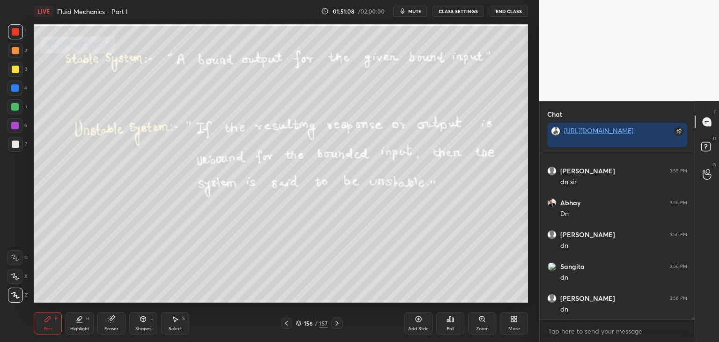
click at [298, 323] on icon at bounding box center [299, 323] width 6 height 6
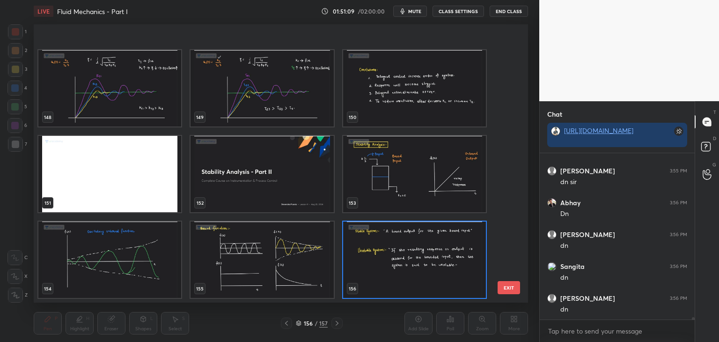
scroll to position [4261, 0]
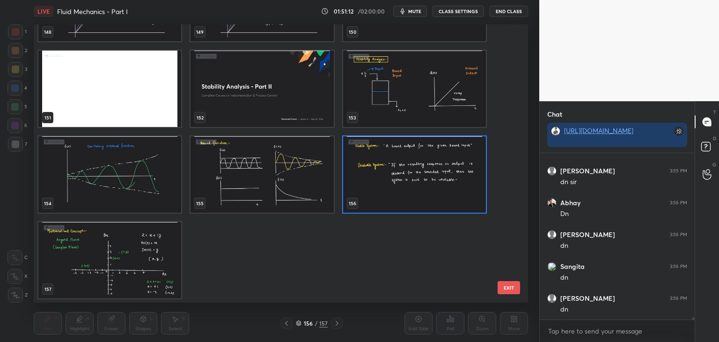
click at [159, 271] on img "grid" at bounding box center [109, 260] width 143 height 76
click at [160, 271] on img "grid" at bounding box center [109, 260] width 143 height 76
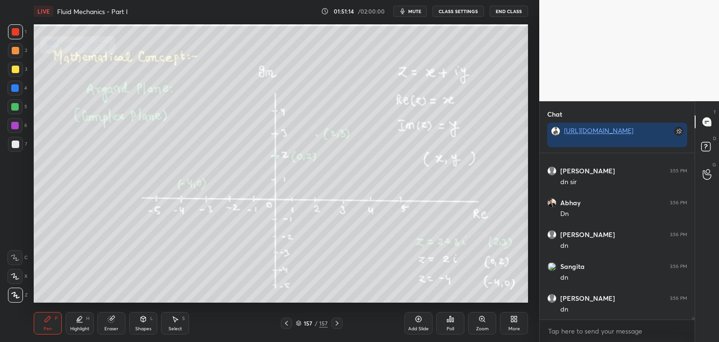
click at [12, 122] on div at bounding box center [14, 125] width 7 height 7
click at [12, 92] on div at bounding box center [14, 87] width 15 height 15
click at [82, 323] on div "Highlight H" at bounding box center [80, 323] width 28 height 22
click at [15, 275] on rect at bounding box center [16, 277] width 5 height 5
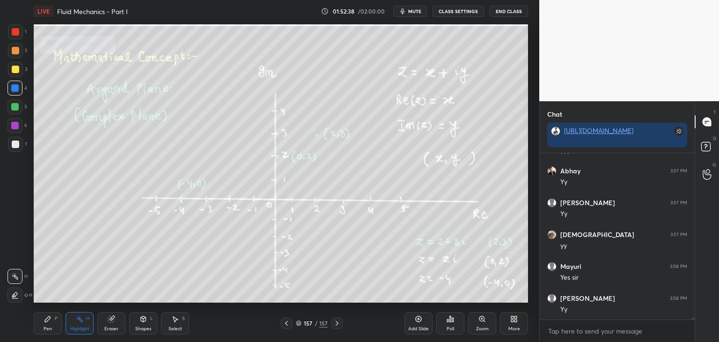
scroll to position [12294, 0]
drag, startPoint x: 38, startPoint y: 325, endPoint x: 44, endPoint y: 318, distance: 9.4
click at [38, 326] on div "Pen P" at bounding box center [48, 323] width 28 height 22
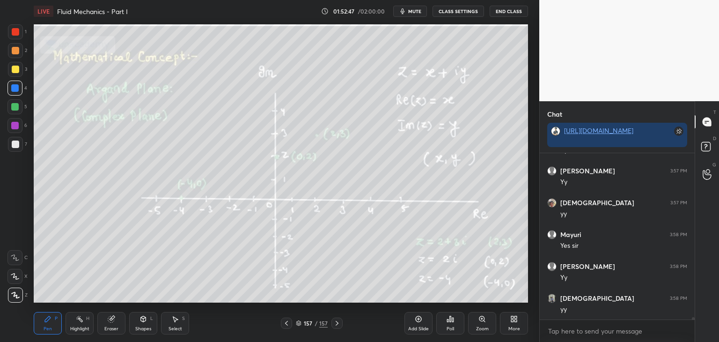
drag, startPoint x: 13, startPoint y: 145, endPoint x: 27, endPoint y: 154, distance: 17.1
click at [13, 145] on div at bounding box center [15, 143] width 7 height 7
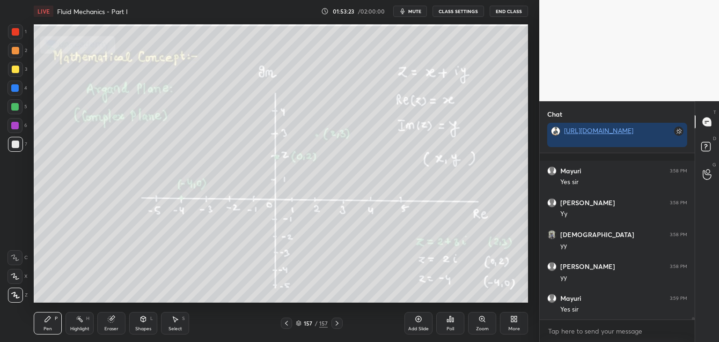
scroll to position [12421, 0]
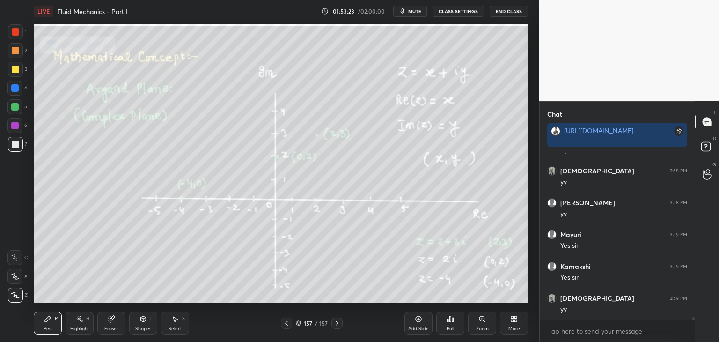
click at [116, 323] on div "Eraser" at bounding box center [111, 323] width 28 height 22
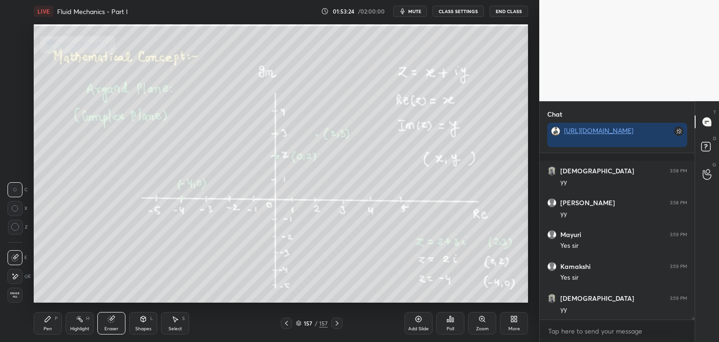
scroll to position [12485, 0]
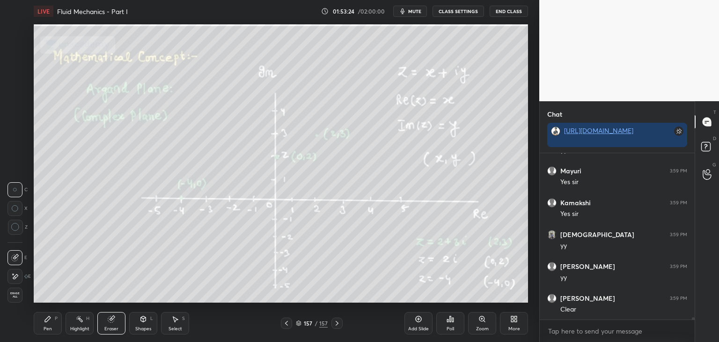
click at [15, 293] on span "Erase all" at bounding box center [15, 295] width 14 height 7
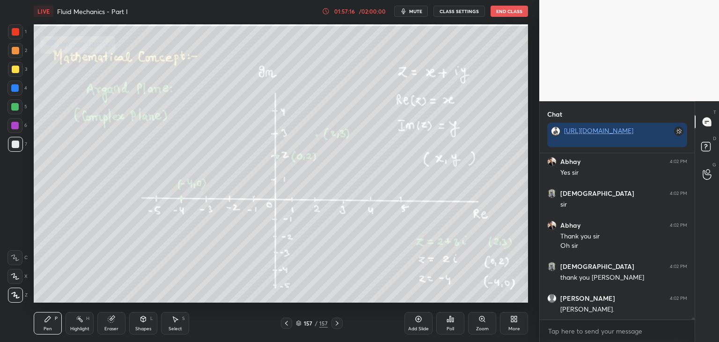
scroll to position [13712, 0]
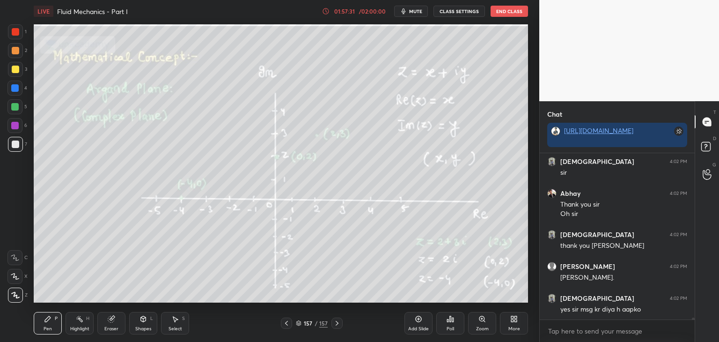
click at [505, 13] on button "End Class" at bounding box center [508, 11] width 37 height 11
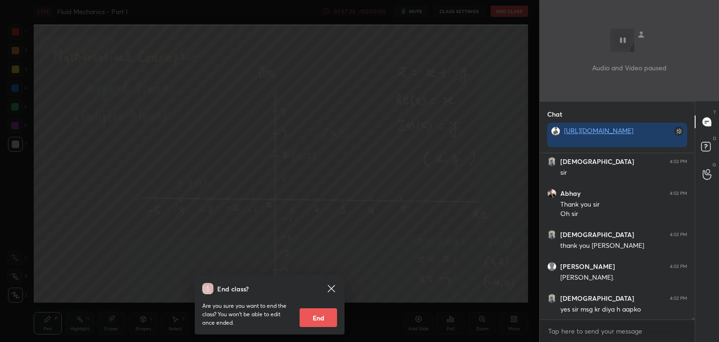
click at [313, 322] on button "End" at bounding box center [318, 317] width 37 height 19
type textarea "x"
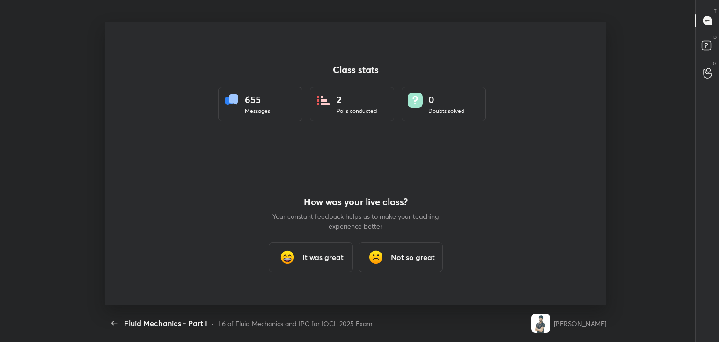
scroll to position [0, 0]
click at [295, 251] on img at bounding box center [287, 257] width 19 height 19
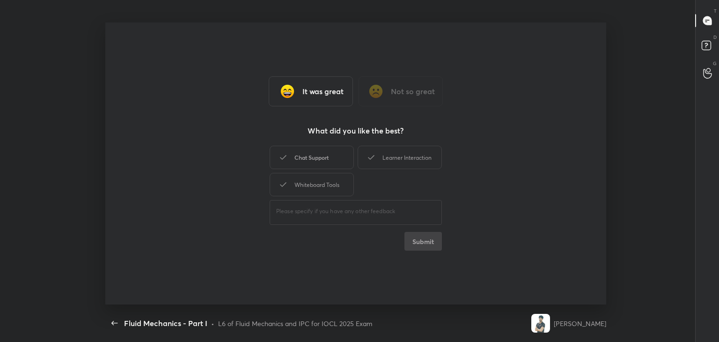
click at [322, 156] on div "Chat Support" at bounding box center [312, 157] width 84 height 23
click at [322, 188] on div "Whiteboard Tools" at bounding box center [312, 184] width 84 height 23
click at [391, 167] on div "Learner Interaction" at bounding box center [400, 157] width 84 height 23
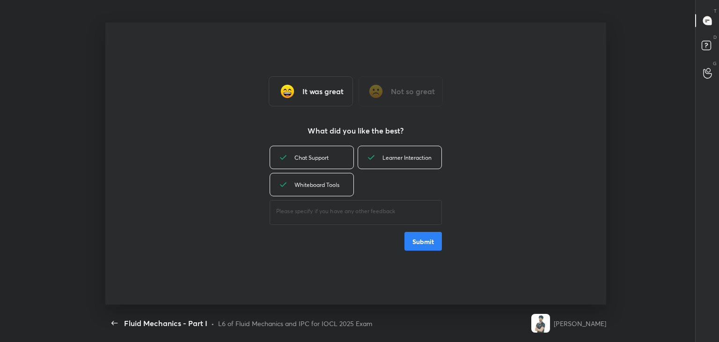
click at [408, 245] on button "Submit" at bounding box center [422, 241] width 37 height 19
